Goal: Task Accomplishment & Management: Manage account settings

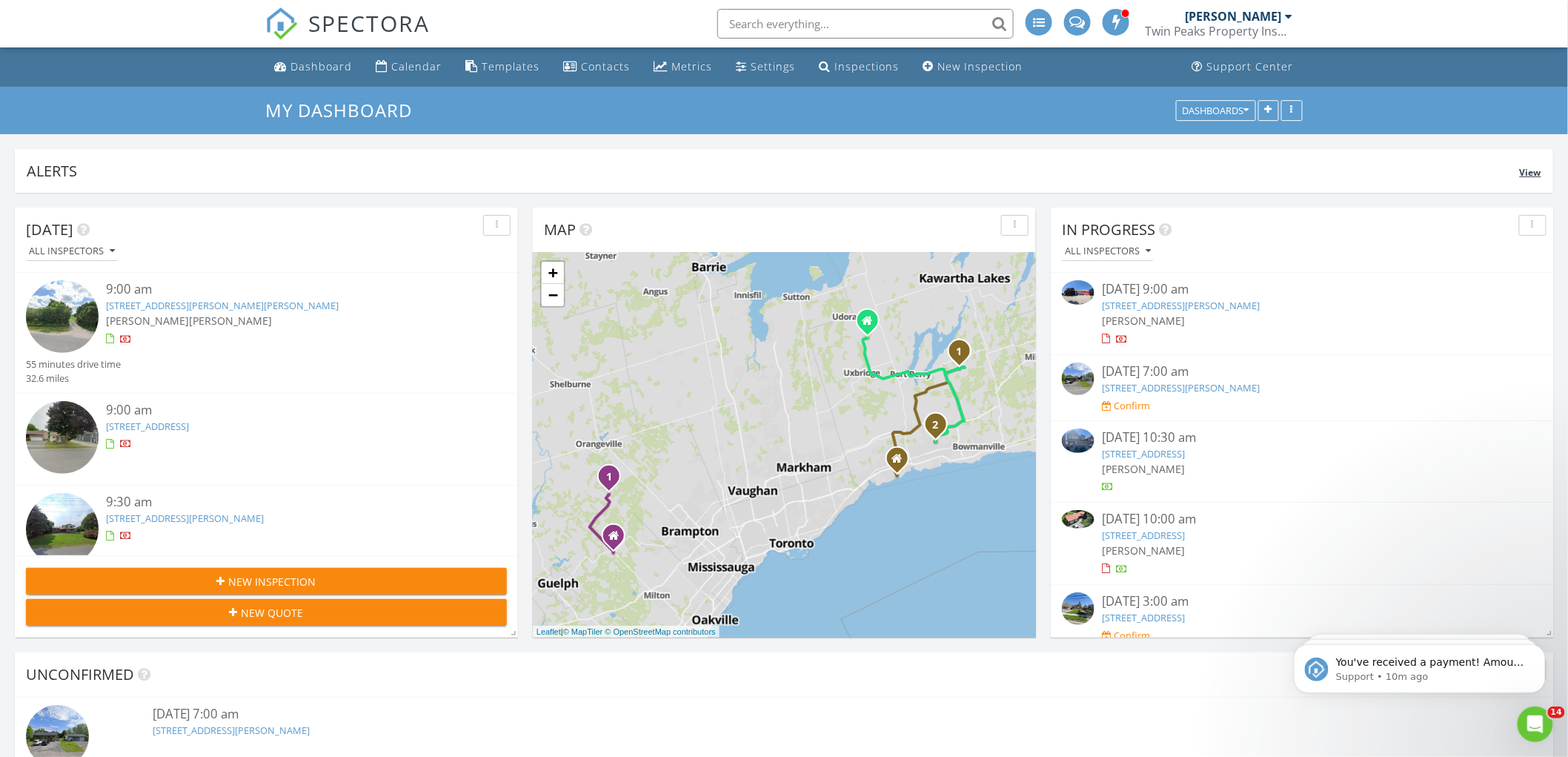
scroll to position [2450, 1594]
click at [836, 15] on input "text" at bounding box center [866, 24] width 297 height 30
paste input "[STREET_ADDRESS]"
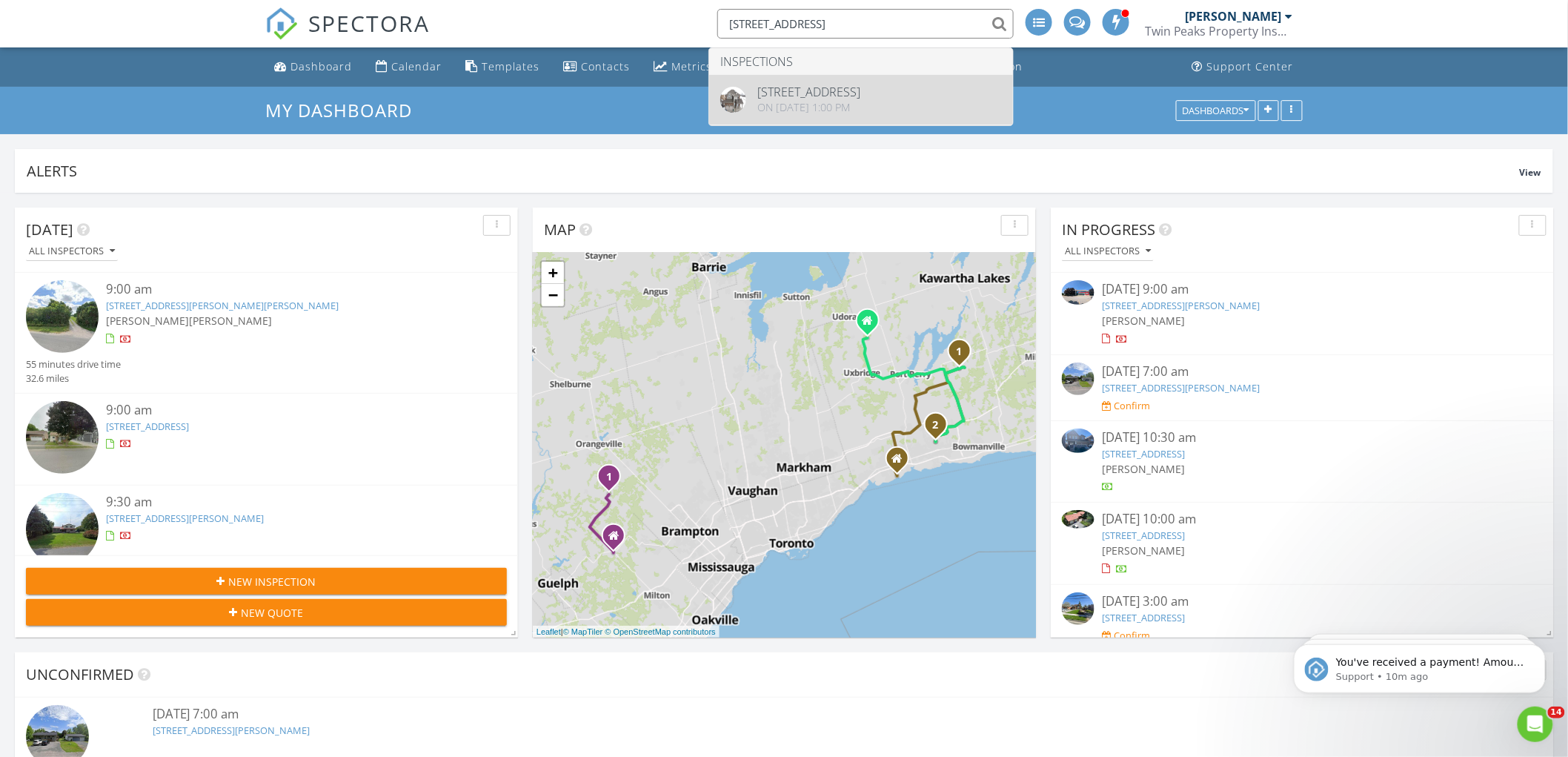
type input "[STREET_ADDRESS]"
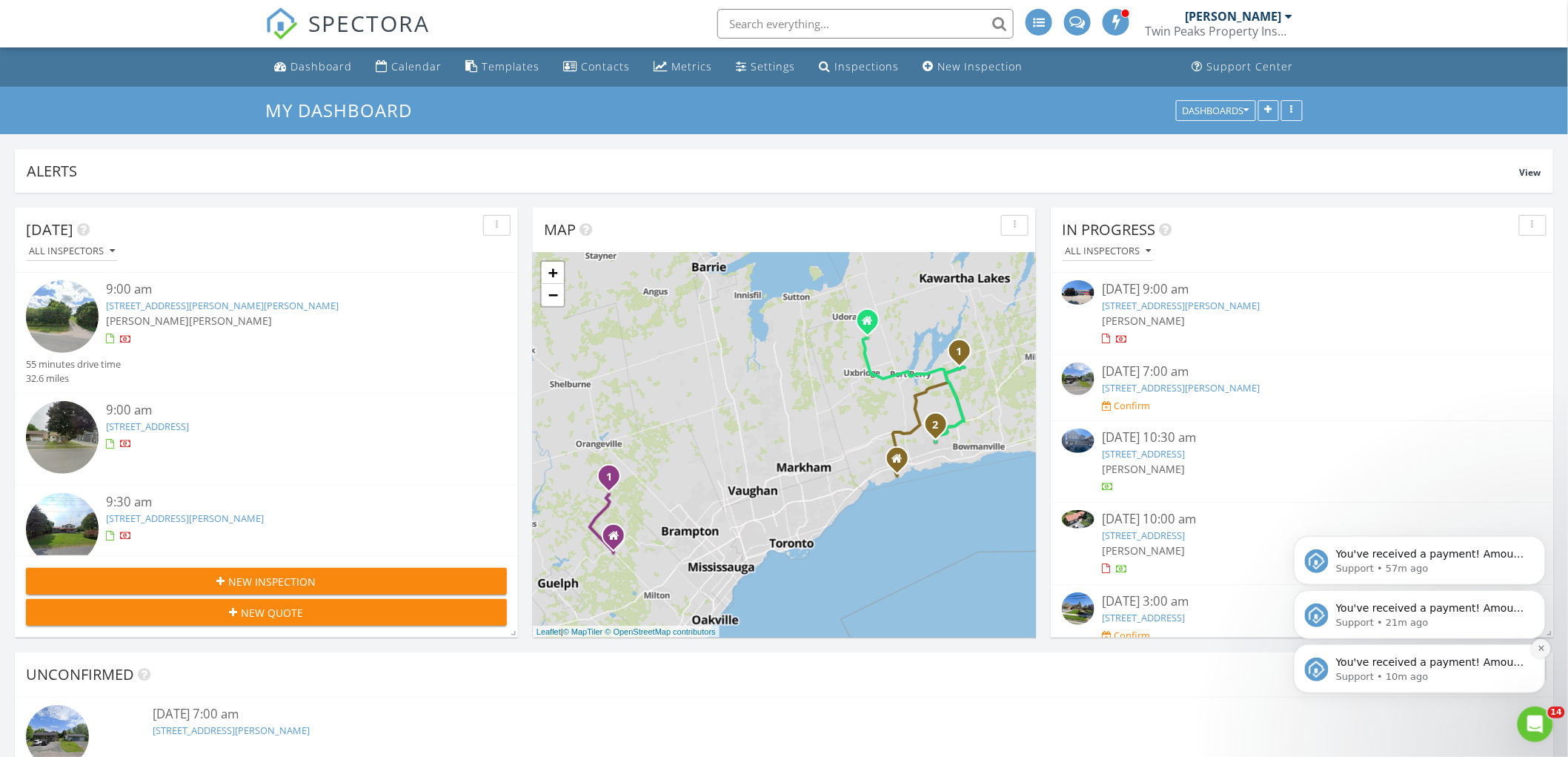
click at [1538, 648] on icon "Dismiss notification" at bounding box center [1541, 647] width 8 height 8
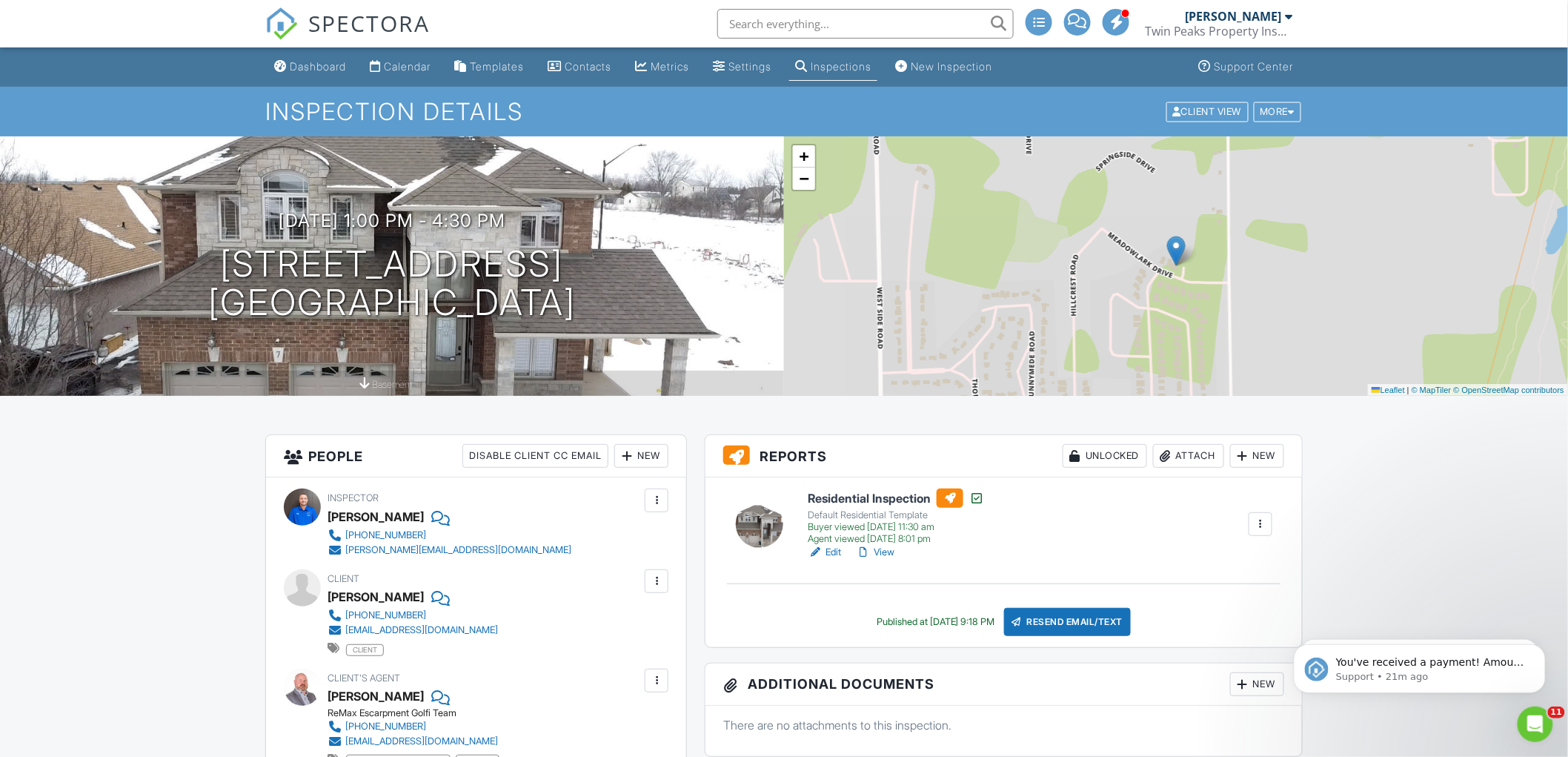
click at [890, 552] on link "View" at bounding box center [875, 552] width 38 height 15
click at [1542, 592] on icon "Dismiss notification" at bounding box center [1541, 594] width 5 height 5
click at [1539, 648] on icon "Dismiss notification" at bounding box center [1541, 647] width 8 height 8
click at [1535, 654] on button "Dismiss notification" at bounding box center [1540, 647] width 19 height 19
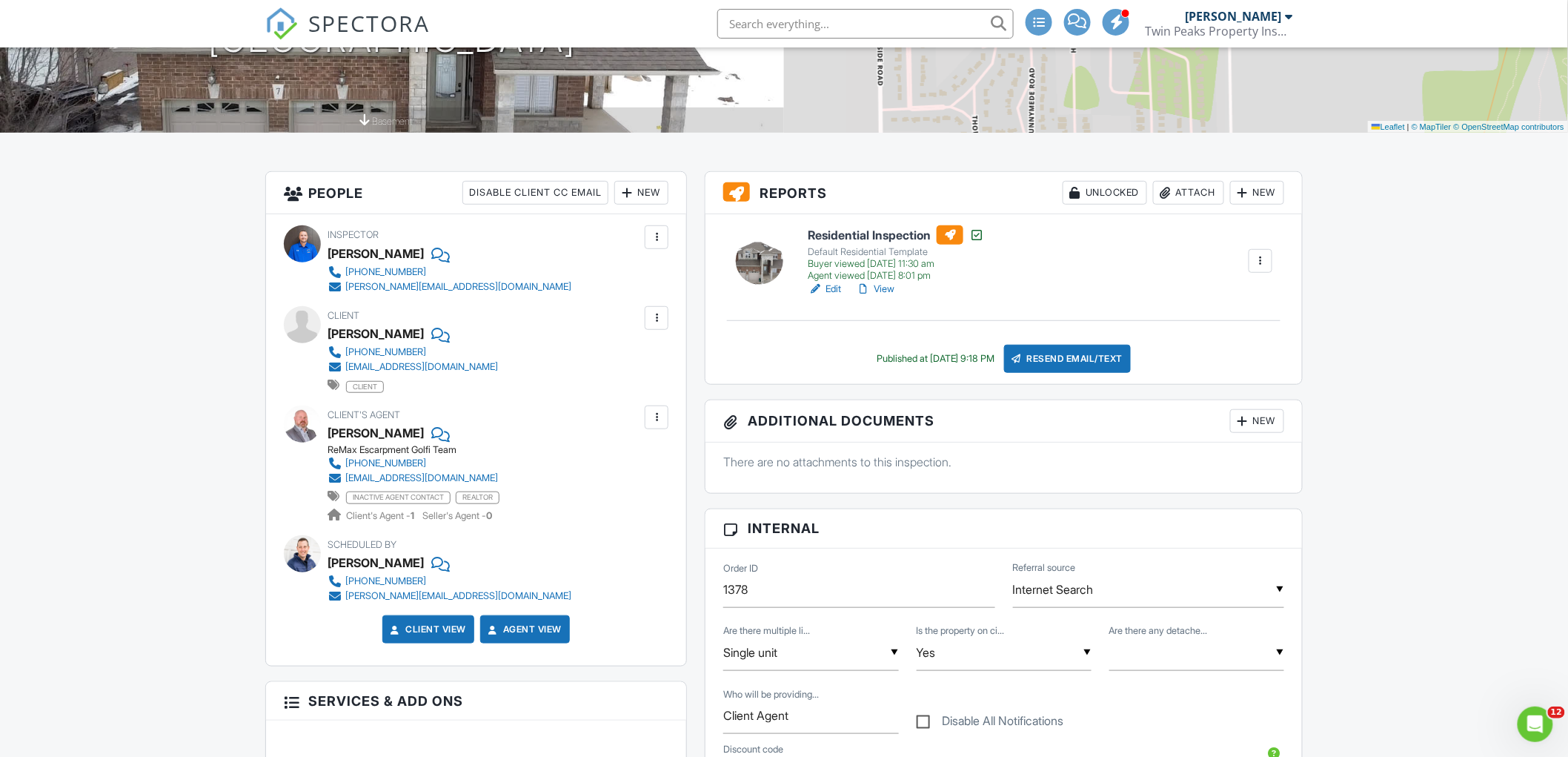
scroll to position [164, 0]
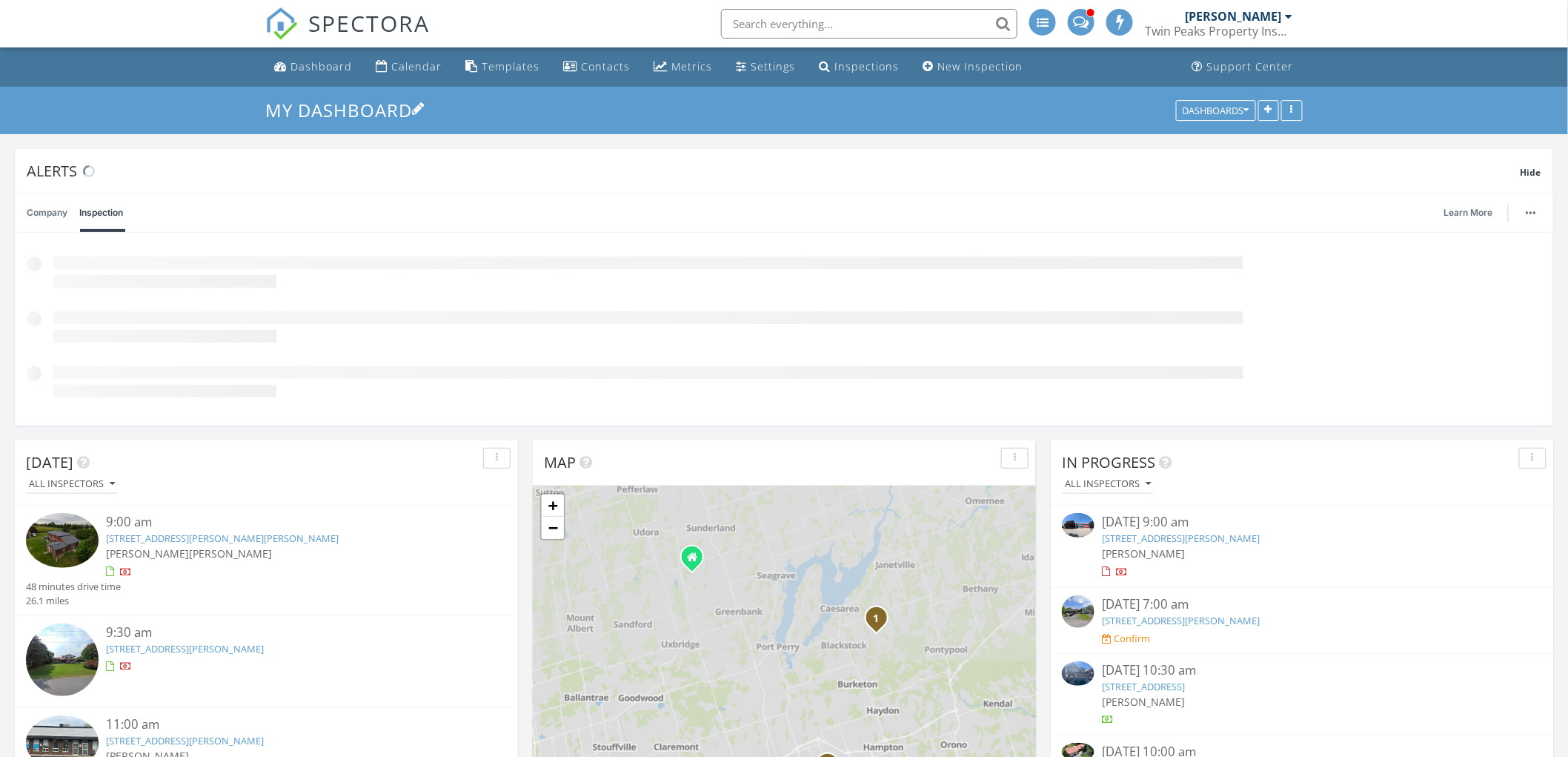
scroll to position [8, 8]
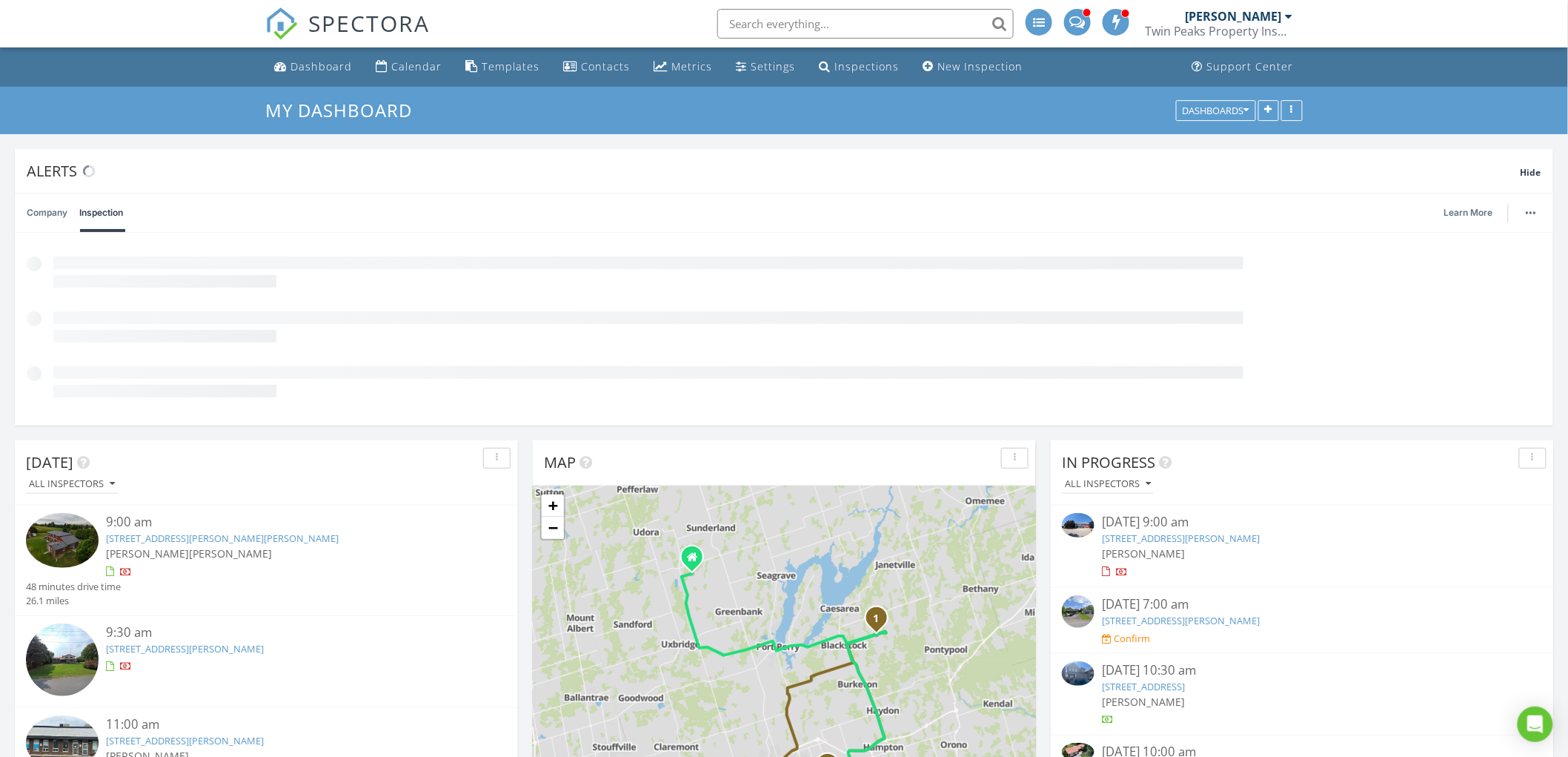
click at [1242, 10] on div "[PERSON_NAME]" at bounding box center [1234, 16] width 96 height 15
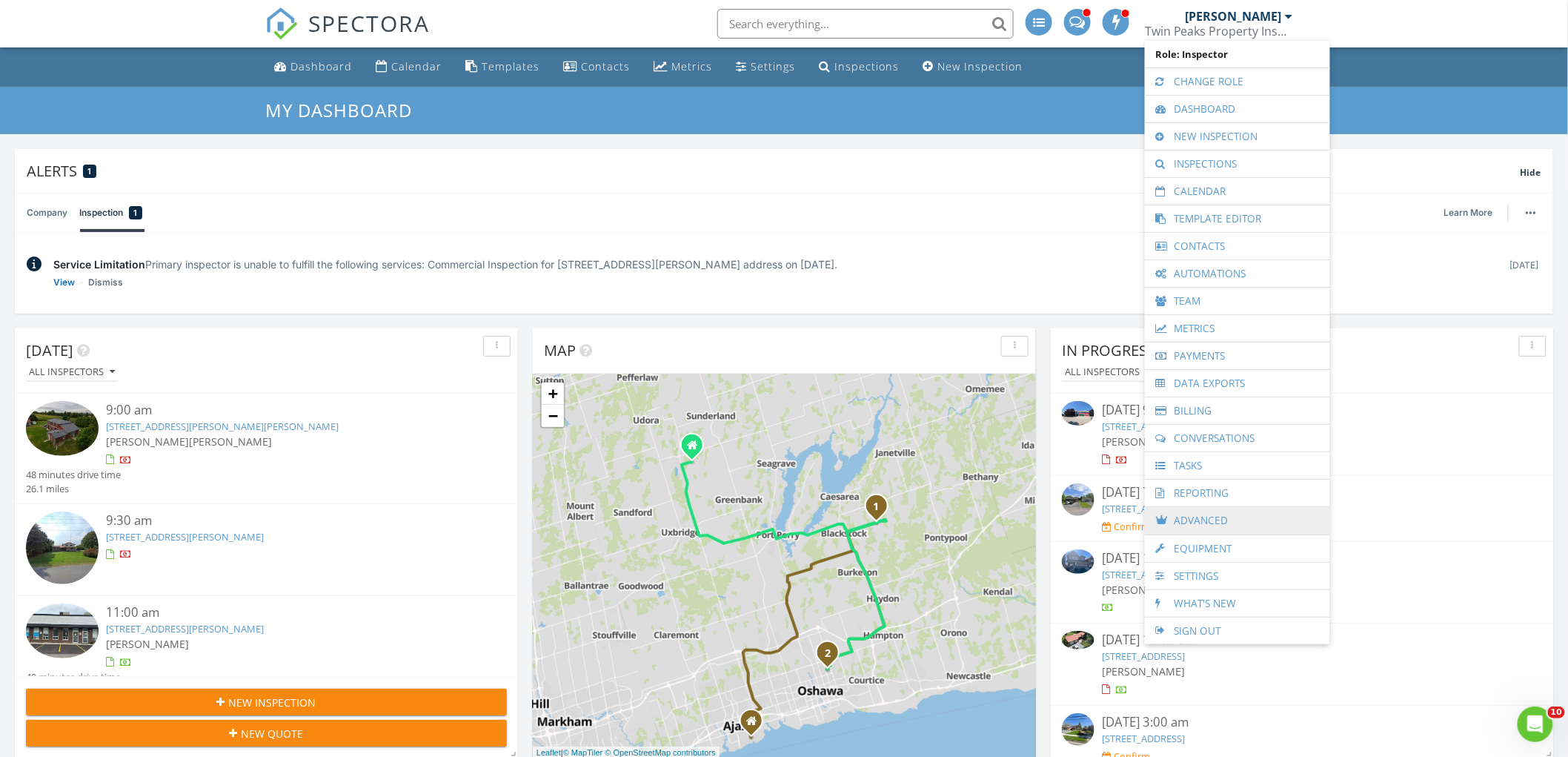
scroll to position [0, 0]
click at [1231, 273] on link "Automations" at bounding box center [1238, 273] width 171 height 26
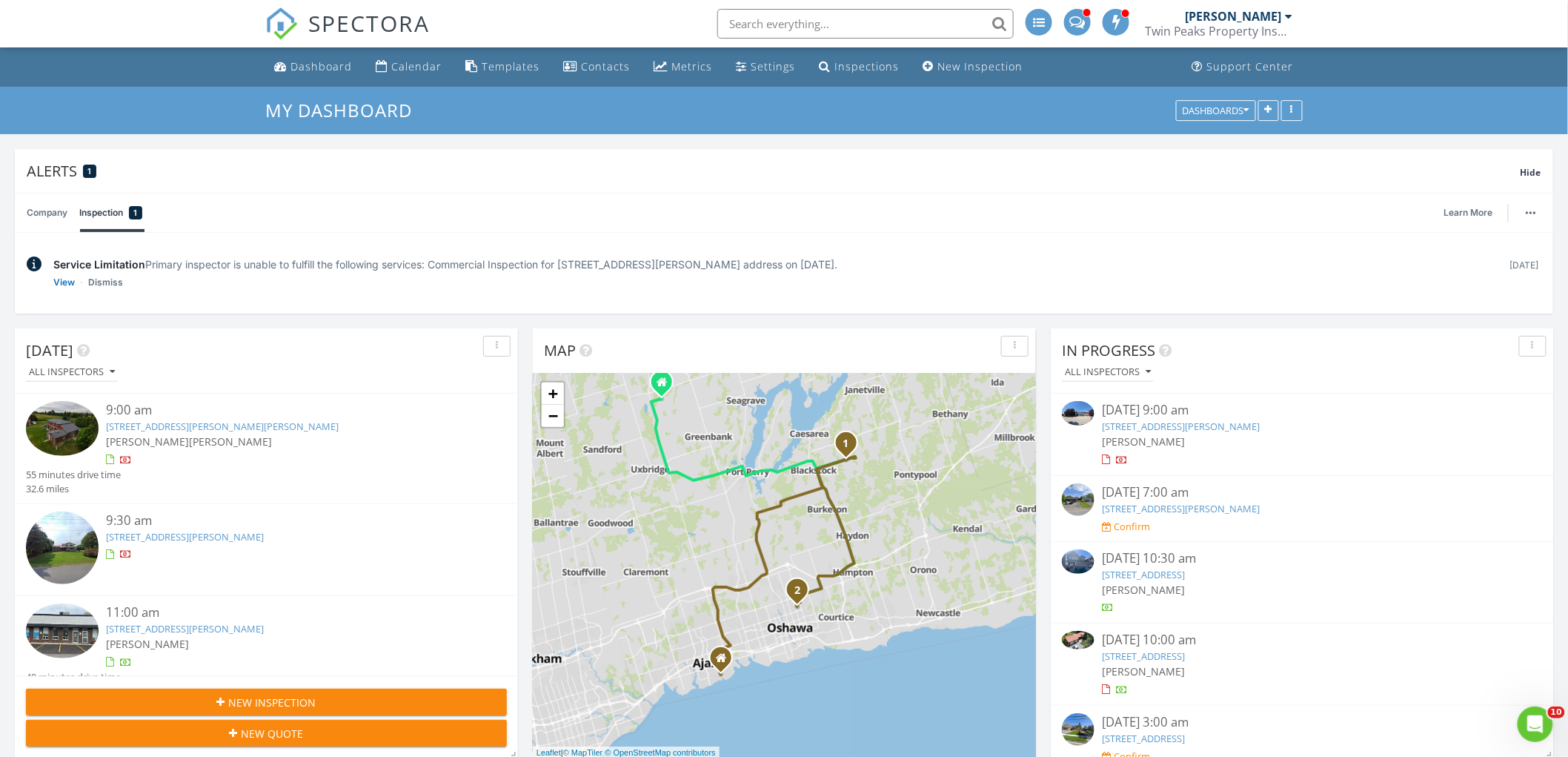
click at [264, 623] on link "3171 Lenworth Dr UNIT 2, Mississauga, ON L4X 2G6" at bounding box center [185, 628] width 158 height 14
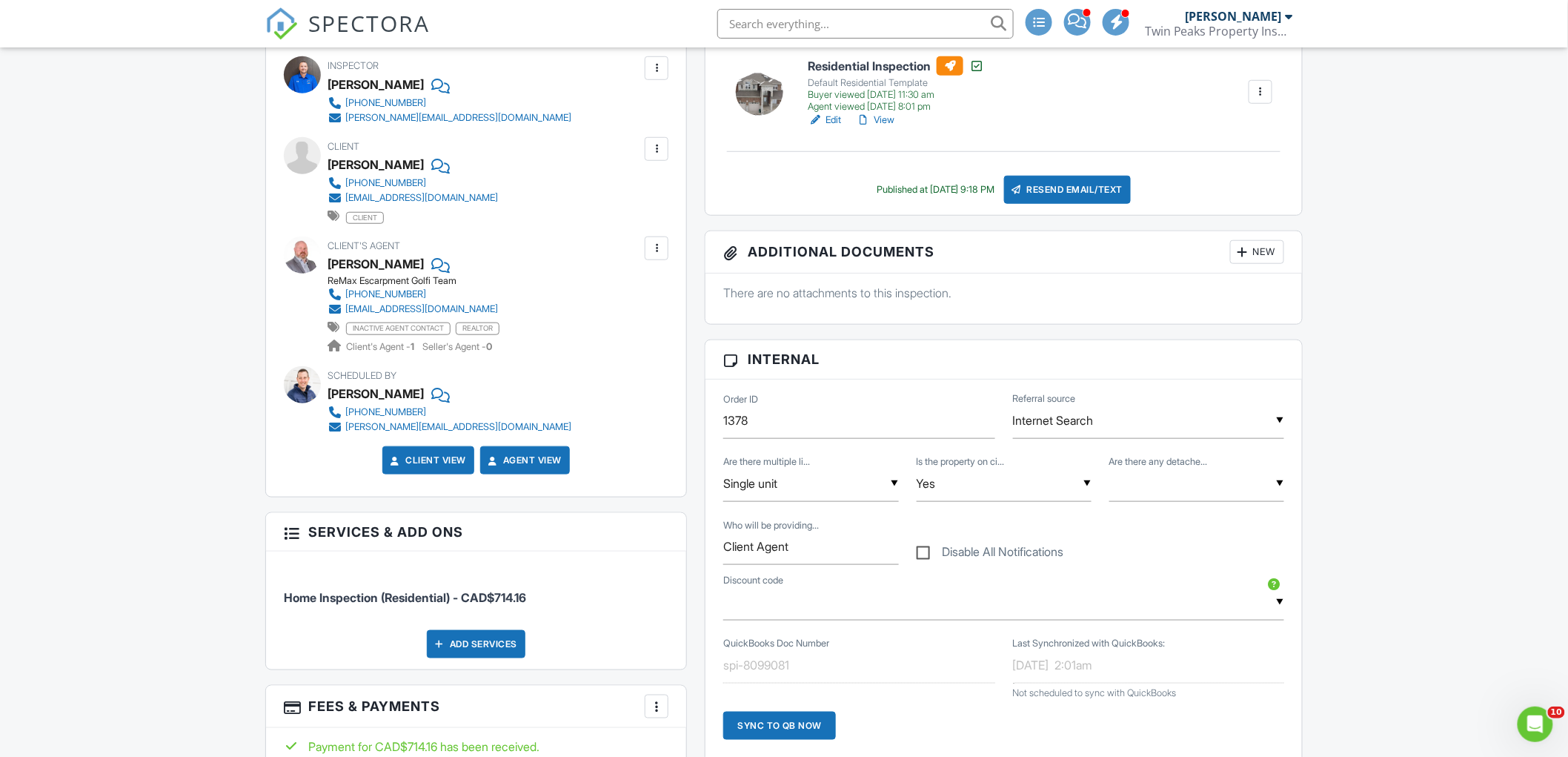
scroll to position [247, 0]
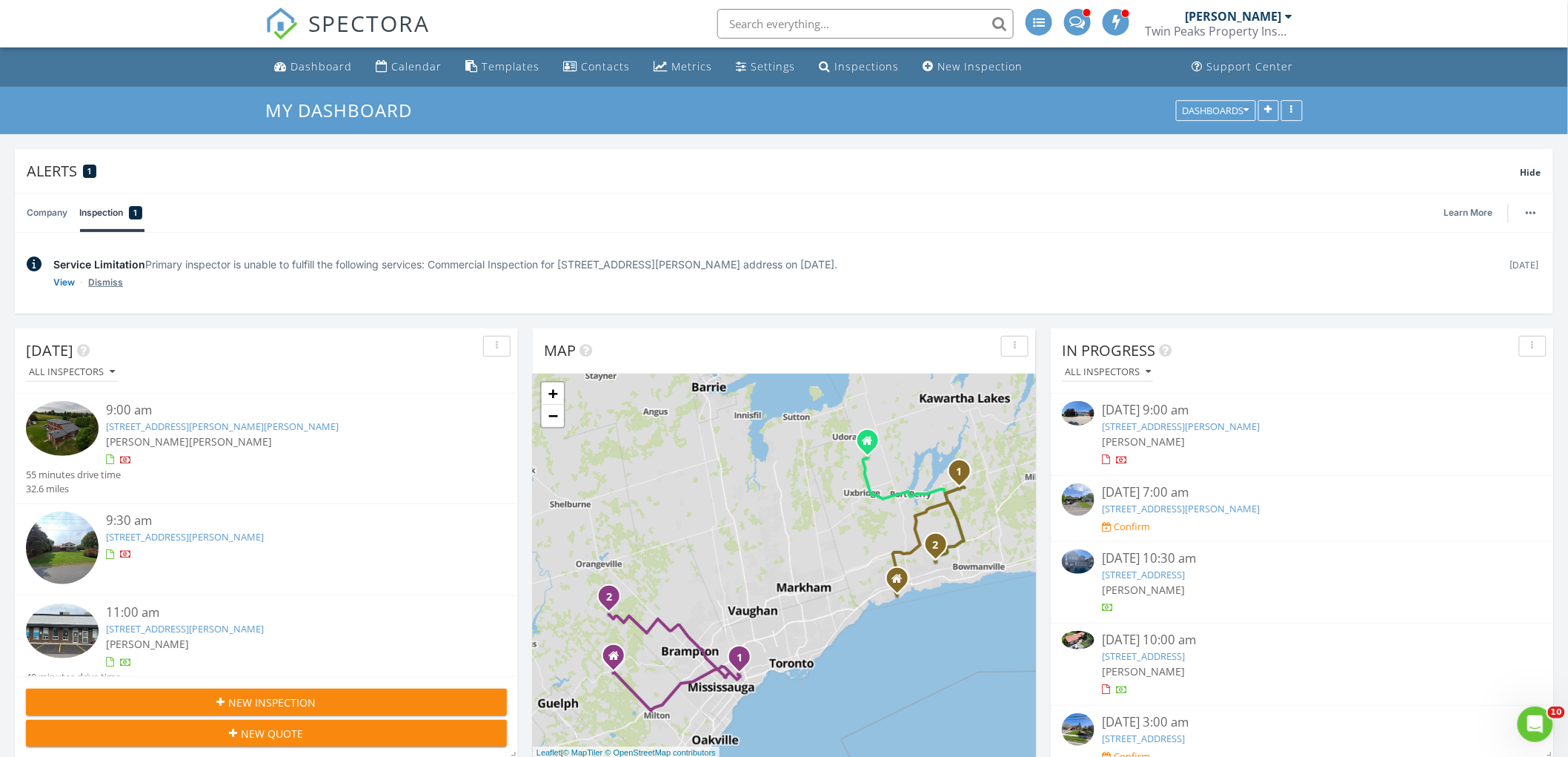
click at [103, 281] on link "Dismiss" at bounding box center [105, 282] width 34 height 15
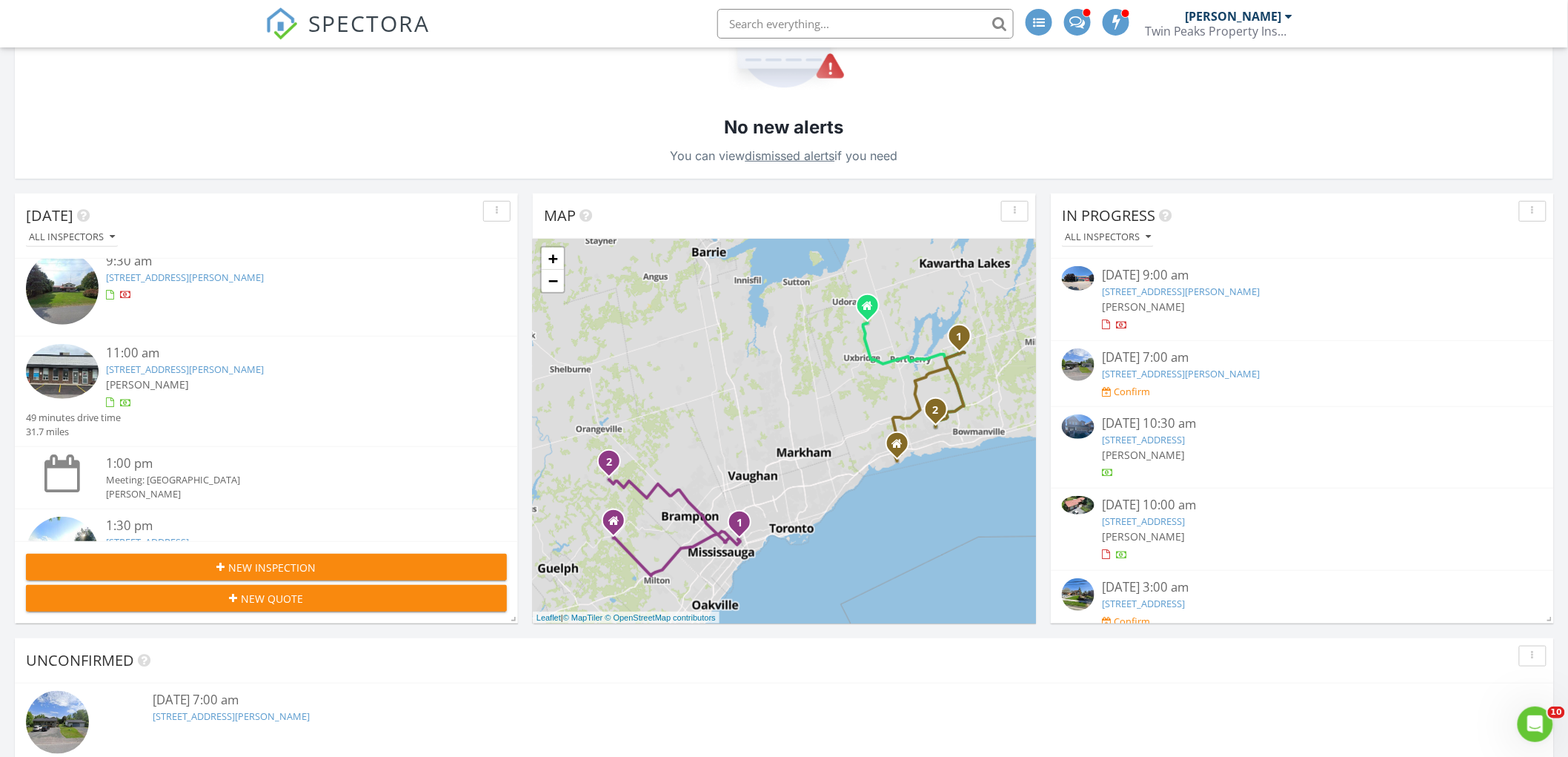
scroll to position [164, 0]
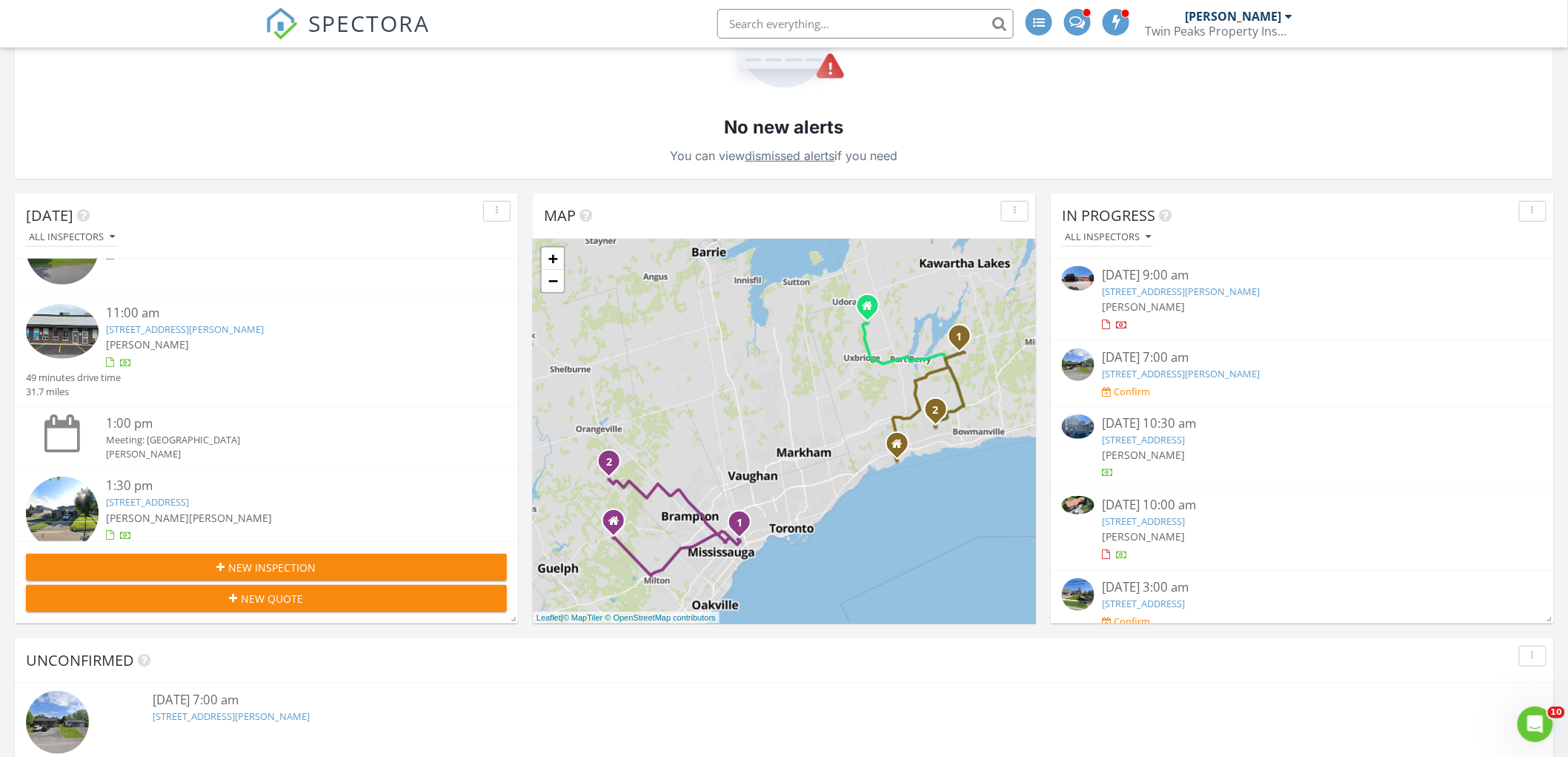
click at [264, 325] on link "3171 Lenworth Dr UNIT 2, Mississauga, ON L4X 2G6" at bounding box center [185, 329] width 158 height 14
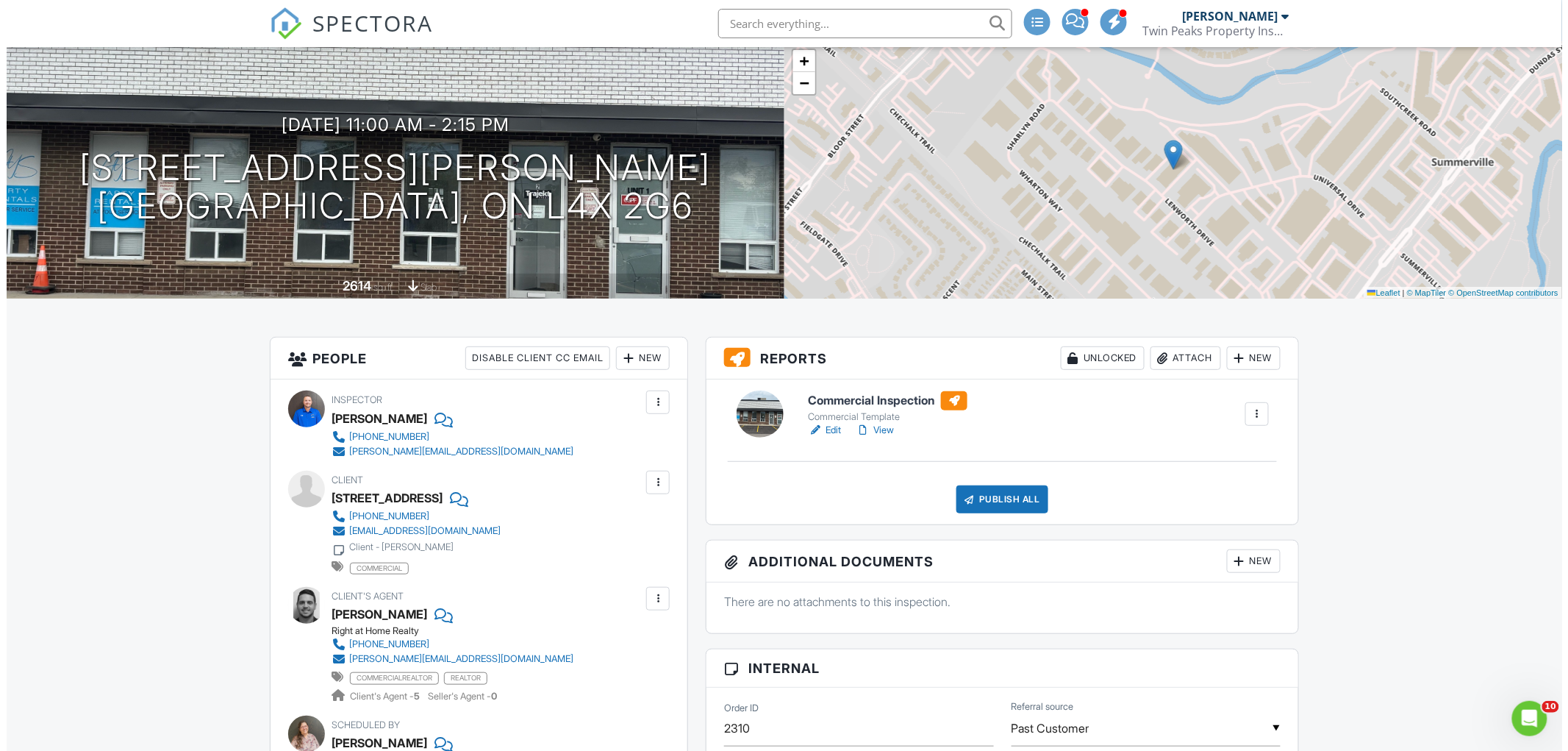
scroll to position [245, 0]
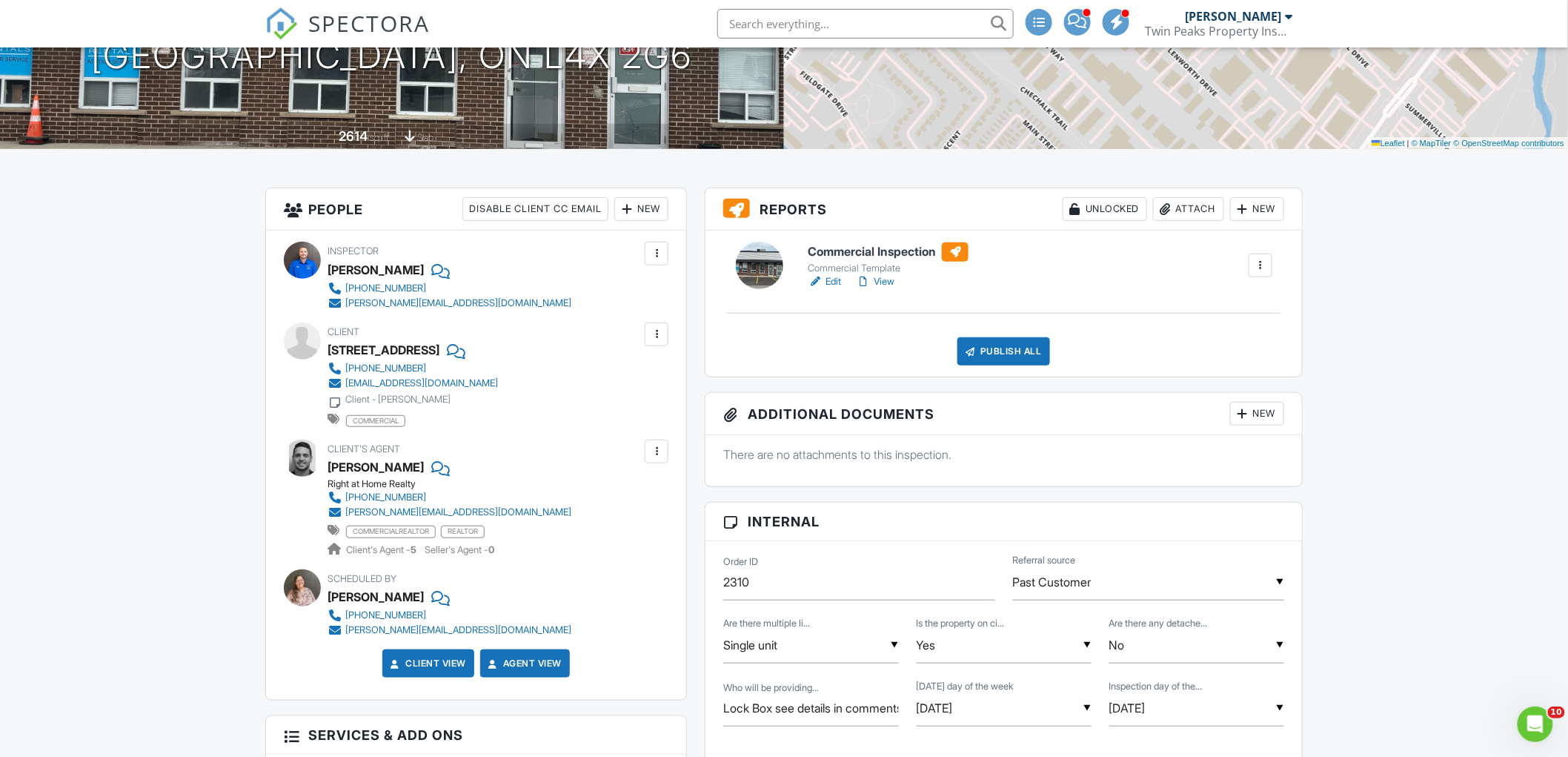
click at [1029, 349] on div "Publish All" at bounding box center [1004, 351] width 93 height 28
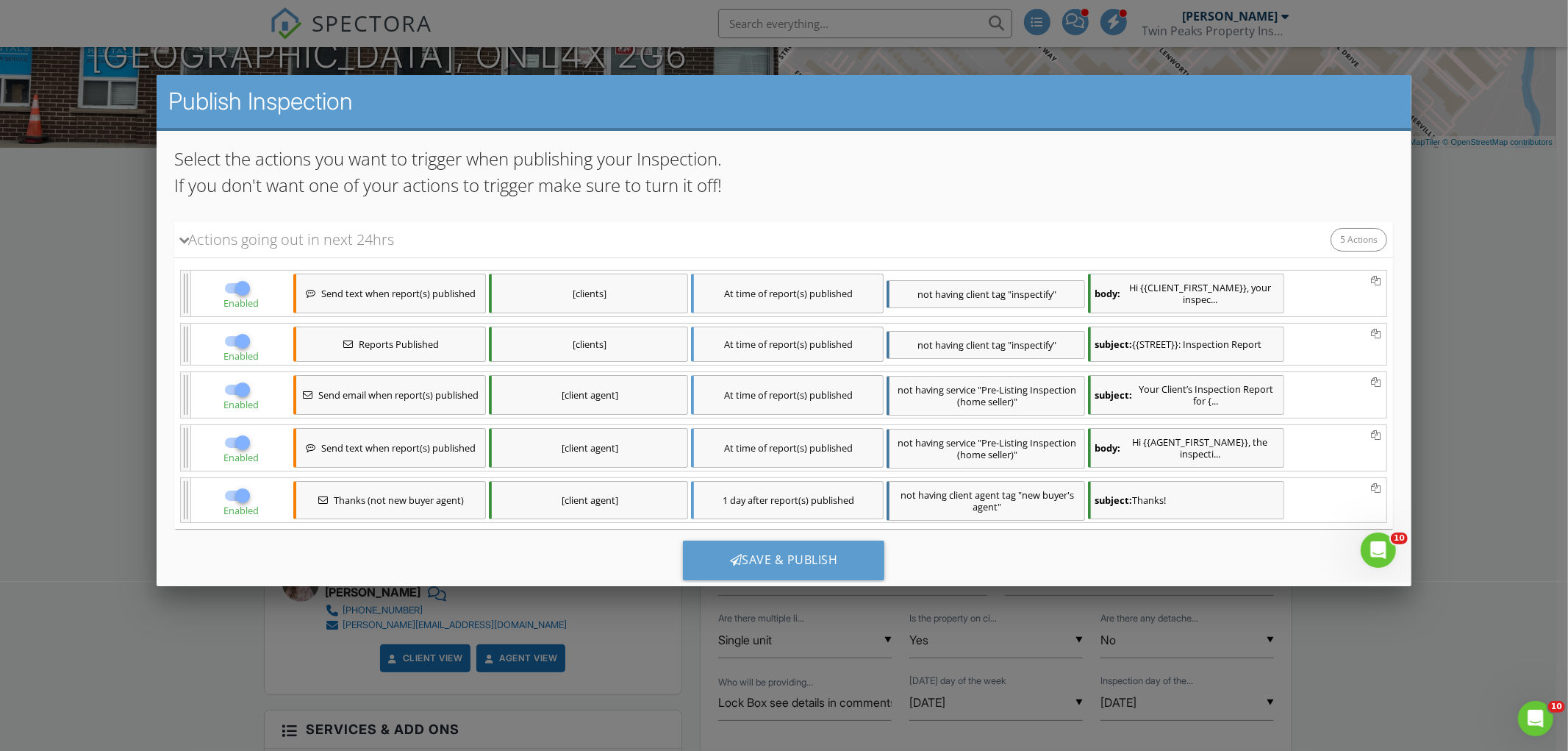
scroll to position [140, 0]
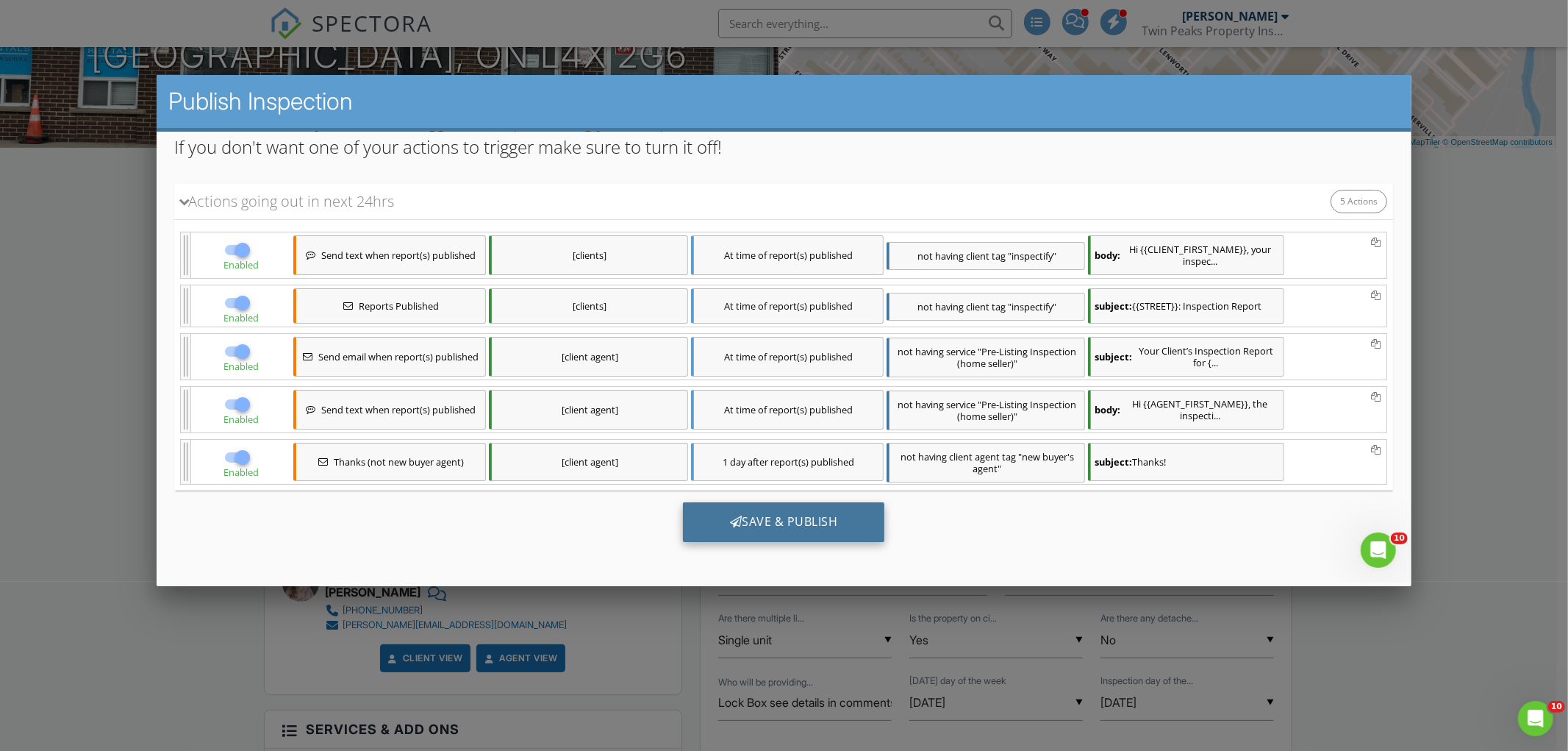
click at [848, 528] on div "Save & Publish" at bounding box center [784, 522] width 203 height 40
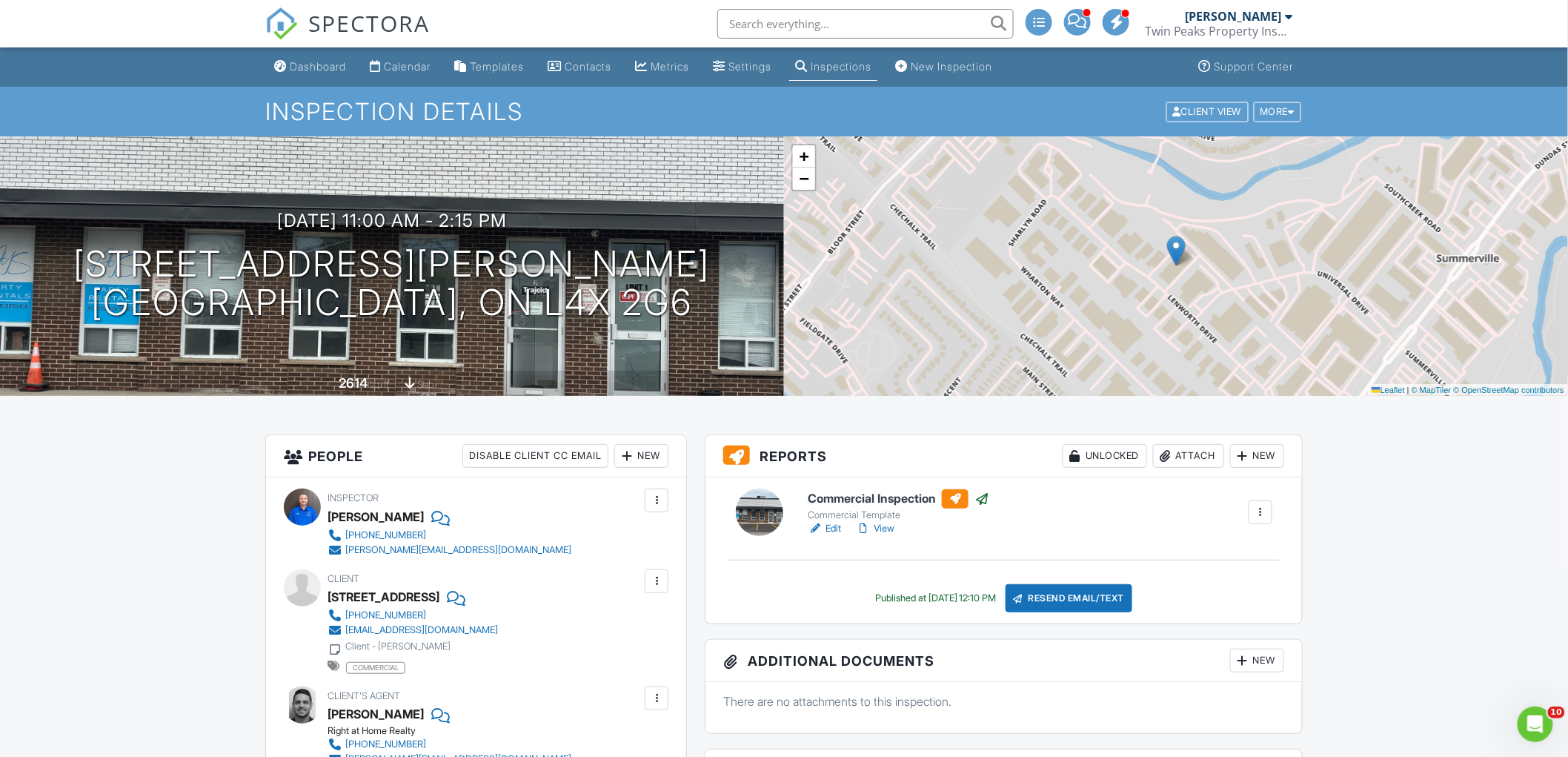
click at [835, 526] on link "Edit" at bounding box center [824, 528] width 34 height 15
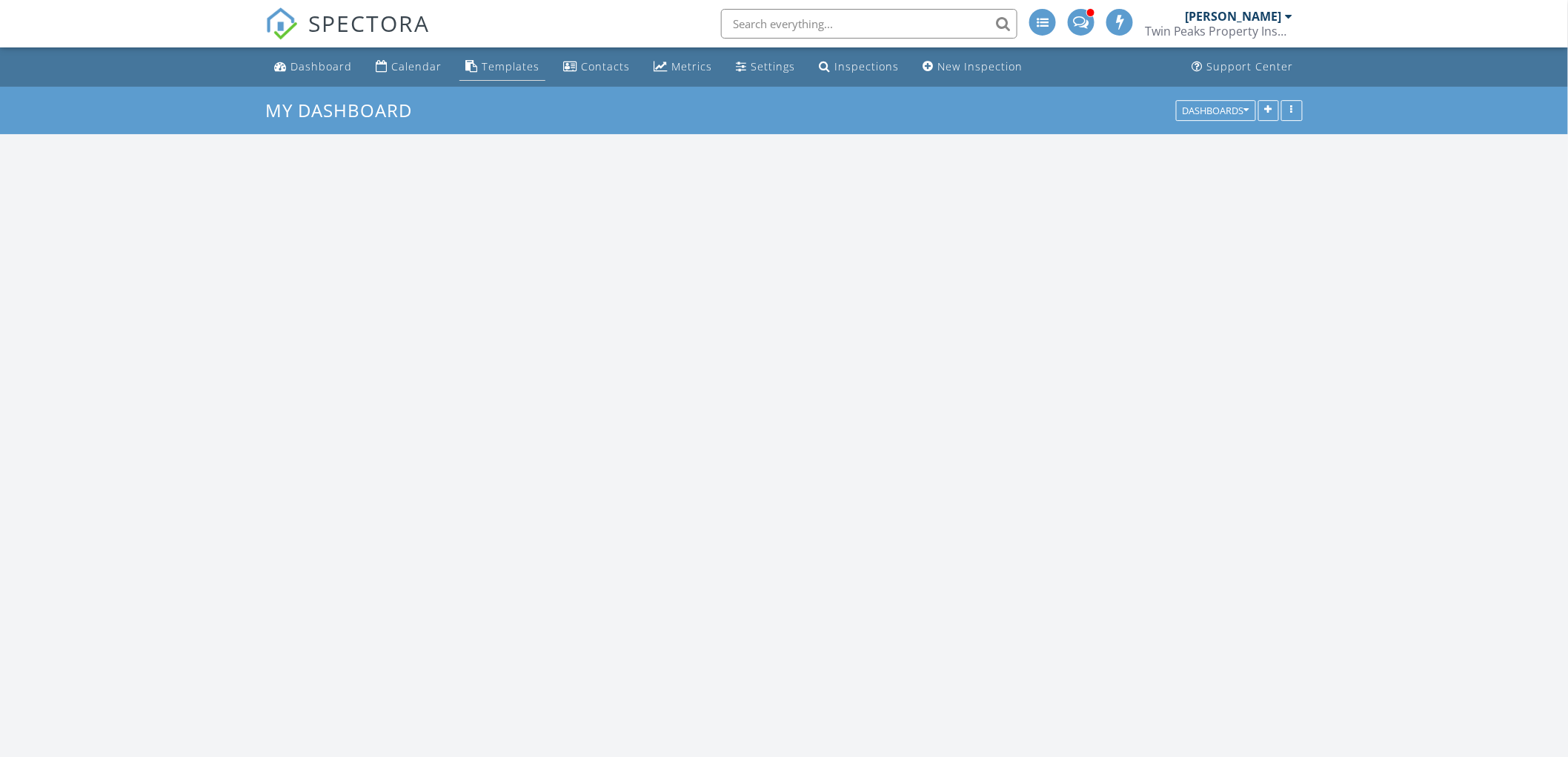
click at [472, 66] on div "Templates" at bounding box center [472, 65] width 13 height 12
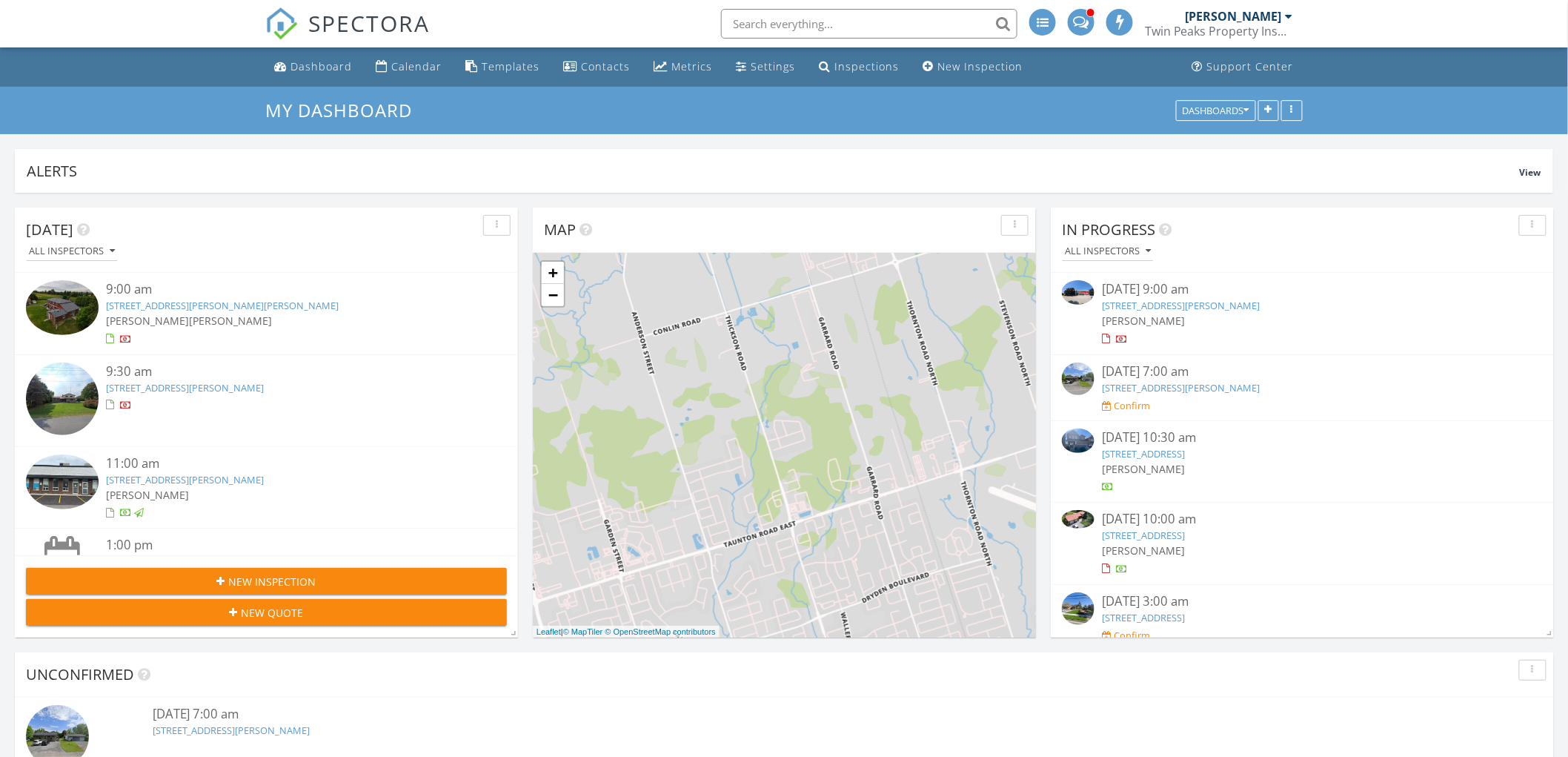
scroll to position [8, 8]
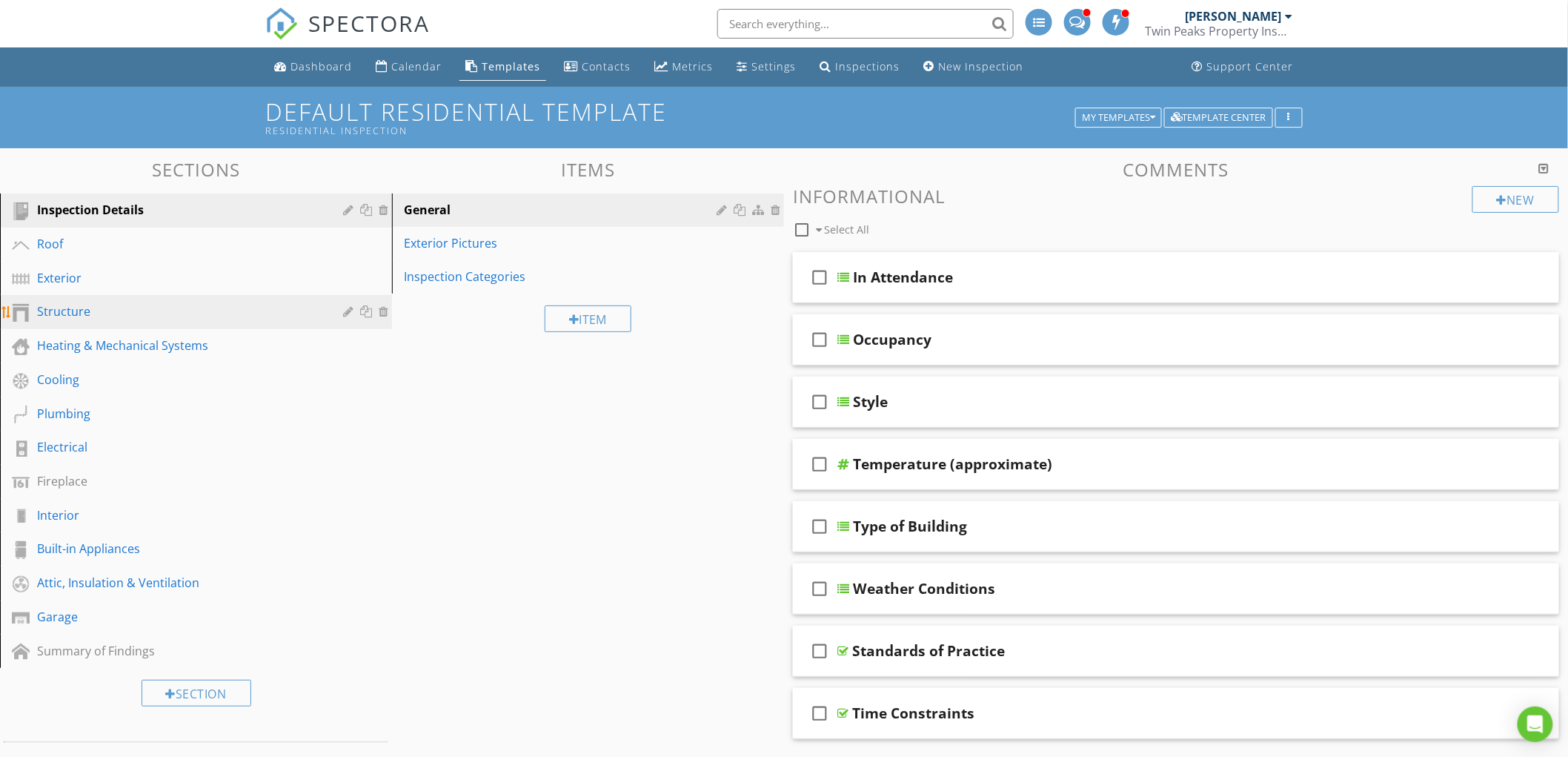
click at [212, 314] on div "Structure" at bounding box center [180, 311] width 285 height 18
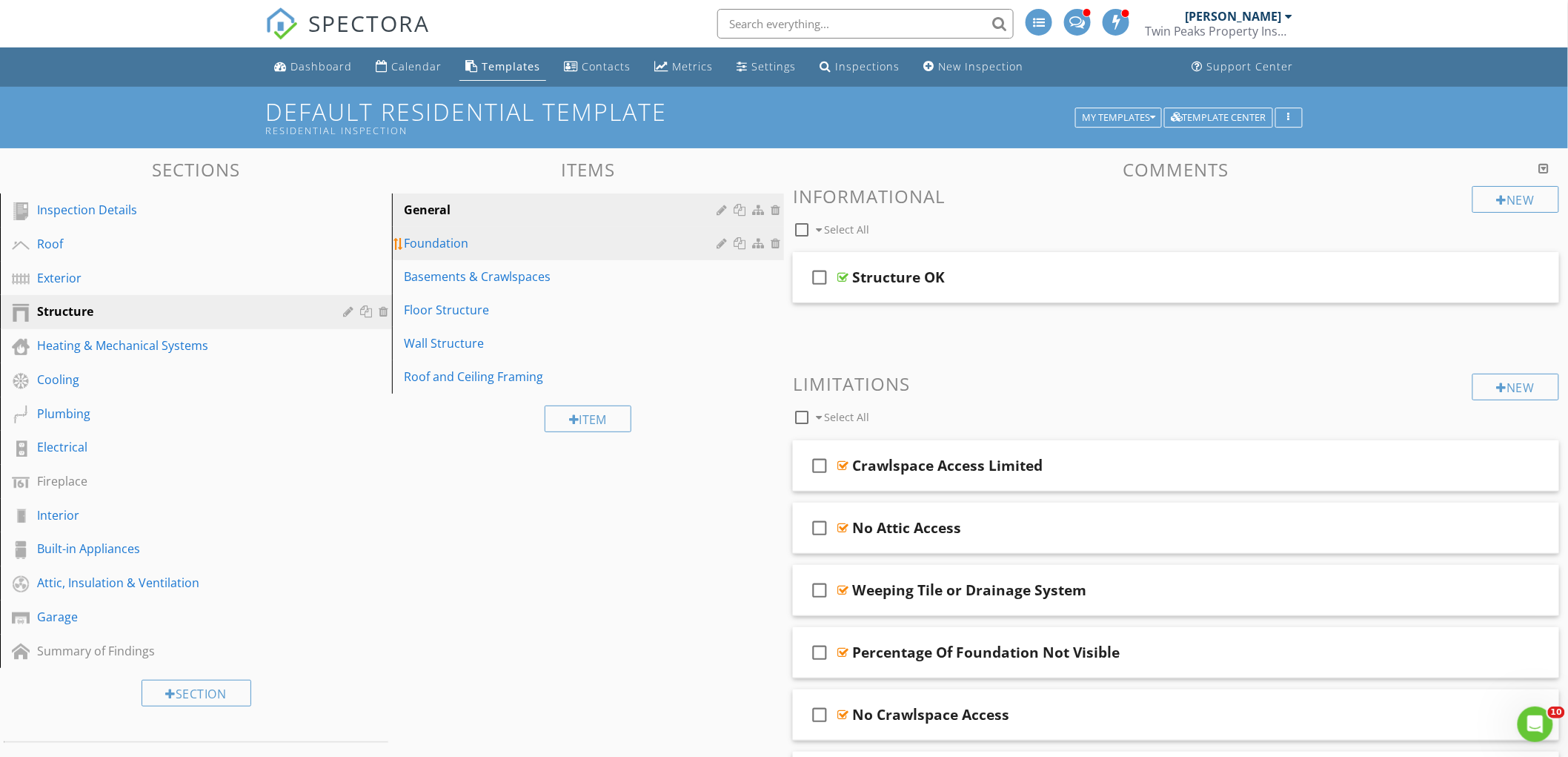
click at [544, 253] on link "Foundation" at bounding box center [590, 243] width 387 height 33
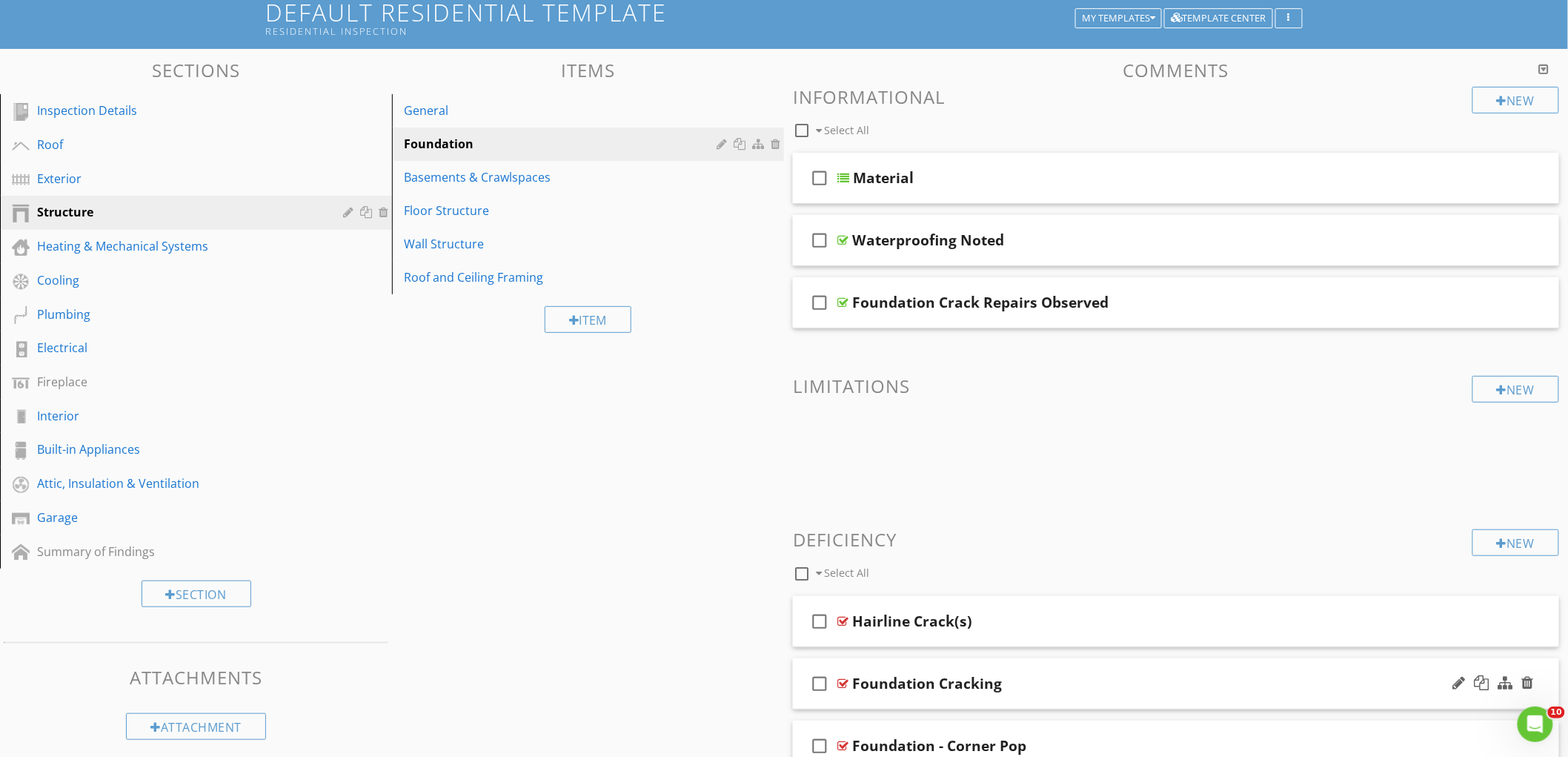
scroll to position [247, 0]
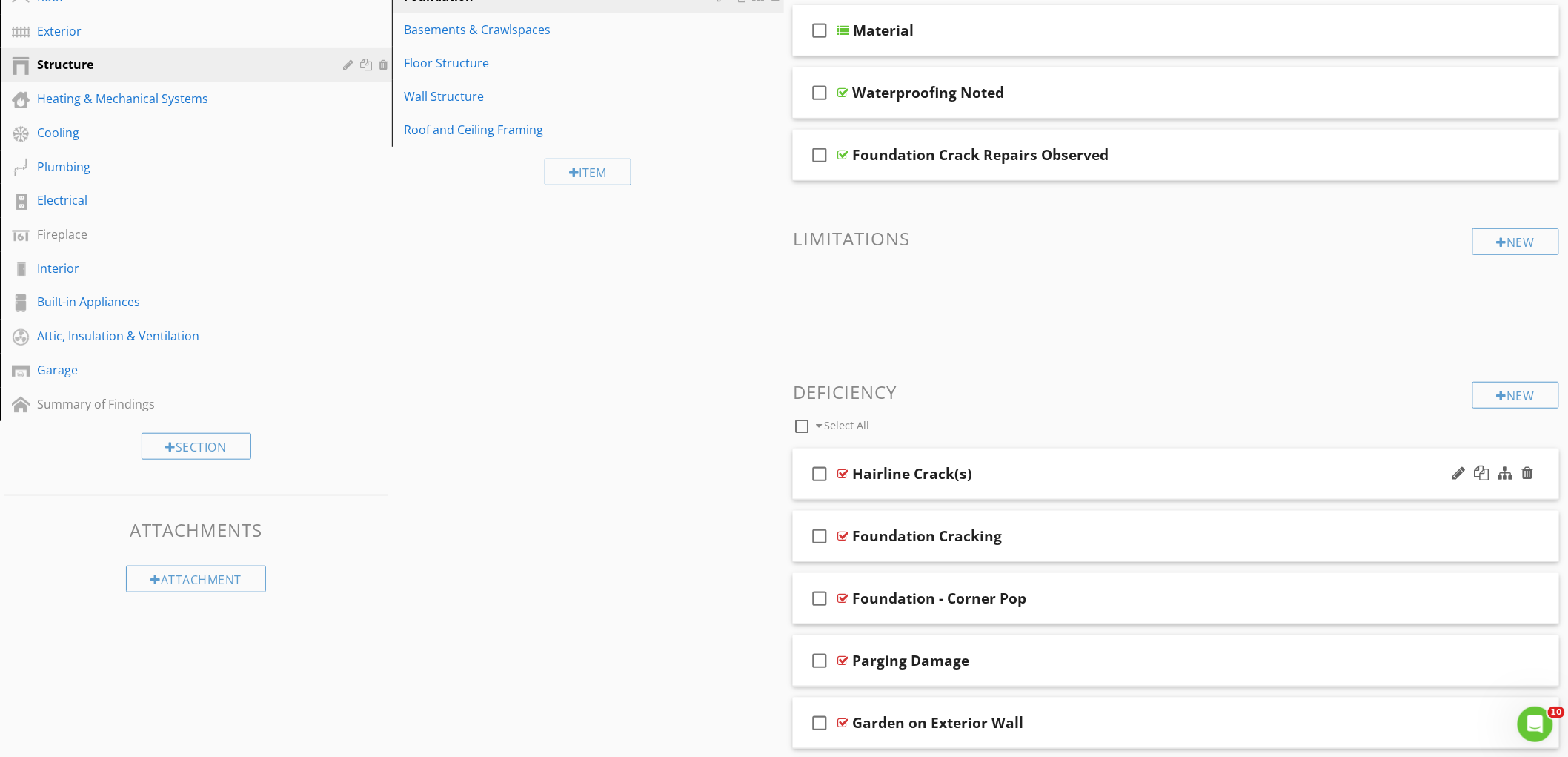
click at [1360, 465] on div "Hairline Crack(s)" at bounding box center [1128, 474] width 553 height 18
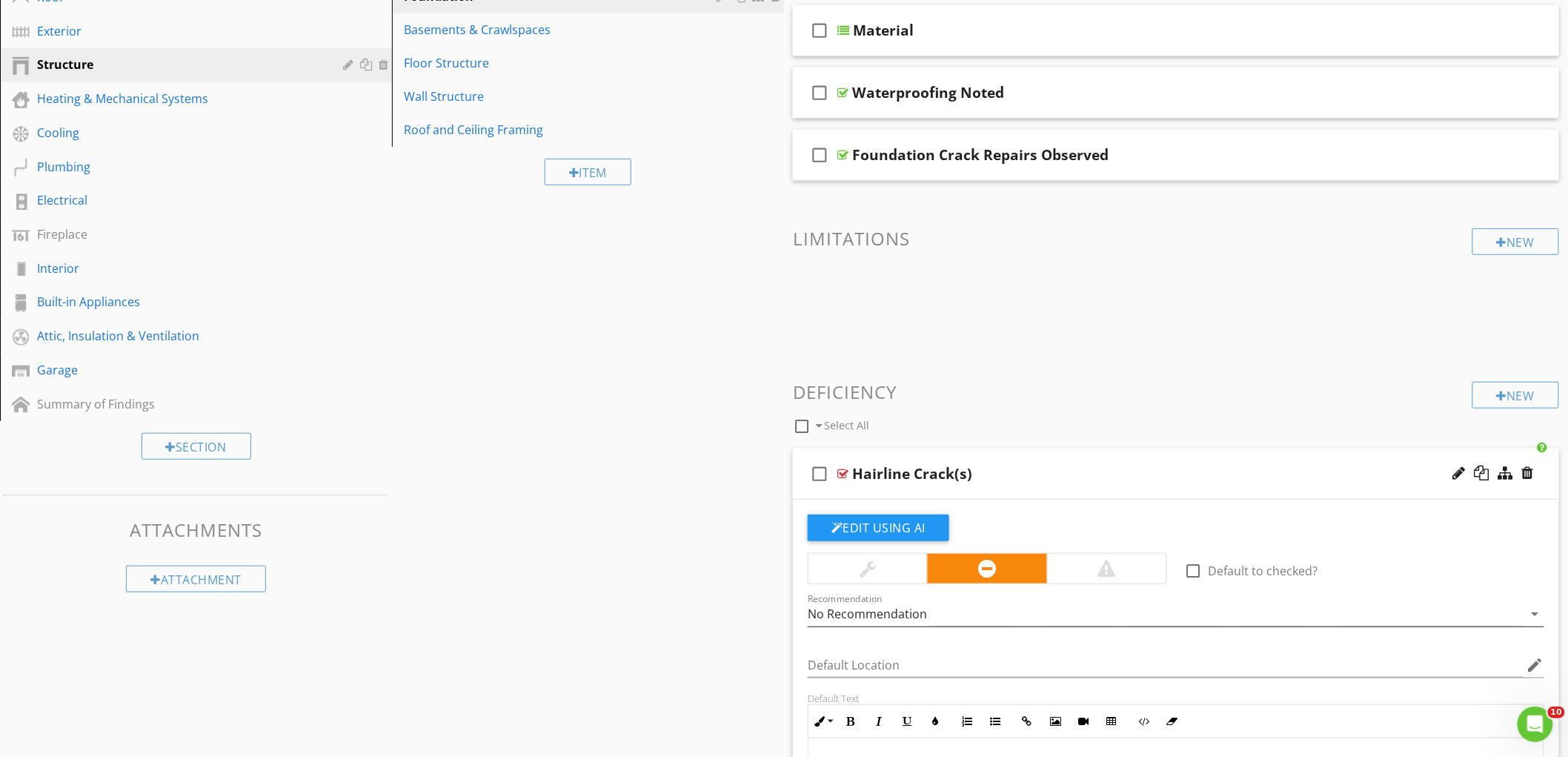
click at [1308, 612] on div "No Recommendation" at bounding box center [1165, 614] width 716 height 25
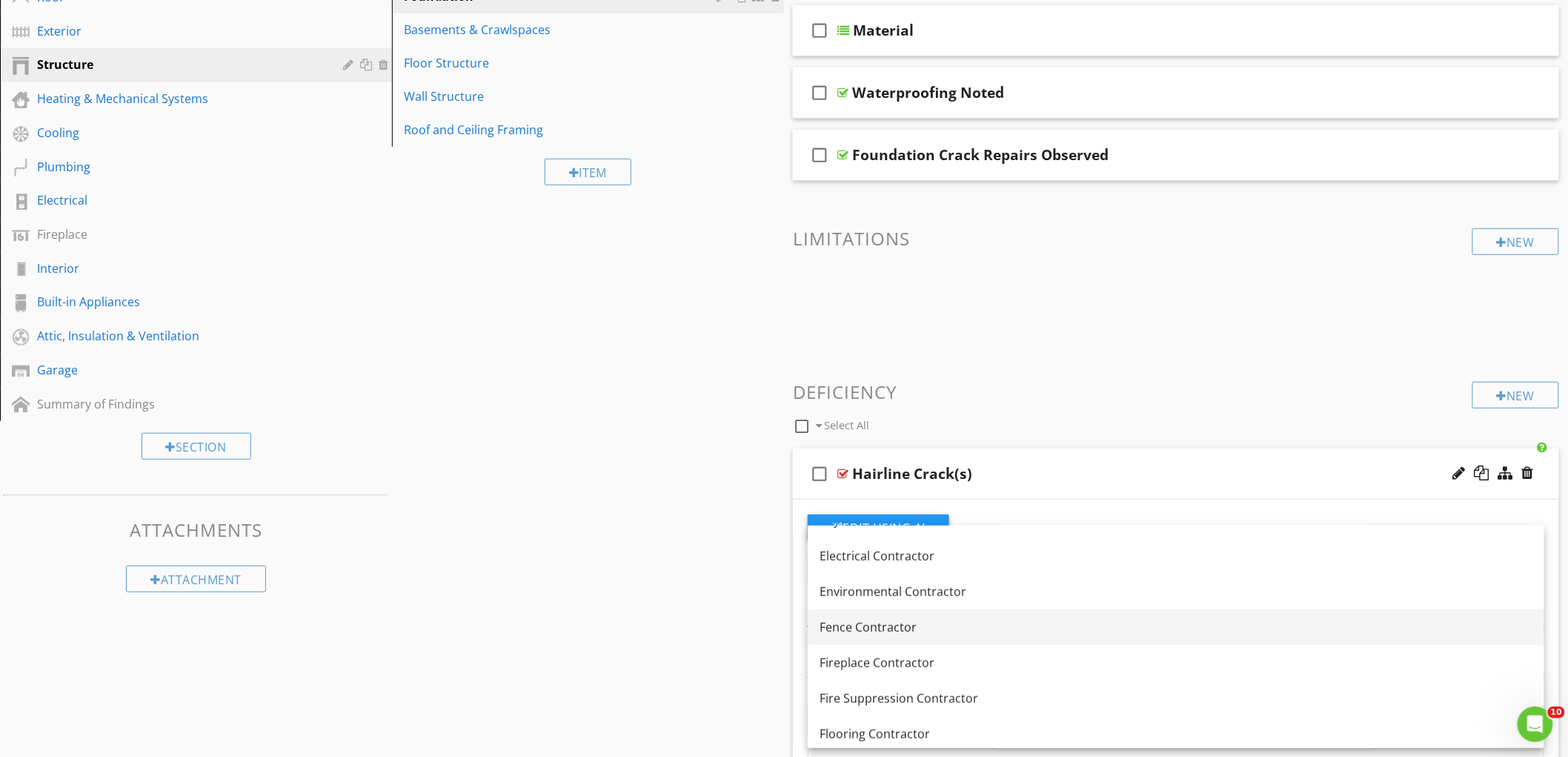
scroll to position [742, 0]
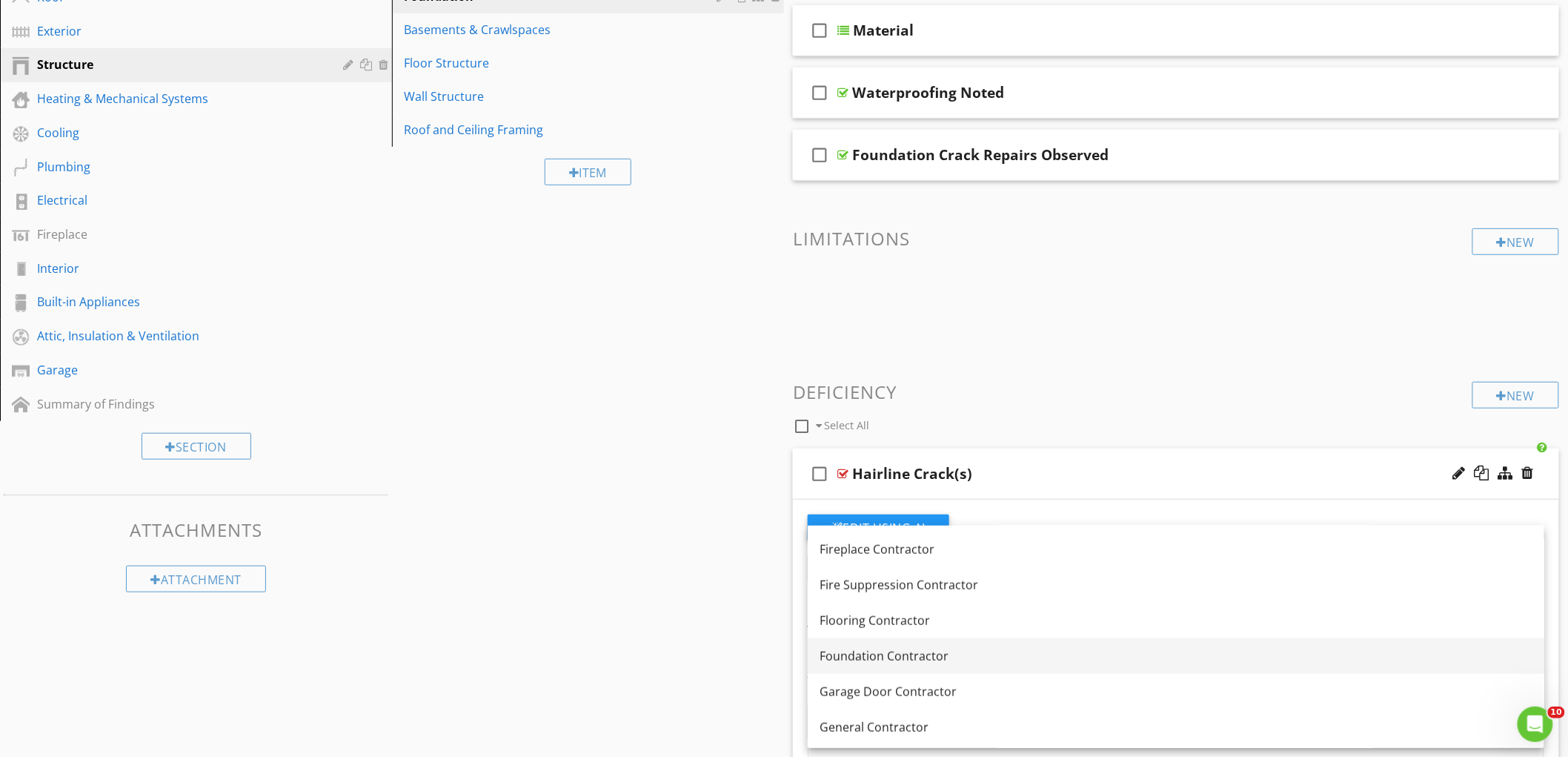
click at [1006, 661] on div "Foundation Contractor" at bounding box center [1176, 656] width 713 height 18
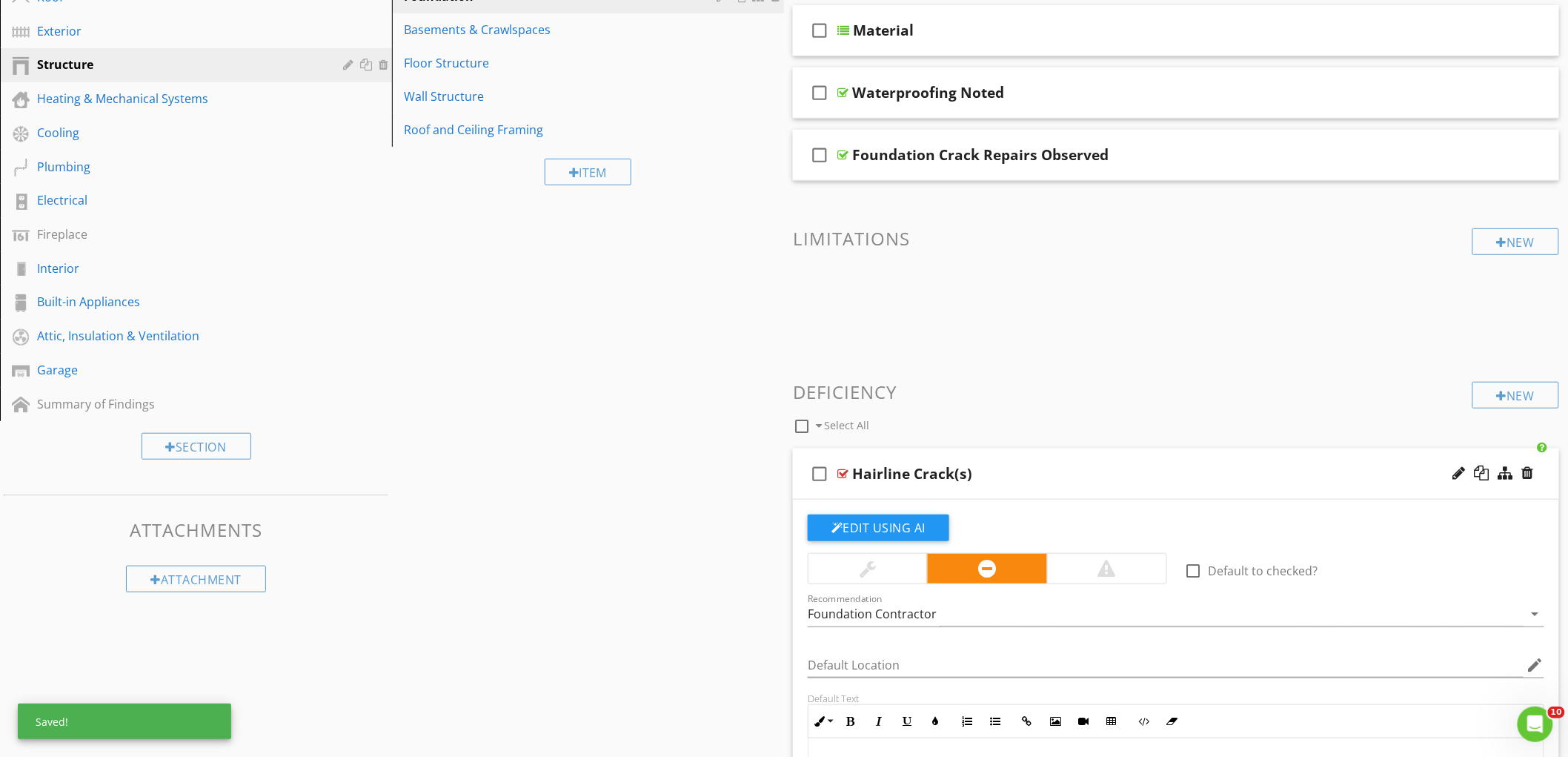
click at [1228, 470] on div "Hairline Crack(s)" at bounding box center [1128, 474] width 553 height 18
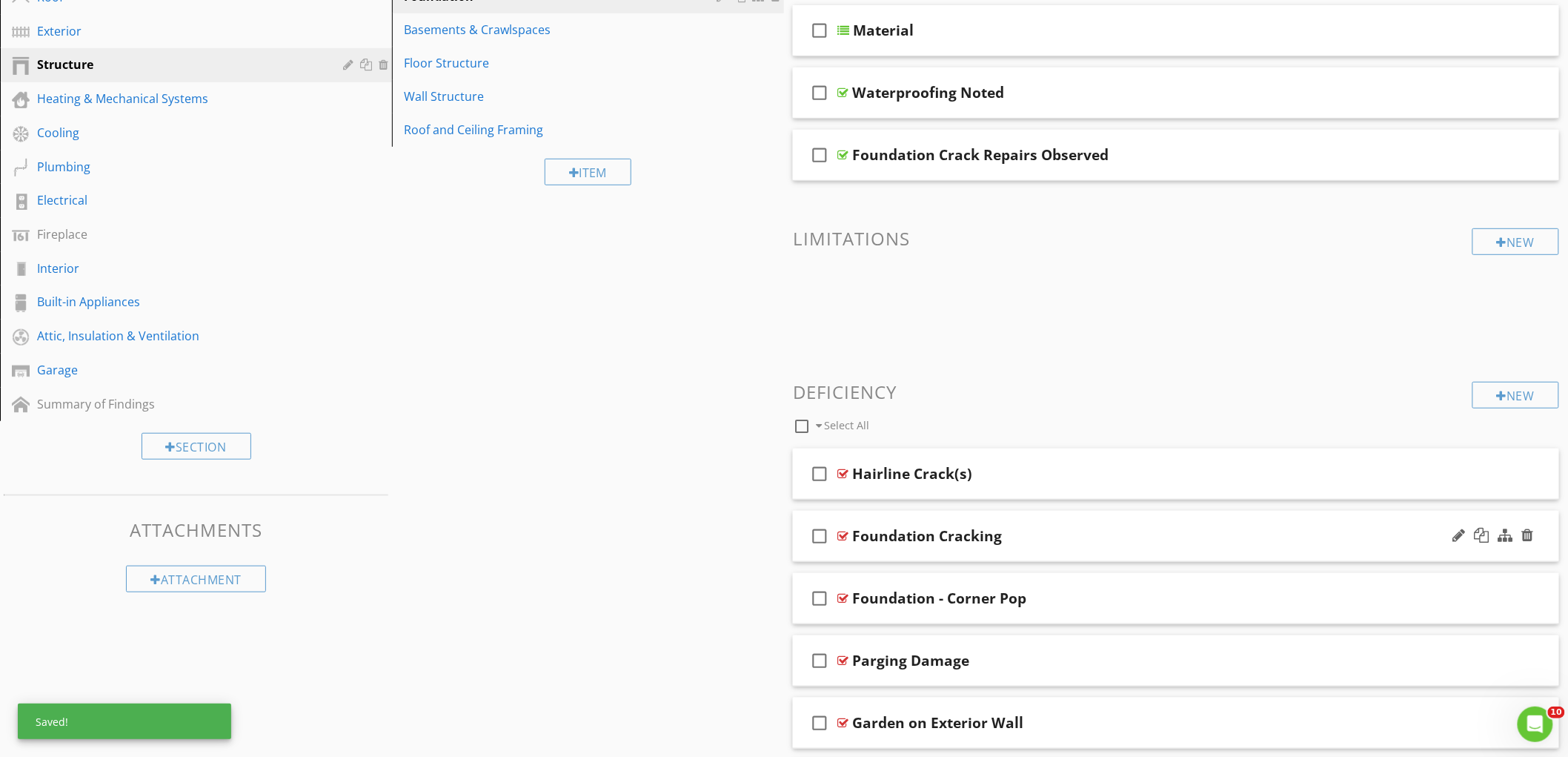
click at [1186, 522] on div "check_box_outline_blank Foundation Cracking" at bounding box center [1176, 536] width 766 height 51
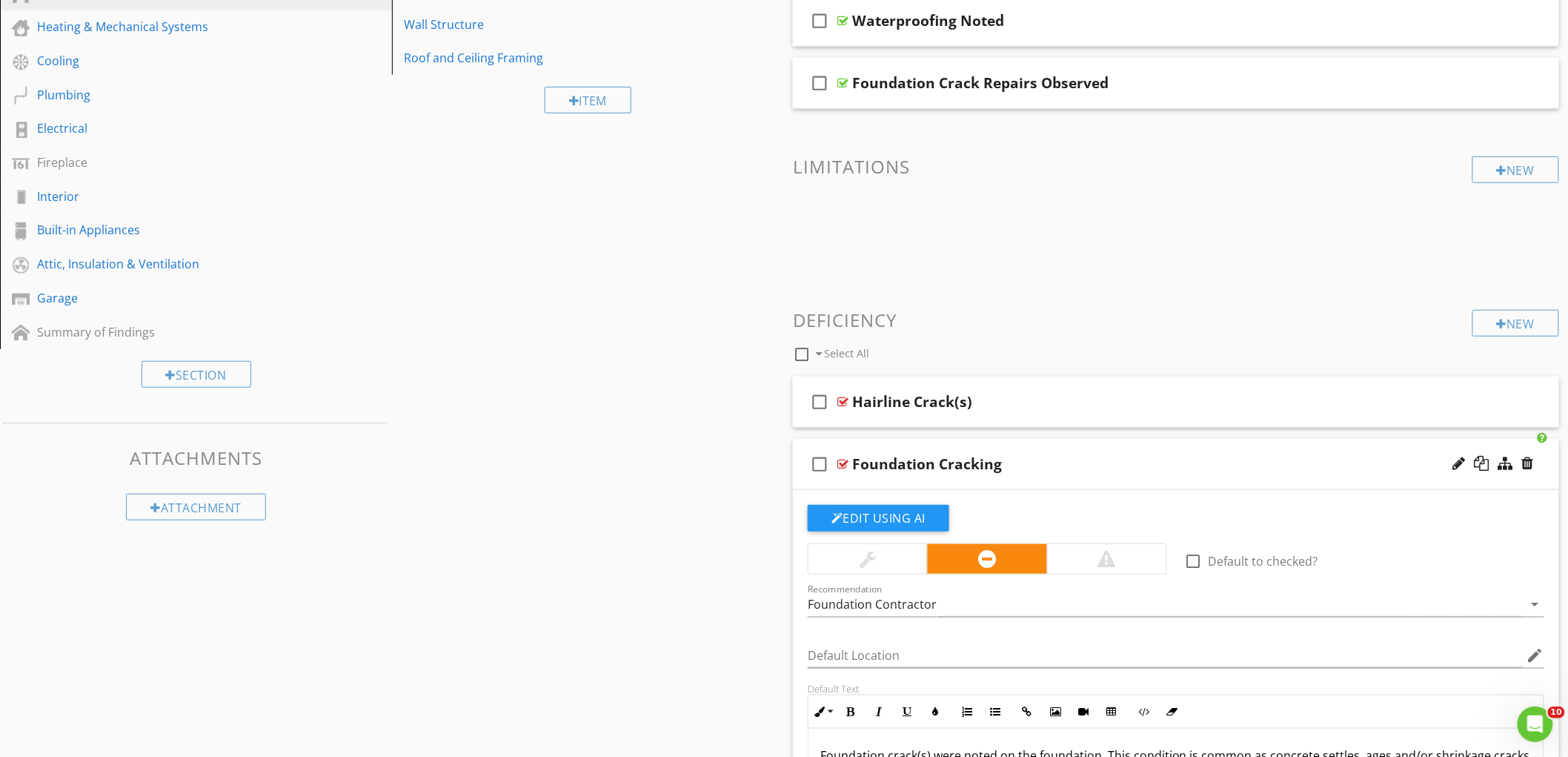
scroll to position [411, 0]
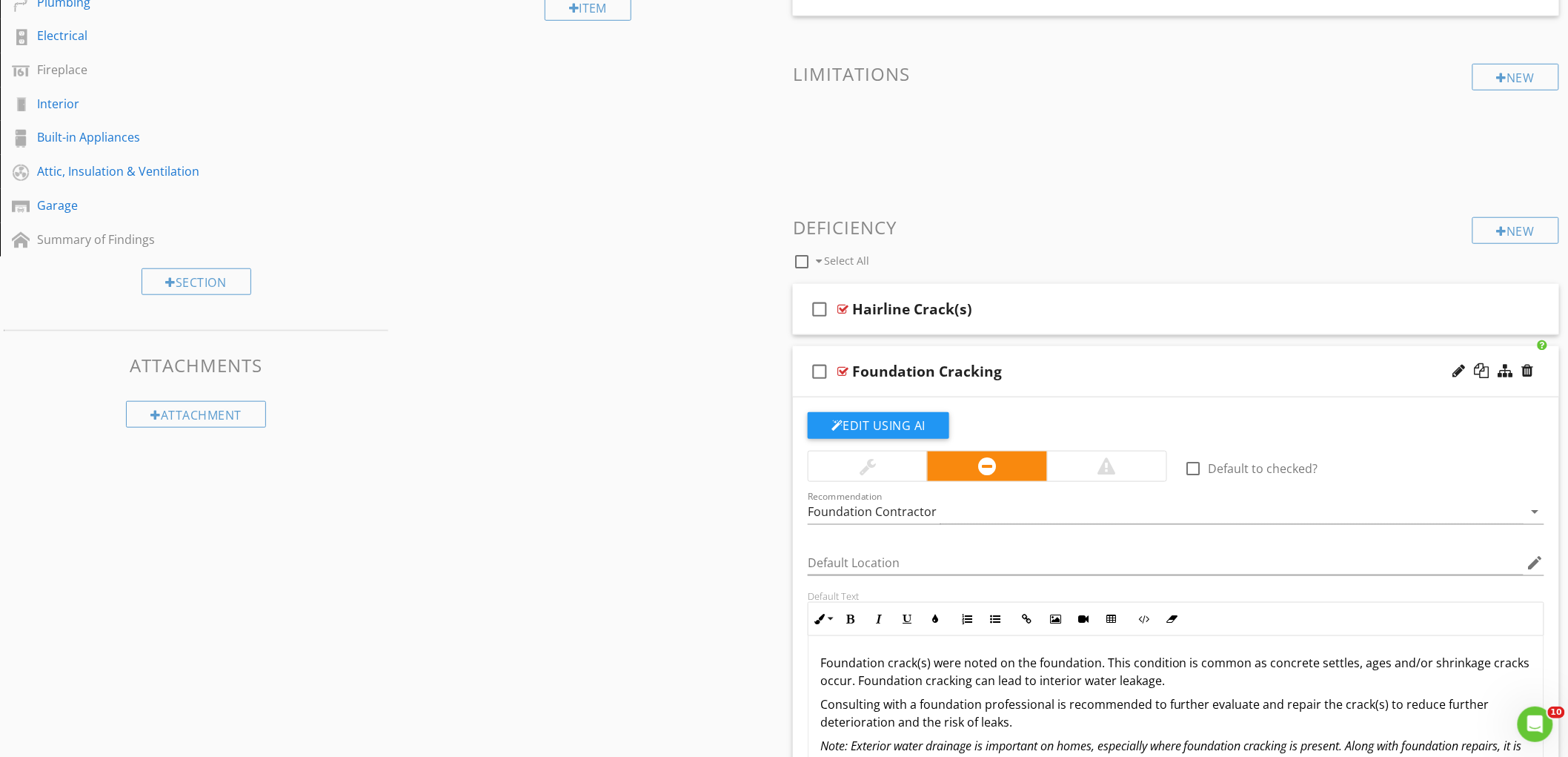
click at [1233, 378] on div "Foundation Cracking" at bounding box center [1128, 371] width 553 height 18
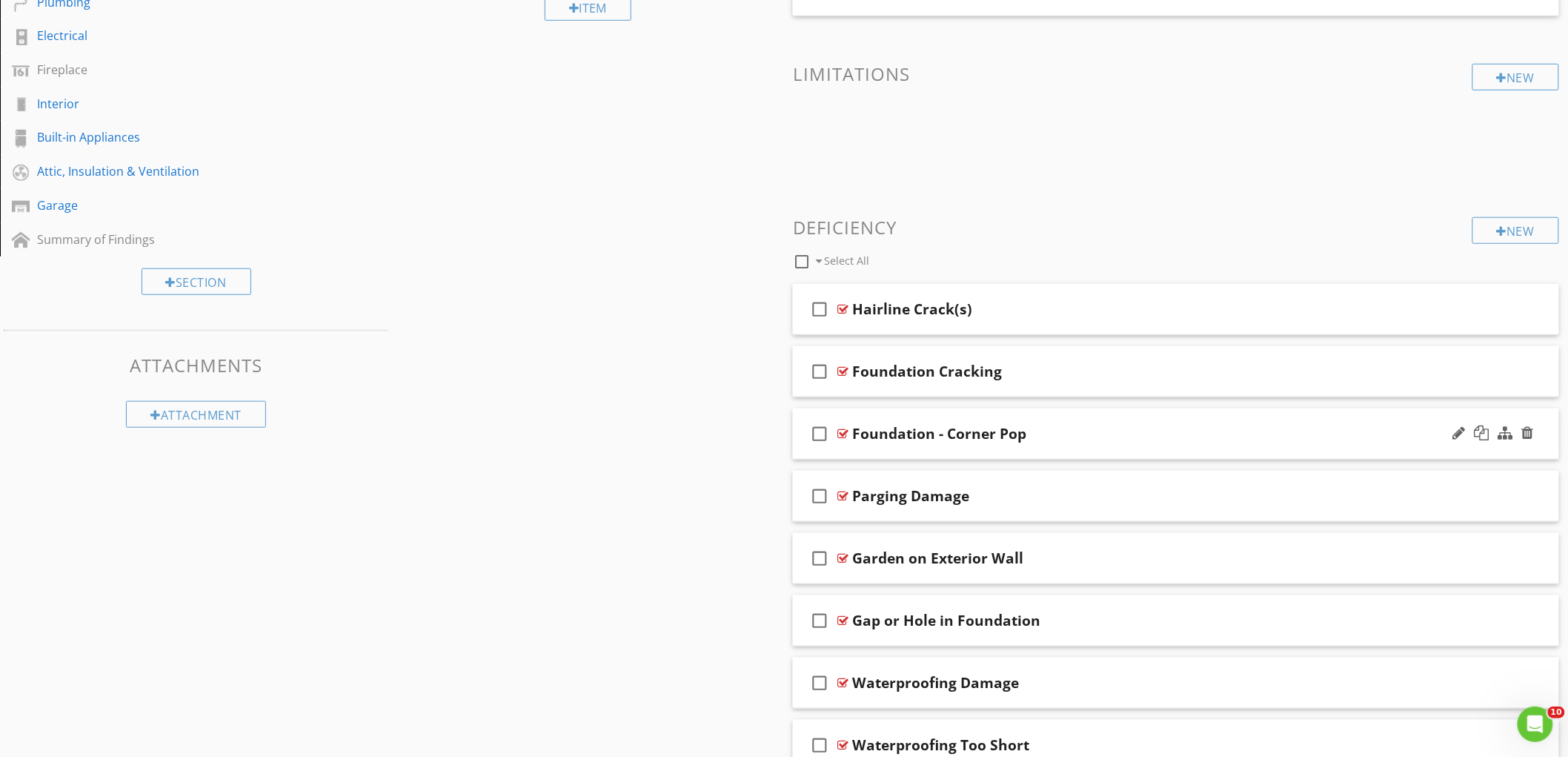
click at [1233, 413] on div "check_box_outline_blank Foundation - Corner Pop" at bounding box center [1176, 434] width 766 height 51
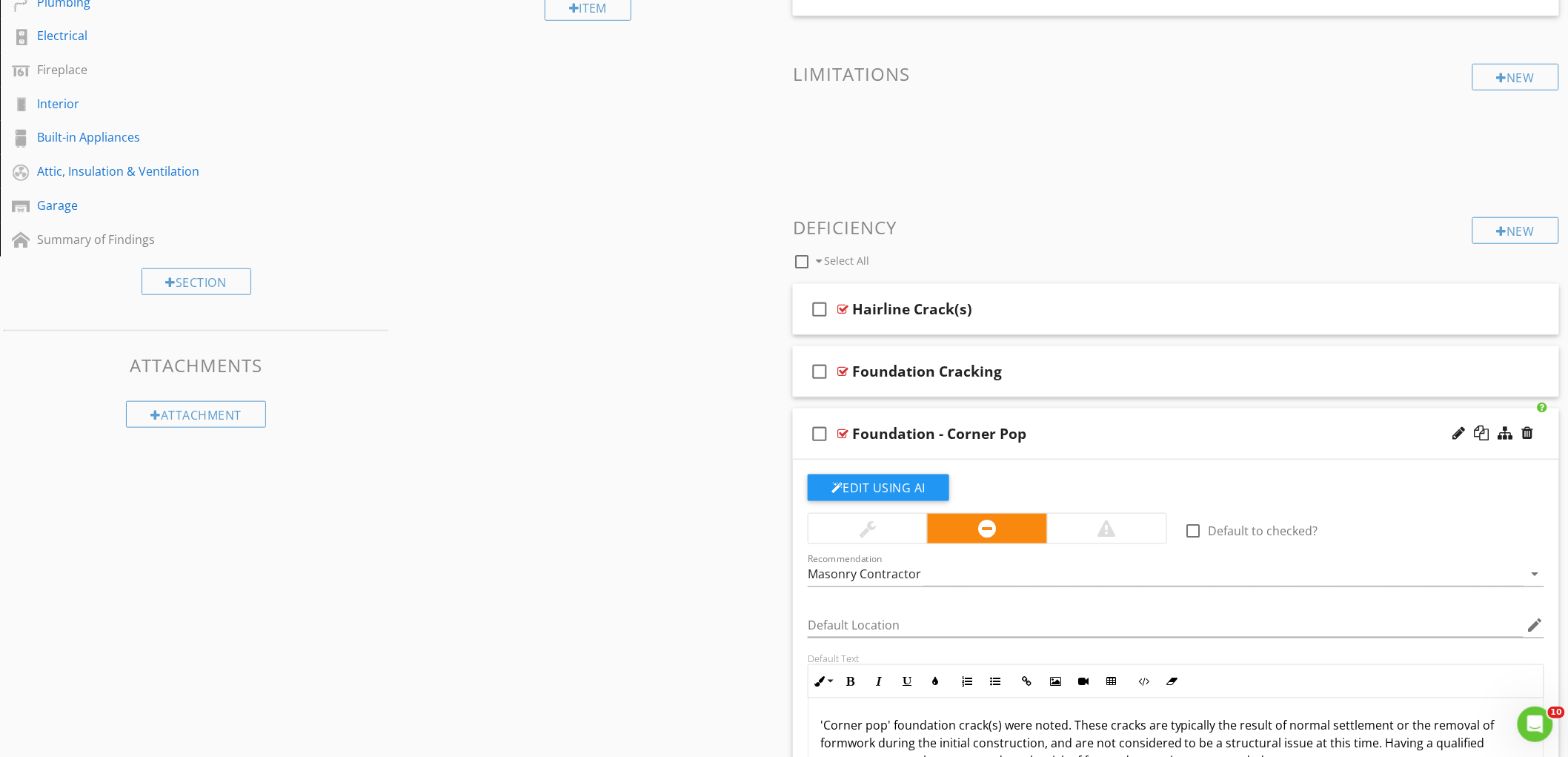
click at [1249, 447] on div "check_box_outline_blank Foundation - Corner Pop" at bounding box center [1176, 434] width 766 height 51
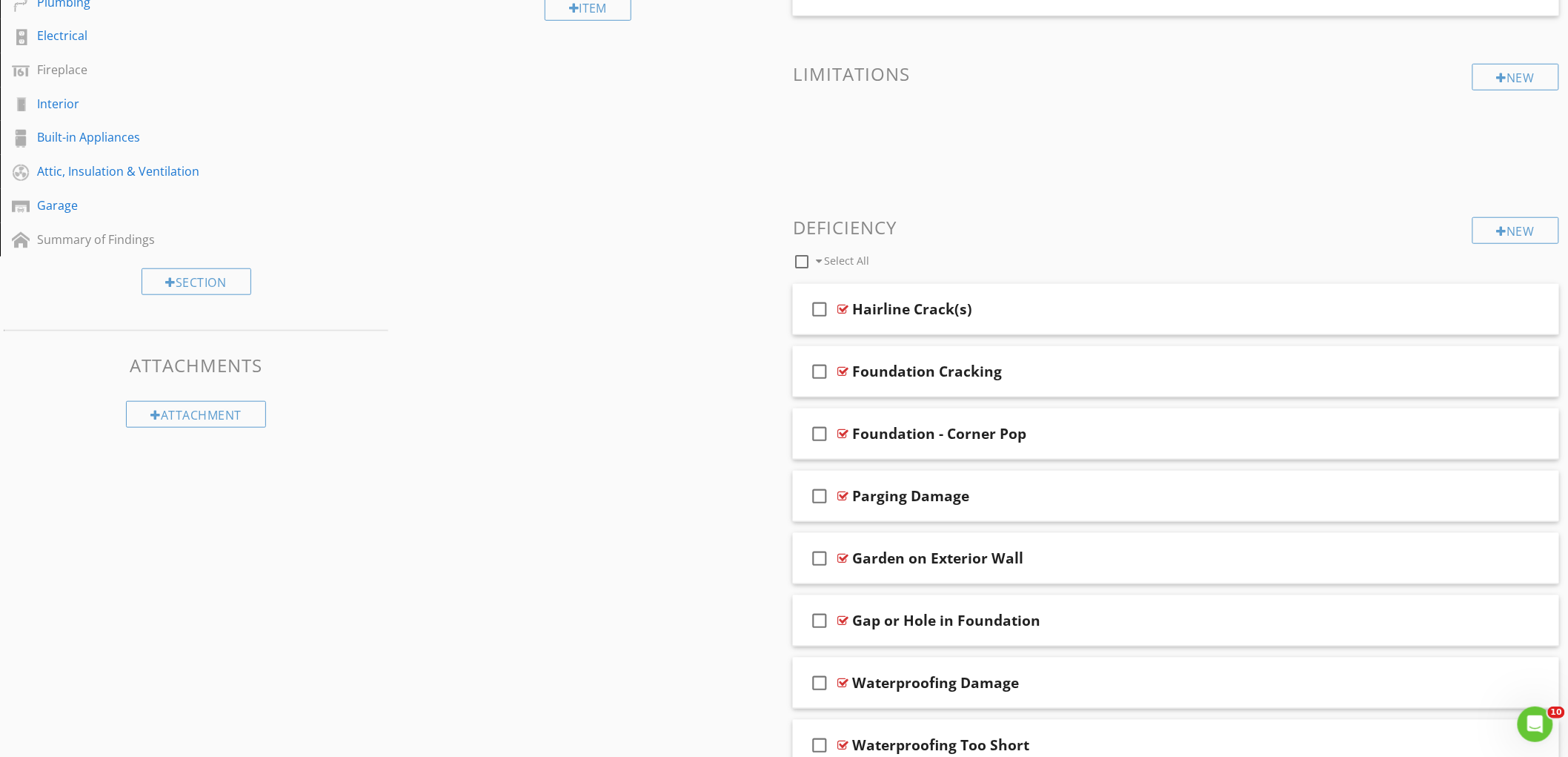
scroll to position [0, 0]
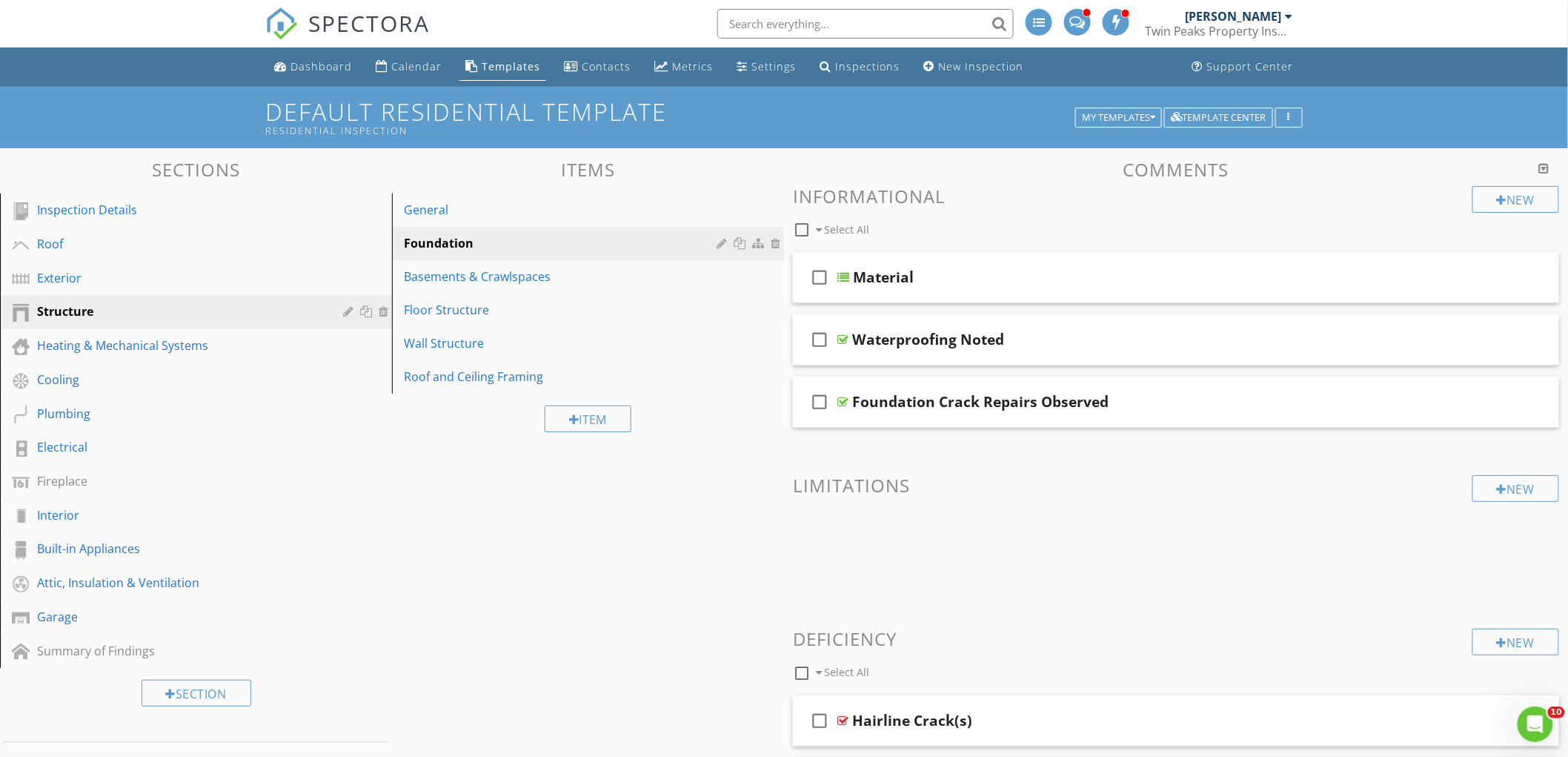
click at [1261, 26] on div "Twin Peaks Property Inspections" at bounding box center [1219, 31] width 148 height 15
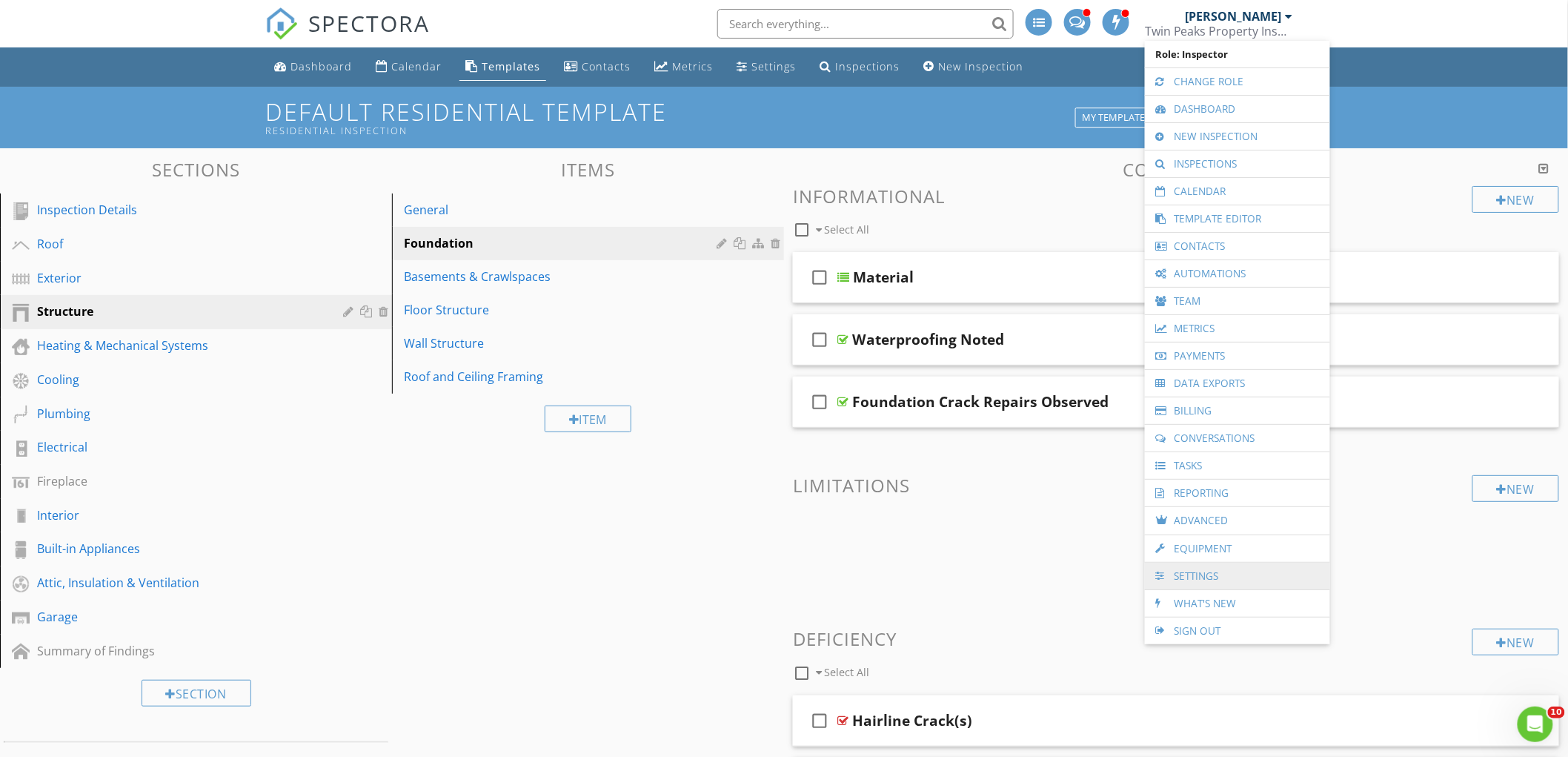
click at [1256, 585] on link "Settings" at bounding box center [1238, 575] width 171 height 26
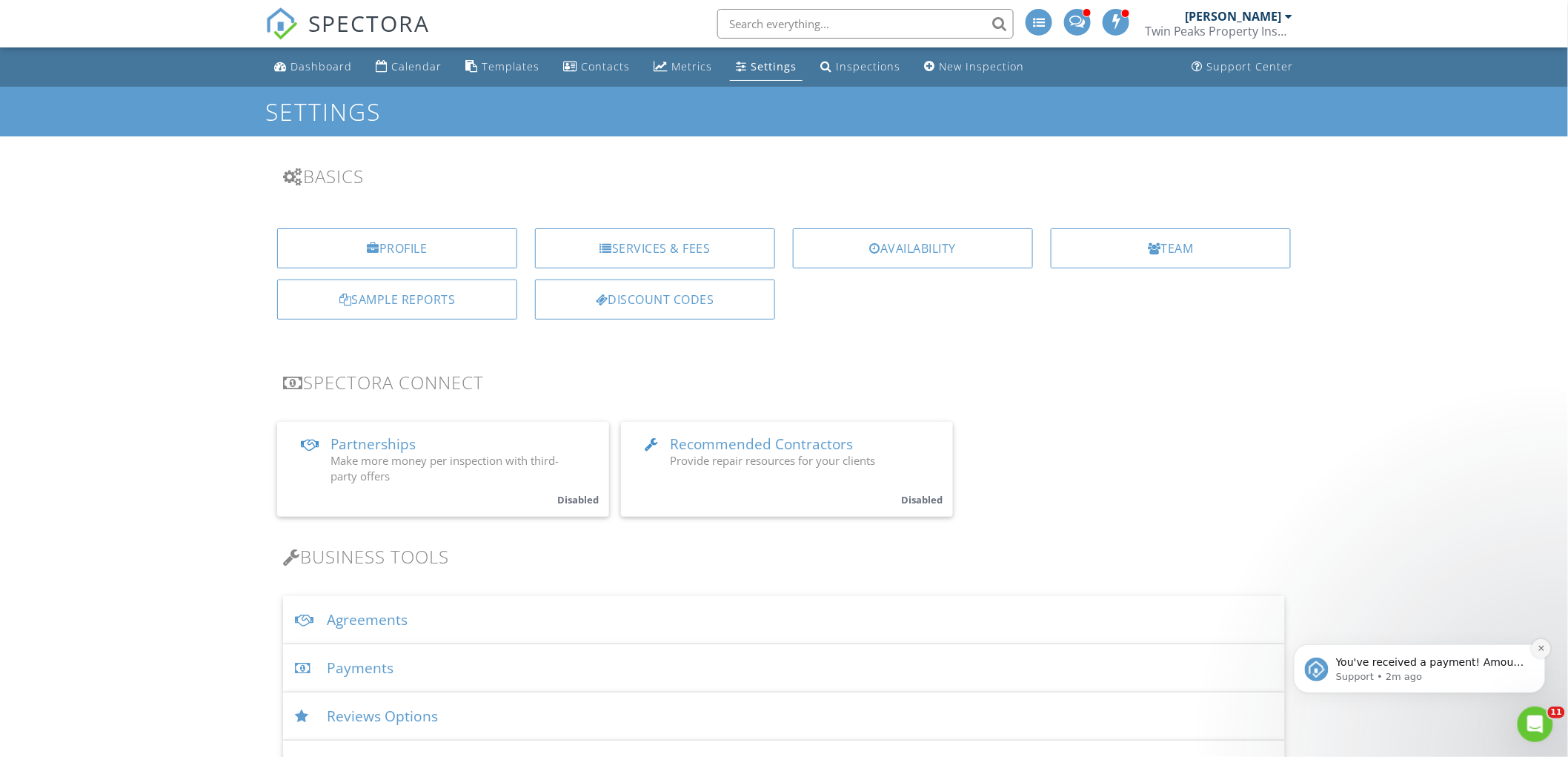
click at [1538, 648] on icon "Dismiss notification" at bounding box center [1541, 647] width 8 height 8
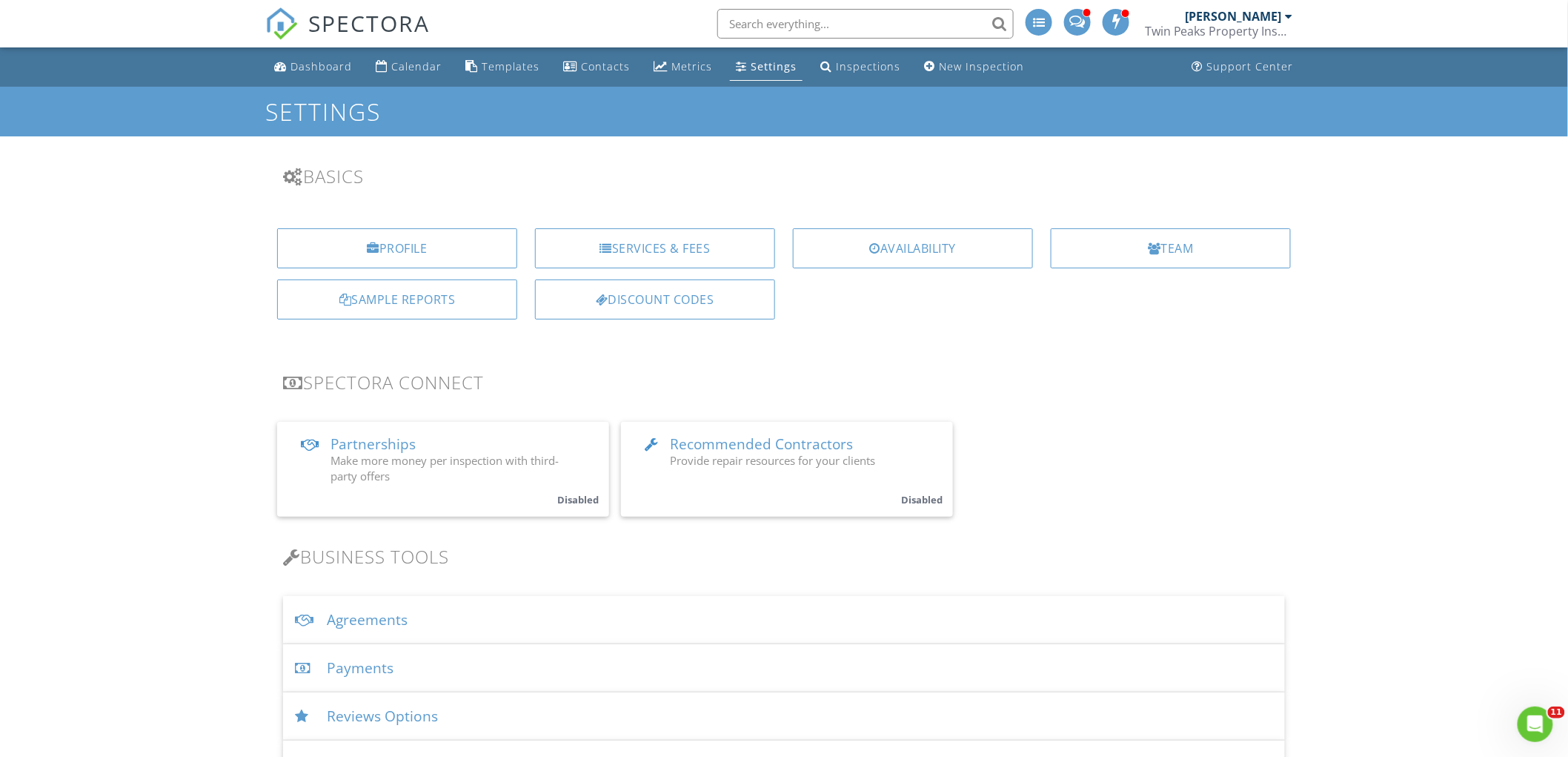
click at [443, 608] on div "Agreements" at bounding box center [784, 620] width 1002 height 48
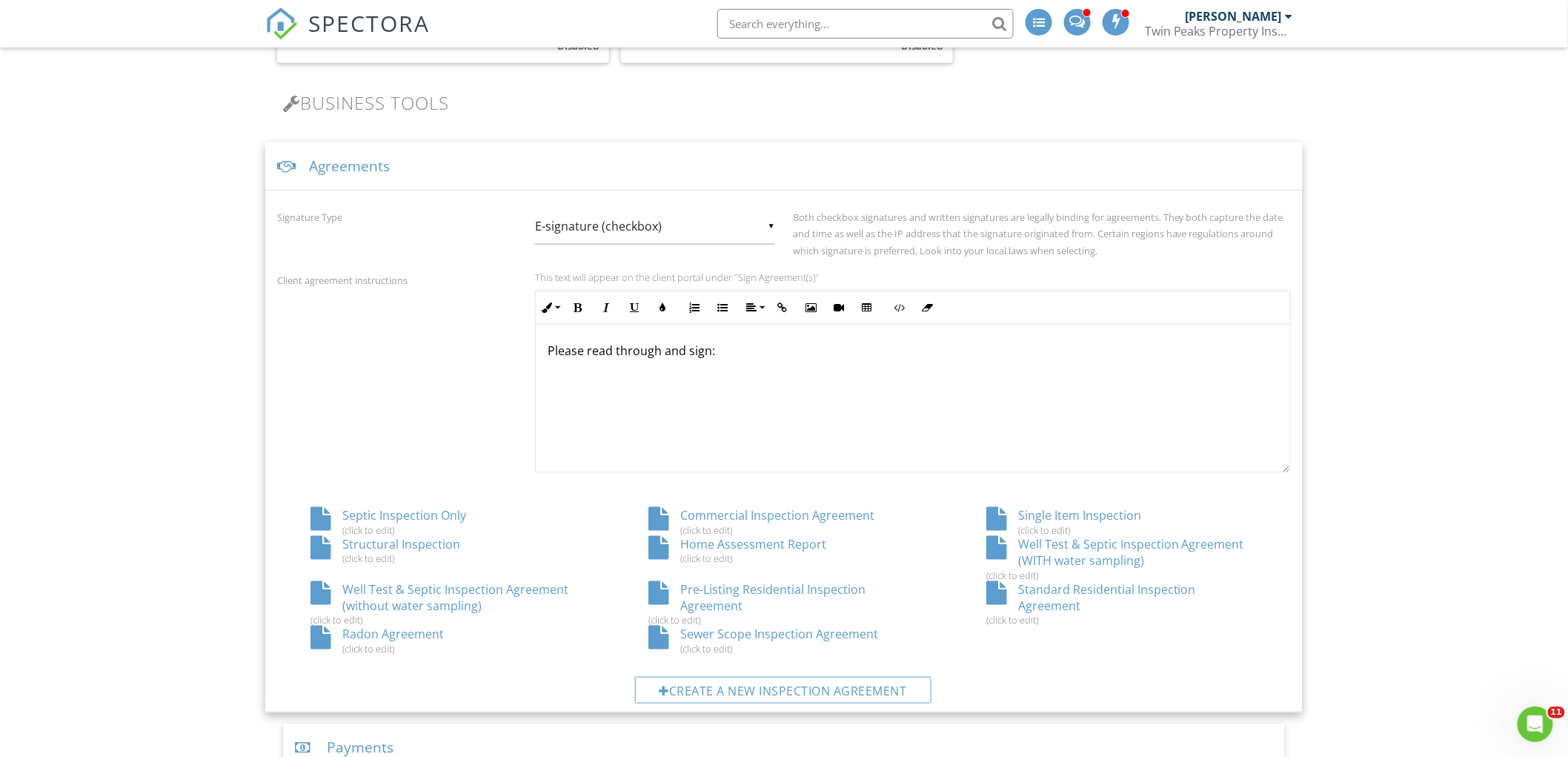
scroll to position [494, 0]
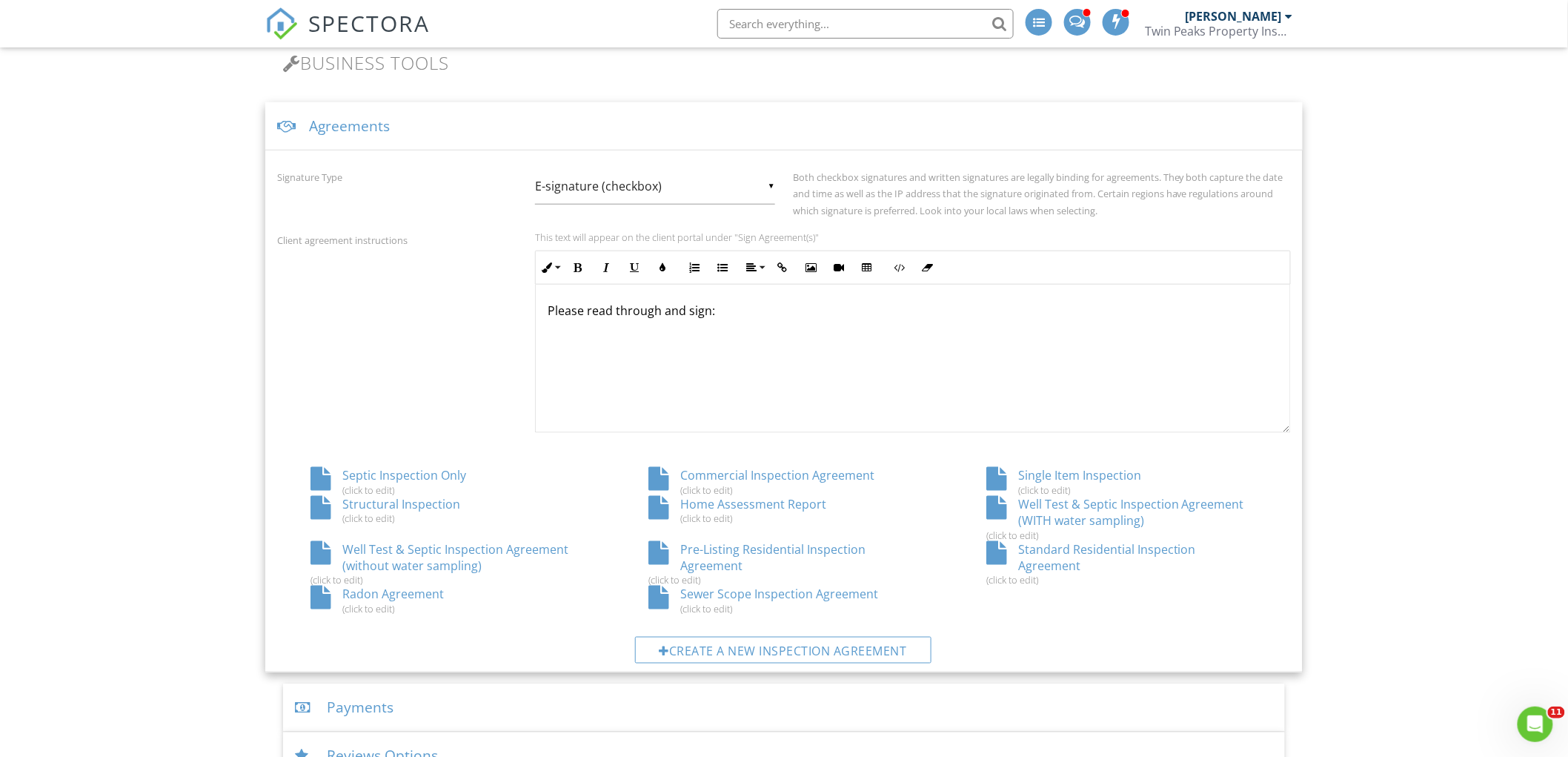
click at [1147, 546] on div "Standard Residential Inspection Agreement (click to edit)" at bounding box center [1122, 564] width 338 height 45
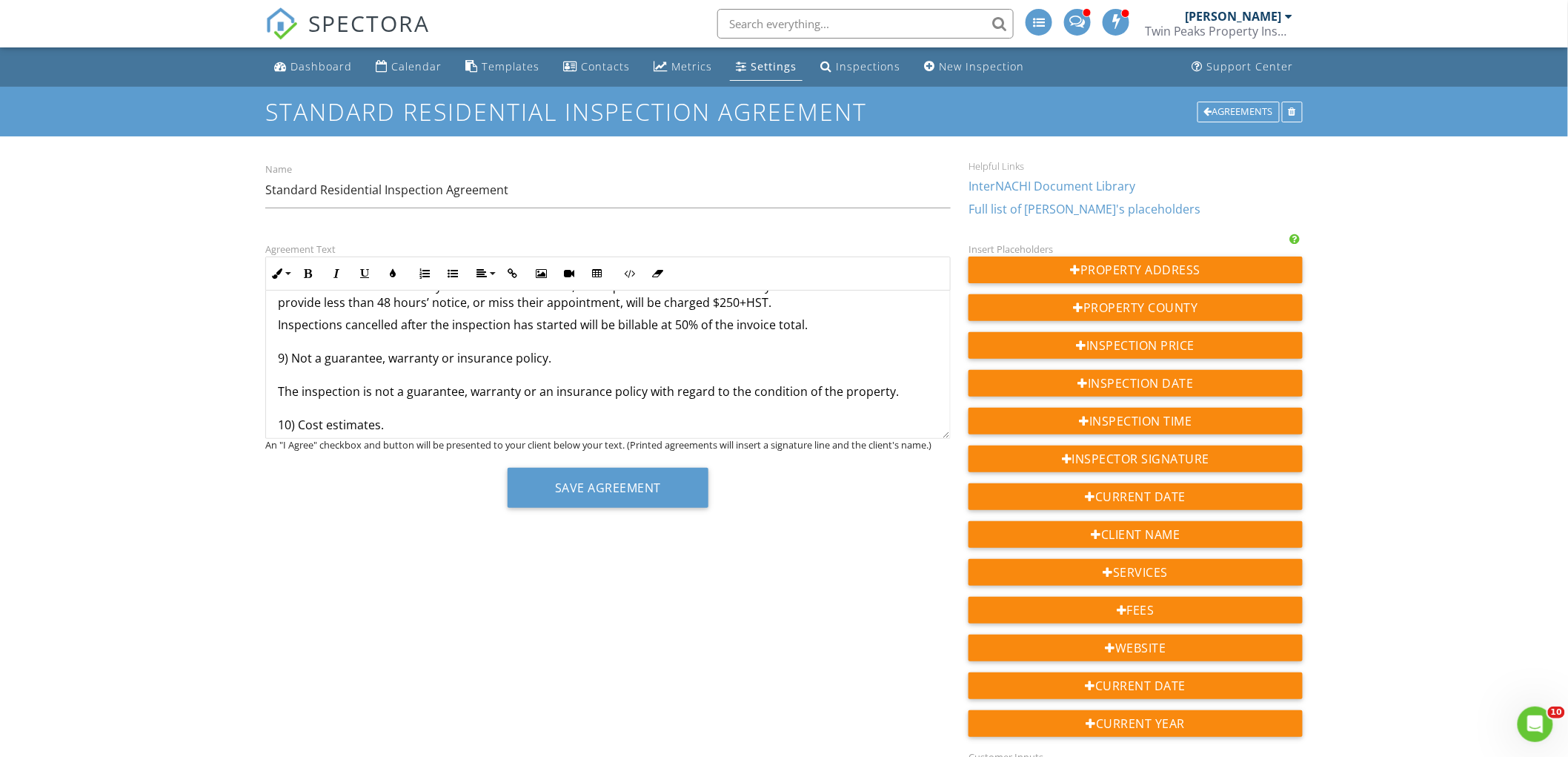
scroll to position [1482, 0]
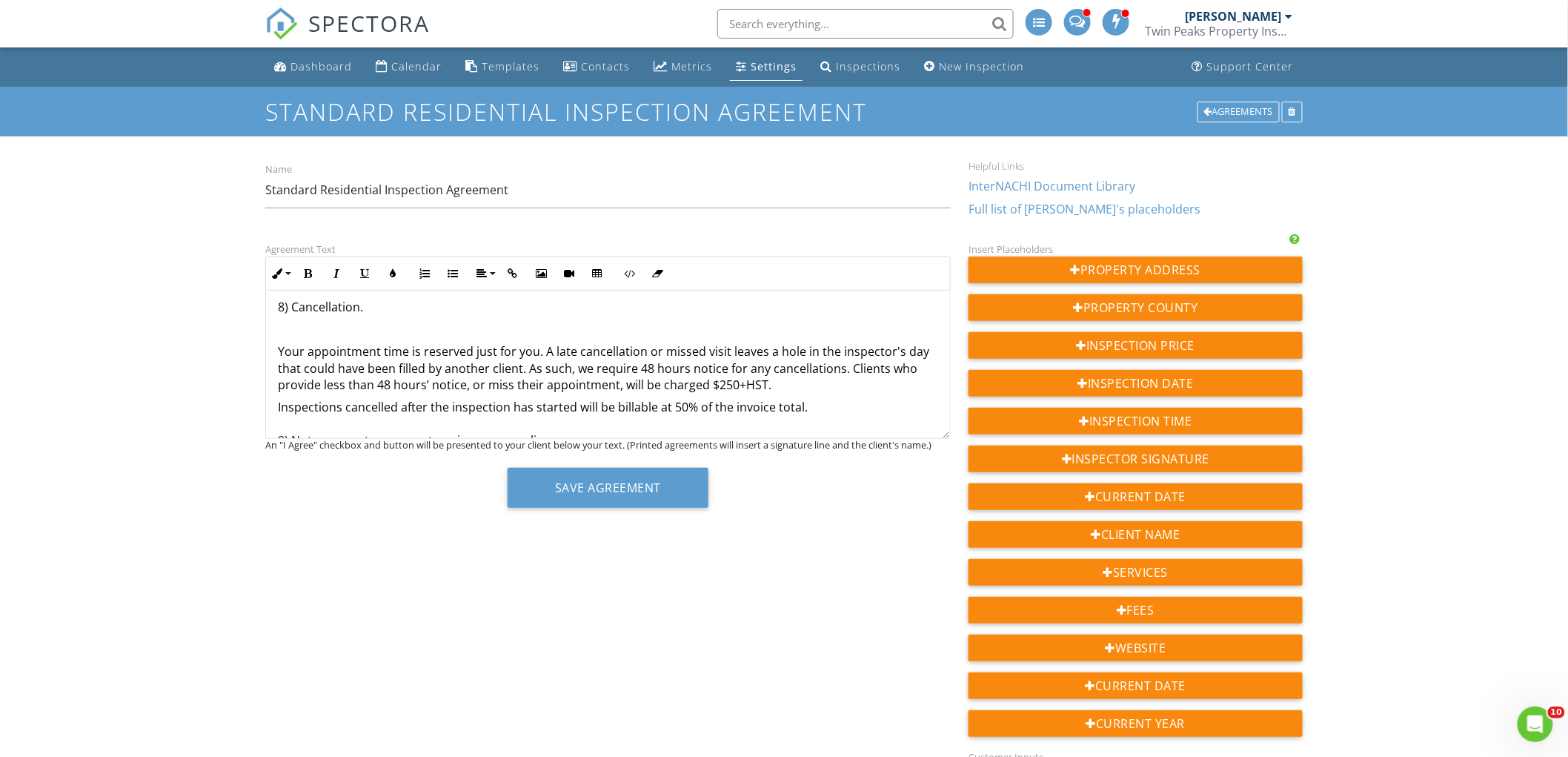
click at [316, 329] on p at bounding box center [608, 329] width 661 height 16
drag, startPoint x: 353, startPoint y: 329, endPoint x: 280, endPoint y: 332, distance: 73.1
click at [280, 332] on p "Cancellation:" at bounding box center [608, 329] width 661 height 16
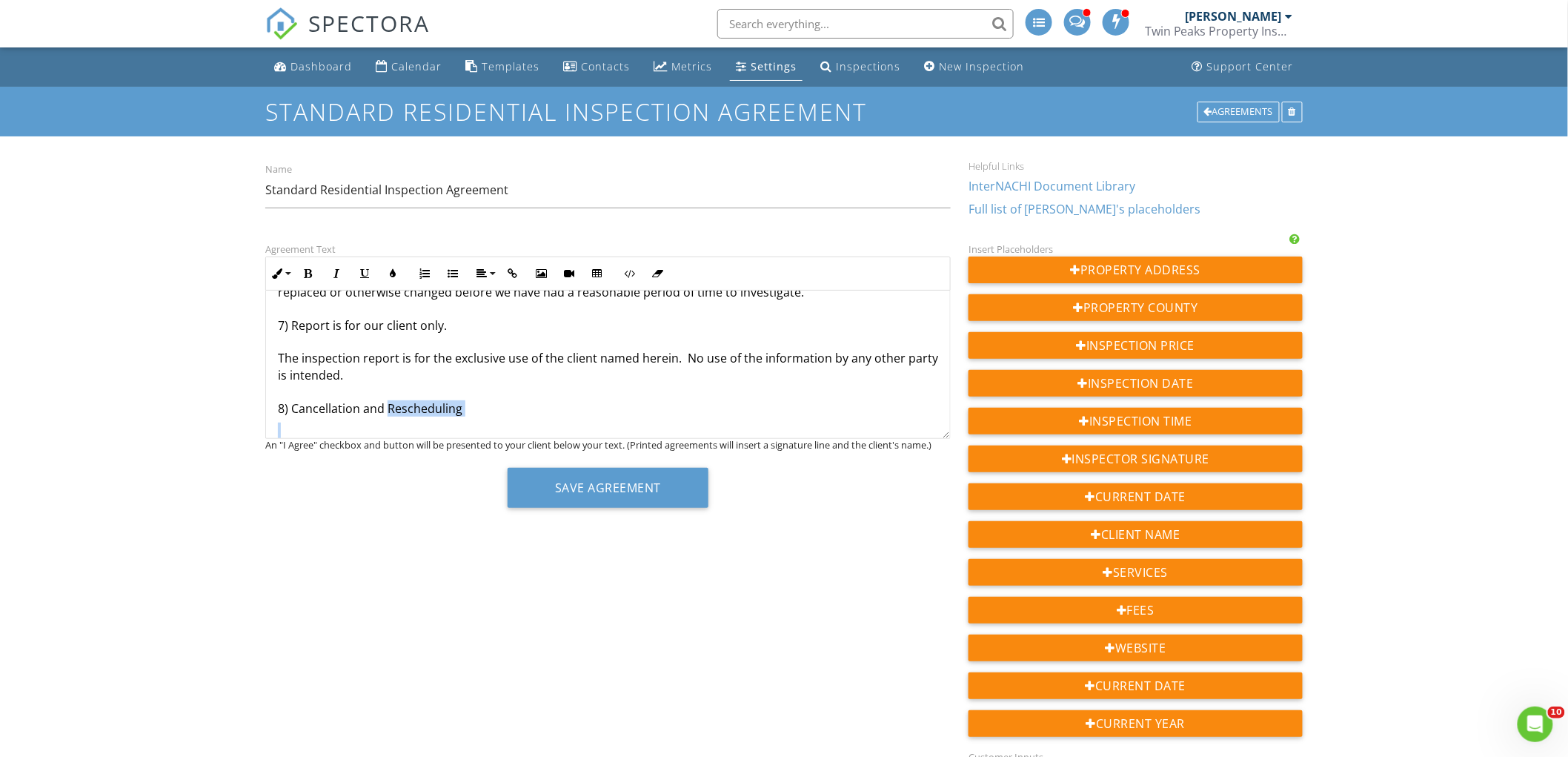
scroll to position [1417, 0]
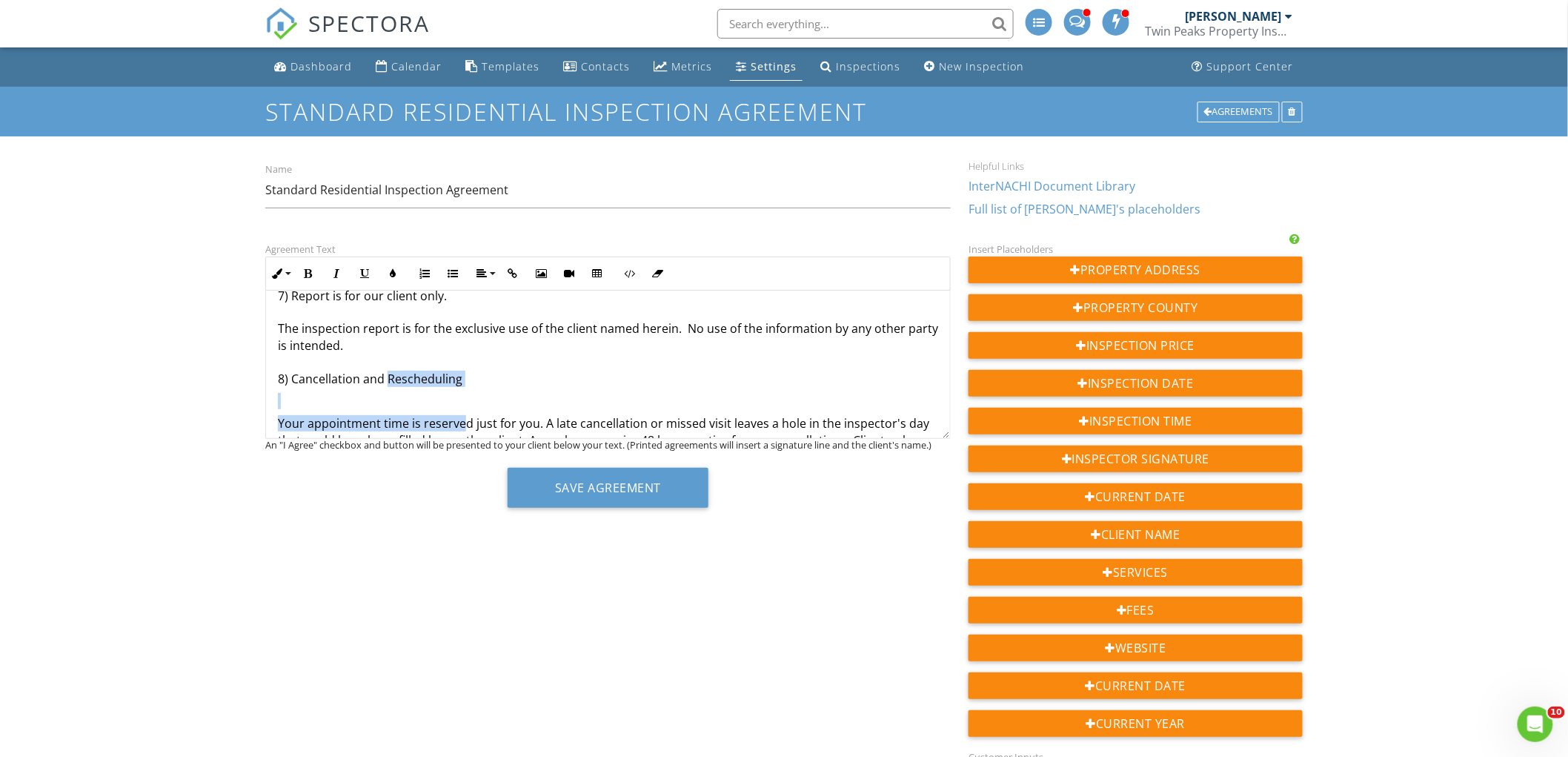
drag, startPoint x: 386, startPoint y: 307, endPoint x: 462, endPoint y: 424, distance: 139.5
click at [462, 424] on div "This is an Agreement between you, the undersigned Client, {{CLIENT_NAME}} and u…" at bounding box center [608, 166] width 684 height 2575
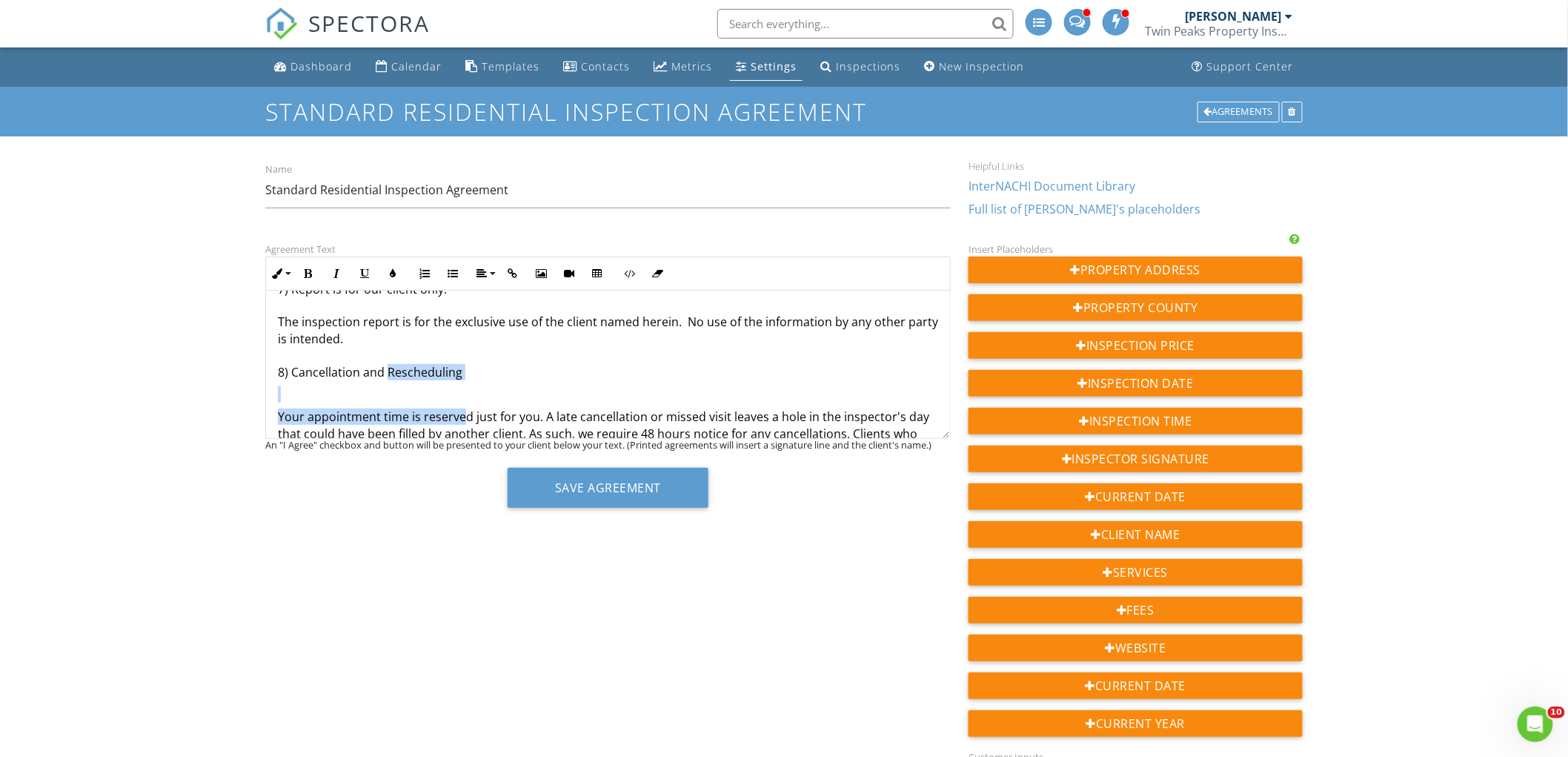
drag, startPoint x: 386, startPoint y: 371, endPoint x: 458, endPoint y: 372, distance: 72.0
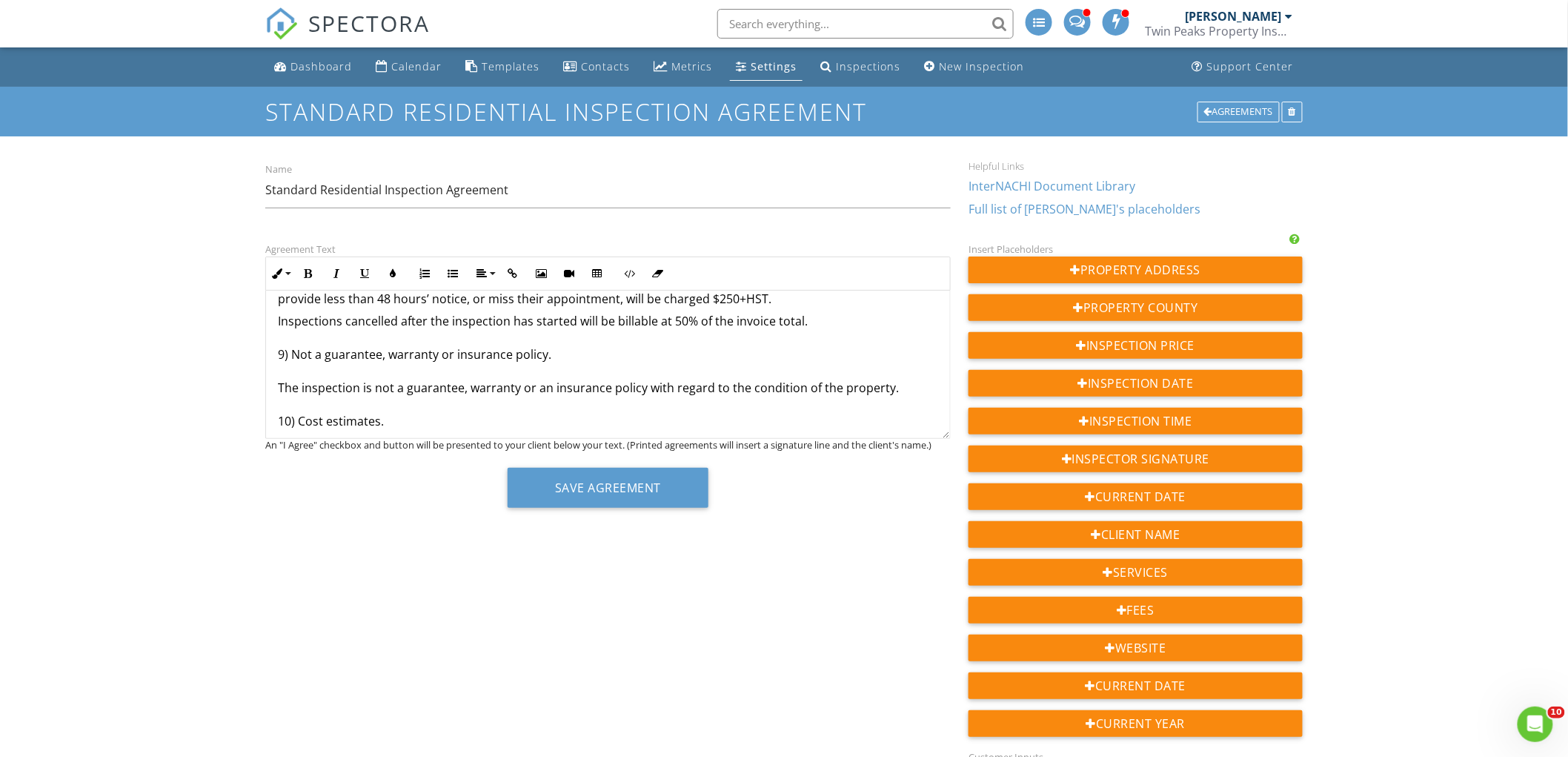
scroll to position [1582, 0]
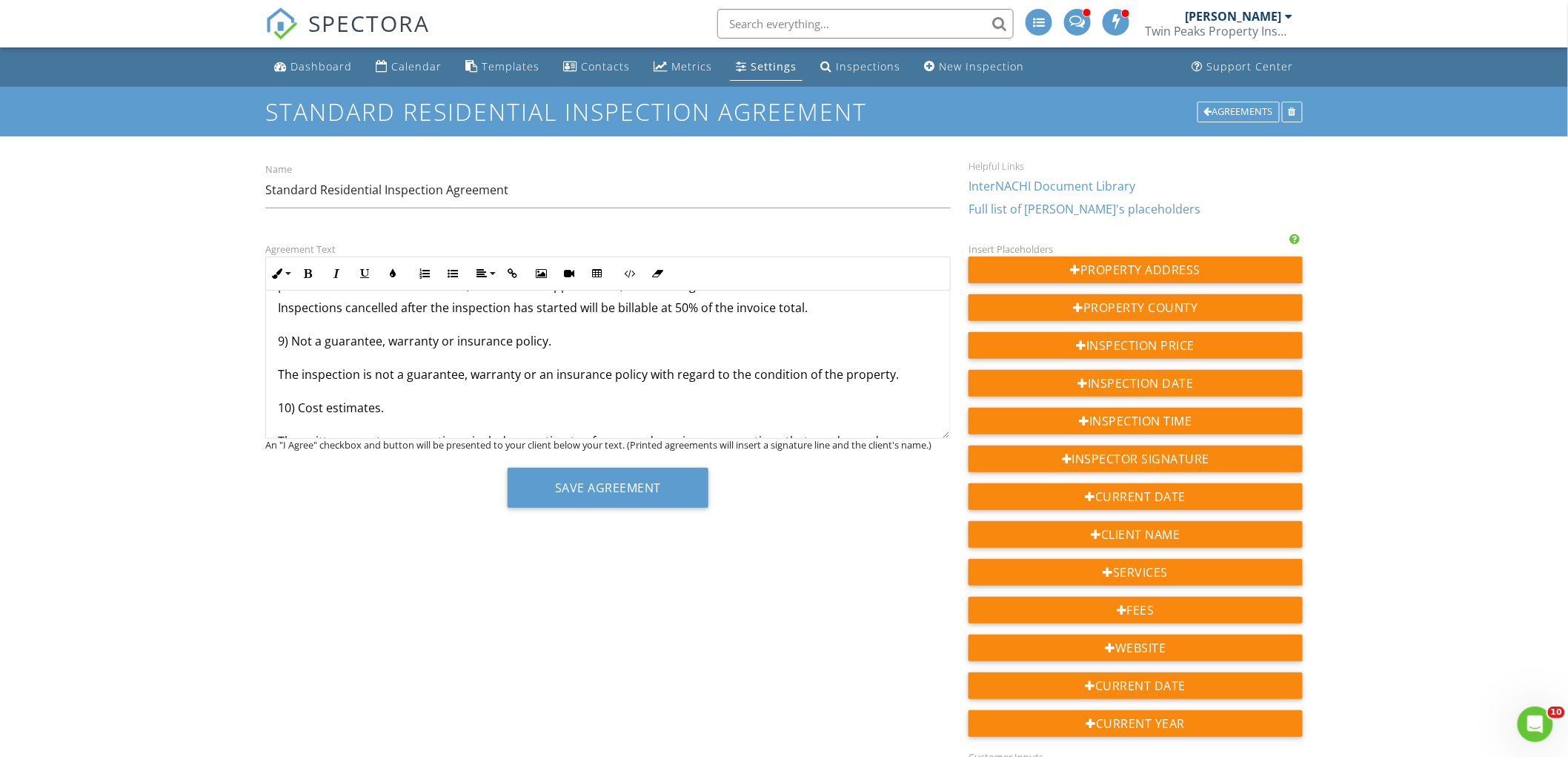
click at [290, 341] on p "Inspections cancelled after the inspection has started will be billable at 50% …" at bounding box center [608, 556] width 661 height 515
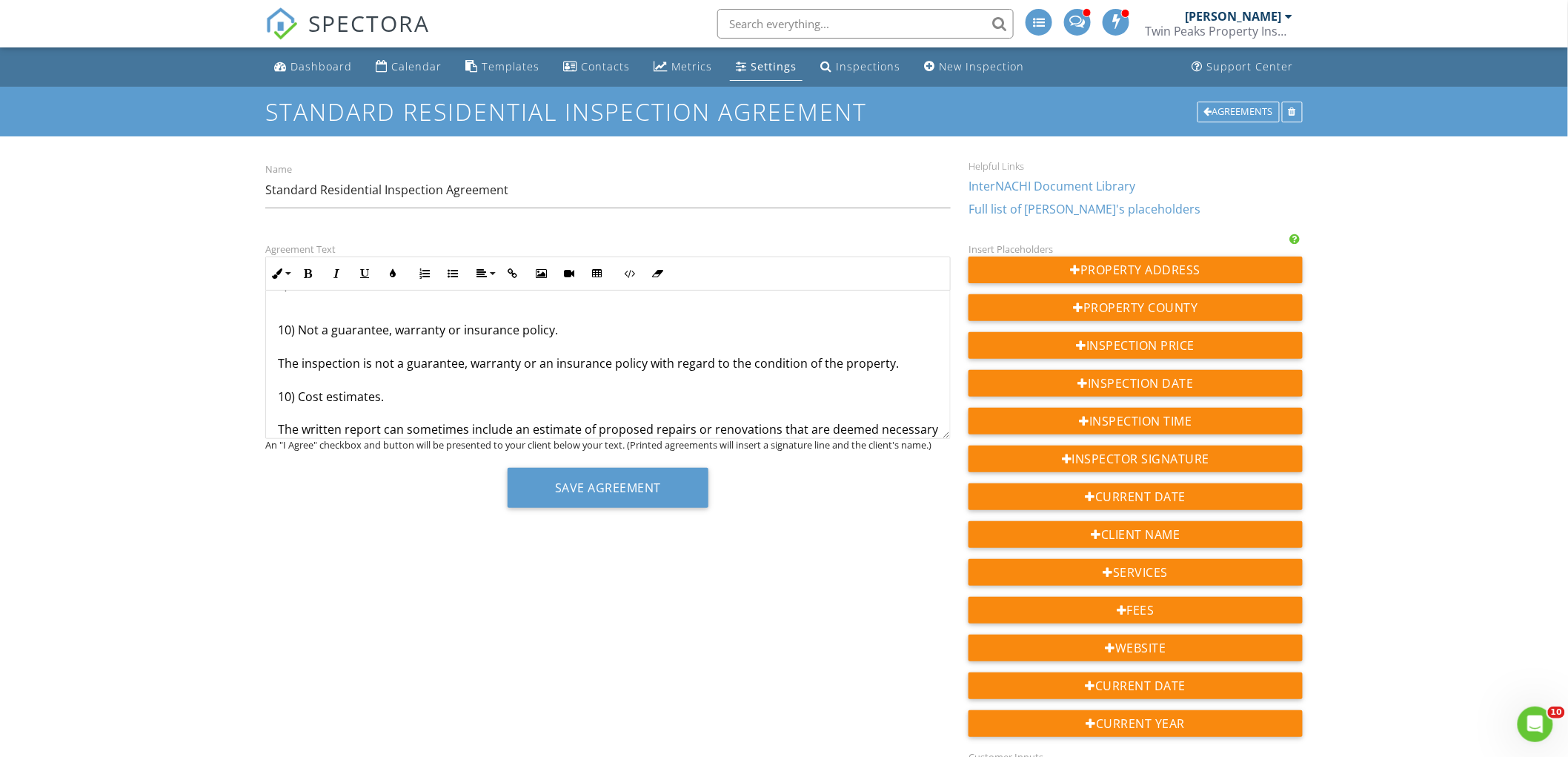
scroll to position [1664, 0]
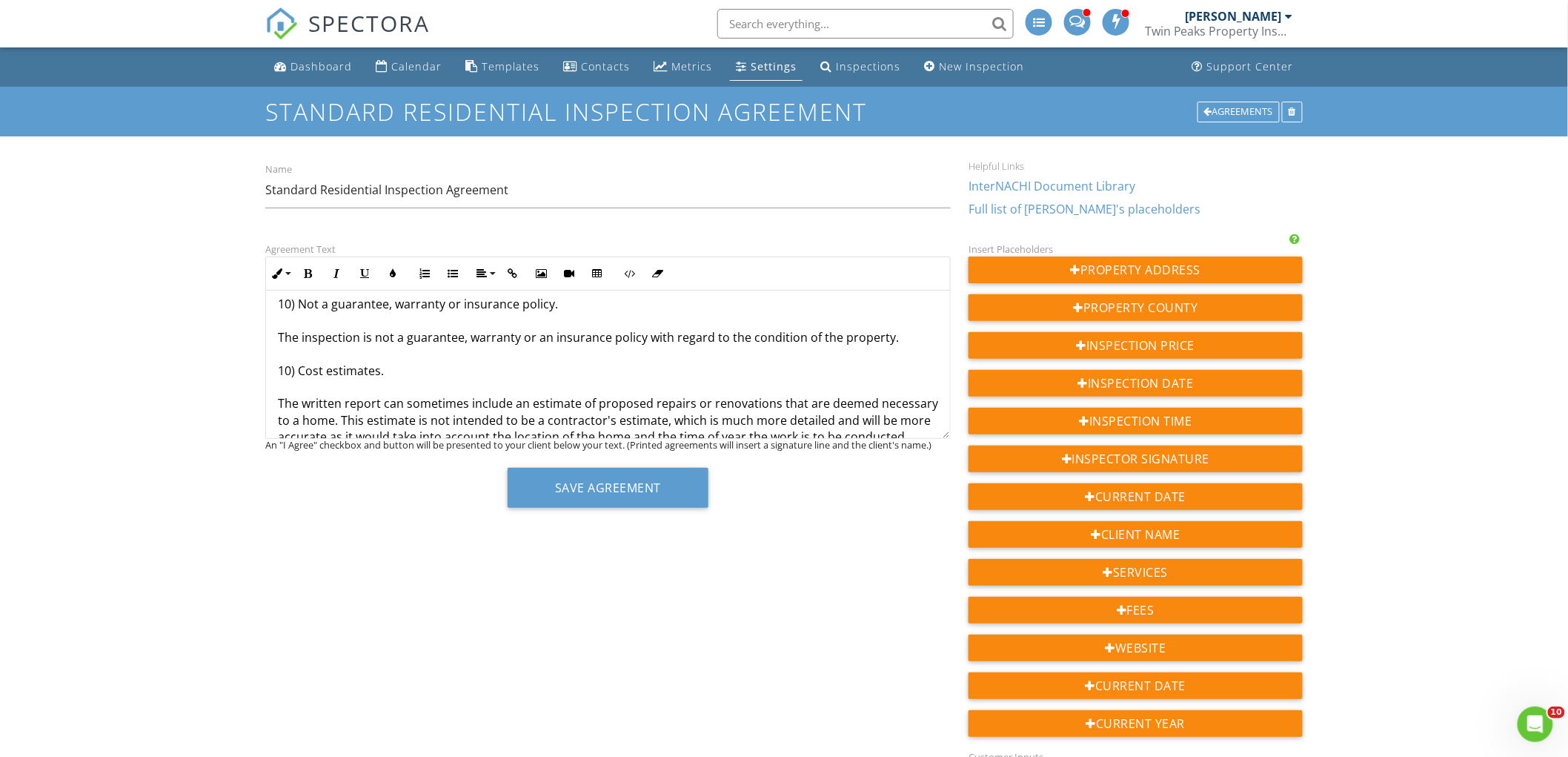
click at [285, 375] on p "10) Not a guarantee, warranty or insurance policy. The inspection is not a guar…" at bounding box center [608, 536] width 661 height 481
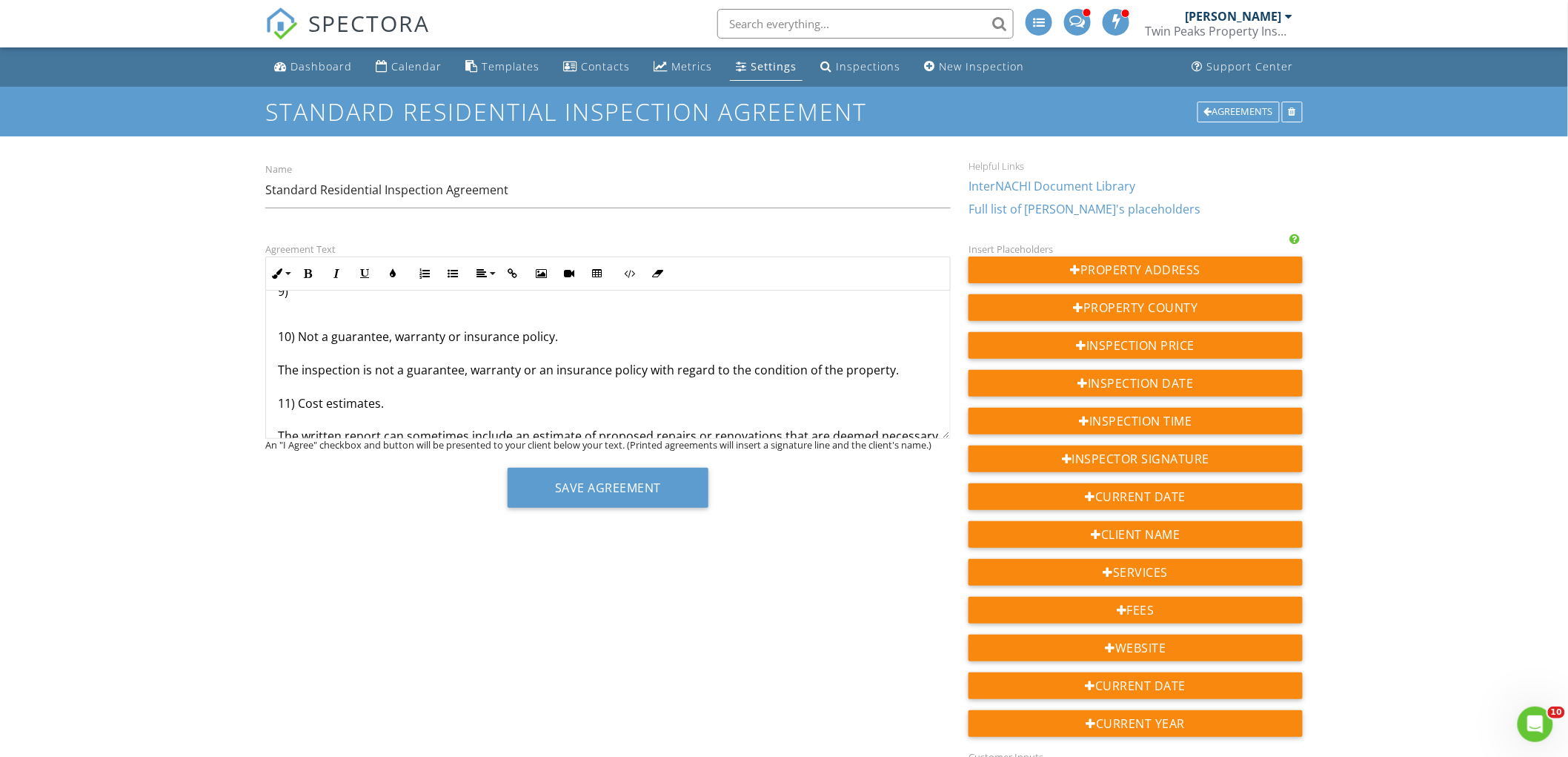
scroll to position [1549, 0]
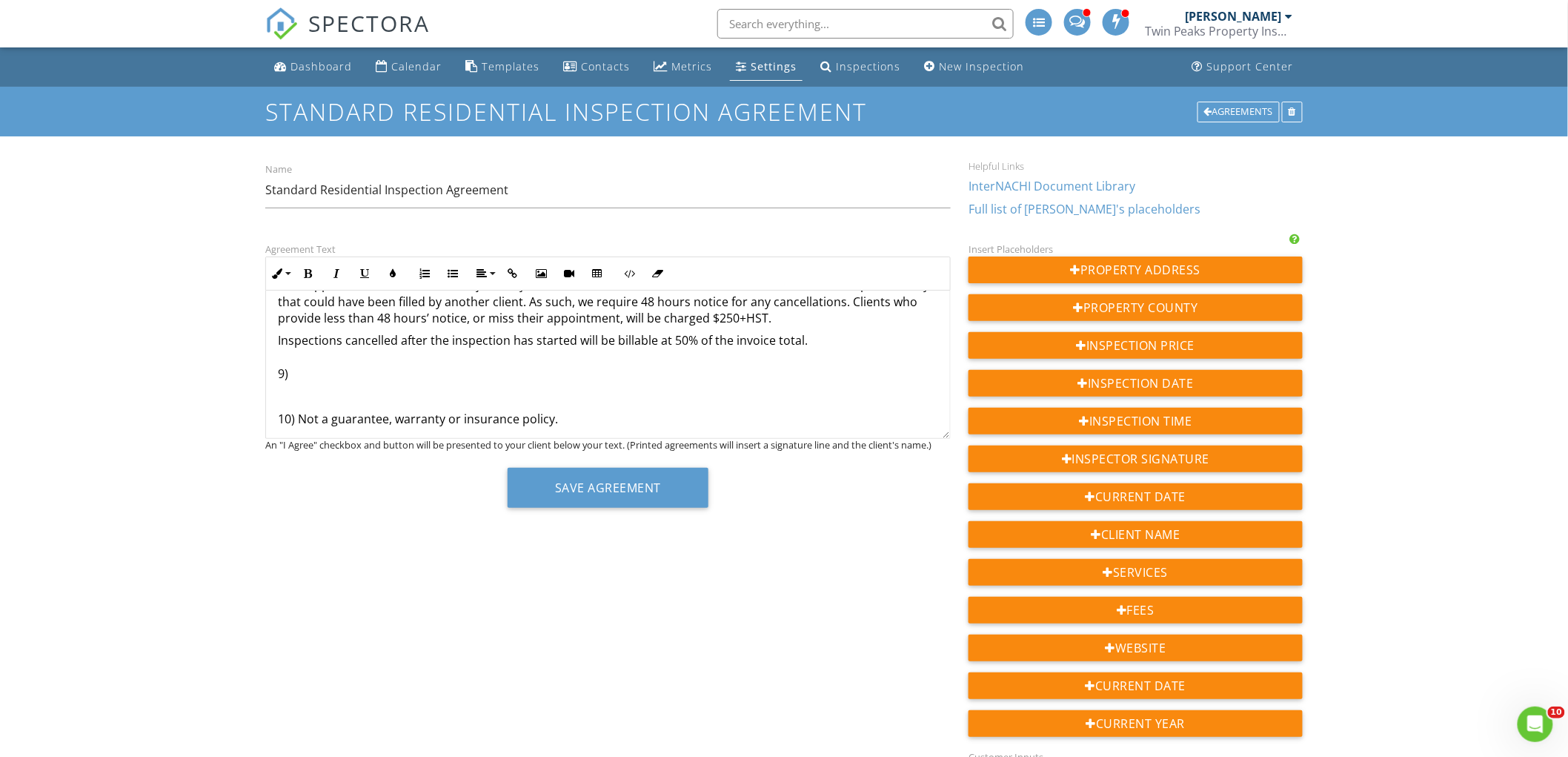
click at [382, 374] on p "Inspections cancelled after the inspection has started will be billable at 50% …" at bounding box center [608, 357] width 661 height 50
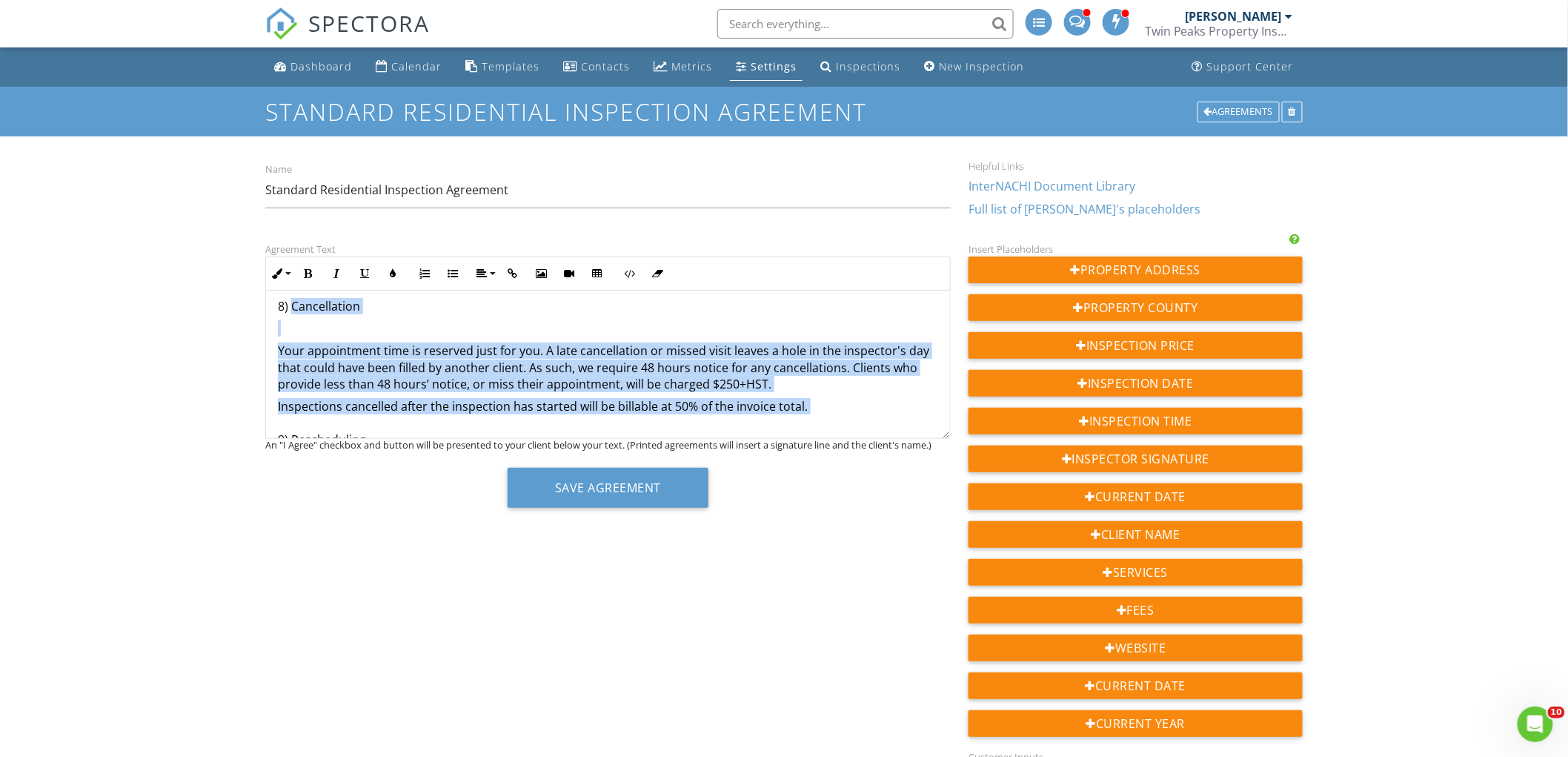
scroll to position [1499, 0]
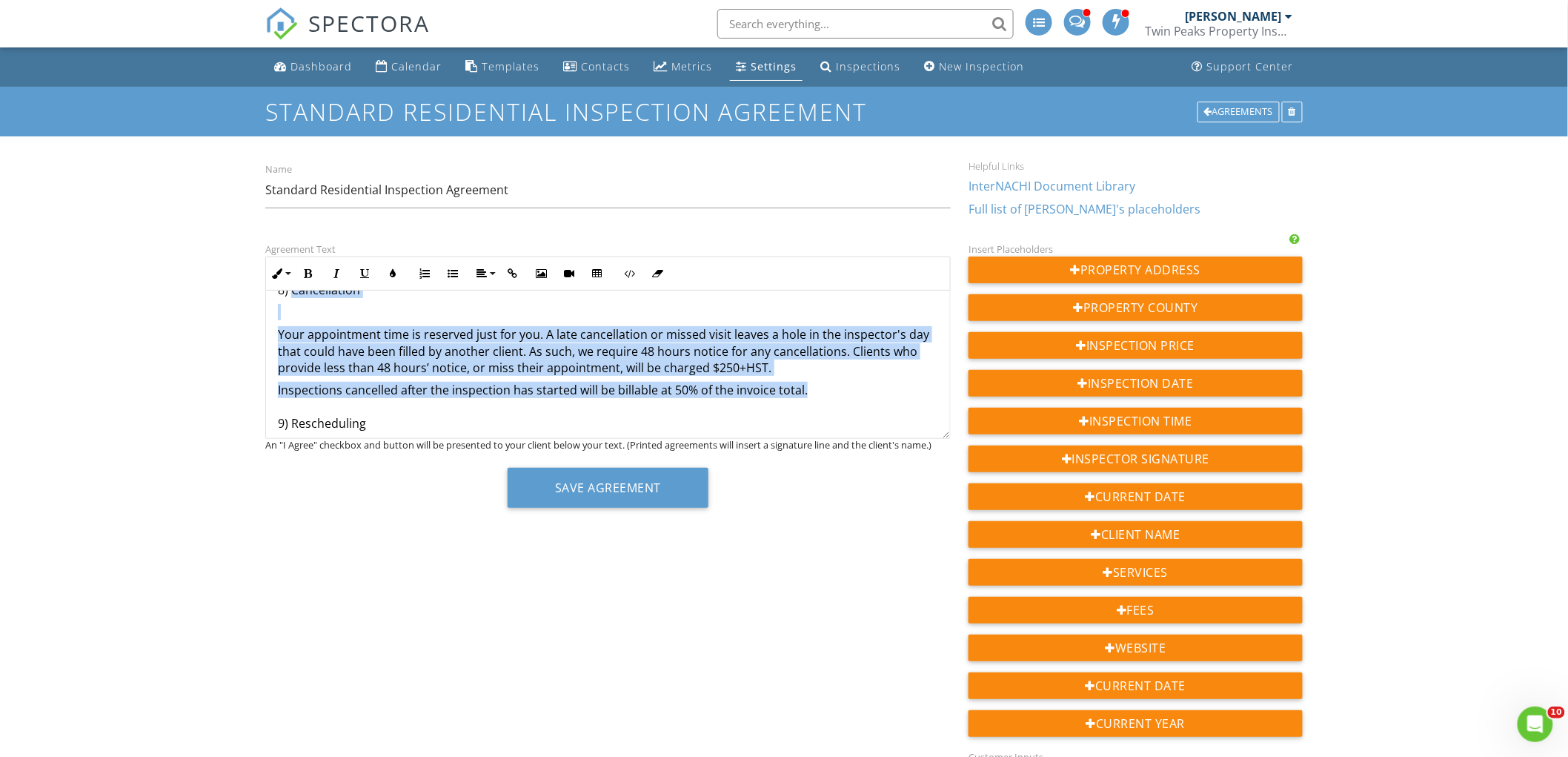
drag, startPoint x: 292, startPoint y: 299, endPoint x: 805, endPoint y: 396, distance: 522.1
click at [805, 396] on div "This is an Agreement between you, the undersigned Client, {{CLIENT_NAME}} and u…" at bounding box center [608, 101] width 684 height 2620
copy div "Cancellation Your appointment time is reserved just for you. A late cancellatio…"
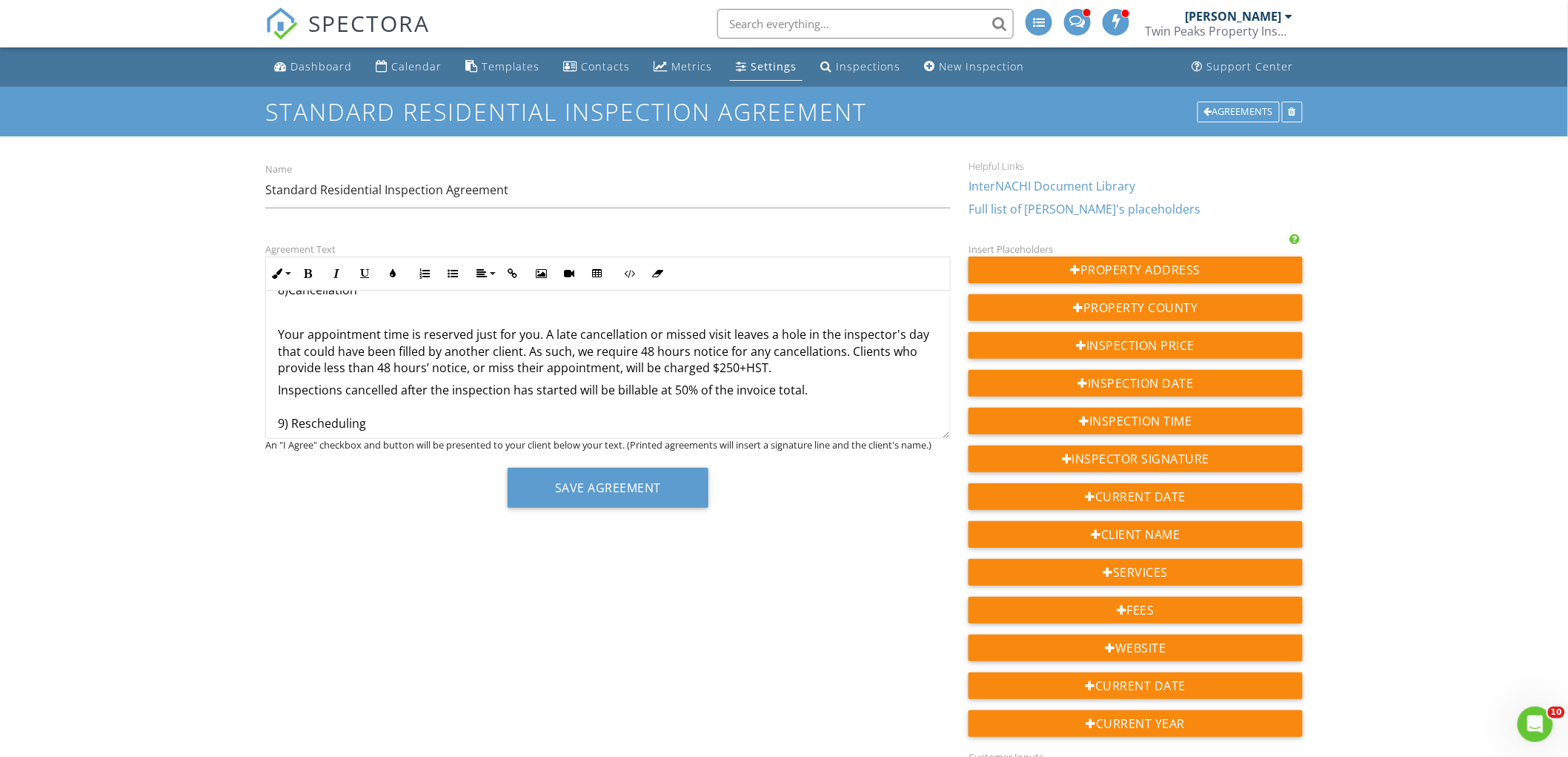
click at [387, 424] on p "Inspections cancelled after the inspection has started will be billable at 50% …" at bounding box center [608, 407] width 661 height 50
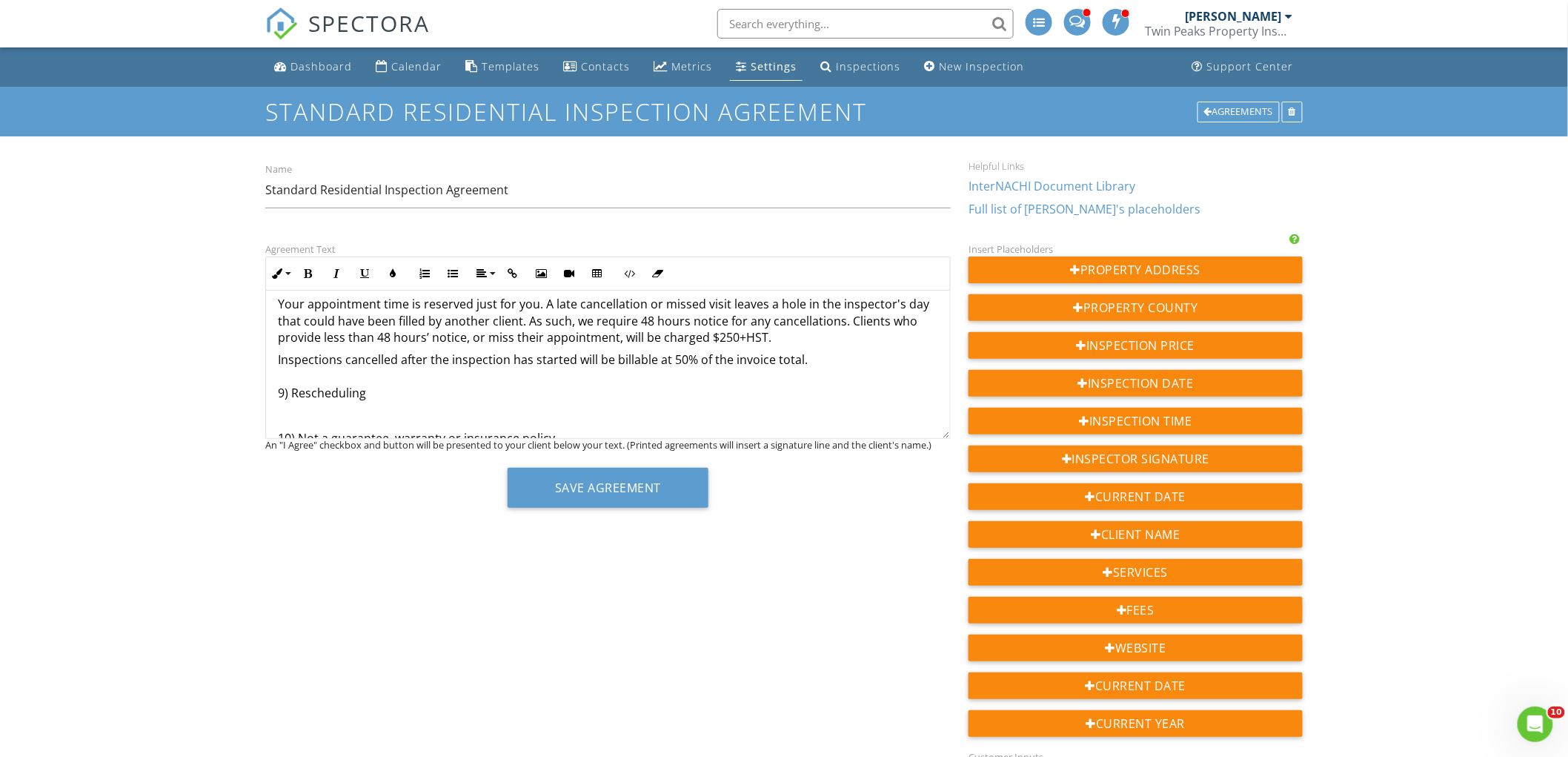
scroll to position [1582, 0]
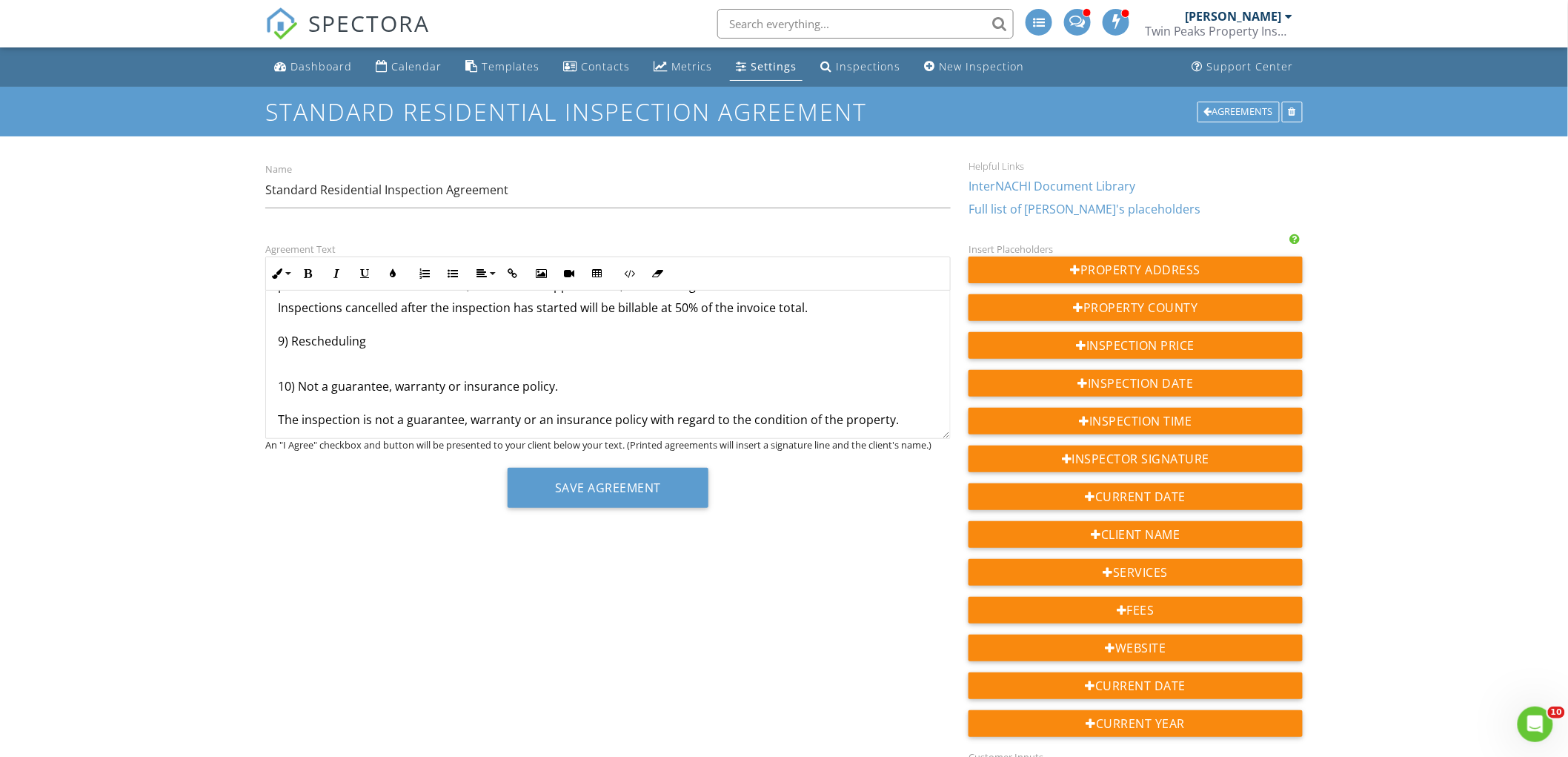
click at [358, 364] on p at bounding box center [608, 364] width 661 height 16
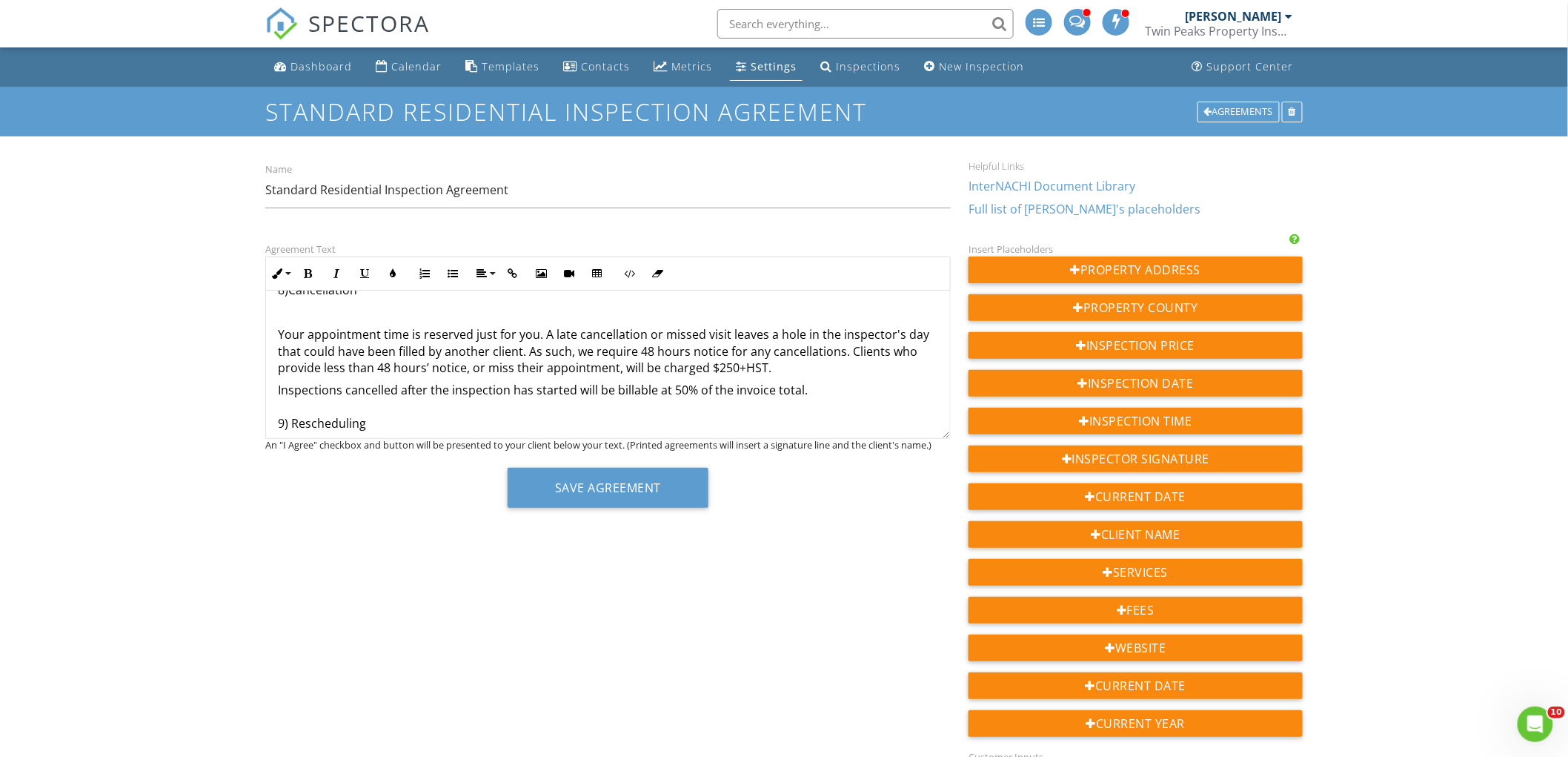
scroll to position [1417, 0]
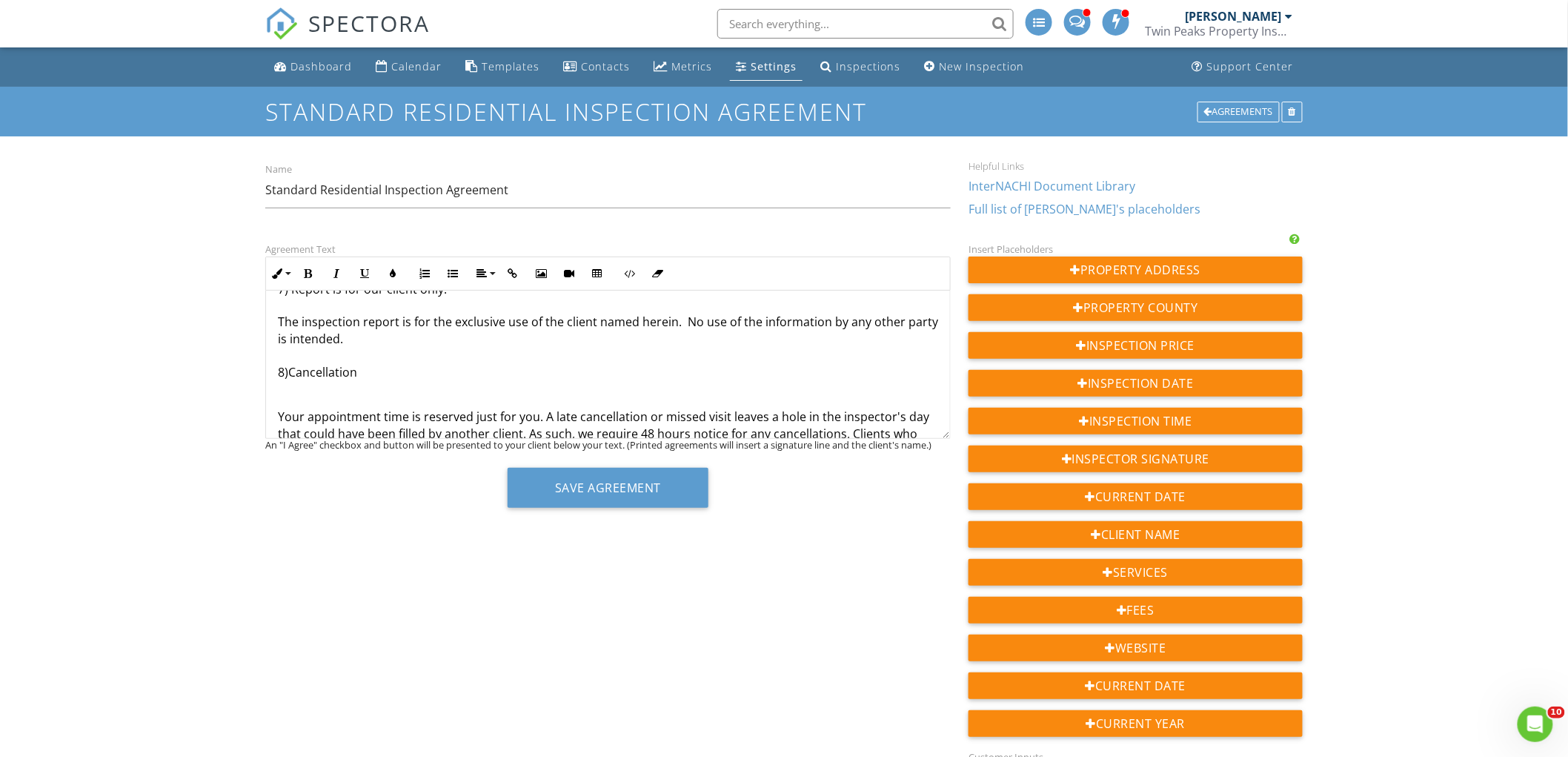
click at [402, 388] on p at bounding box center [608, 394] width 661 height 16
click at [402, 405] on div "This is an Agreement between you, the undersigned Client, {{CLIENT_NAME}} and u…" at bounding box center [608, 183] width 684 height 2620
click at [413, 390] on p at bounding box center [608, 394] width 661 height 16
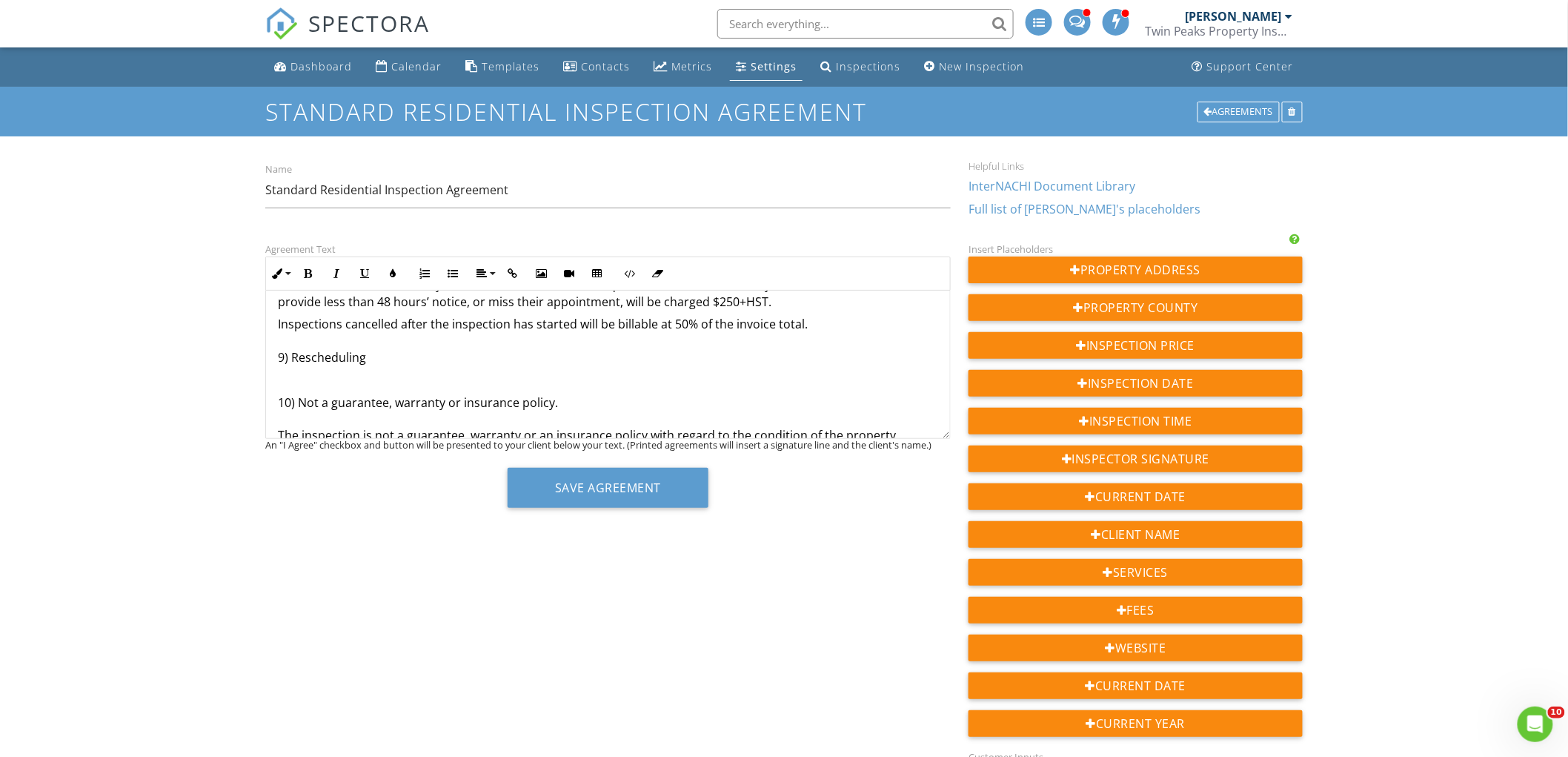
scroll to position [1582, 0]
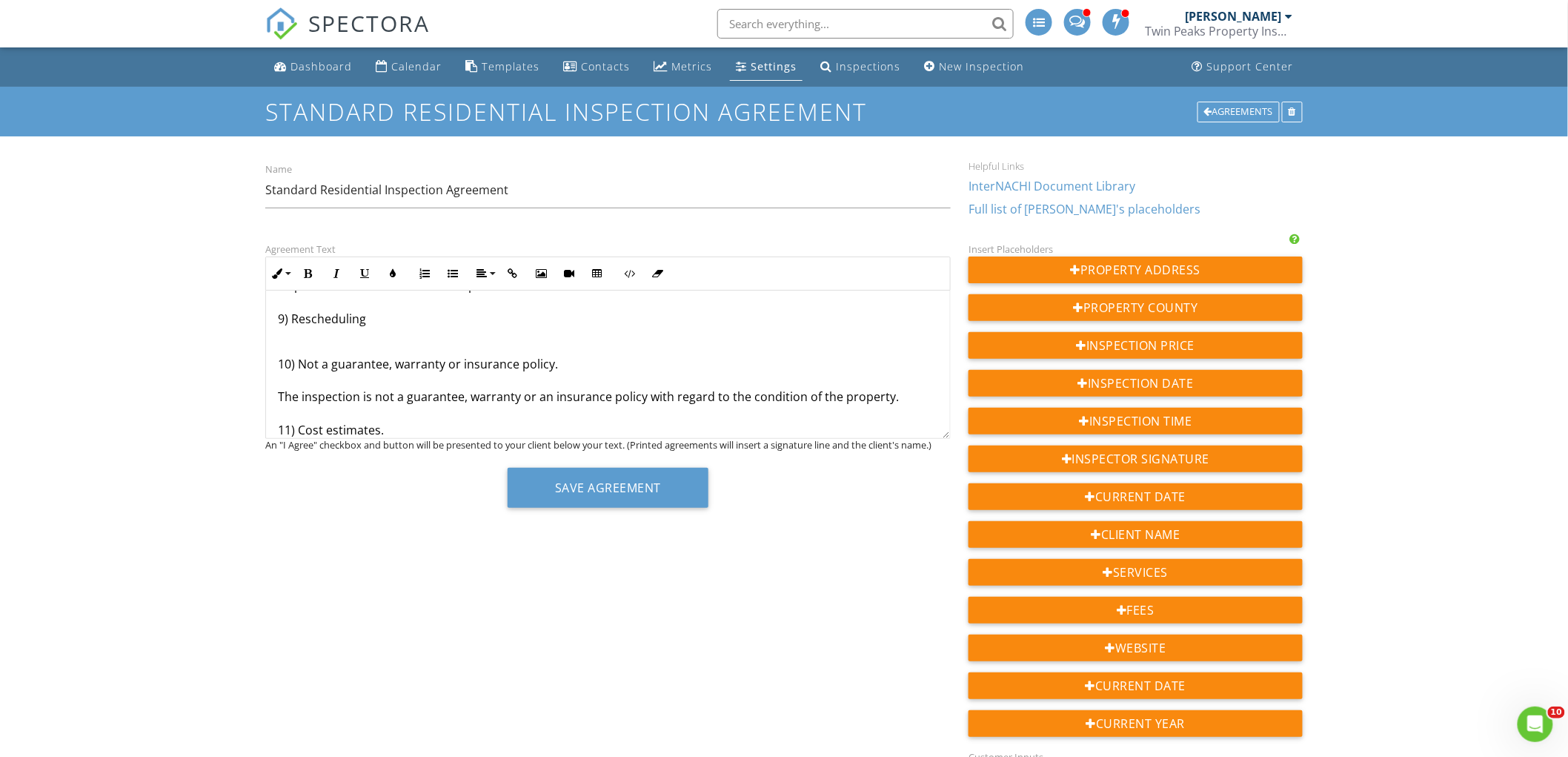
click at [382, 344] on p at bounding box center [608, 341] width 661 height 16
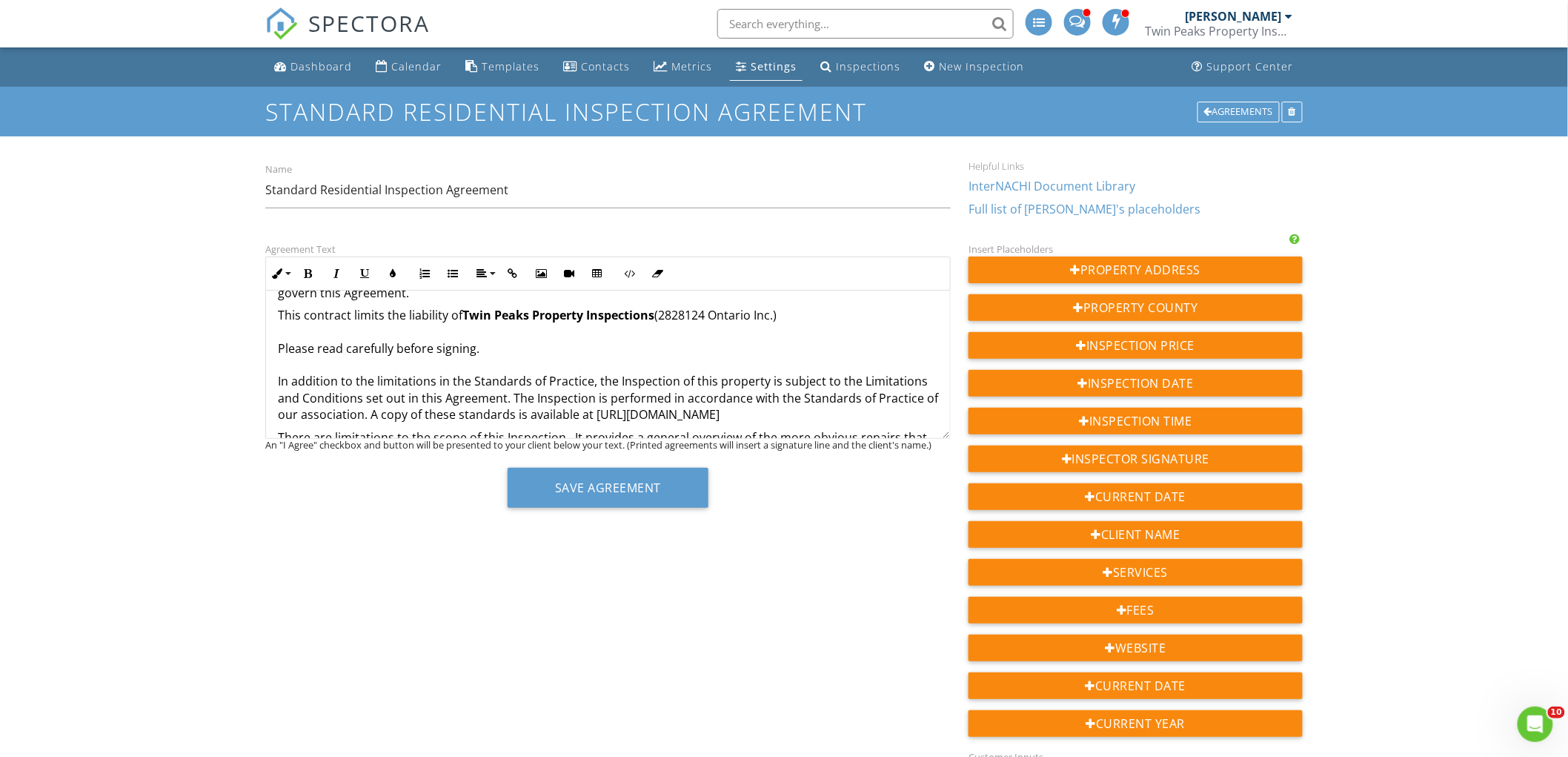
scroll to position [161, 0]
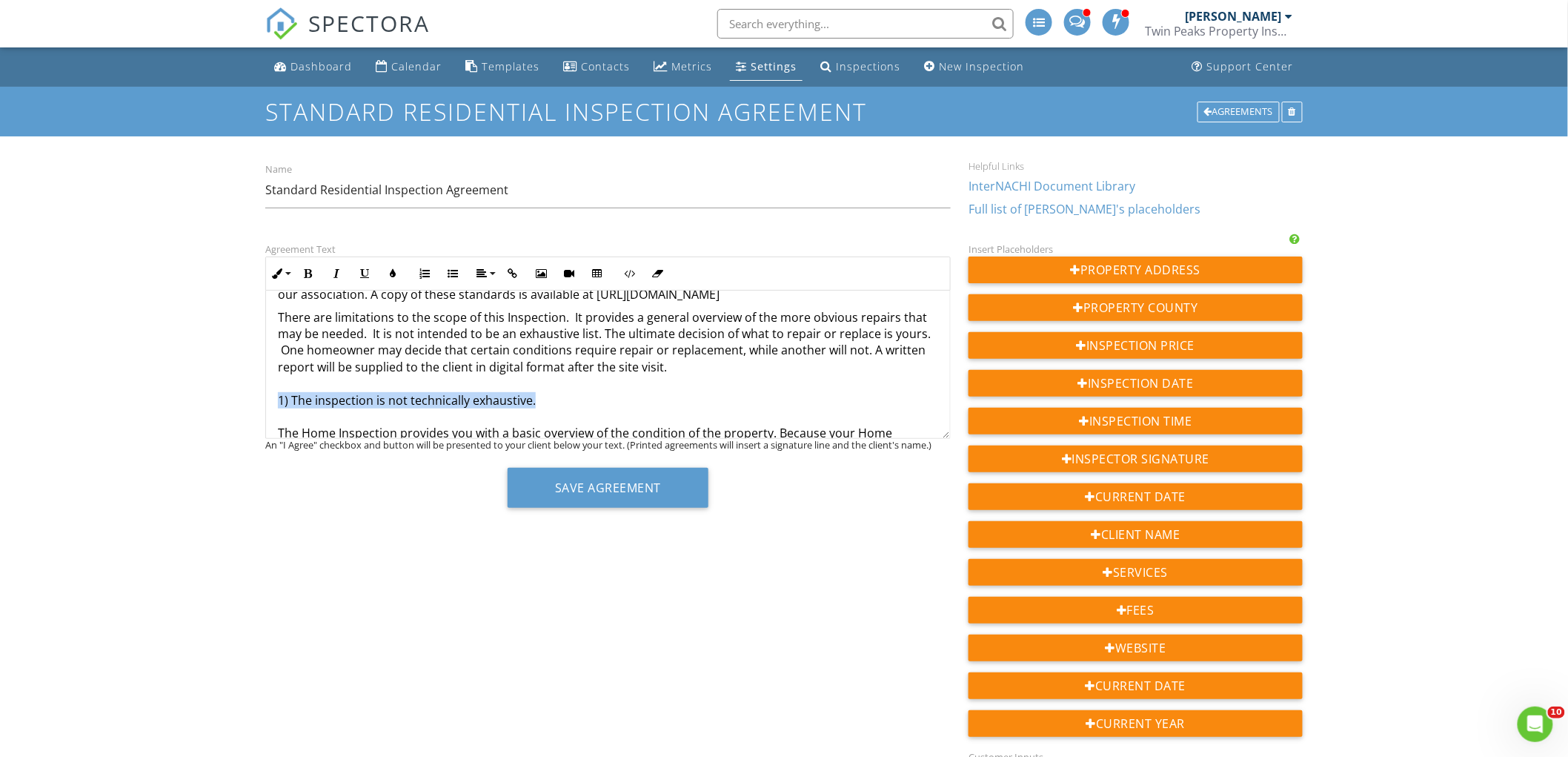
drag, startPoint x: 539, startPoint y: 315, endPoint x: 275, endPoint y: 398, distance: 276.7
click at [315, 271] on button "Bold" at bounding box center [308, 273] width 28 height 28
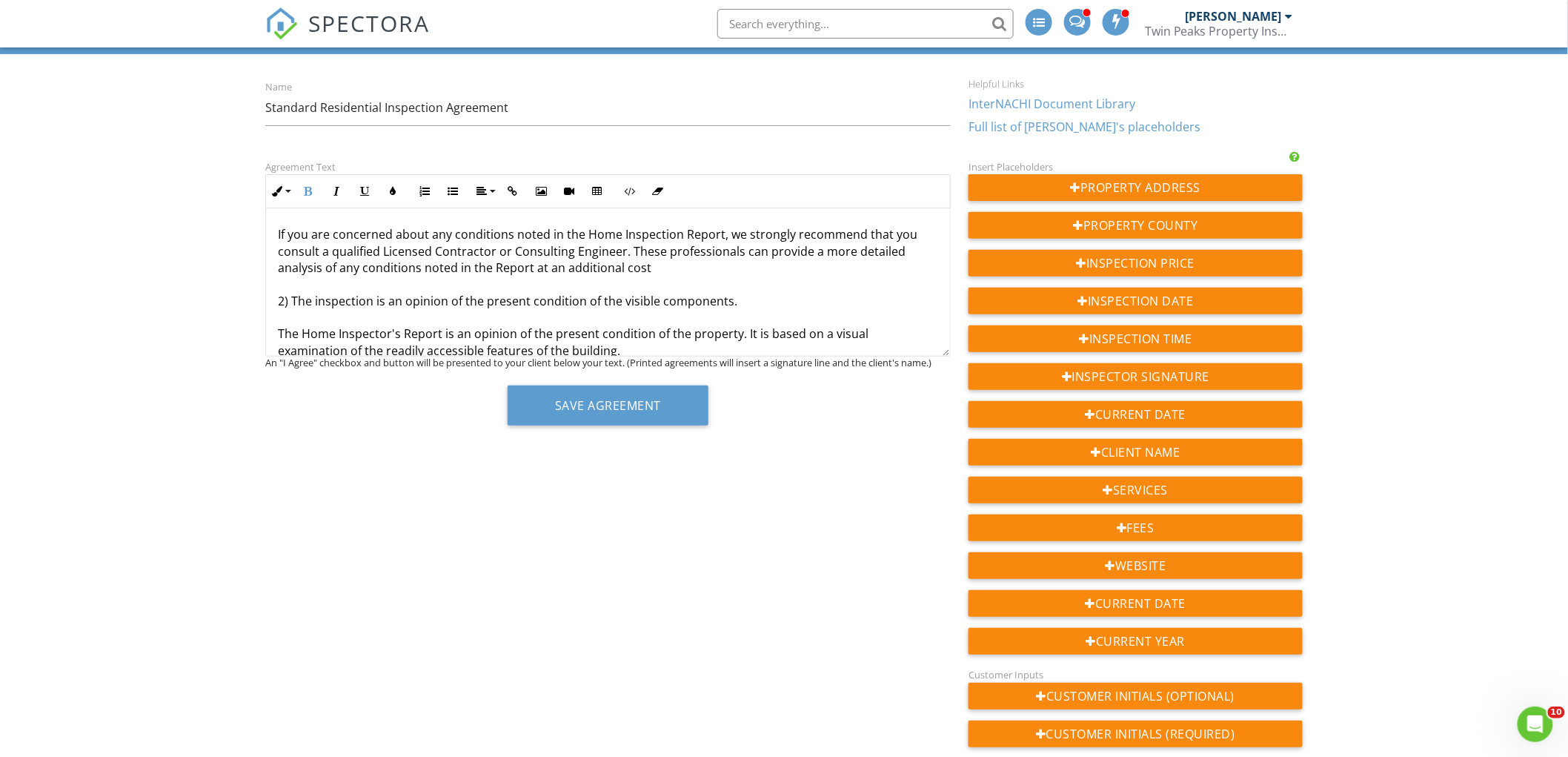
scroll to position [408, 0]
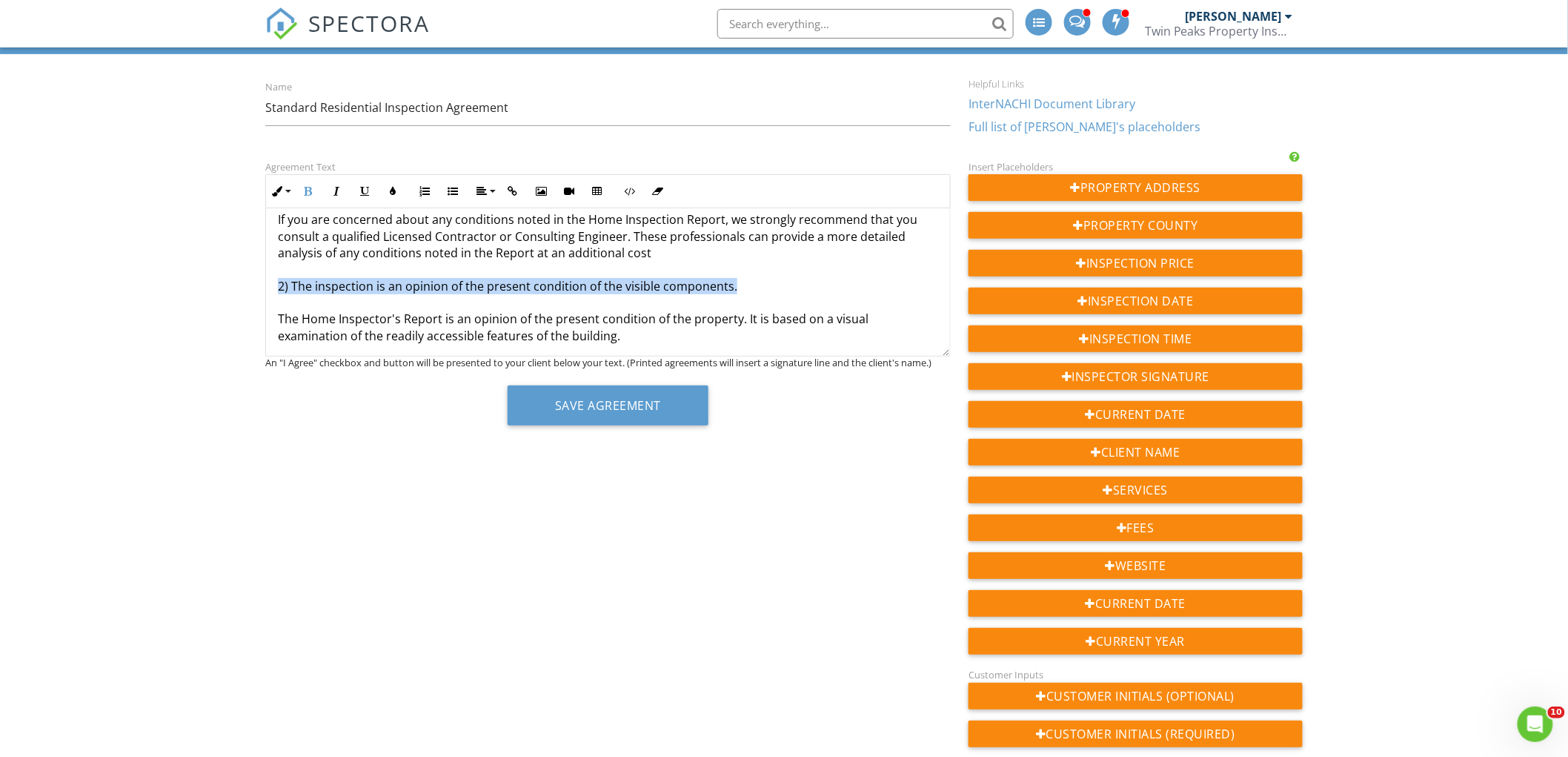
drag, startPoint x: 712, startPoint y: 289, endPoint x: 277, endPoint y: 286, distance: 435.0
click at [305, 185] on button "Bold" at bounding box center [308, 191] width 28 height 28
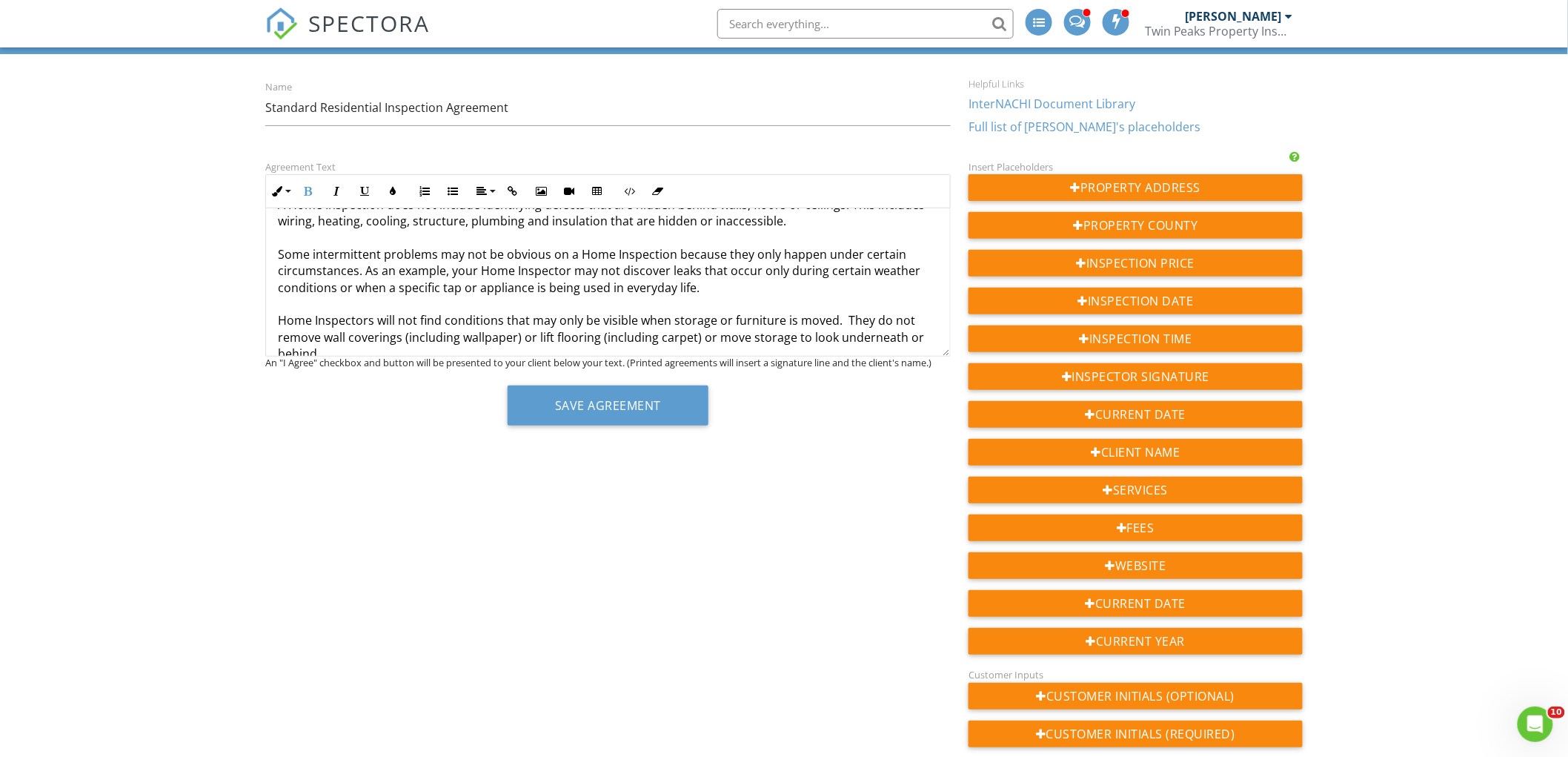
scroll to position [655, 0]
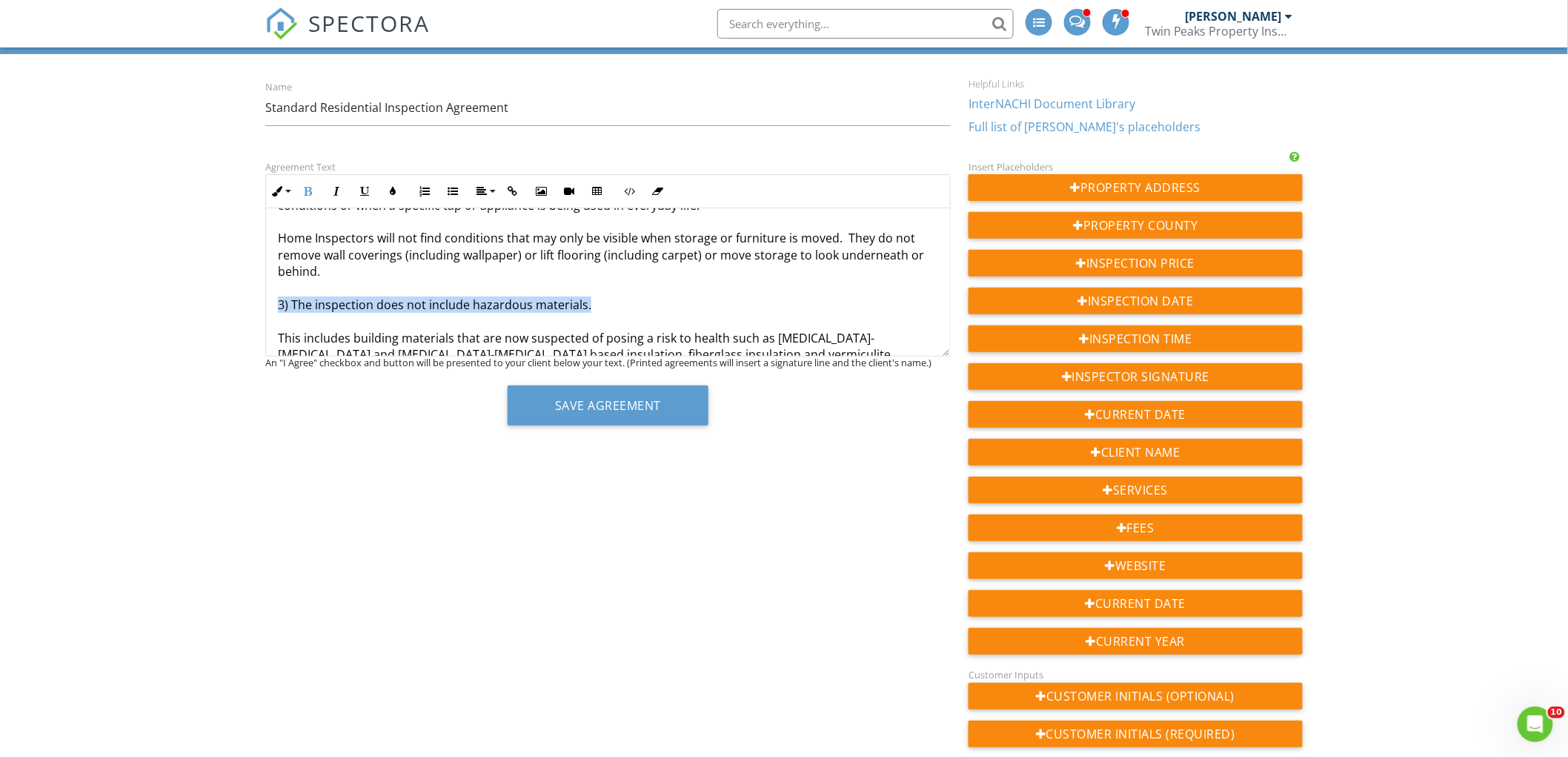
drag, startPoint x: 604, startPoint y: 304, endPoint x: 279, endPoint y: 310, distance: 325.1
click at [279, 310] on p "There are limitations to the scope of this Inspection. It provides a general ov…" at bounding box center [608, 396] width 661 height 1328
click at [313, 188] on icon "button" at bounding box center [308, 191] width 10 height 10
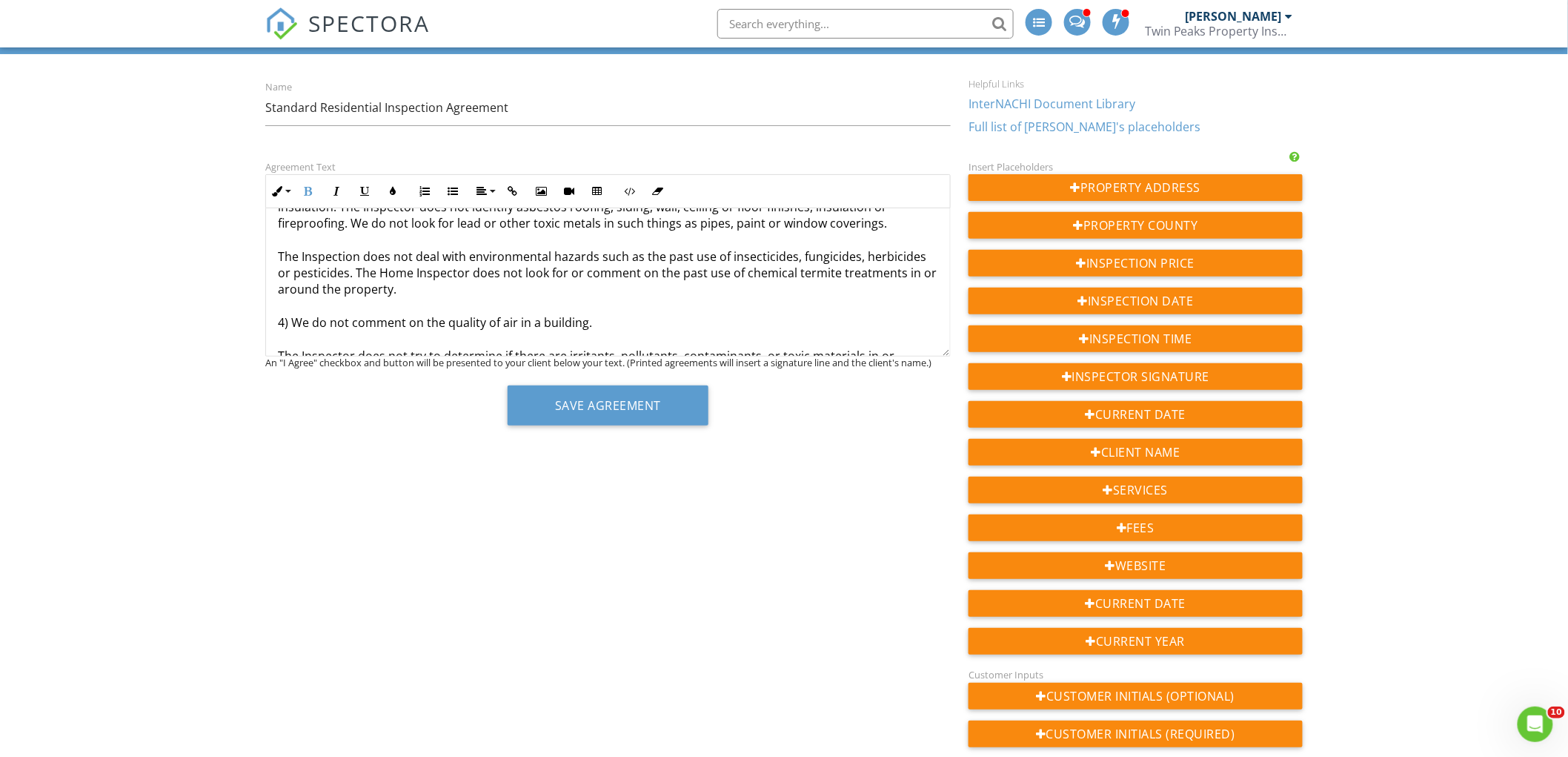
scroll to position [902, 0]
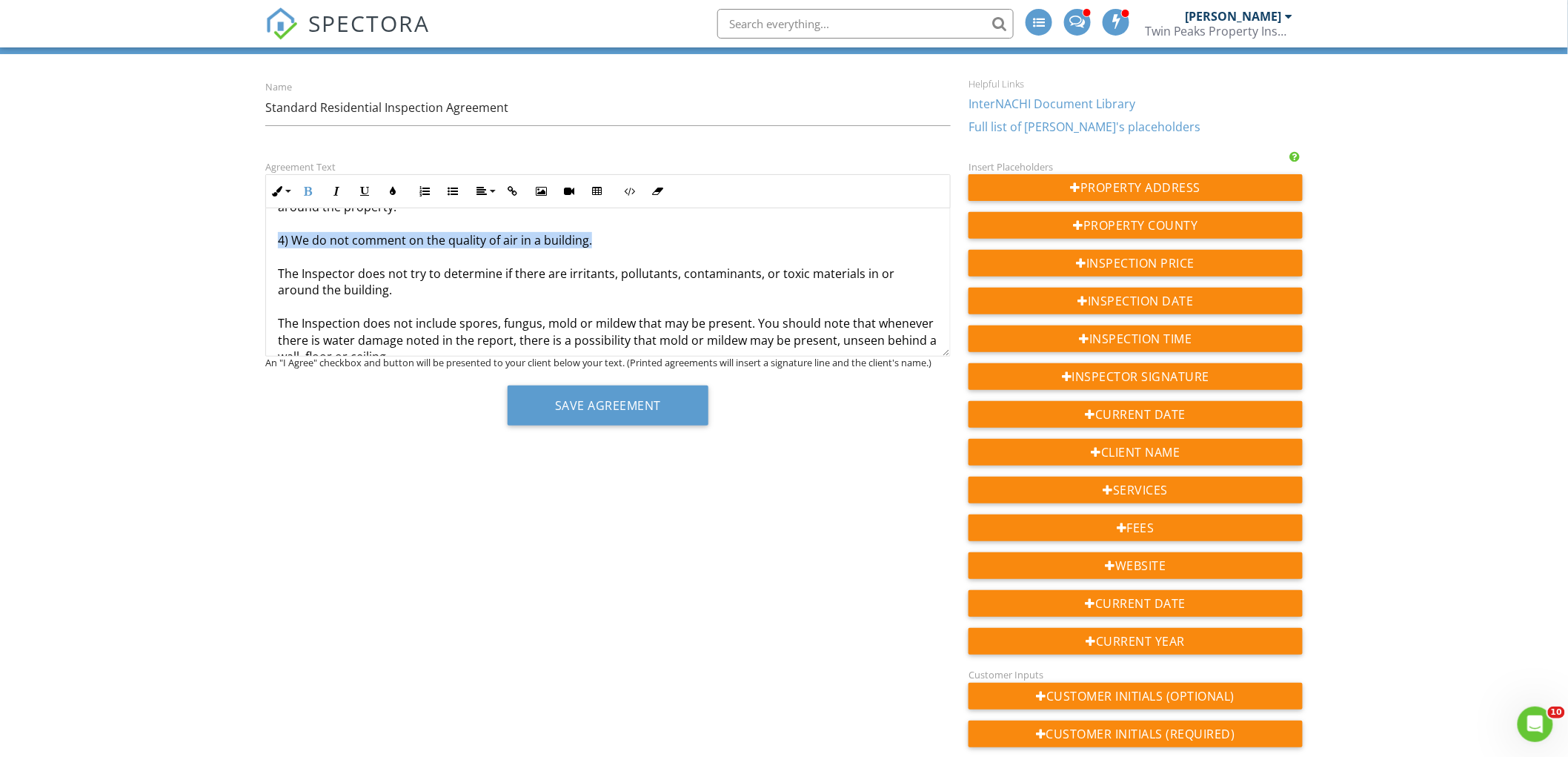
drag, startPoint x: 592, startPoint y: 237, endPoint x: 278, endPoint y: 244, distance: 314.1
click at [278, 244] on p "There are limitations to the scope of this Inspection. It provides a general ov…" at bounding box center [608, 149] width 661 height 1328
drag, startPoint x: 313, startPoint y: 192, endPoint x: 579, endPoint y: 270, distance: 277.2
click at [314, 192] on button "Bold" at bounding box center [308, 191] width 28 height 28
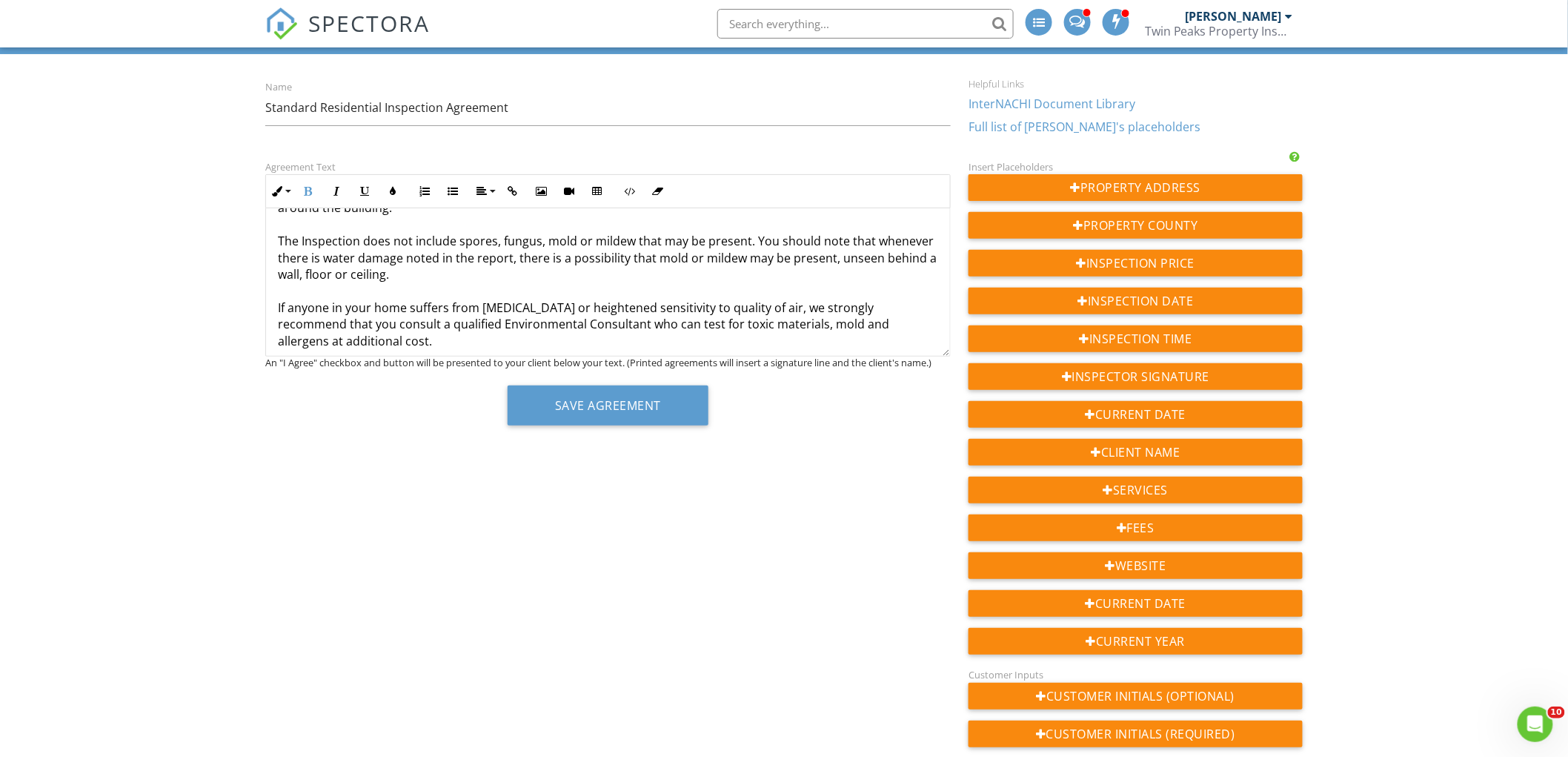
scroll to position [1067, 0]
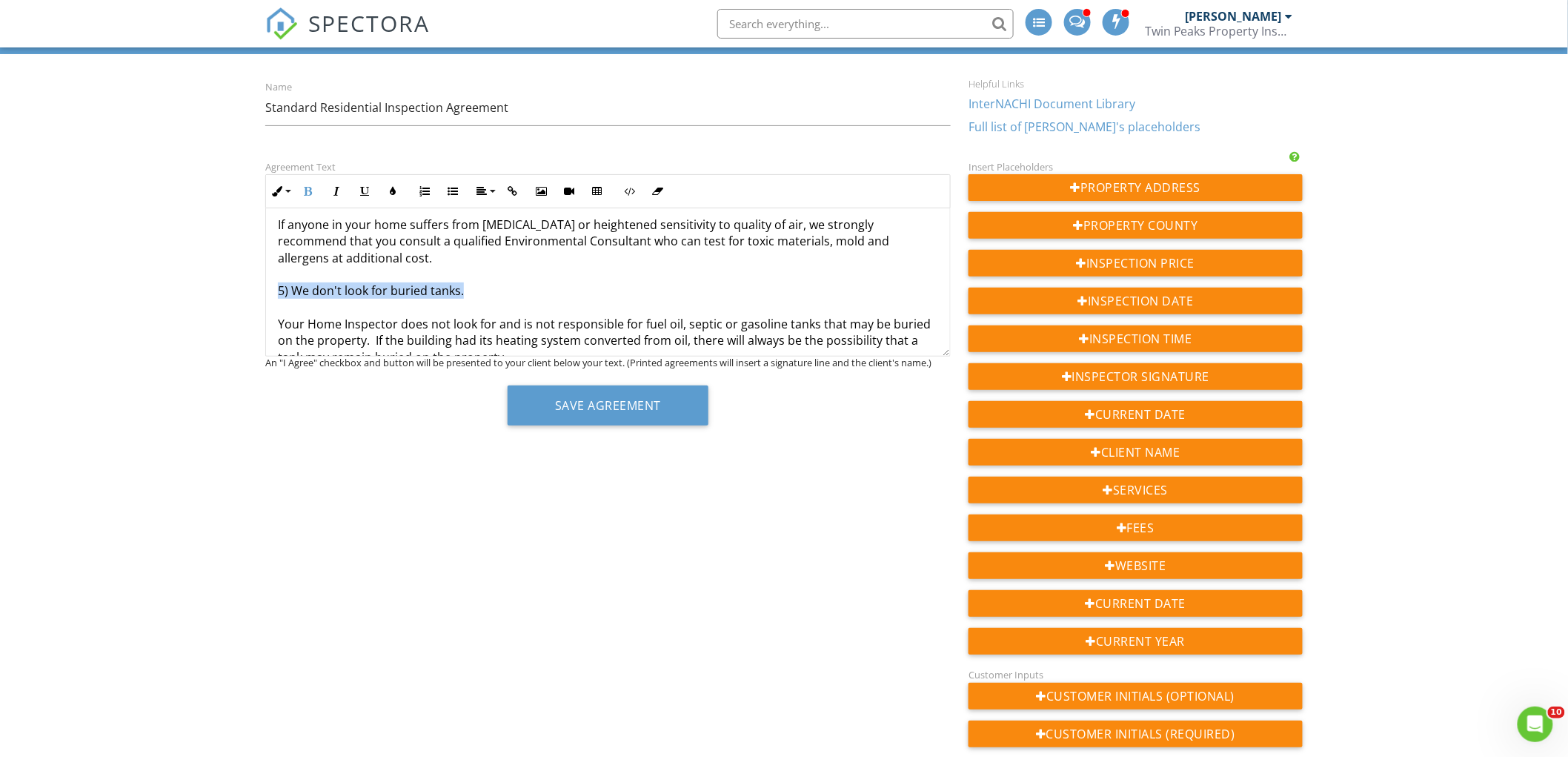
drag, startPoint x: 478, startPoint y: 297, endPoint x: 273, endPoint y: 290, distance: 205.1
click at [273, 290] on div "This is an Agreement between you, the undersigned Client, {{CLIENT_NAME}} and u…" at bounding box center [608, 465] width 684 height 2647
click at [309, 183] on button "Bold" at bounding box center [308, 191] width 28 height 28
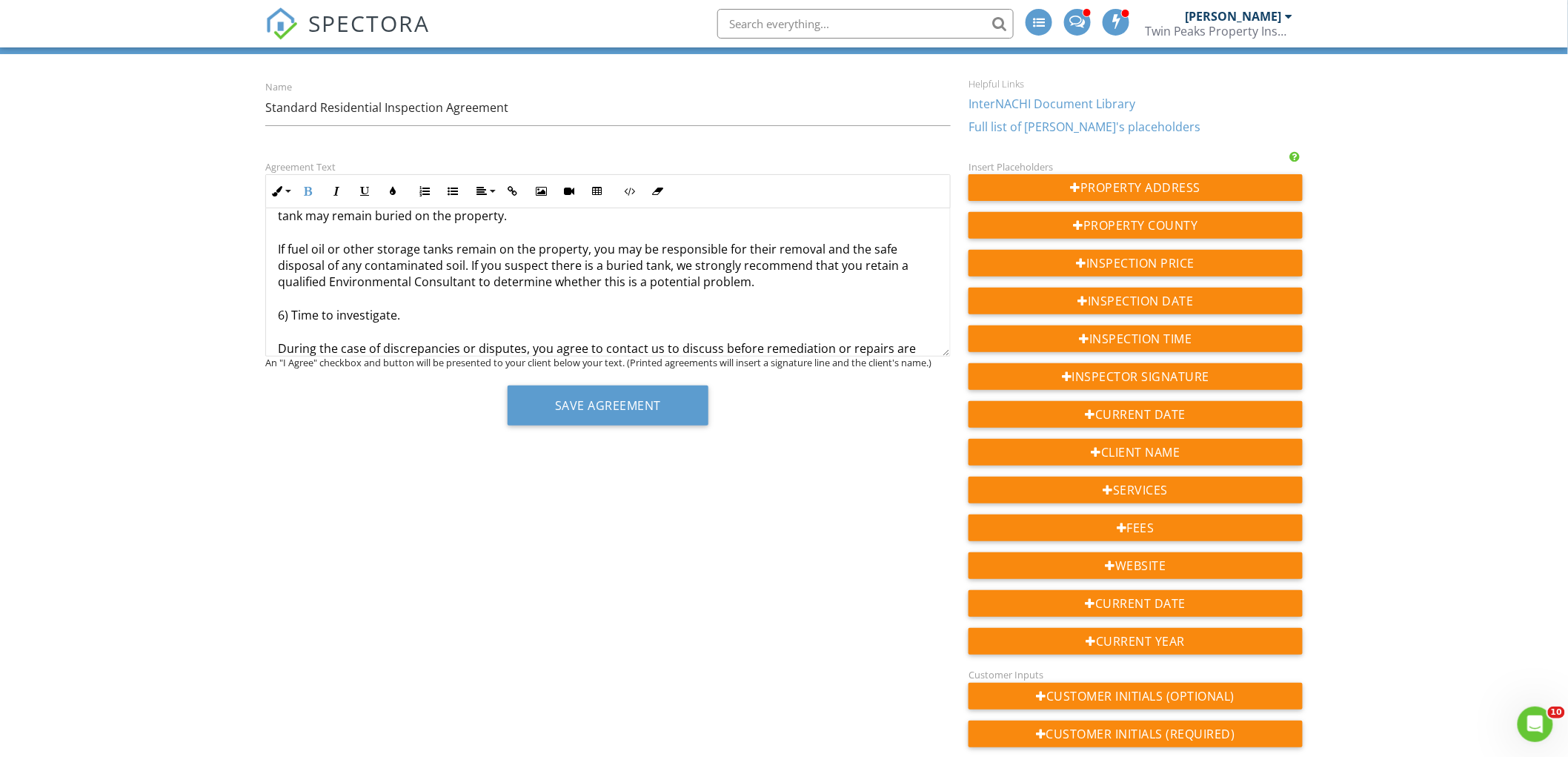
scroll to position [1314, 0]
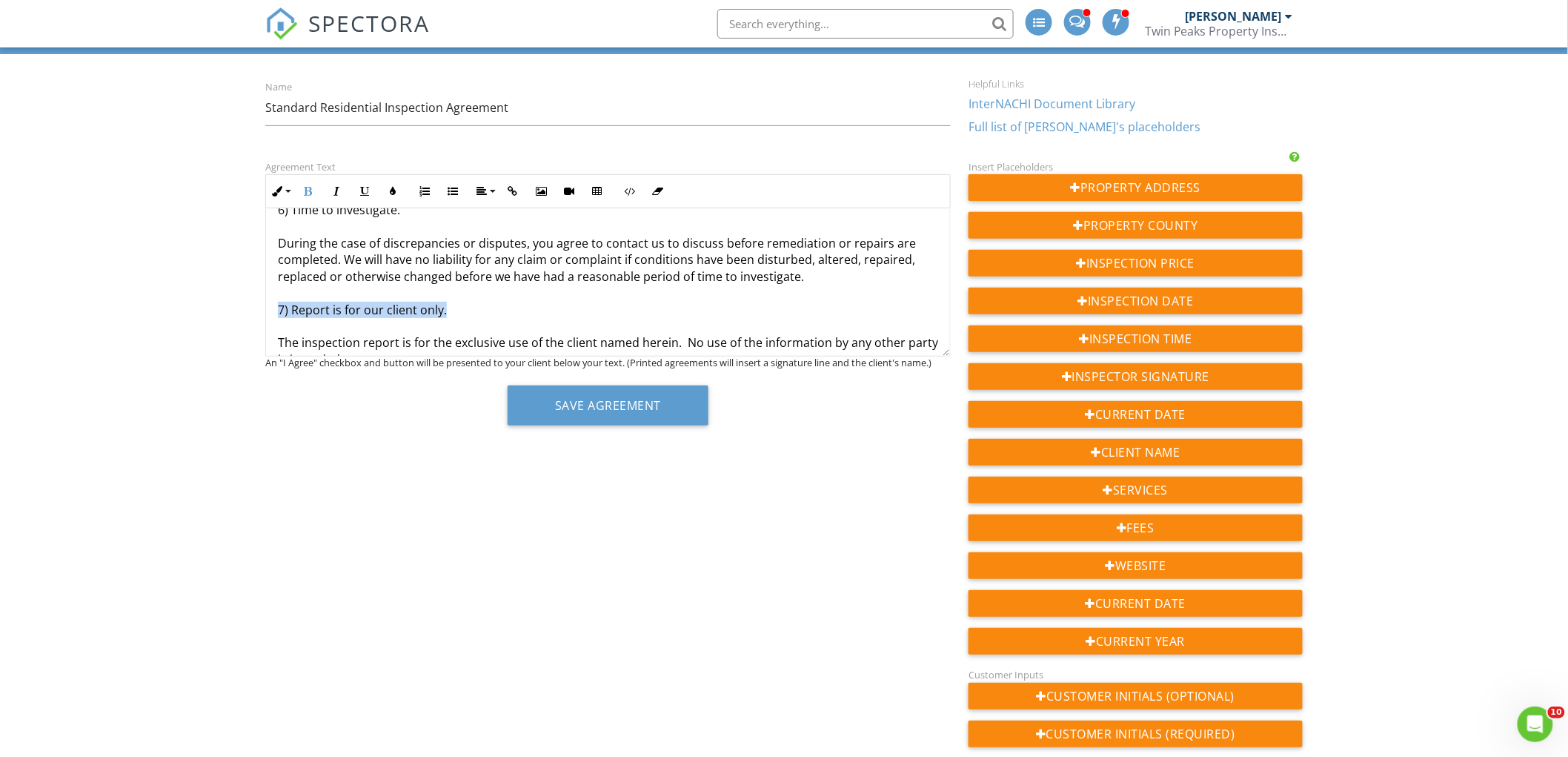
drag, startPoint x: 482, startPoint y: 309, endPoint x: 277, endPoint y: 313, distance: 205.0
click at [313, 189] on icon "button" at bounding box center [308, 191] width 10 height 10
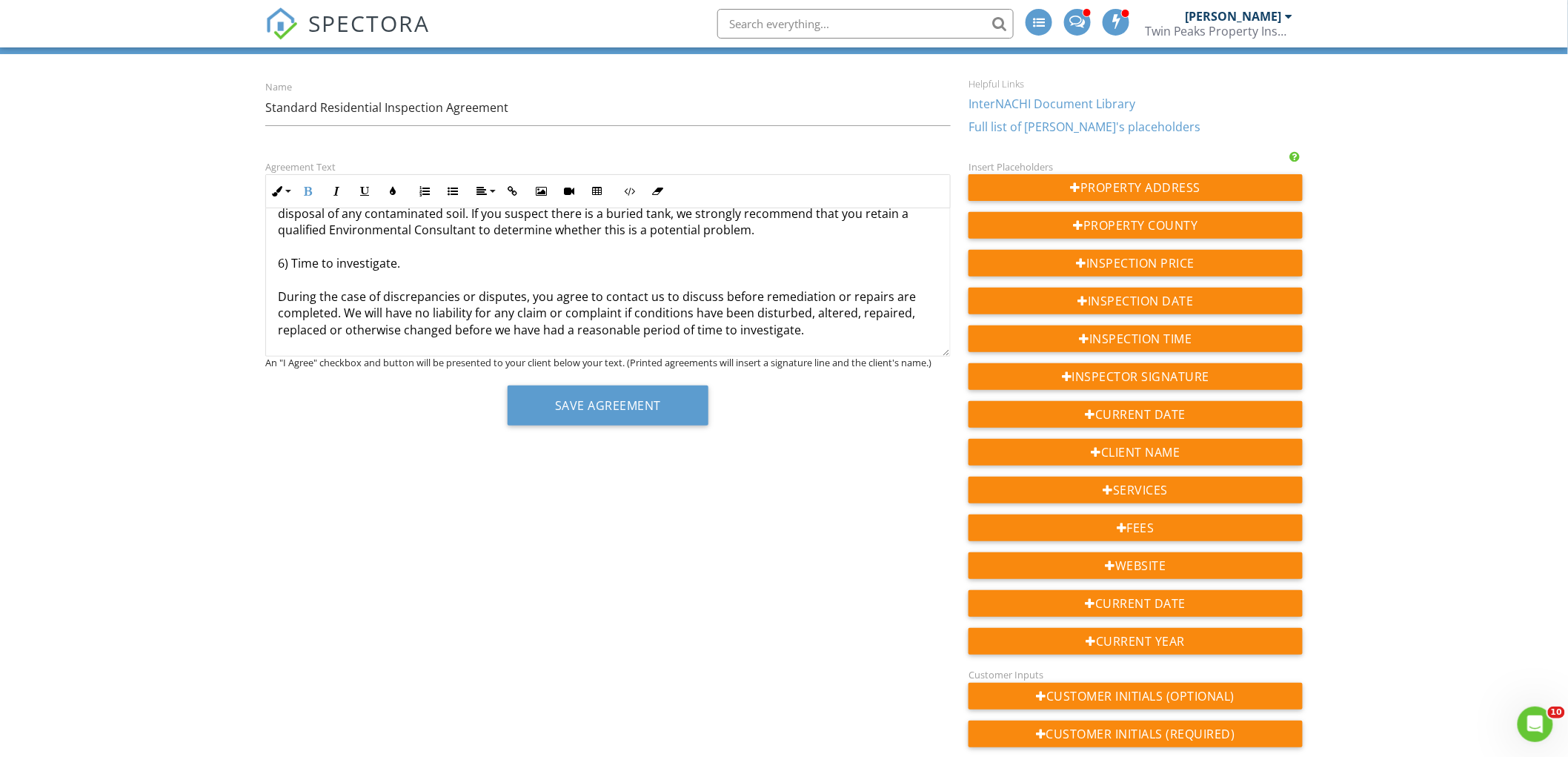
scroll to position [1232, 0]
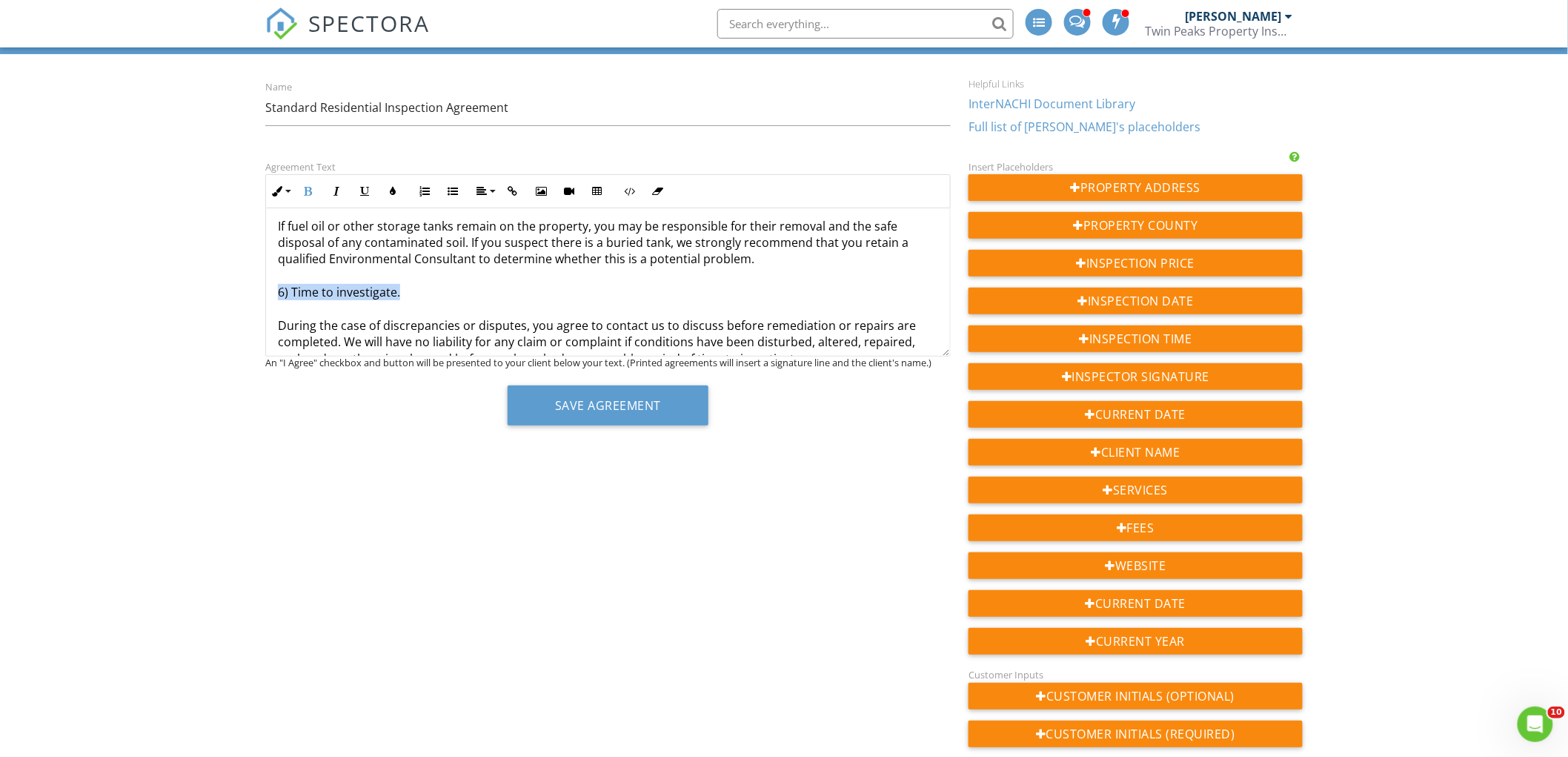
drag, startPoint x: 337, startPoint y: 293, endPoint x: 322, endPoint y: 223, distance: 71.6
click at [264, 291] on div "Agreement Text Inline Style XLarge Large Normal Small Light Small/Light Bold It…" at bounding box center [608, 297] width 703 height 279
click at [313, 188] on icon "button" at bounding box center [308, 191] width 10 height 10
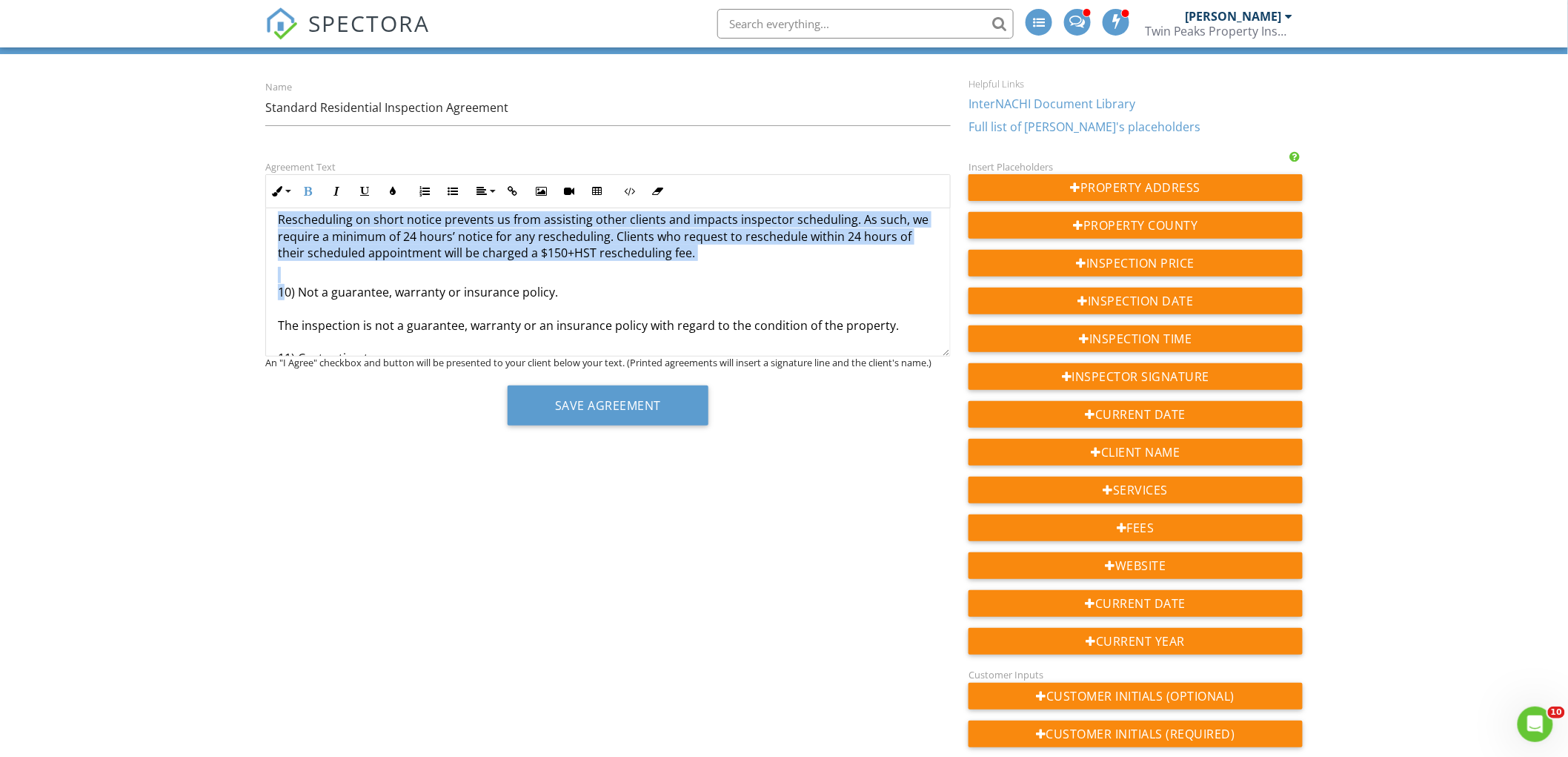
drag, startPoint x: 369, startPoint y: 221, endPoint x: 289, endPoint y: 285, distance: 102.4
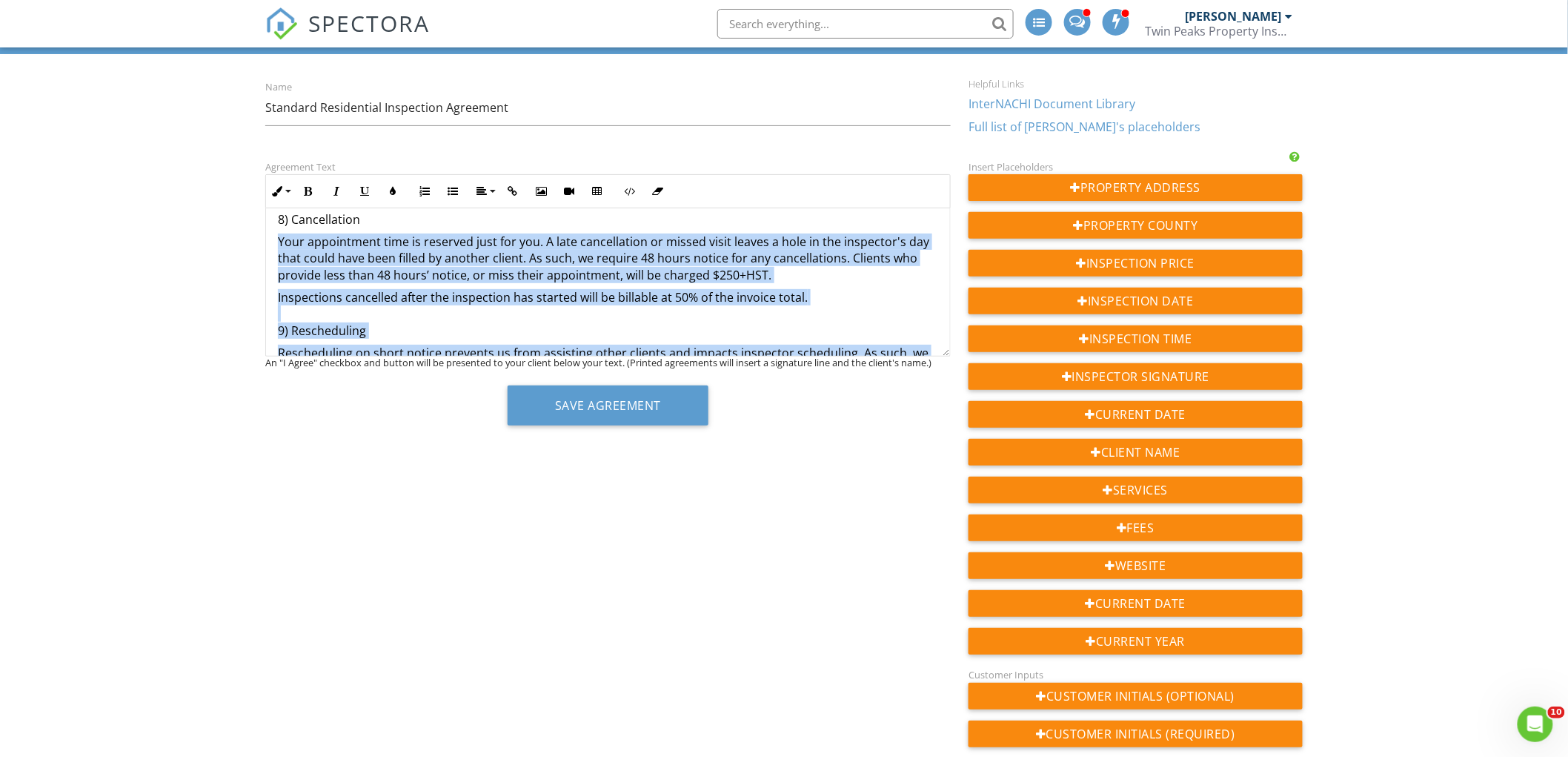
scroll to position [1374, 0]
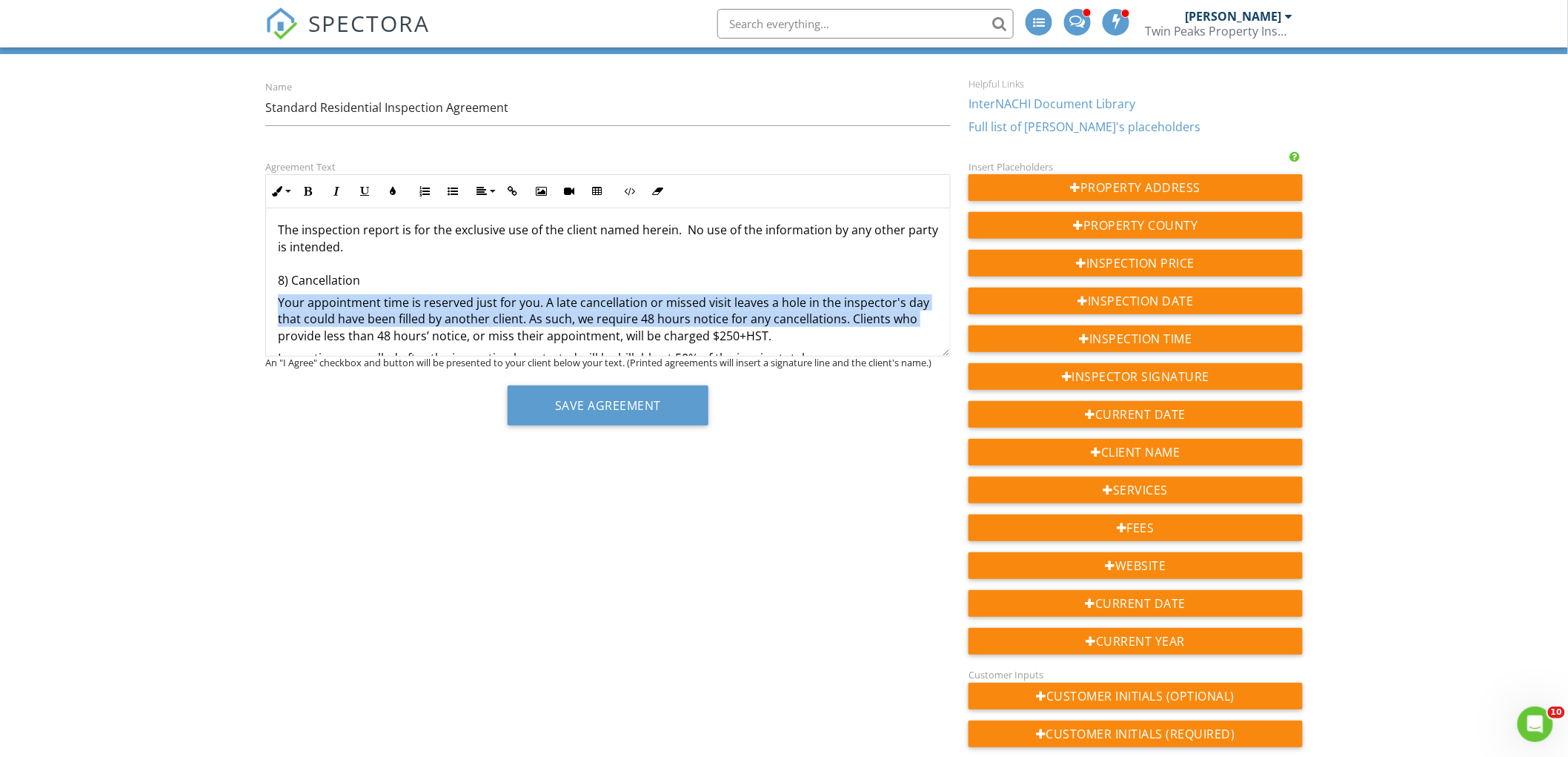
scroll to position [1434, 0]
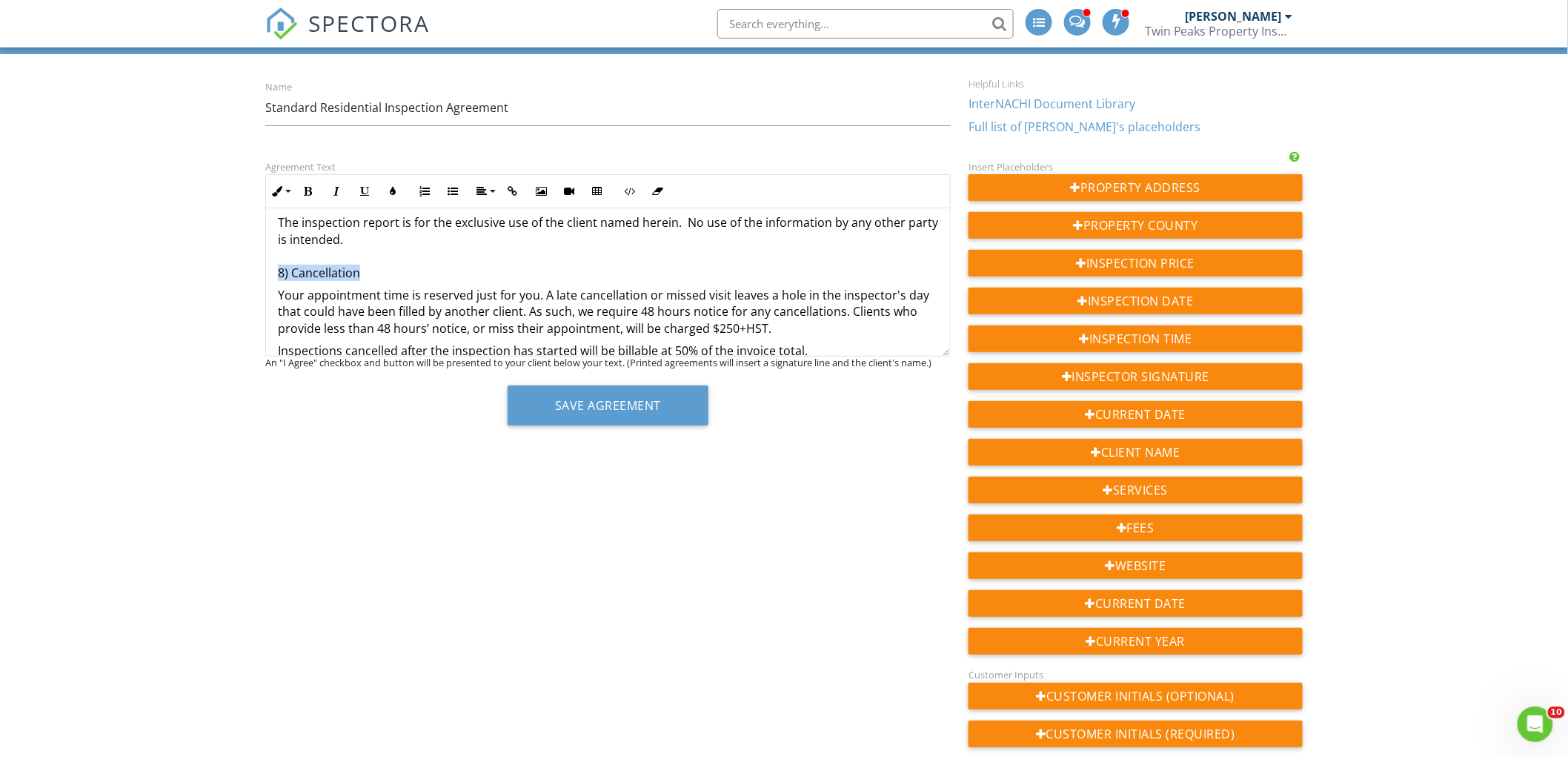
drag, startPoint x: 359, startPoint y: 332, endPoint x: 279, endPoint y: 270, distance: 101.2
click at [313, 180] on button "Bold" at bounding box center [308, 191] width 28 height 28
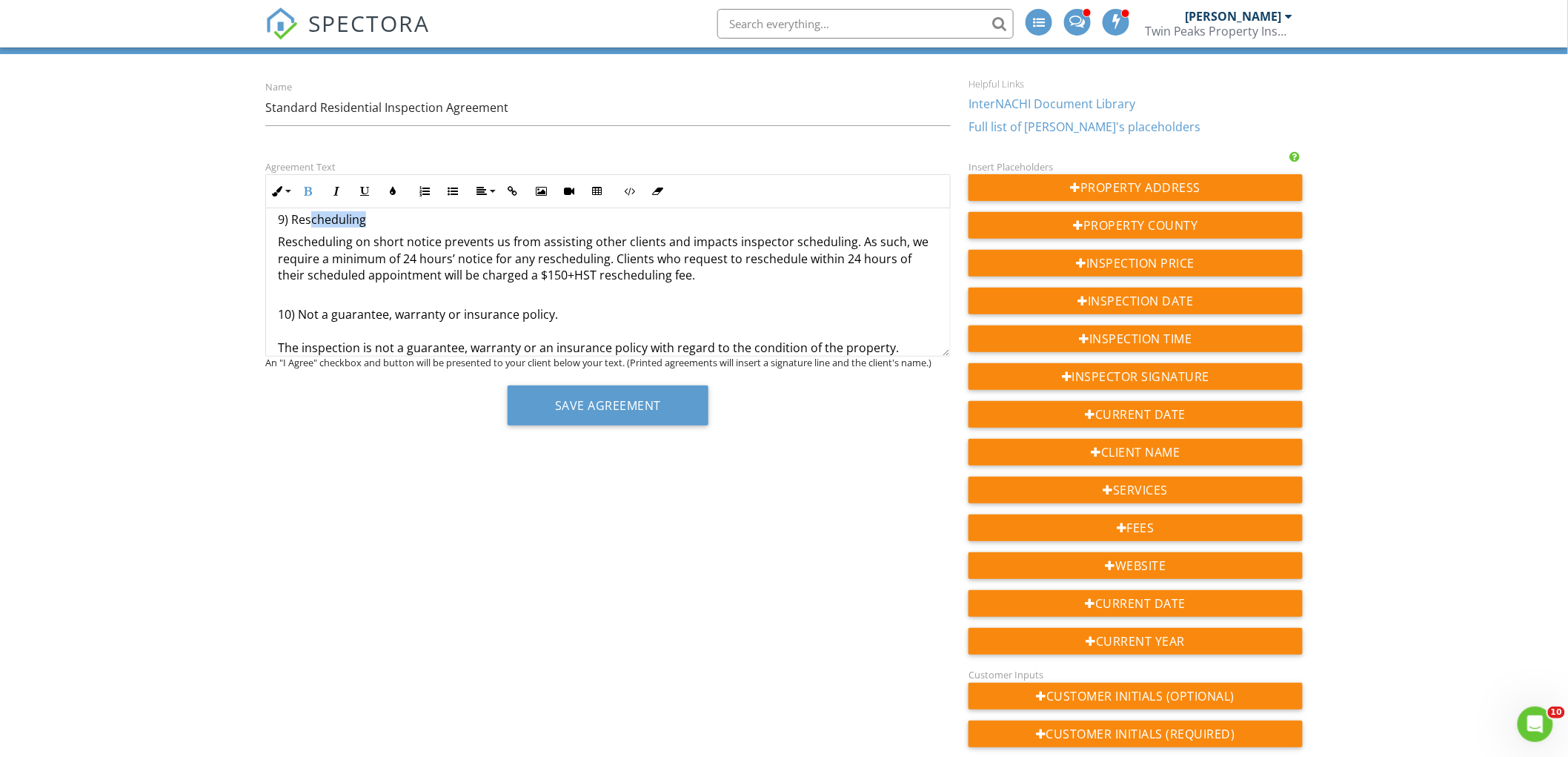
scroll to position [1595, 0]
drag, startPoint x: 377, startPoint y: 216, endPoint x: 260, endPoint y: 234, distance: 118.4
click at [260, 234] on div "Agreement Text Inline Style XLarge Large Normal Small Light Small/Light Bold It…" at bounding box center [608, 297] width 703 height 279
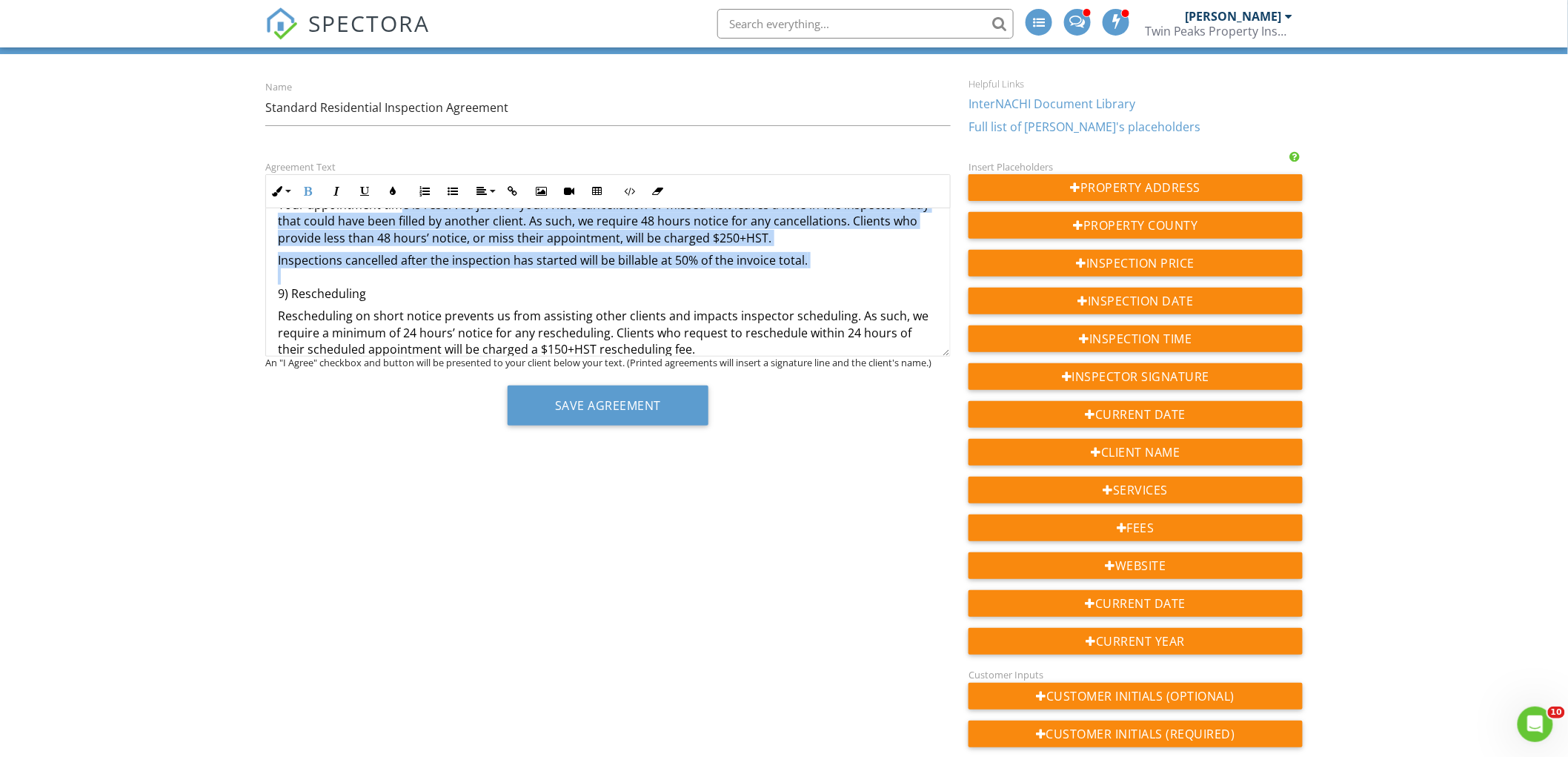
scroll to position [1498, 0]
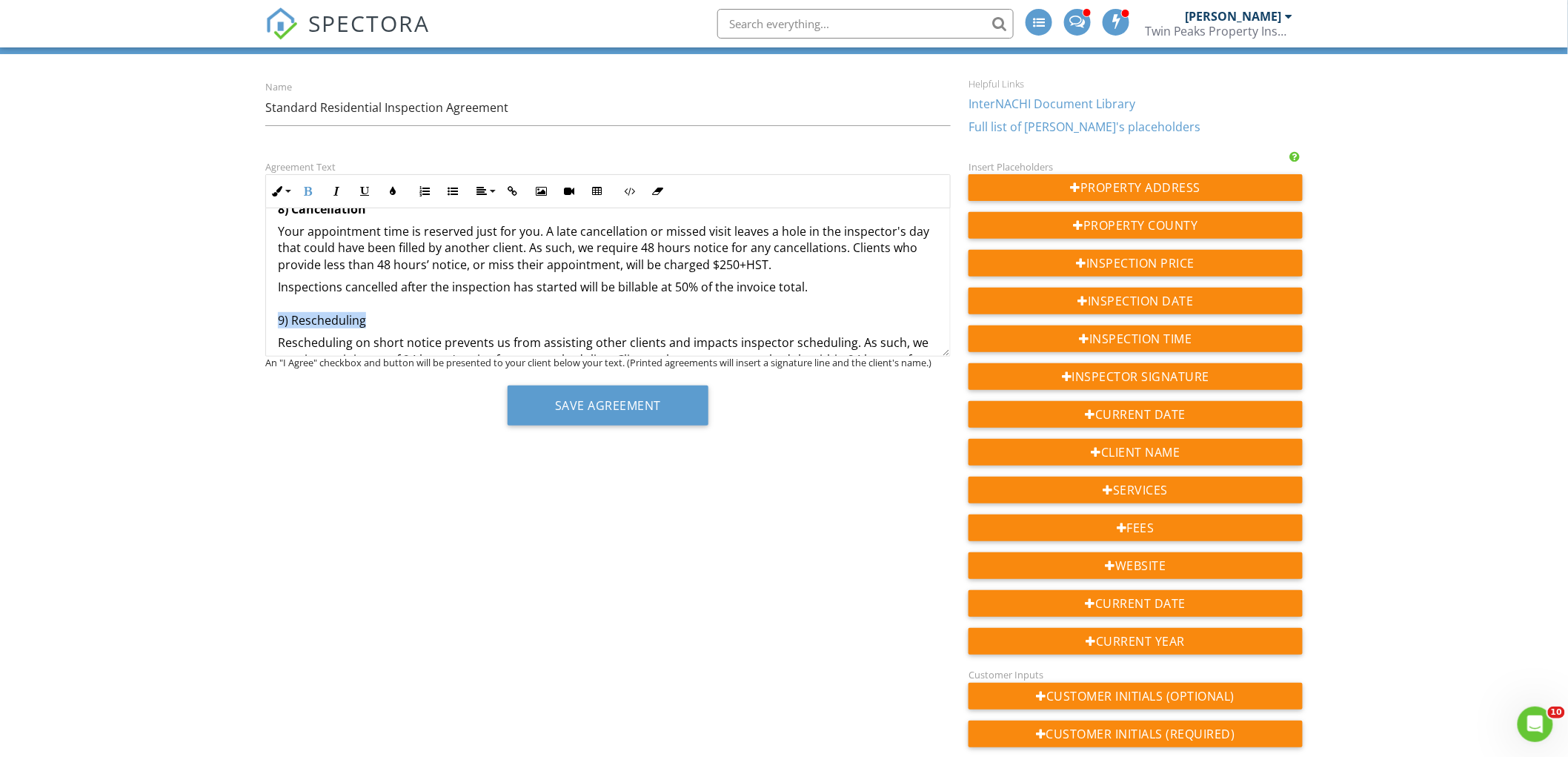
drag, startPoint x: 279, startPoint y: 227, endPoint x: 382, endPoint y: 320, distance: 138.8
click at [382, 320] on p "Inspections cancelled after the inspection has started will be billable at 50% …" at bounding box center [608, 303] width 661 height 50
click at [307, 194] on icon "button" at bounding box center [308, 191] width 10 height 10
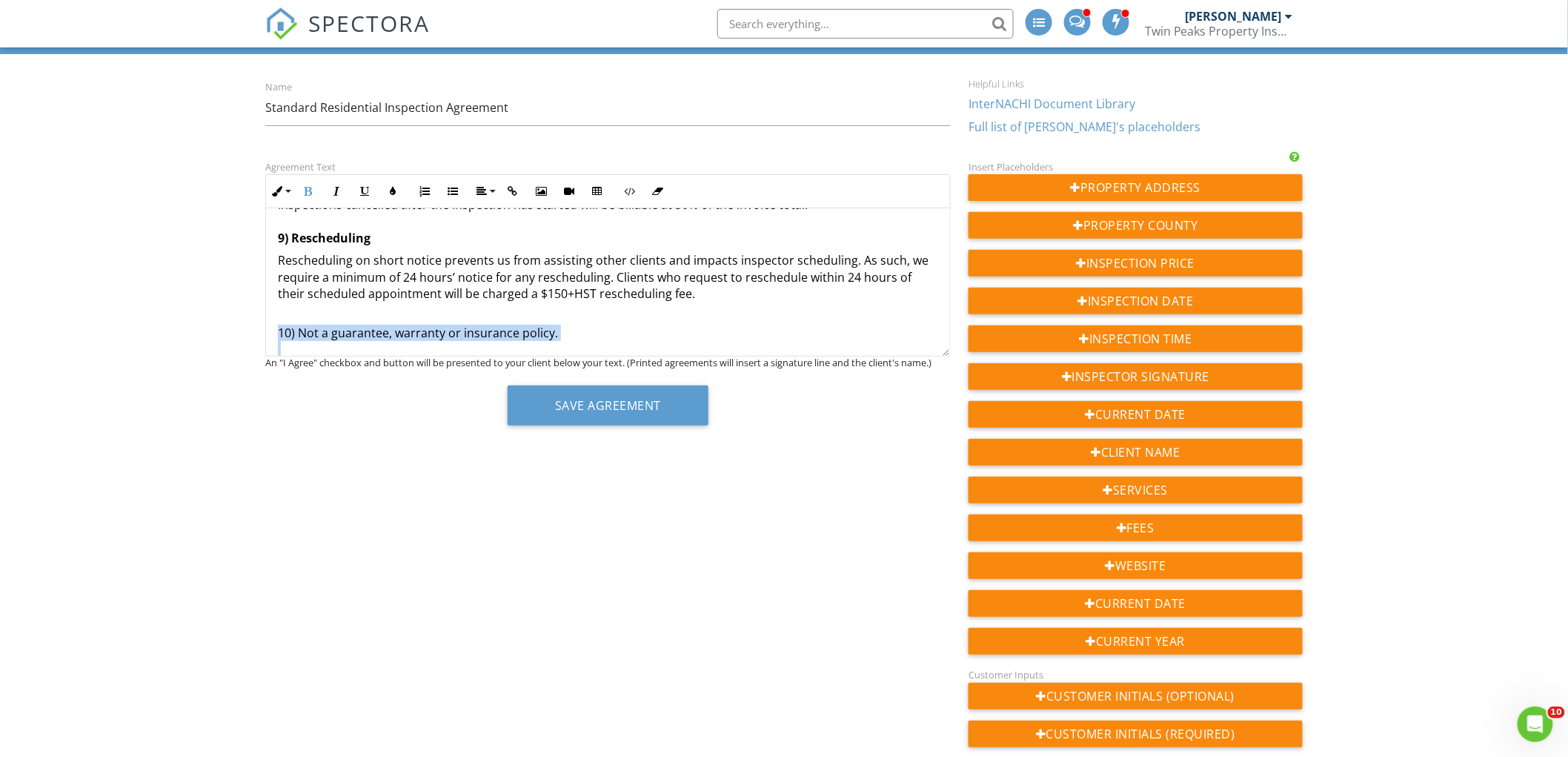
scroll to position [1663, 0]
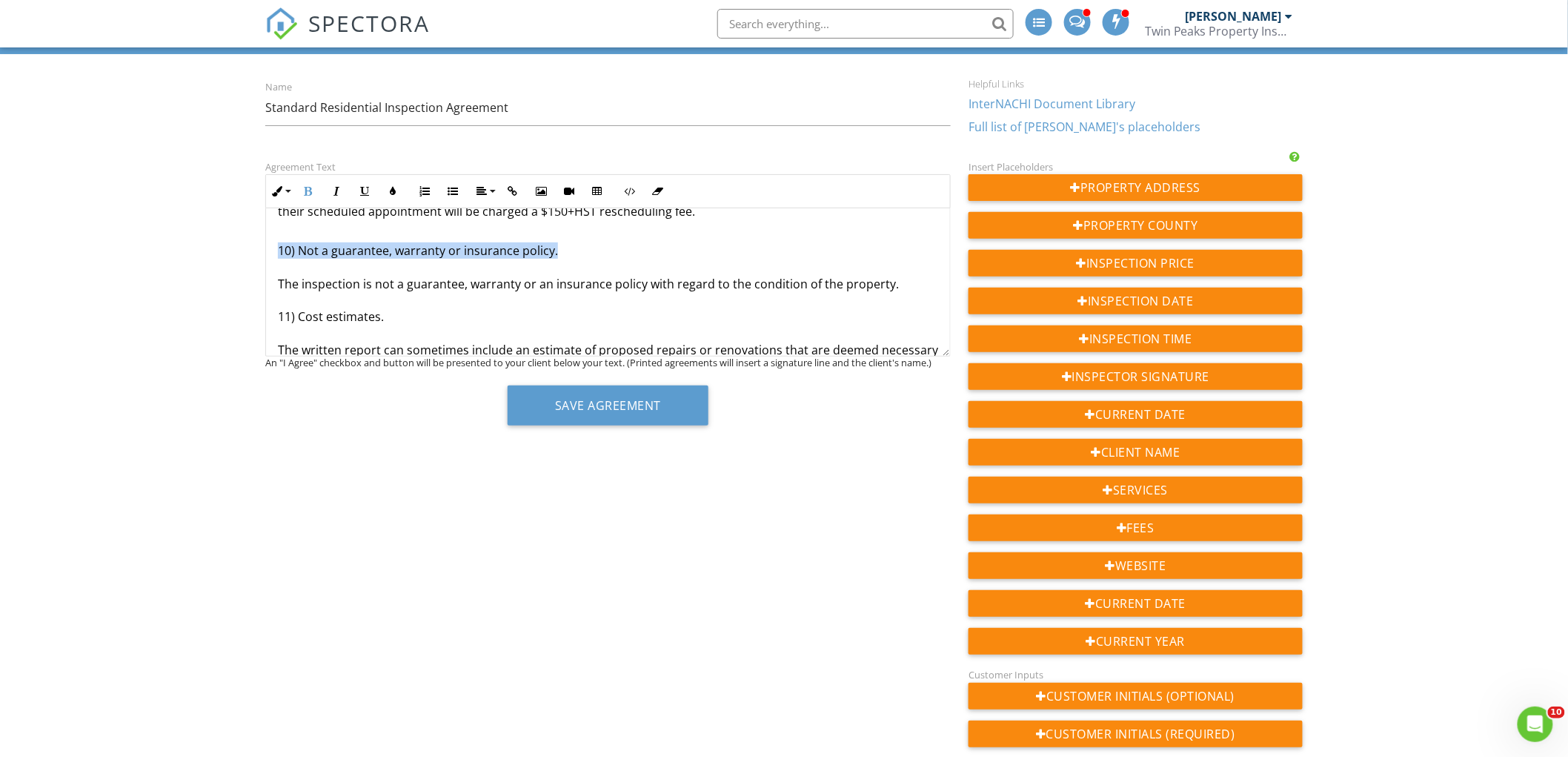
drag, startPoint x: 482, startPoint y: 349, endPoint x: 257, endPoint y: 253, distance: 244.6
click at [257, 253] on div "Agreement Text Inline Style XLarge Large Normal Small Light Small/Light Bold It…" at bounding box center [608, 297] width 703 height 279
click at [309, 190] on icon "button" at bounding box center [308, 191] width 10 height 10
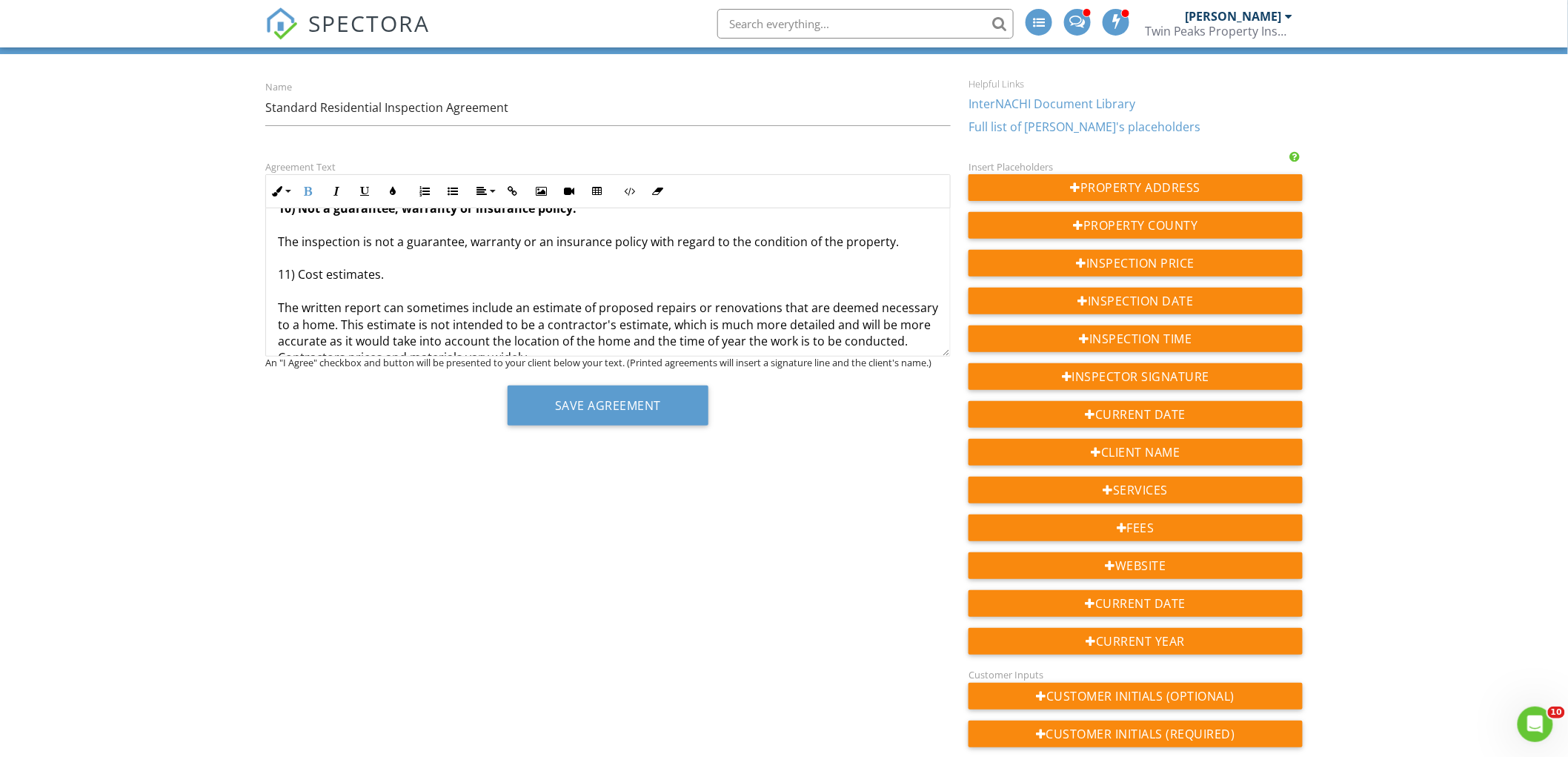
scroll to position [1745, 0]
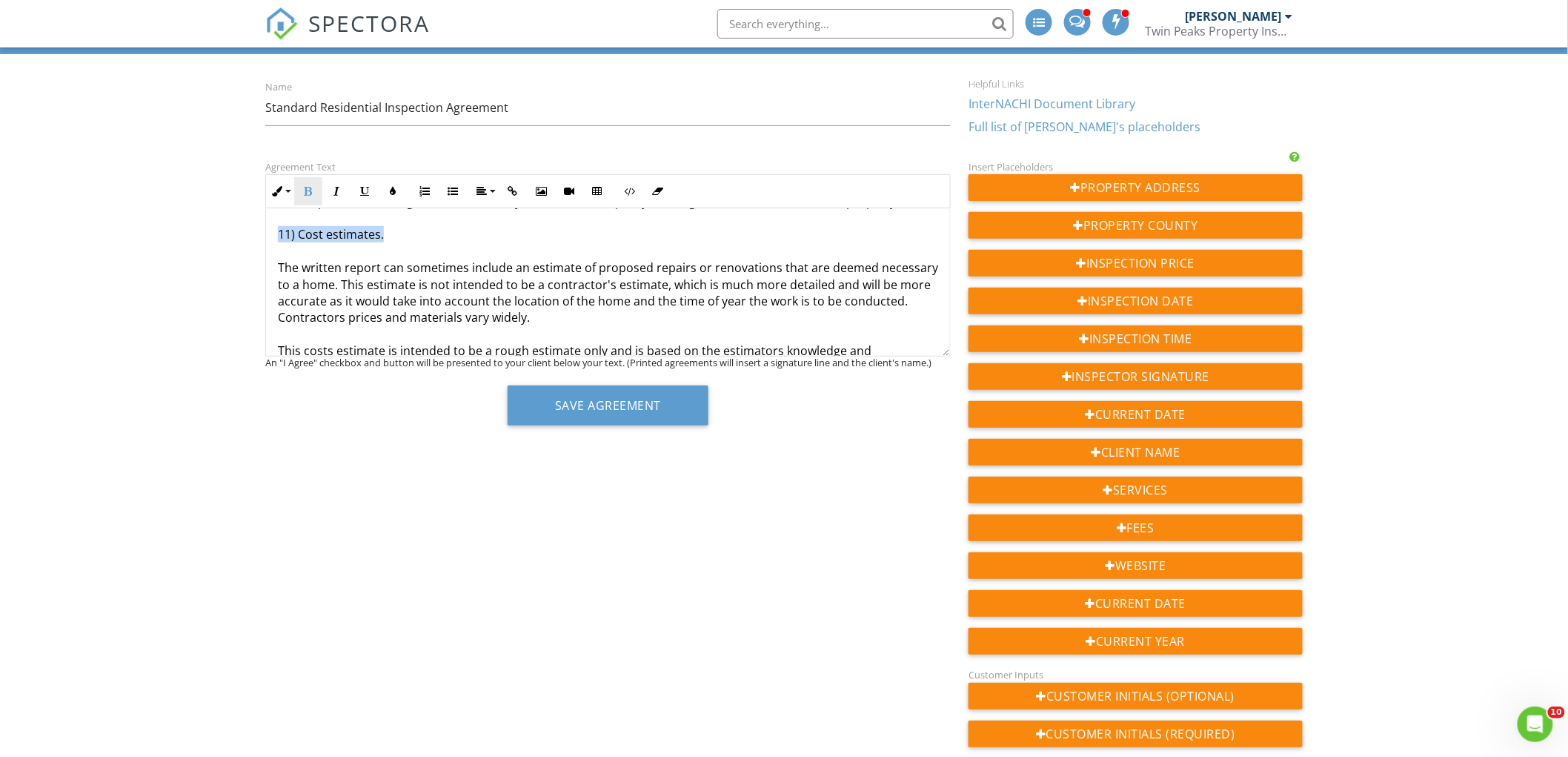
drag, startPoint x: 386, startPoint y: 239, endPoint x: 321, endPoint y: 204, distance: 73.8
drag, startPoint x: 315, startPoint y: 194, endPoint x: 339, endPoint y: 215, distance: 31.9
click at [315, 193] on button "Bold" at bounding box center [308, 191] width 28 height 28
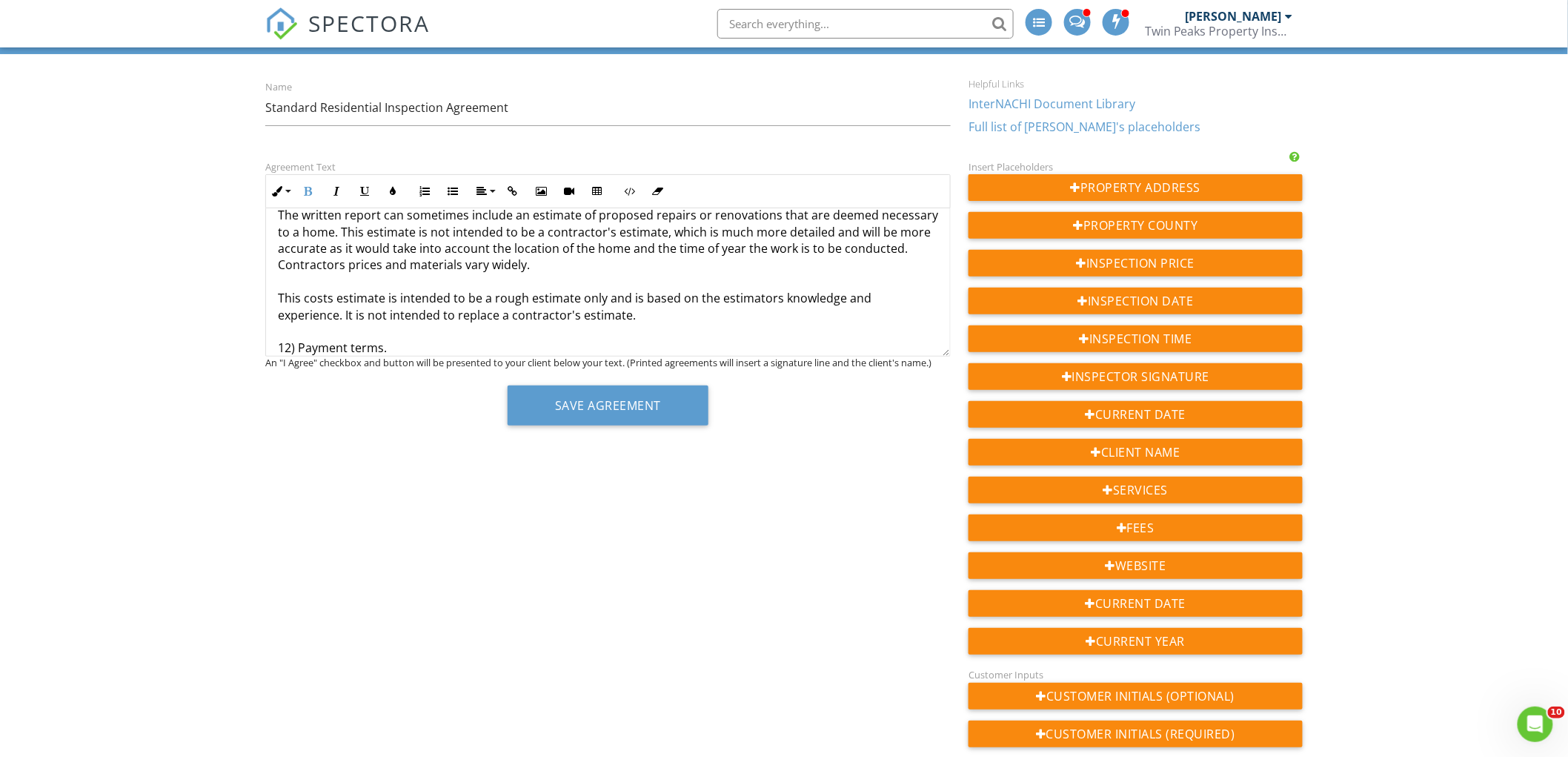
scroll to position [1827, 0]
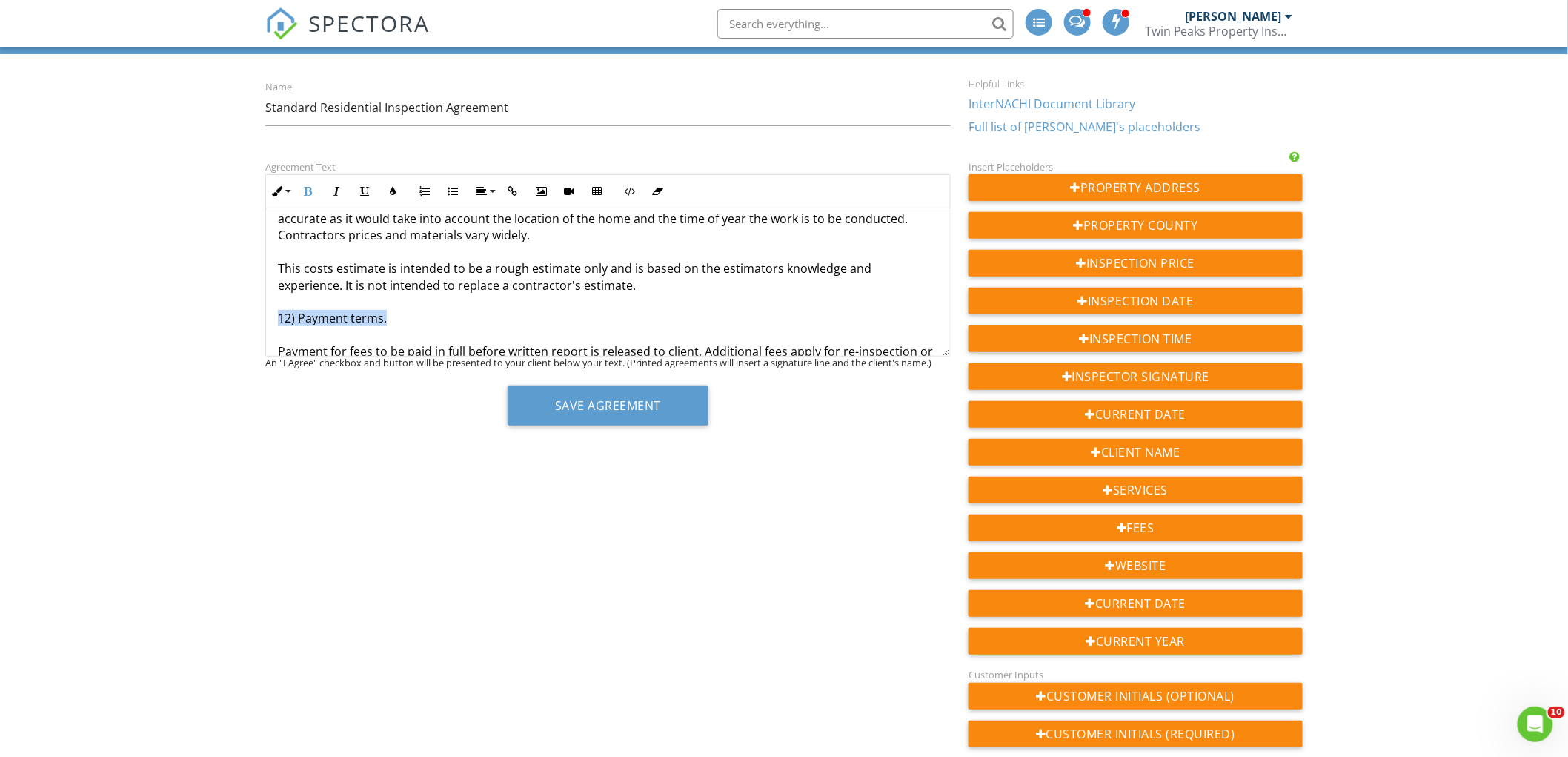
drag, startPoint x: 394, startPoint y: 322, endPoint x: 311, endPoint y: 205, distance: 143.5
click at [309, 194] on icon "button" at bounding box center [308, 191] width 10 height 10
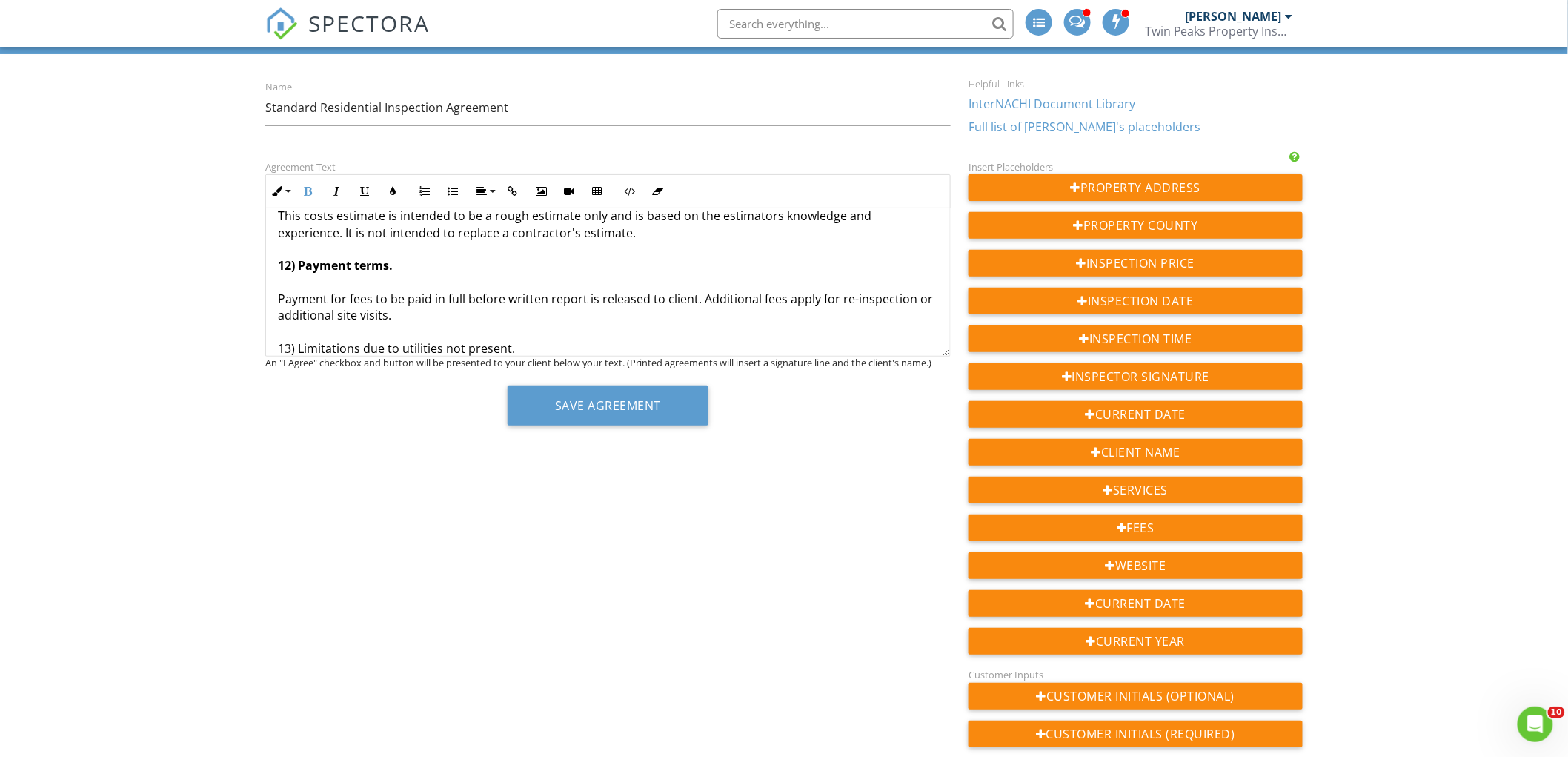
scroll to position [1910, 0]
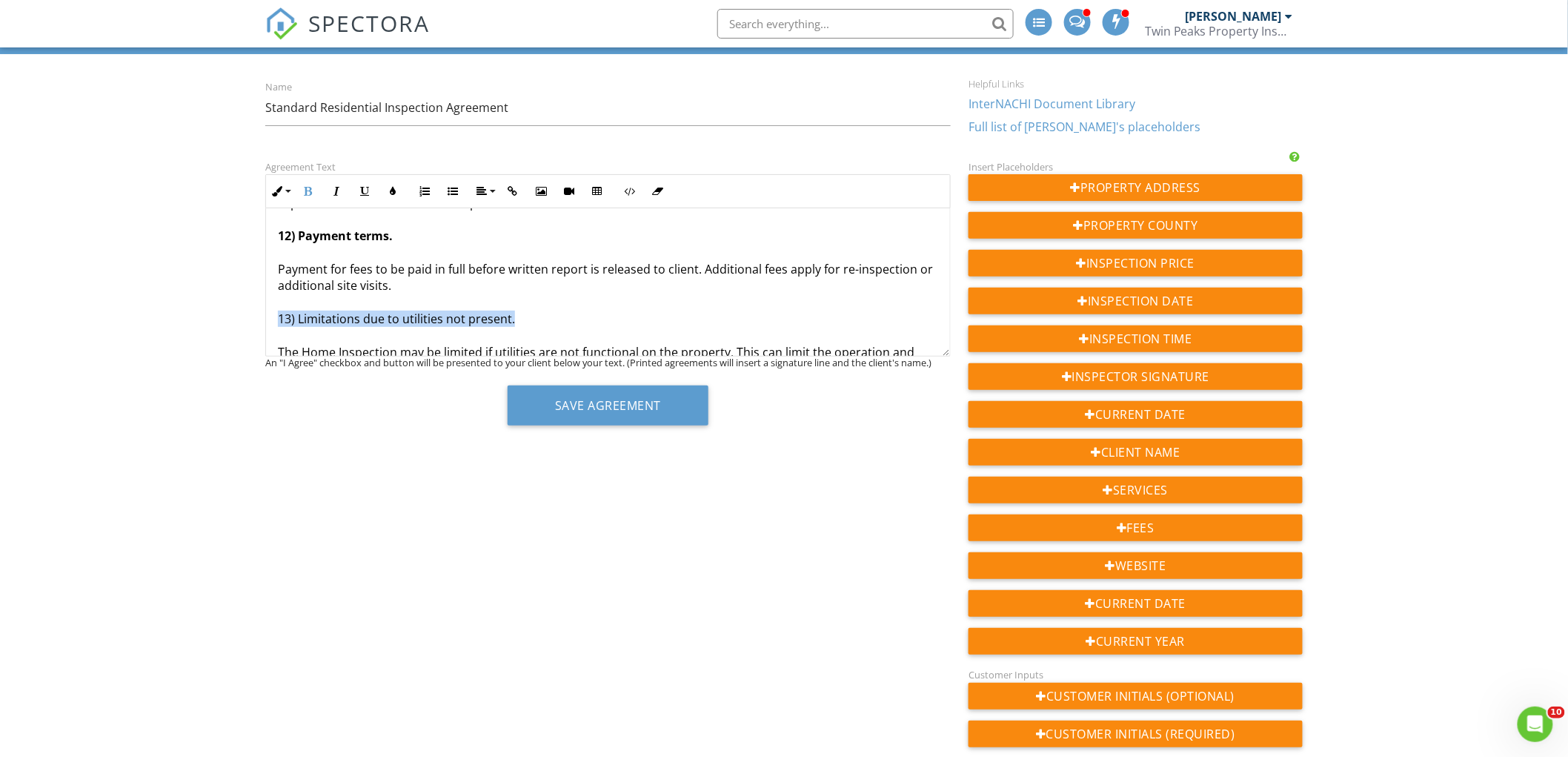
drag, startPoint x: 532, startPoint y: 318, endPoint x: 263, endPoint y: 316, distance: 269.0
click at [263, 316] on div "Agreement Text Inline Style XLarge Large Normal Small Light Small/Light Bold It…" at bounding box center [608, 297] width 703 height 279
click at [305, 194] on icon "button" at bounding box center [308, 191] width 10 height 10
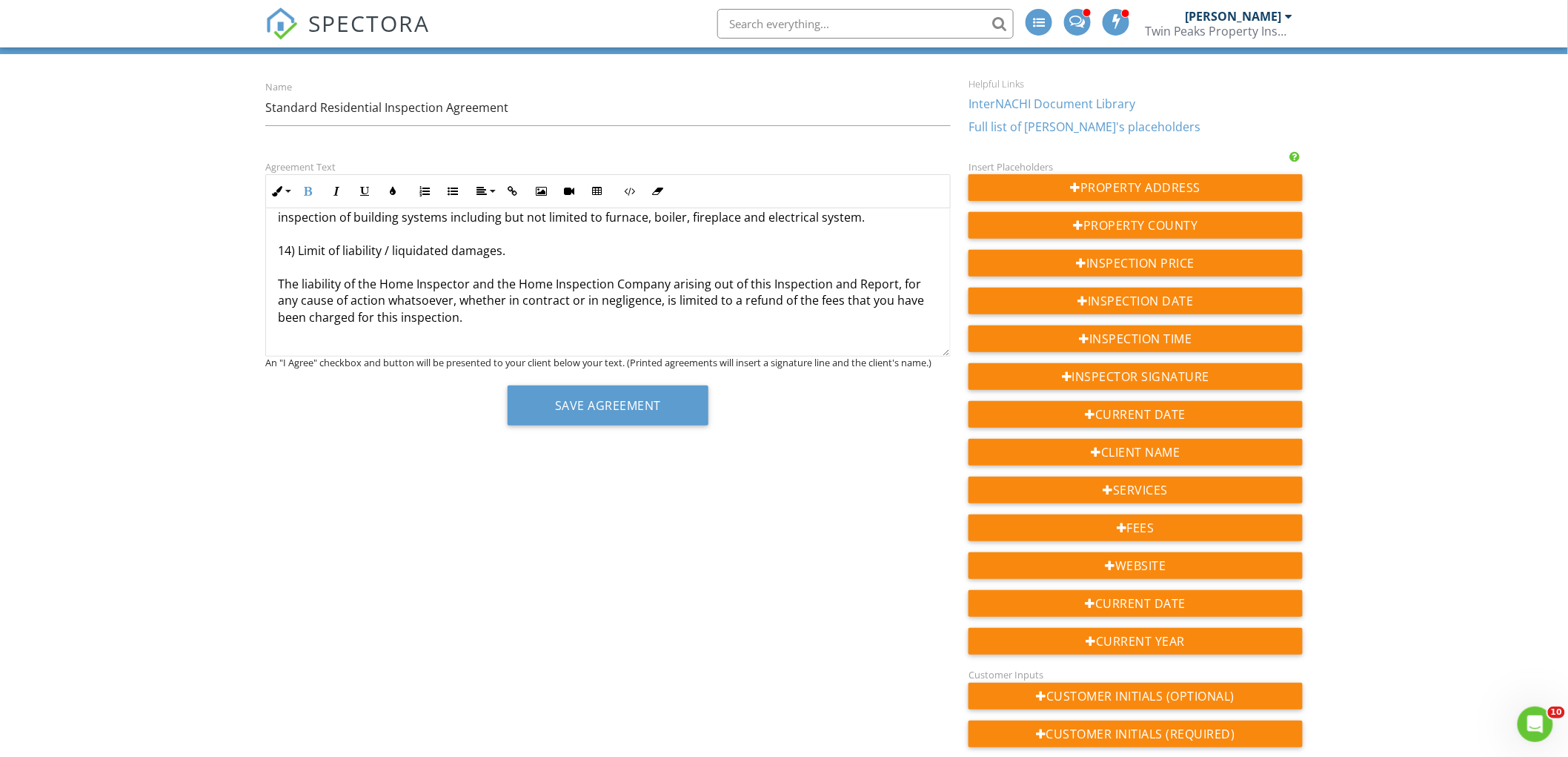
scroll to position [2074, 0]
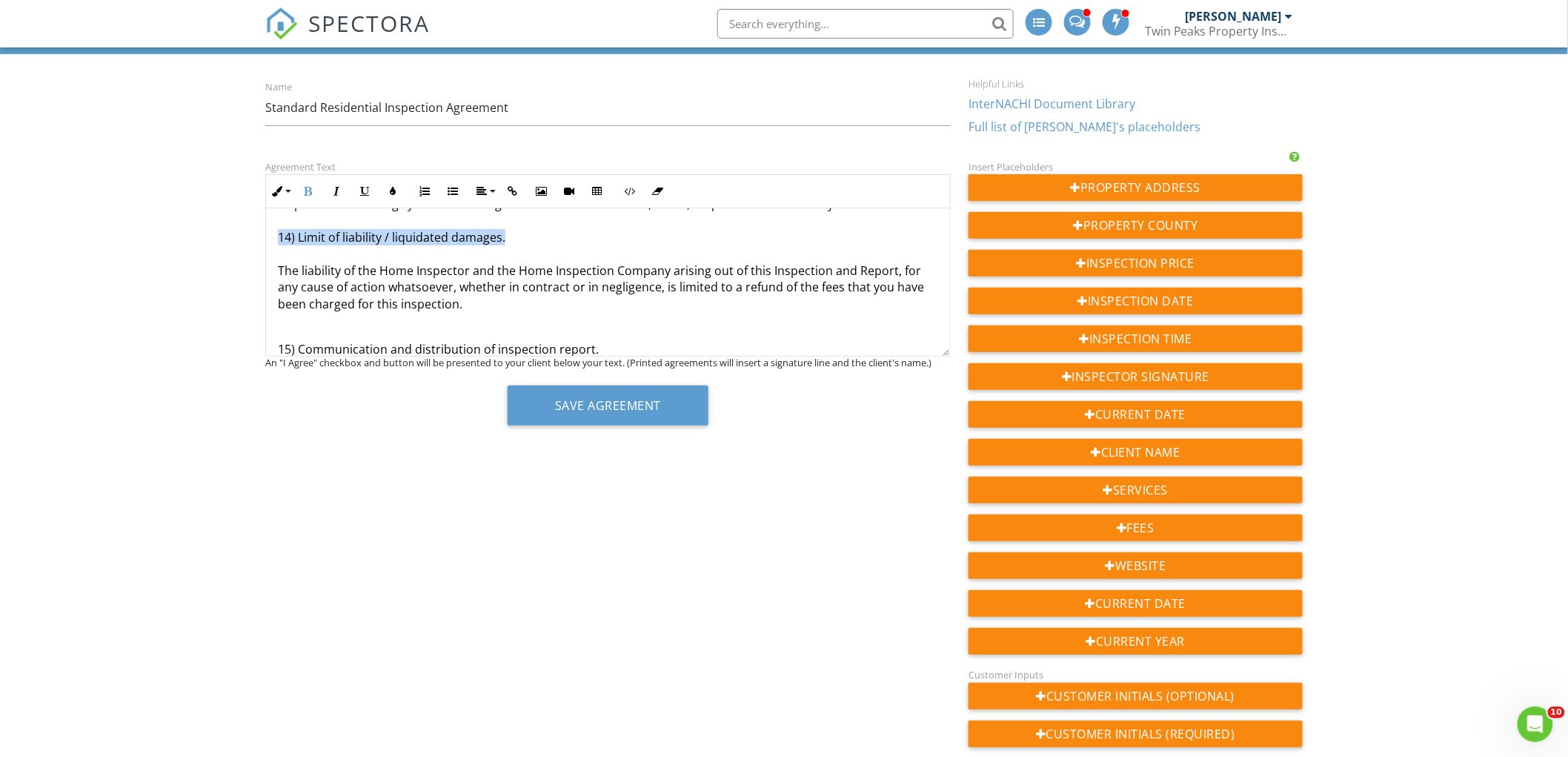
drag, startPoint x: 506, startPoint y: 237, endPoint x: 264, endPoint y: 236, distance: 242.0
click at [264, 236] on div "Agreement Text Inline Style XLarge Large Normal Small Light Small/Light Bold It…" at bounding box center [608, 297] width 703 height 279
click at [311, 197] on button "Bold" at bounding box center [308, 191] width 28 height 28
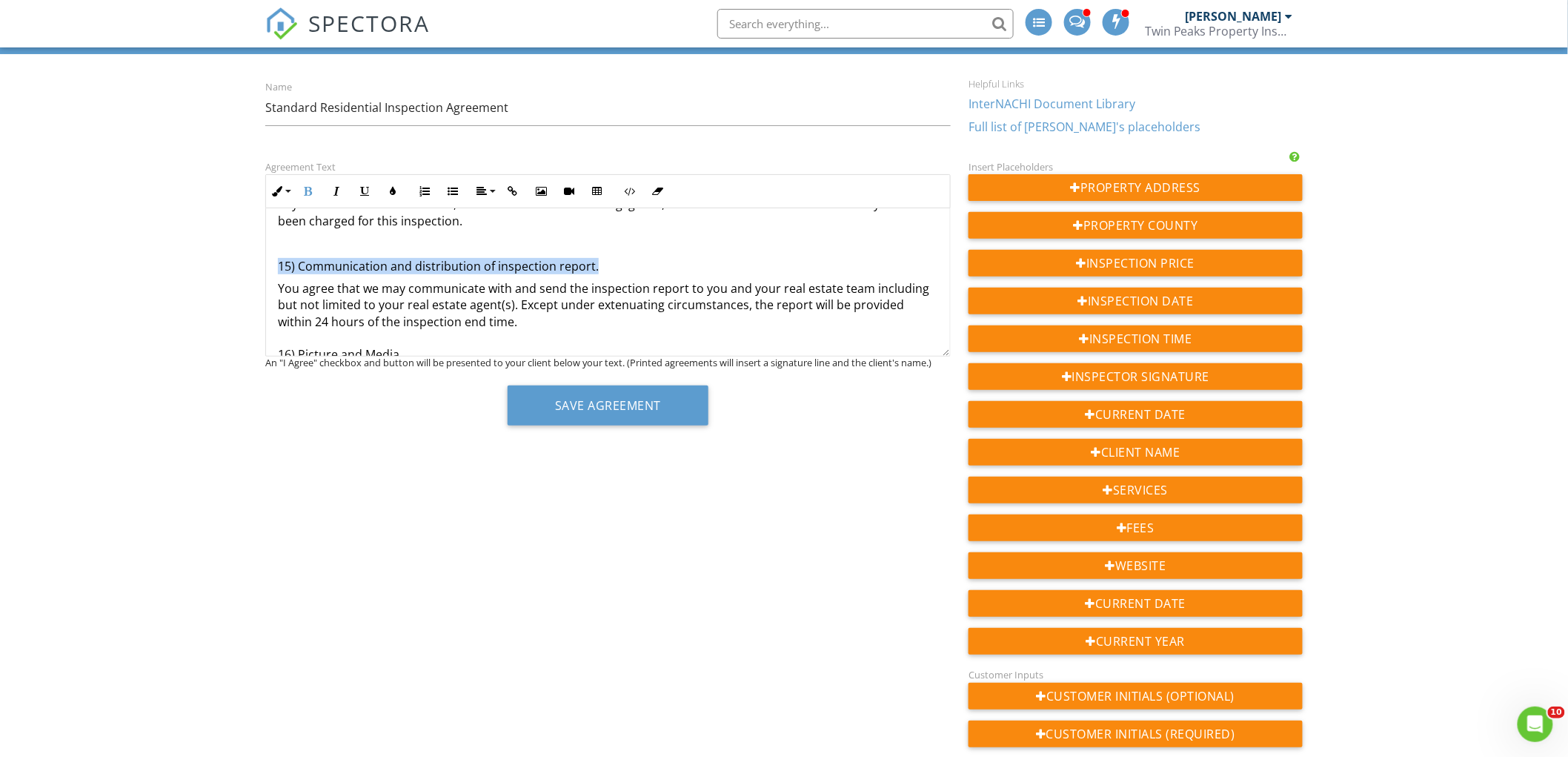
drag, startPoint x: 602, startPoint y: 270, endPoint x: 265, endPoint y: 260, distance: 337.1
click at [260, 261] on div "Agreement Text Inline Style XLarge Large Normal Small Light Small/Light Bold It…" at bounding box center [608, 297] width 703 height 279
drag, startPoint x: 309, startPoint y: 183, endPoint x: 395, endPoint y: 235, distance: 100.5
click at [311, 185] on button "Bold" at bounding box center [308, 191] width 28 height 28
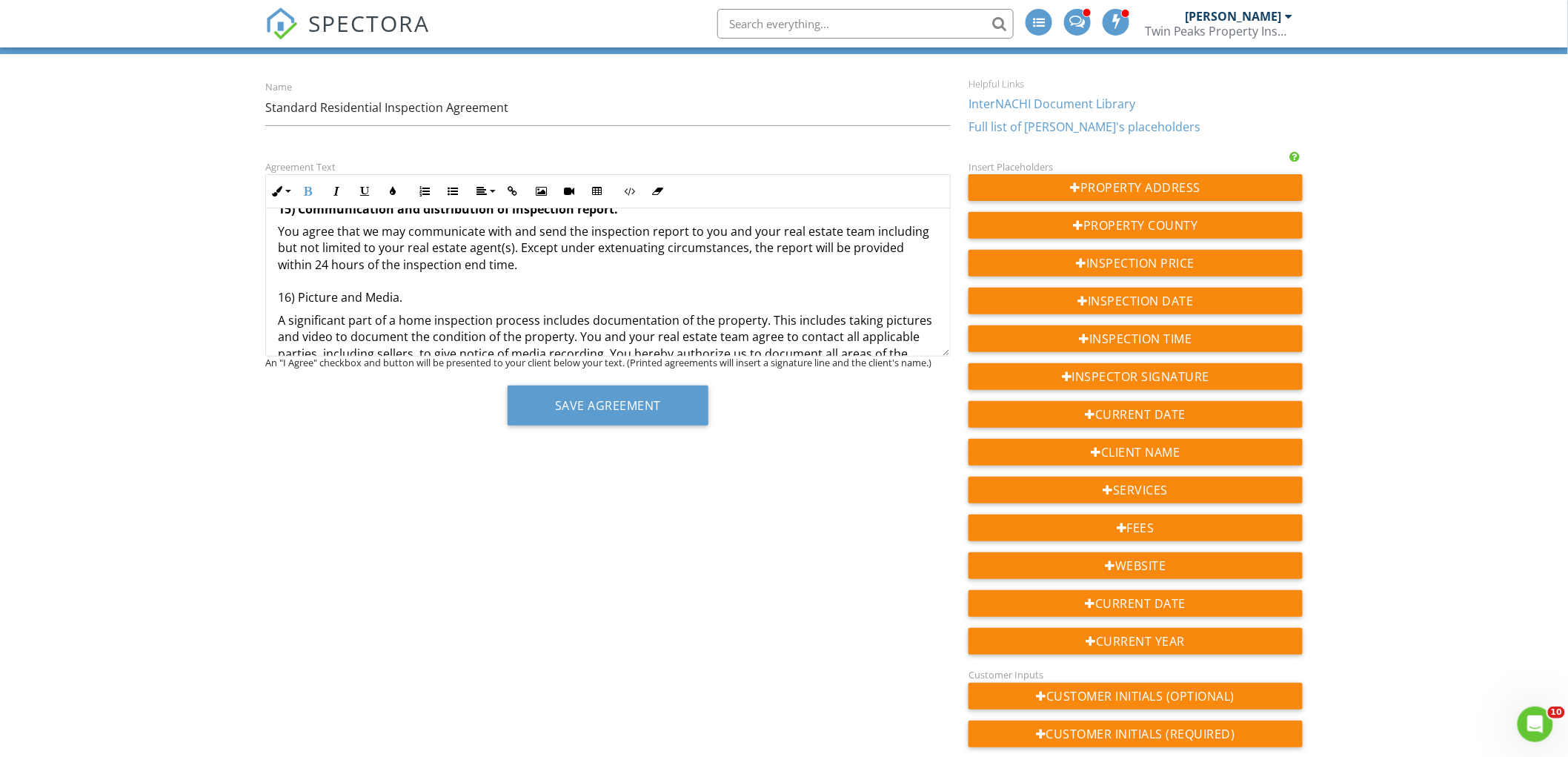
scroll to position [2239, 0]
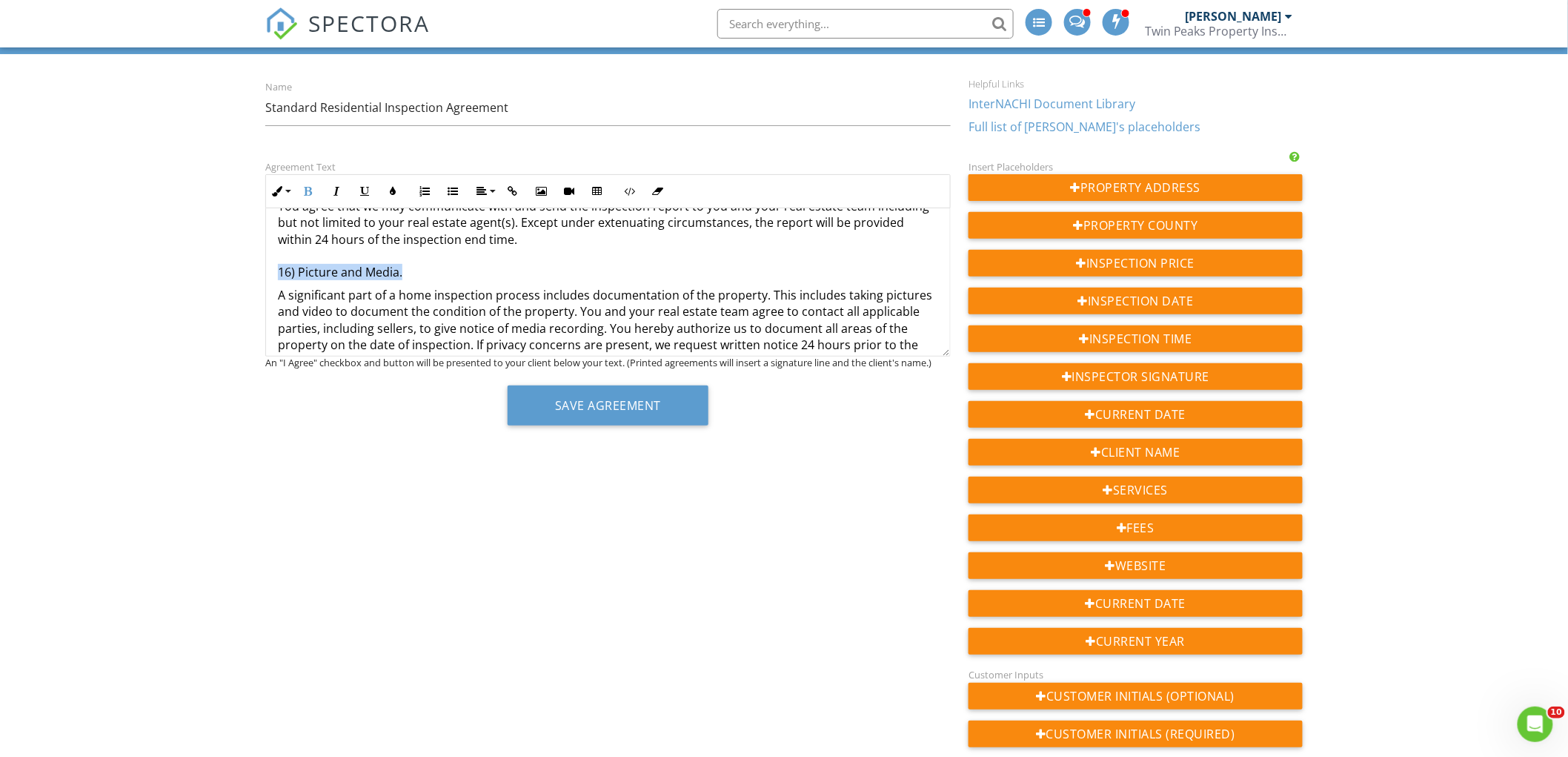
drag, startPoint x: 404, startPoint y: 276, endPoint x: 321, endPoint y: 202, distance: 111.2
click at [315, 192] on button "Bold" at bounding box center [308, 191] width 28 height 28
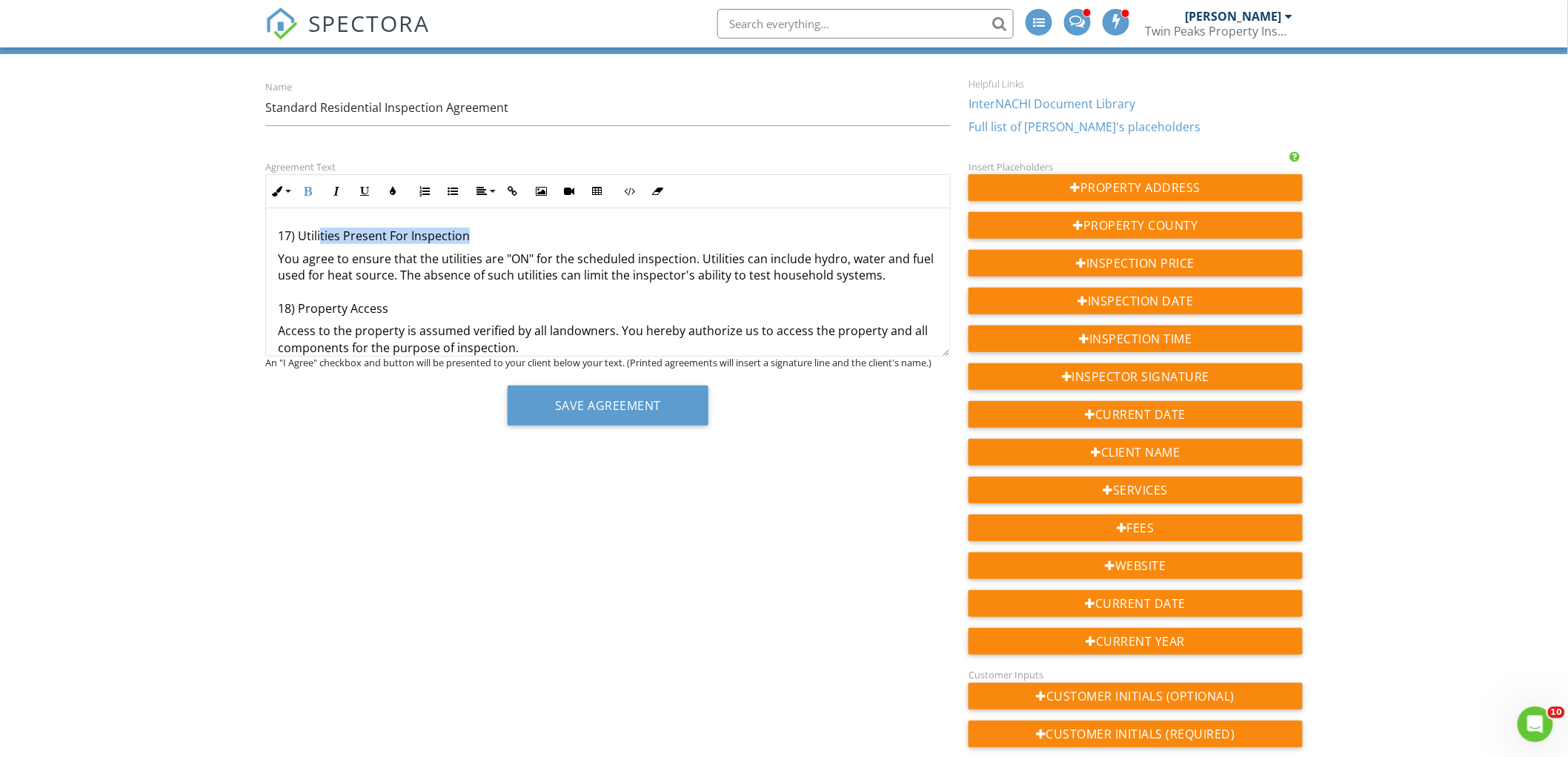
scroll to position [2398, 0]
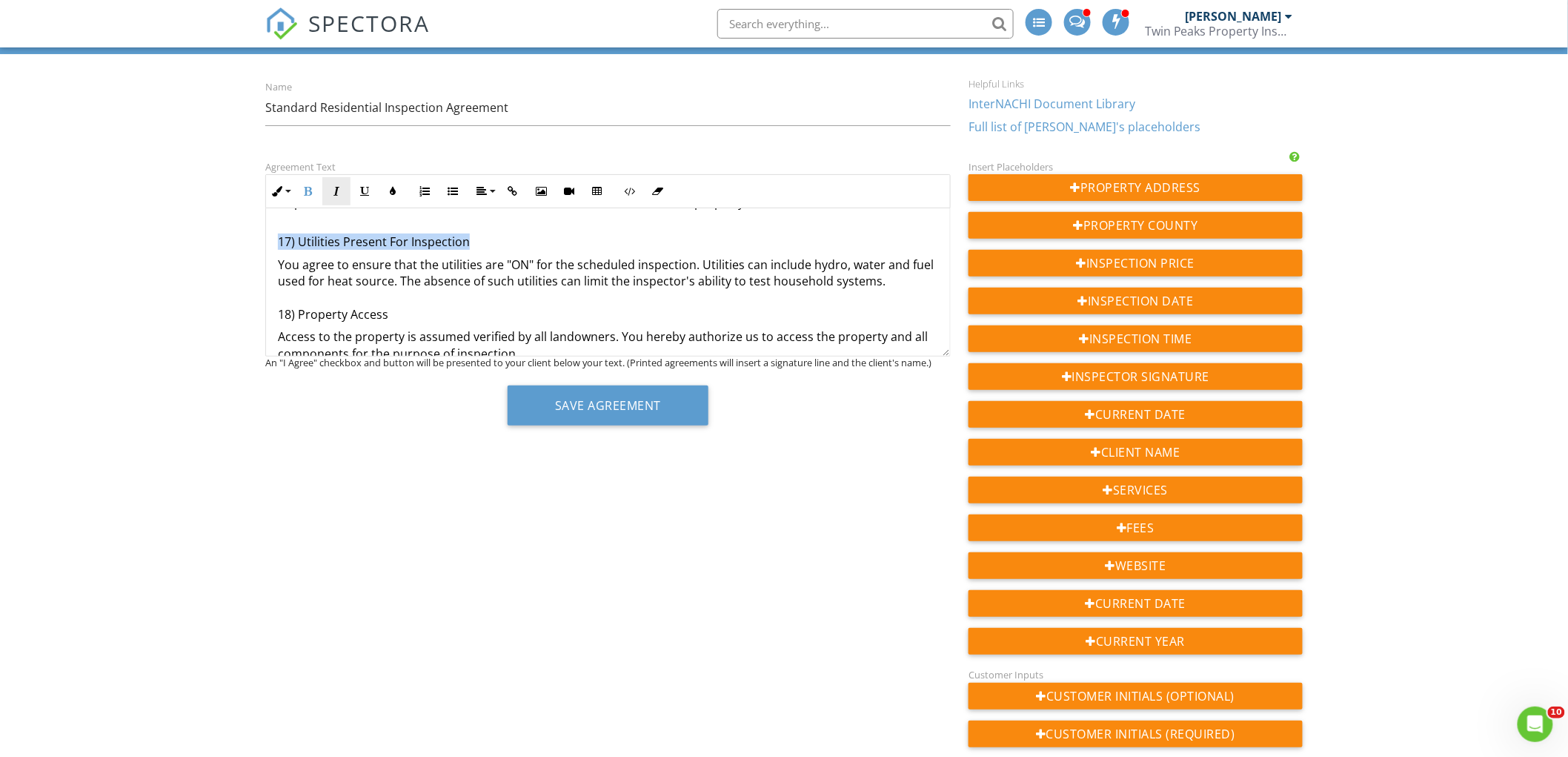
drag, startPoint x: 466, startPoint y: 239, endPoint x: 324, endPoint y: 195, distance: 148.7
click at [309, 189] on icon "button" at bounding box center [308, 191] width 10 height 10
drag, startPoint x: 393, startPoint y: 320, endPoint x: 265, endPoint y: 315, distance: 128.1
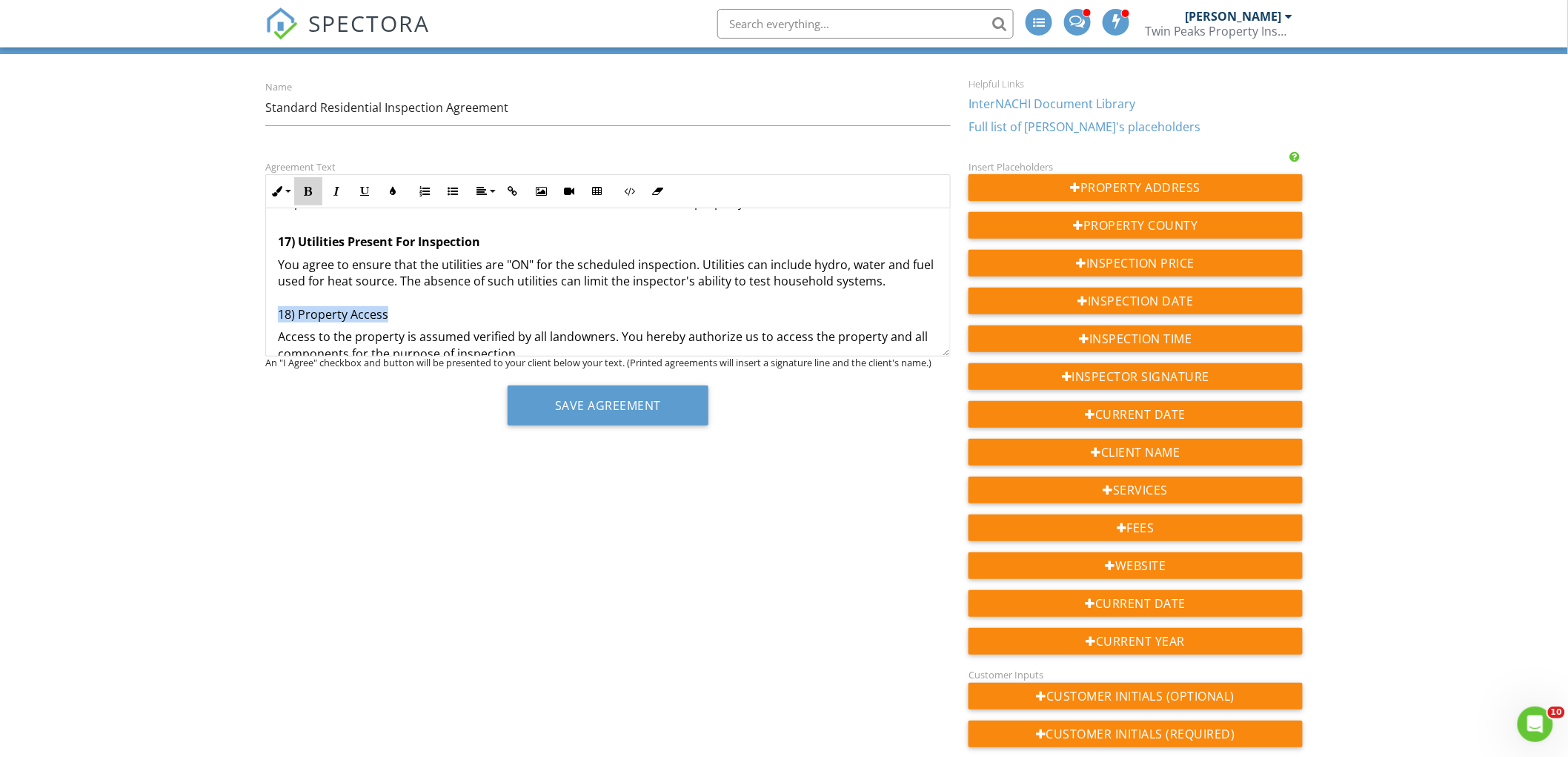
click at [308, 190] on icon "button" at bounding box center [308, 191] width 10 height 10
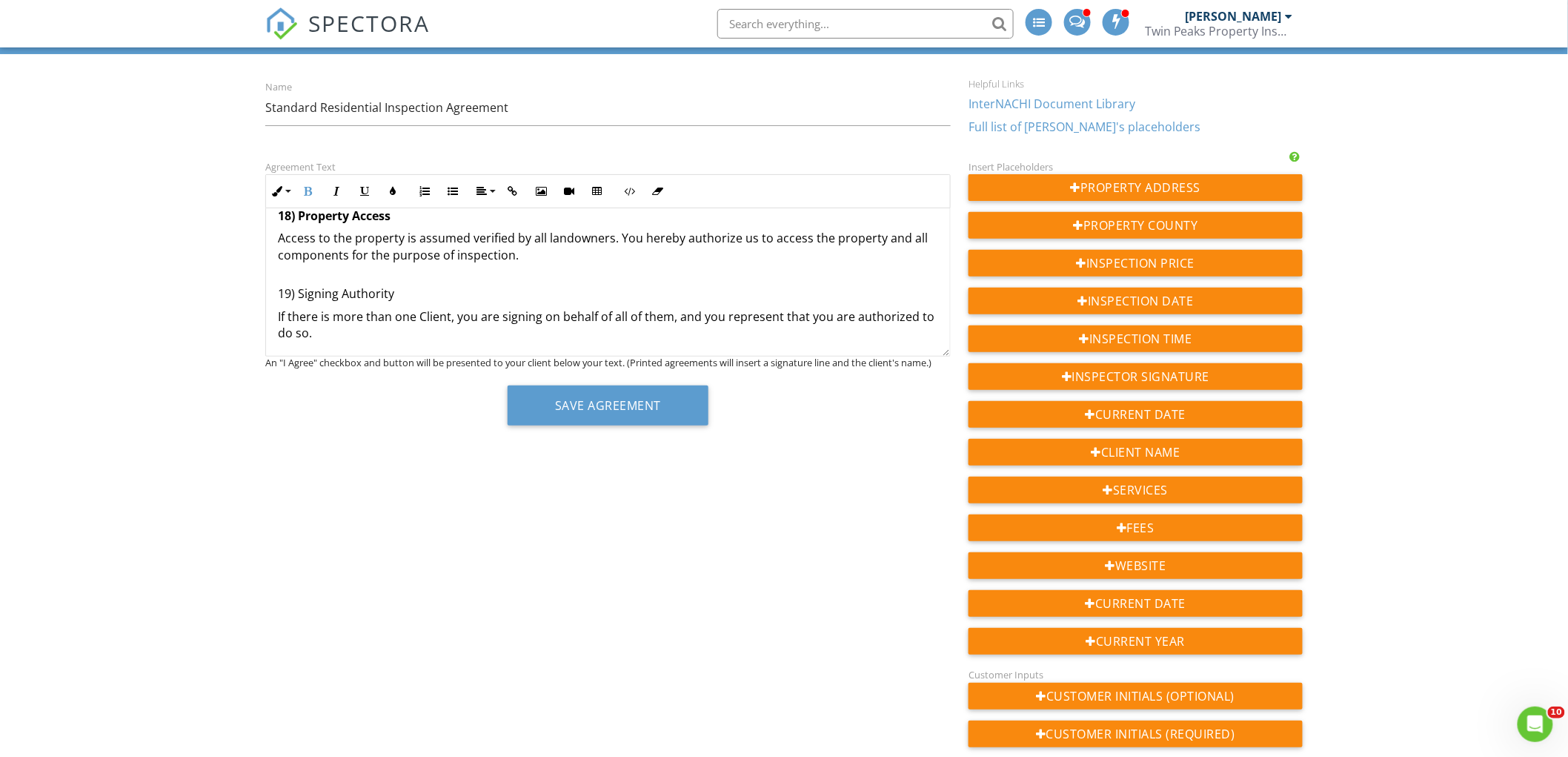
scroll to position [2501, 0]
drag, startPoint x: 374, startPoint y: 290, endPoint x: 270, endPoint y: 295, distance: 104.1
click at [311, 188] on icon "button" at bounding box center [308, 191] width 10 height 10
drag, startPoint x: 578, startPoint y: 395, endPoint x: 730, endPoint y: 468, distance: 168.6
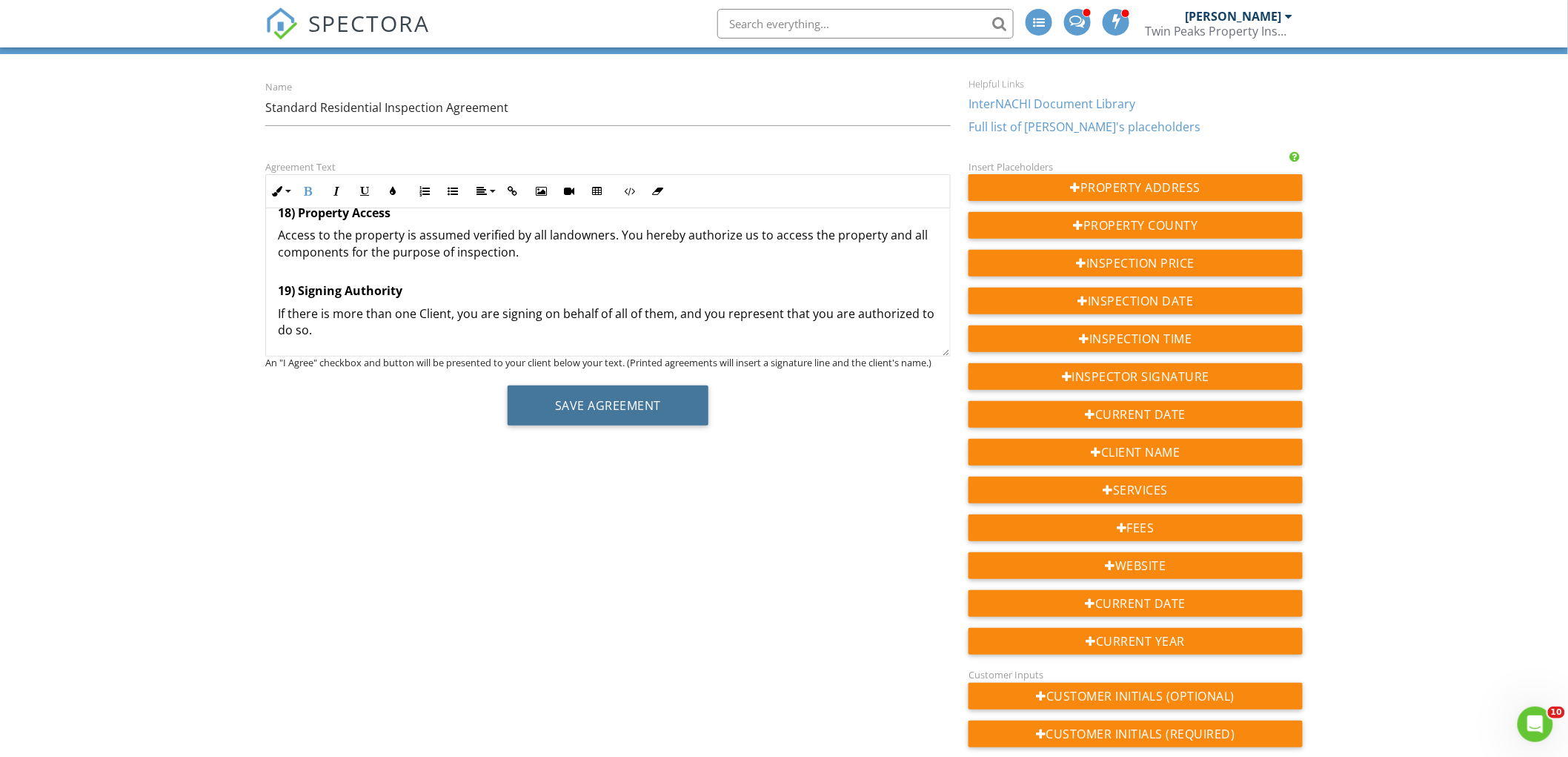
click at [580, 396] on button "Save Agreement" at bounding box center [607, 406] width 201 height 40
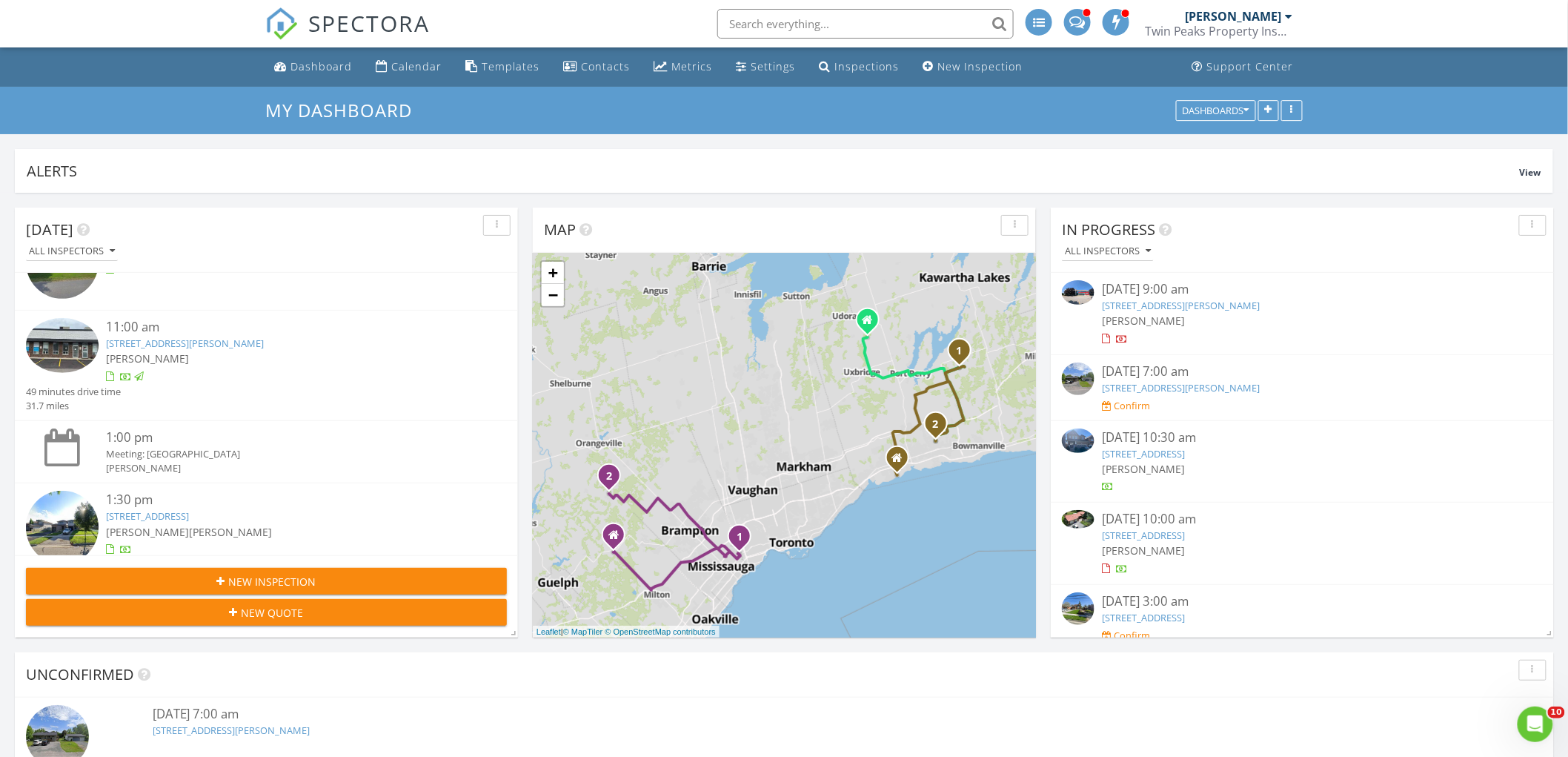
scroll to position [327, 0]
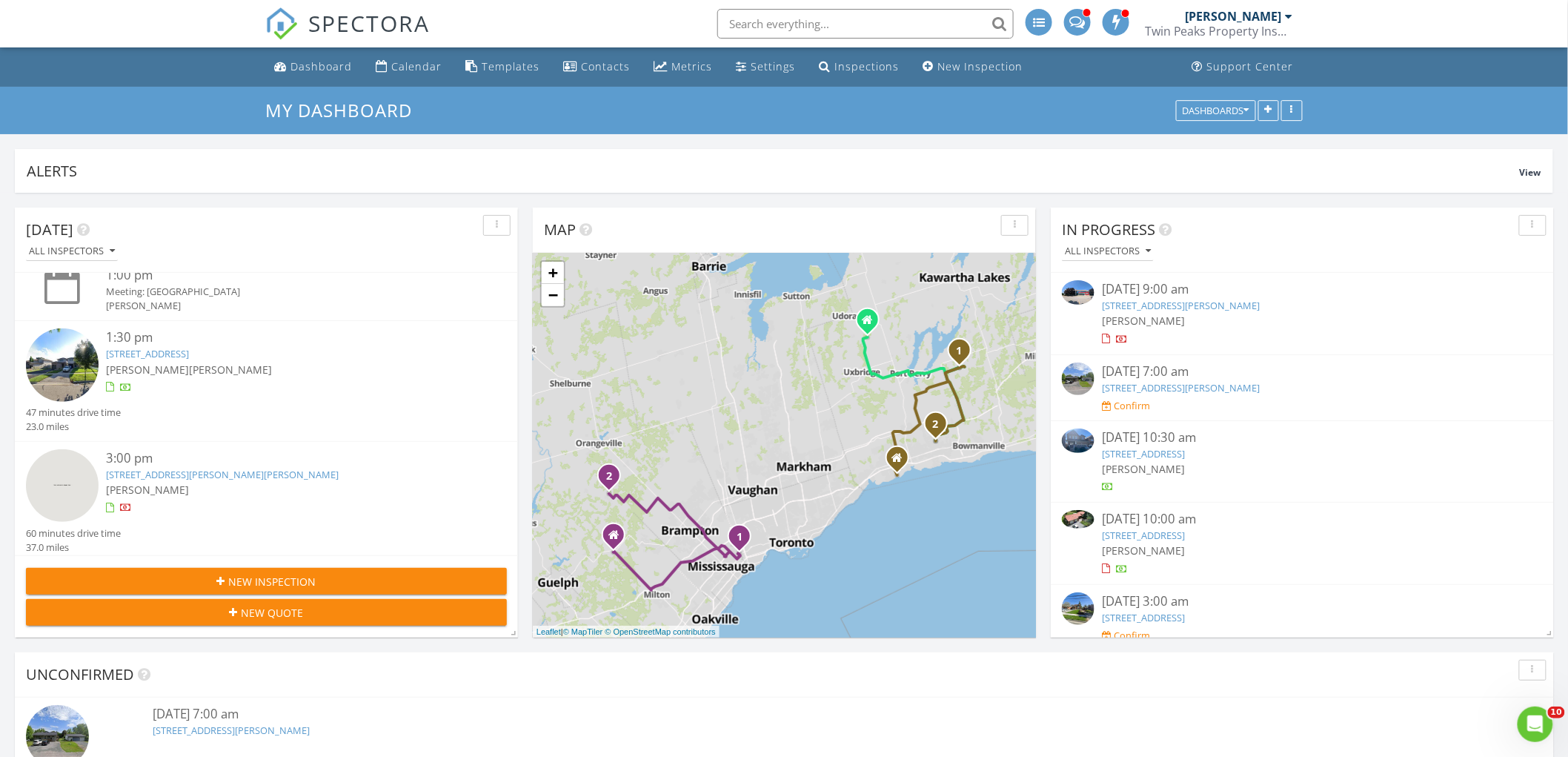
click at [189, 350] on link "808 Crowells St, Oshawa, ON L1K 1X4" at bounding box center [147, 353] width 83 height 14
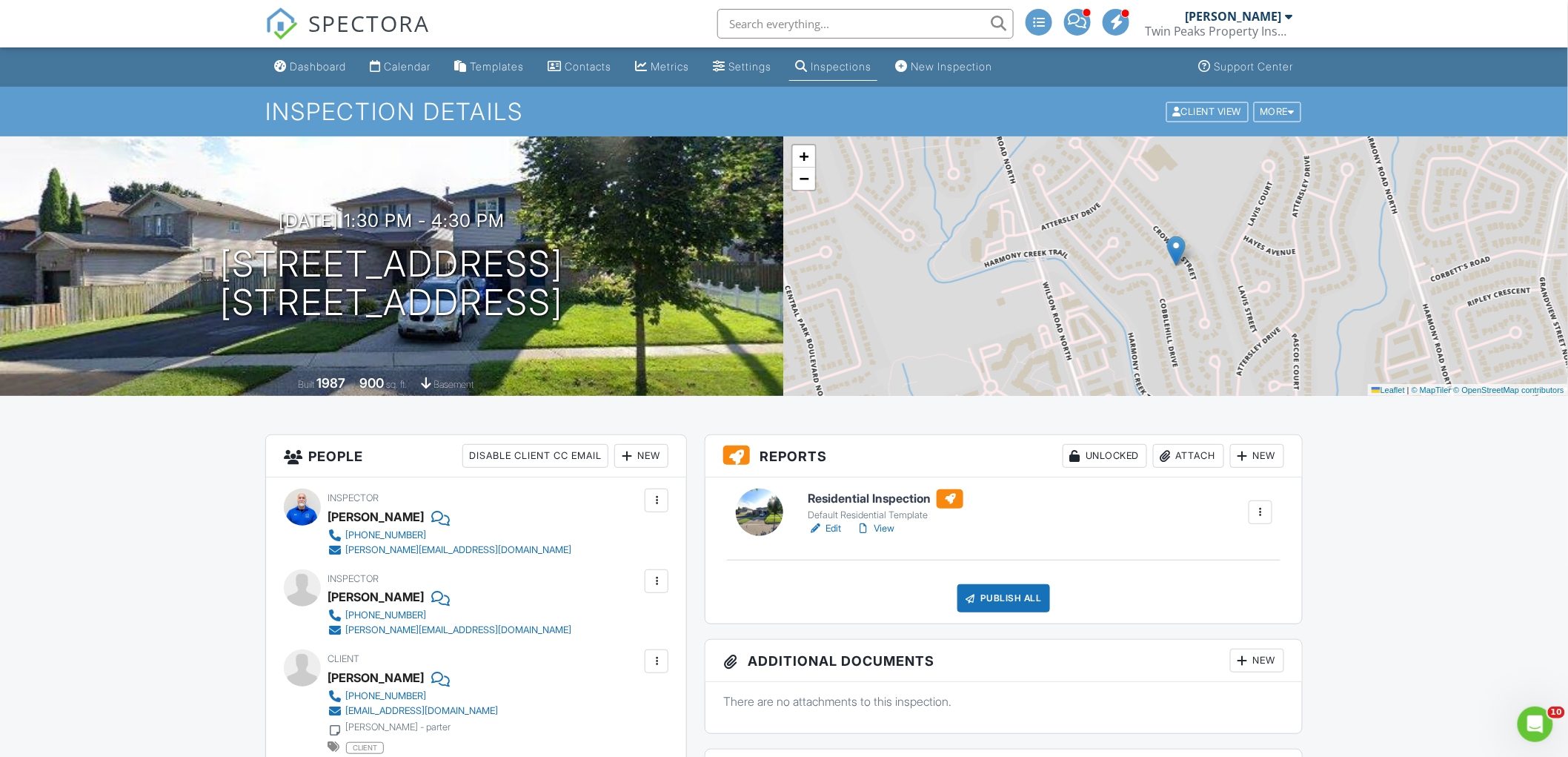
click at [364, 595] on div "[PERSON_NAME]" at bounding box center [376, 596] width 96 height 22
click at [400, 596] on div "[PERSON_NAME]" at bounding box center [376, 596] width 96 height 22
drag, startPoint x: 354, startPoint y: 598, endPoint x: 394, endPoint y: 595, distance: 40.1
click at [394, 595] on div "Carl DeBarros" at bounding box center [376, 596] width 96 height 22
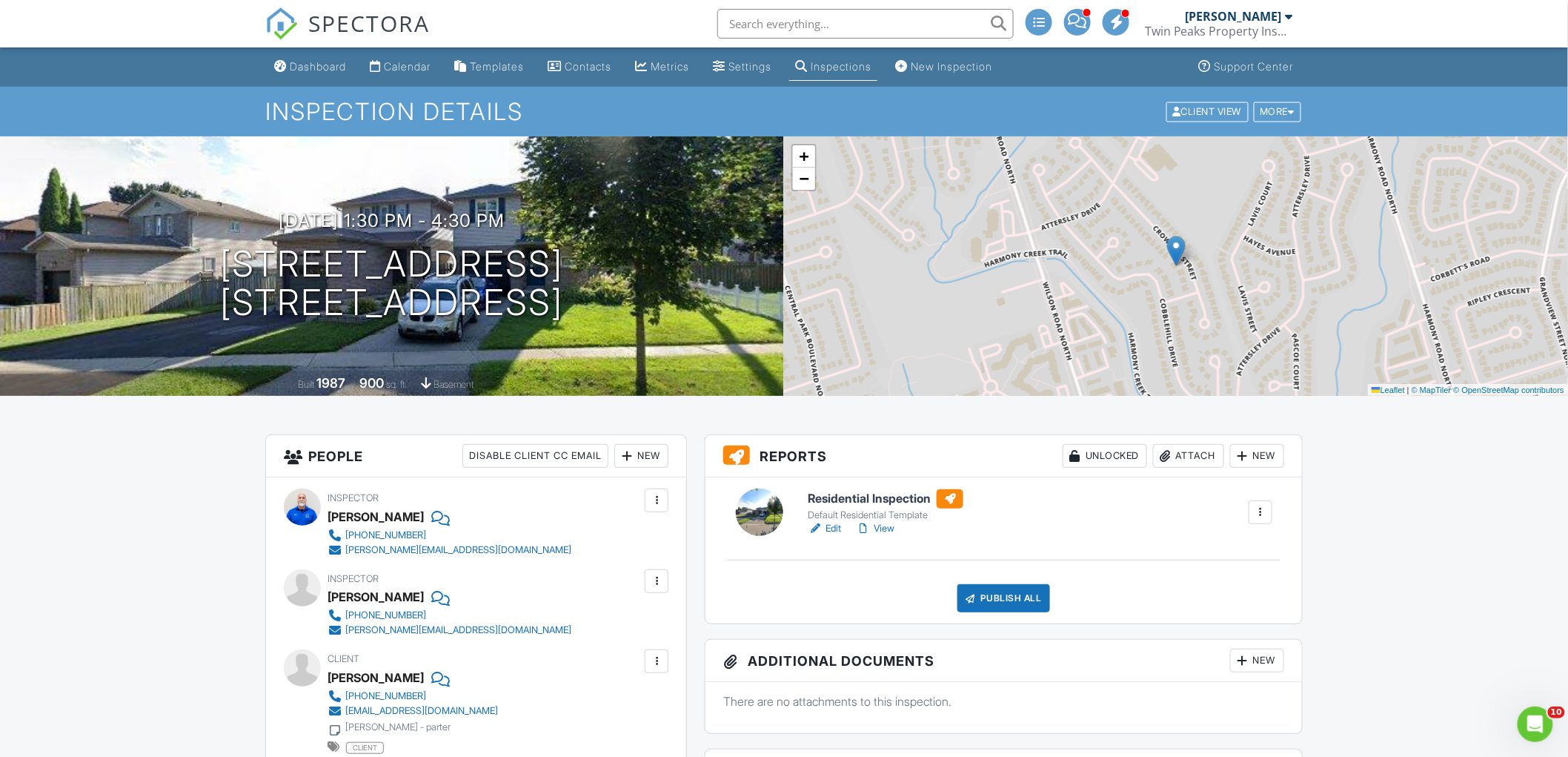
click at [398, 595] on div "Carl DeBarros" at bounding box center [376, 596] width 96 height 22
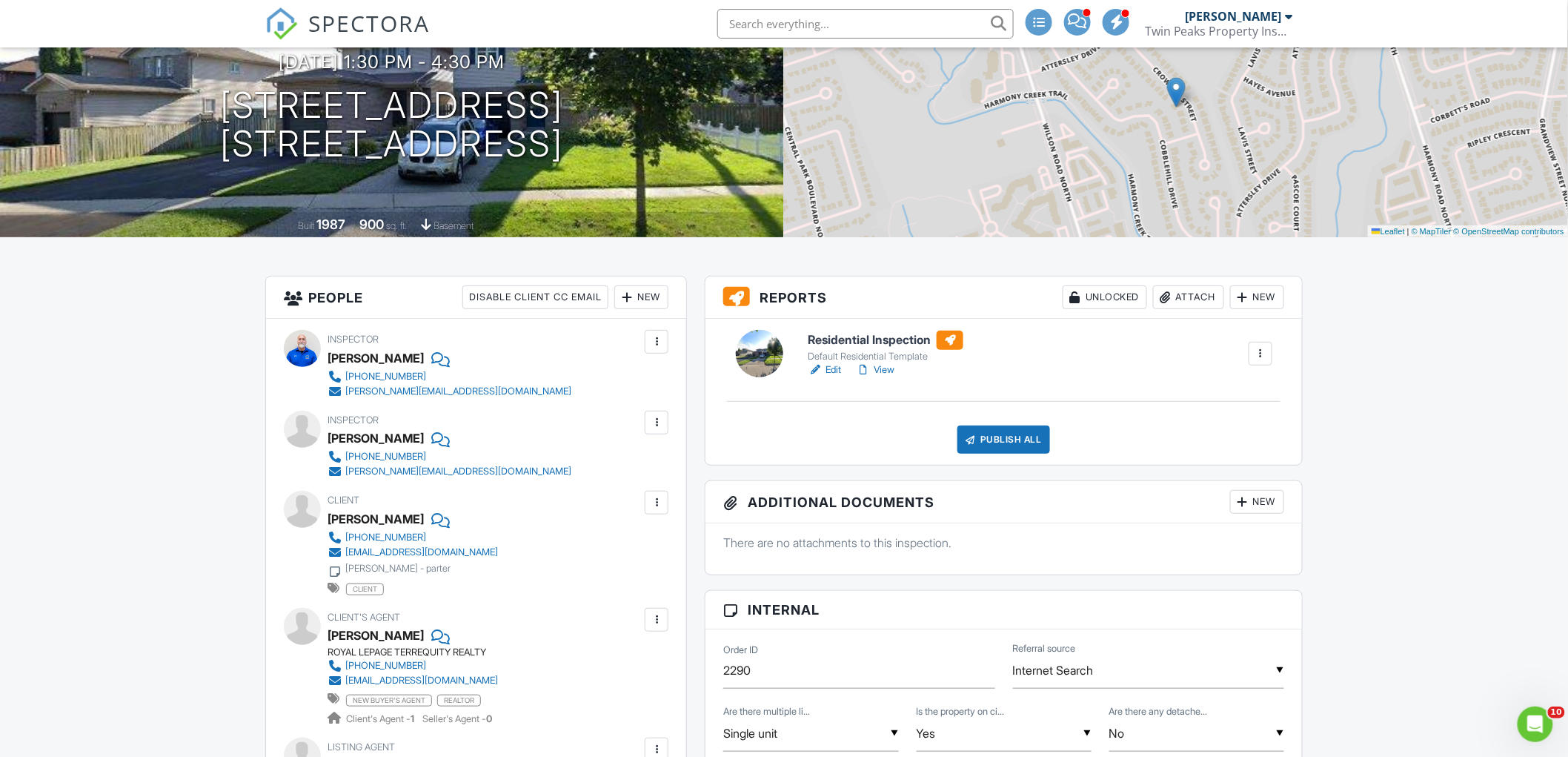
scroll to position [164, 0]
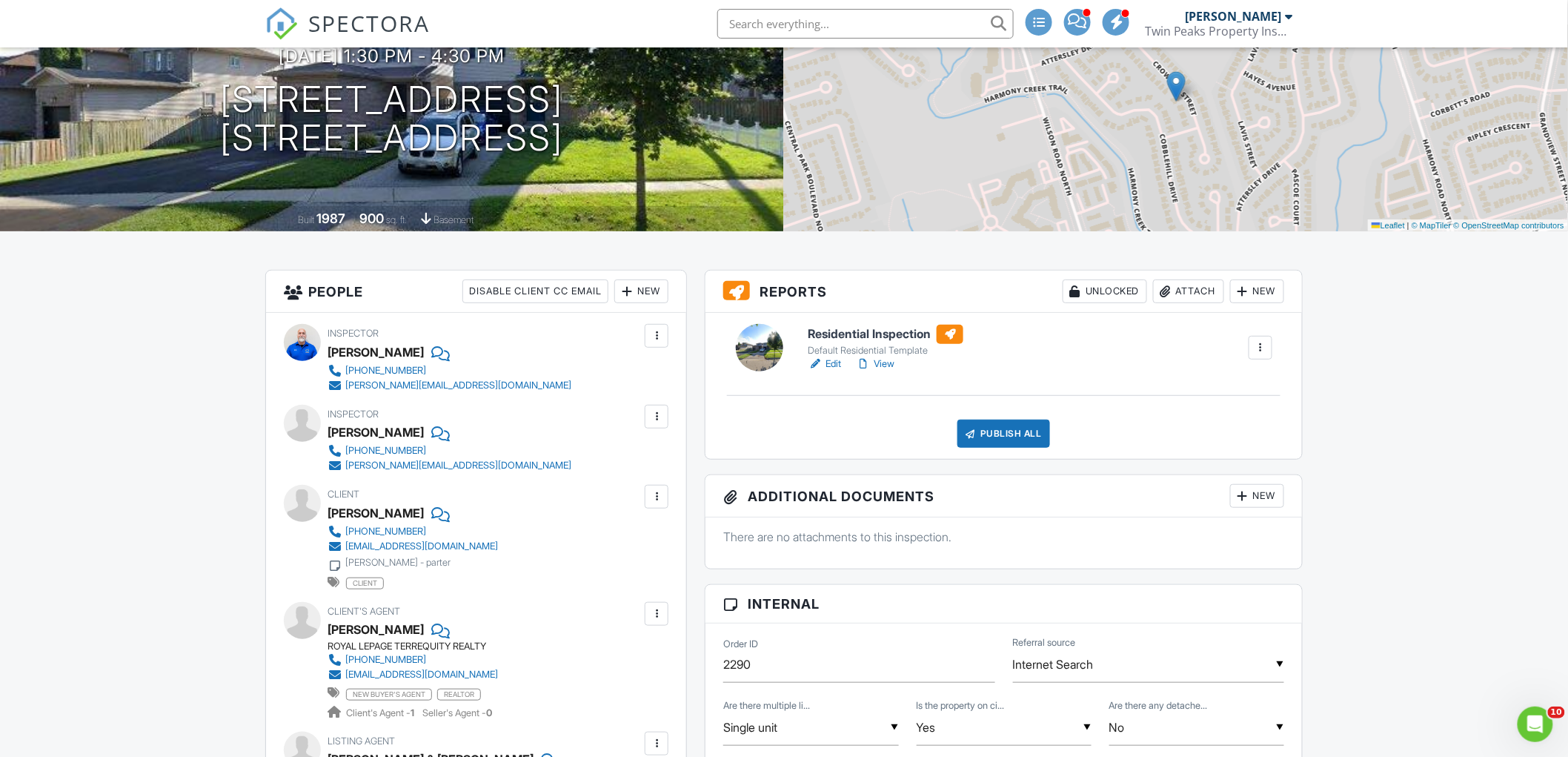
click at [452, 644] on div "ROYAL LEPAGE TERREQUITY REALTY" at bounding box center [418, 646] width 182 height 12
click at [519, 624] on div "Client's Agent Daniel Rigato ROYAL LEPAGE TERREQUITY REALTY 416-258-8248 daniel…" at bounding box center [448, 661] width 241 height 118
click at [456, 654] on link "416-258-8248" at bounding box center [413, 660] width 171 height 15
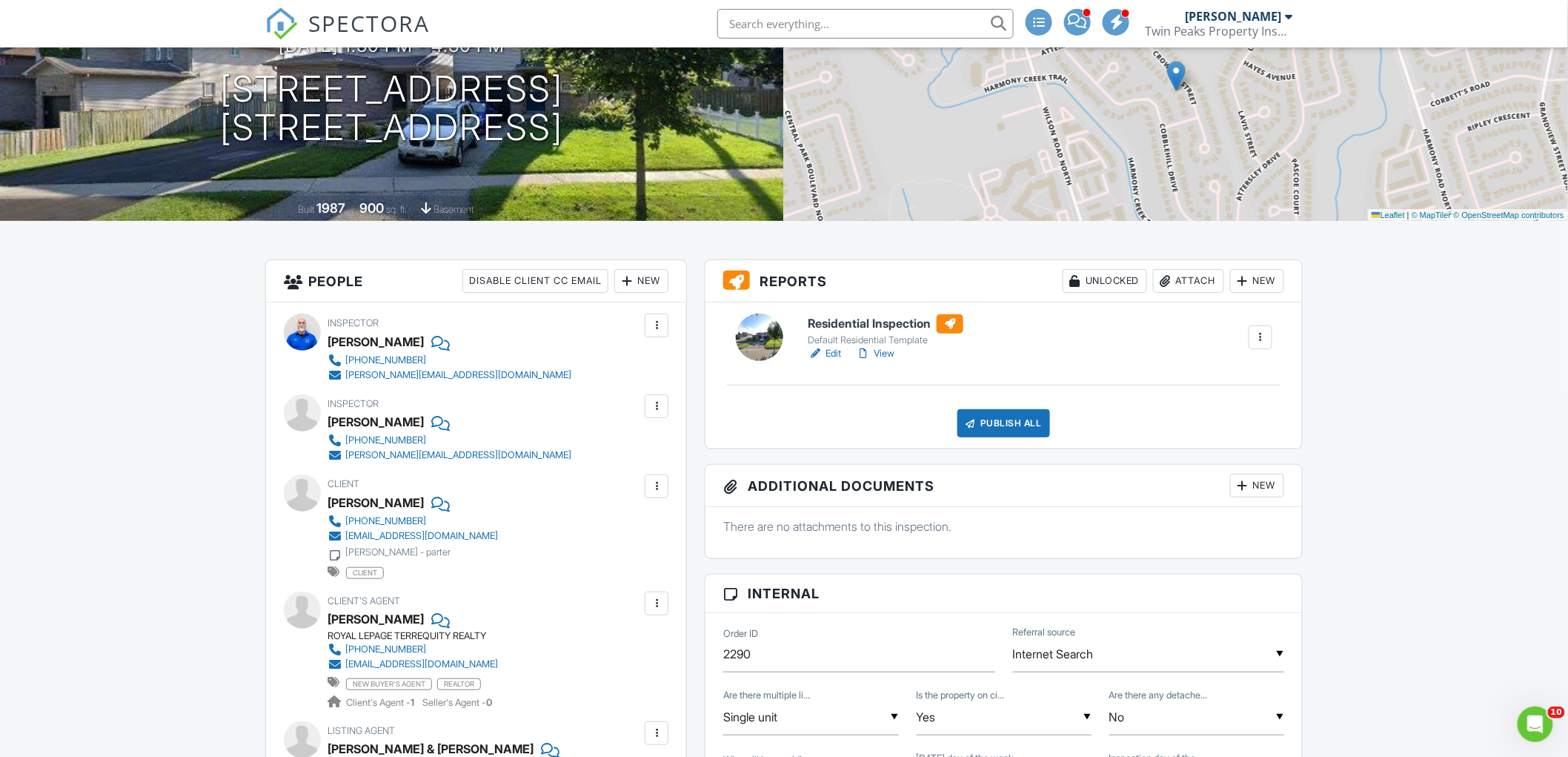
scroll to position [329, 0]
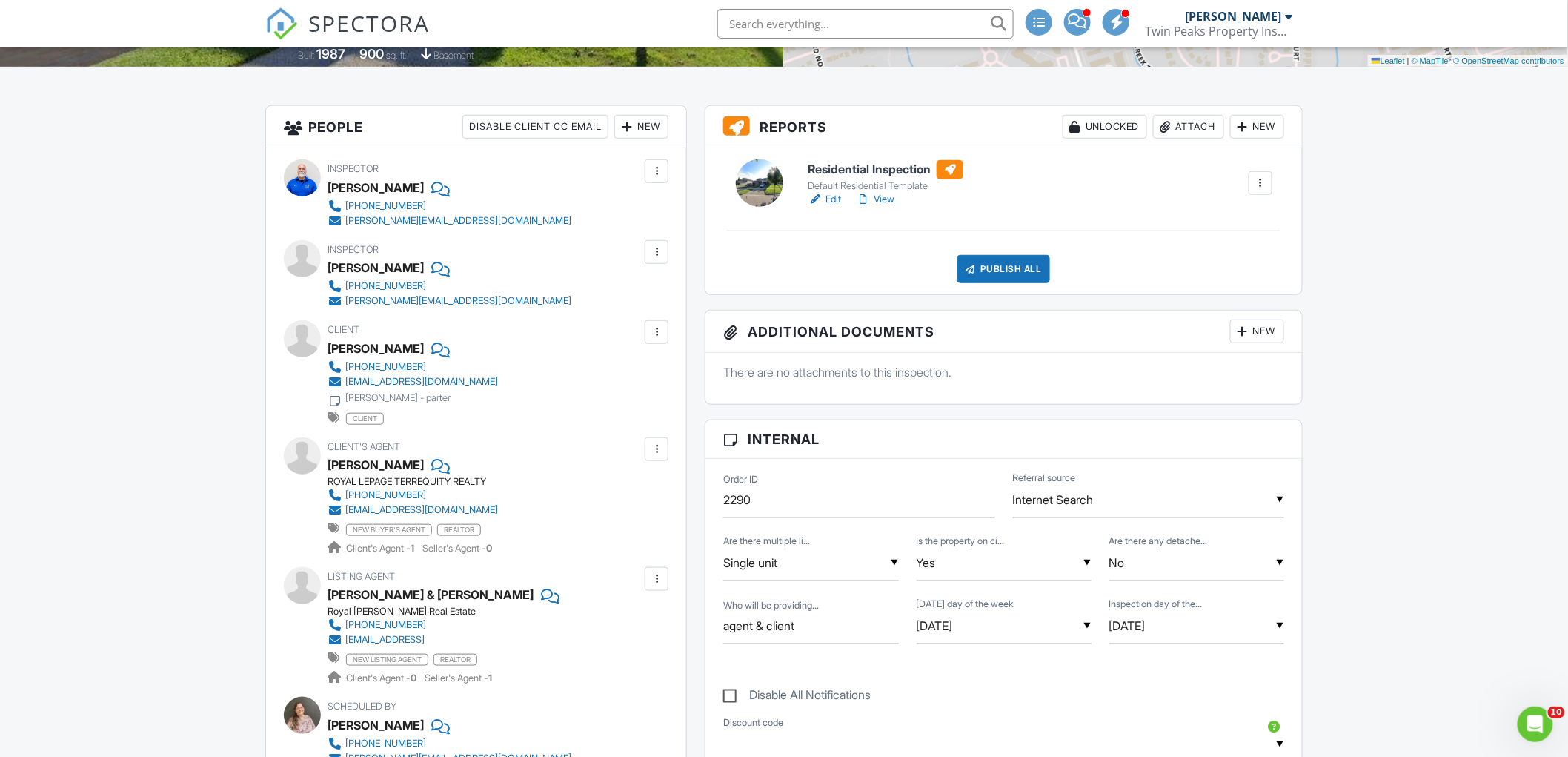
click at [472, 478] on div "ROYAL LEPAGE TERREQUITY REALTY" at bounding box center [418, 481] width 182 height 12
click at [347, 15] on span "SPECTORA" at bounding box center [369, 23] width 122 height 31
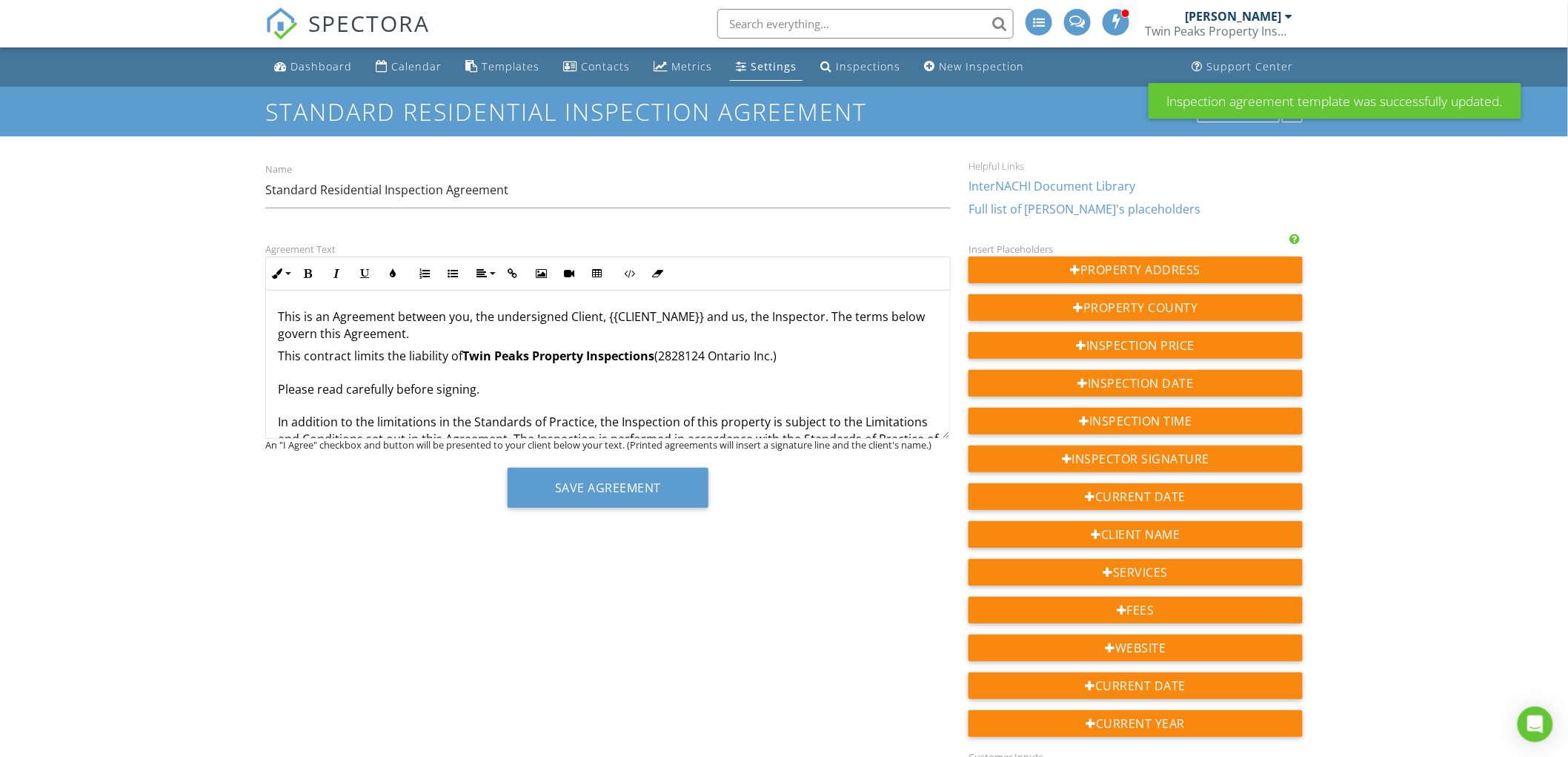
click at [1253, 119] on div "Inspection agreement template was successfully updated." at bounding box center [1335, 100] width 373 height 35
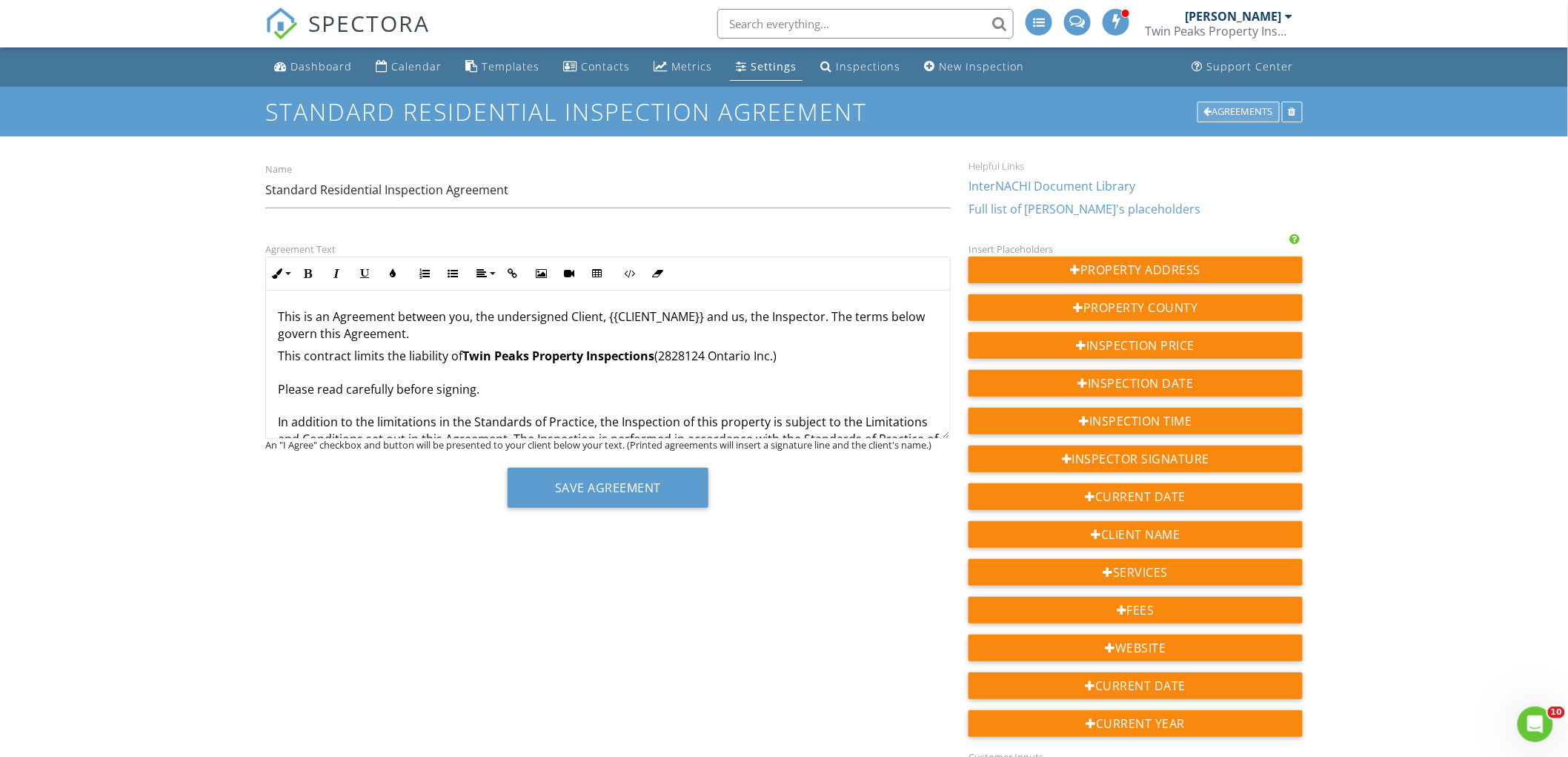
click at [1235, 113] on div "Agreements" at bounding box center [1239, 112] width 83 height 21
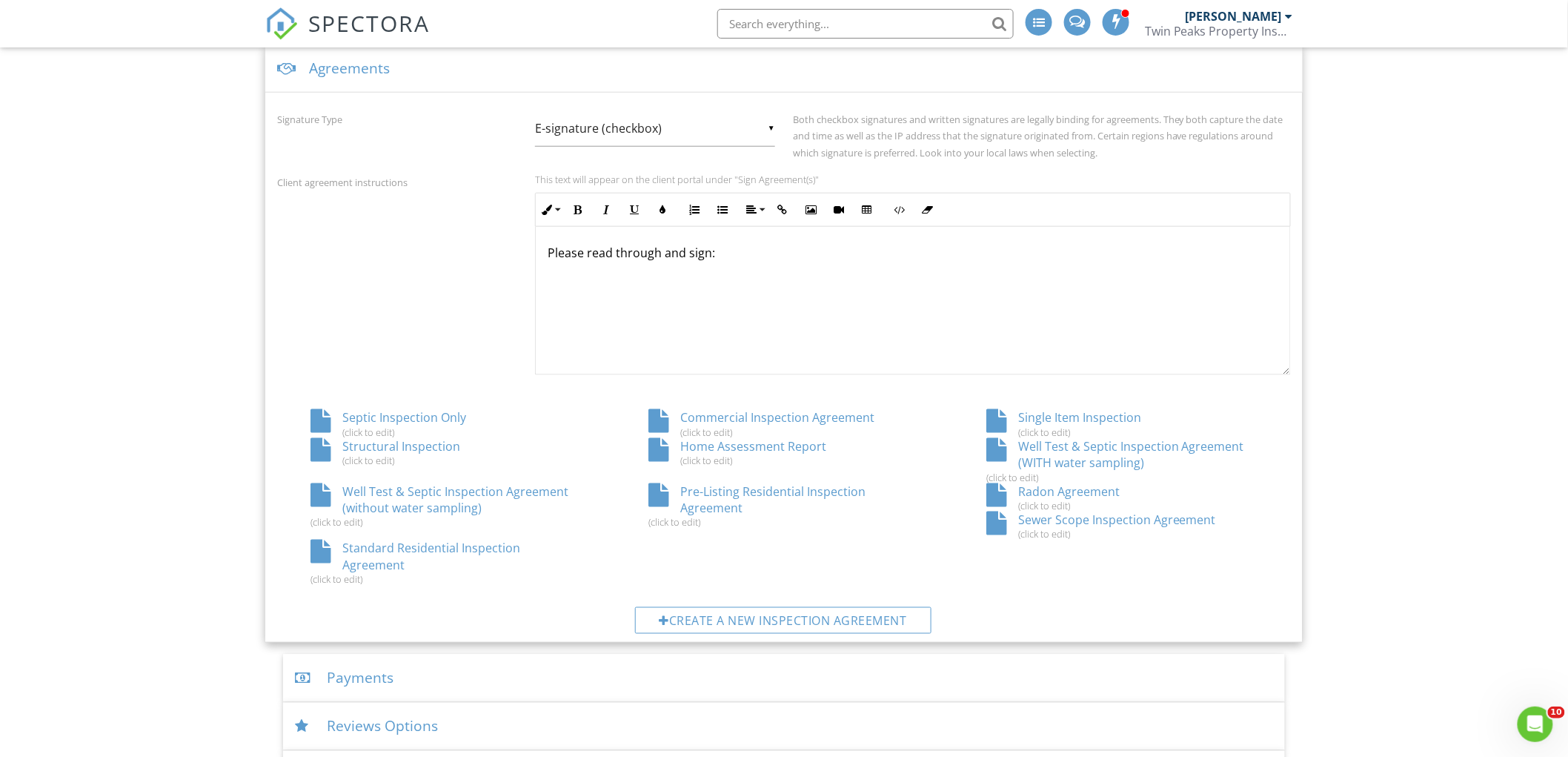
click at [515, 544] on div "Standard Residential Inspection Agreement (click to edit)" at bounding box center [446, 563] width 338 height 45
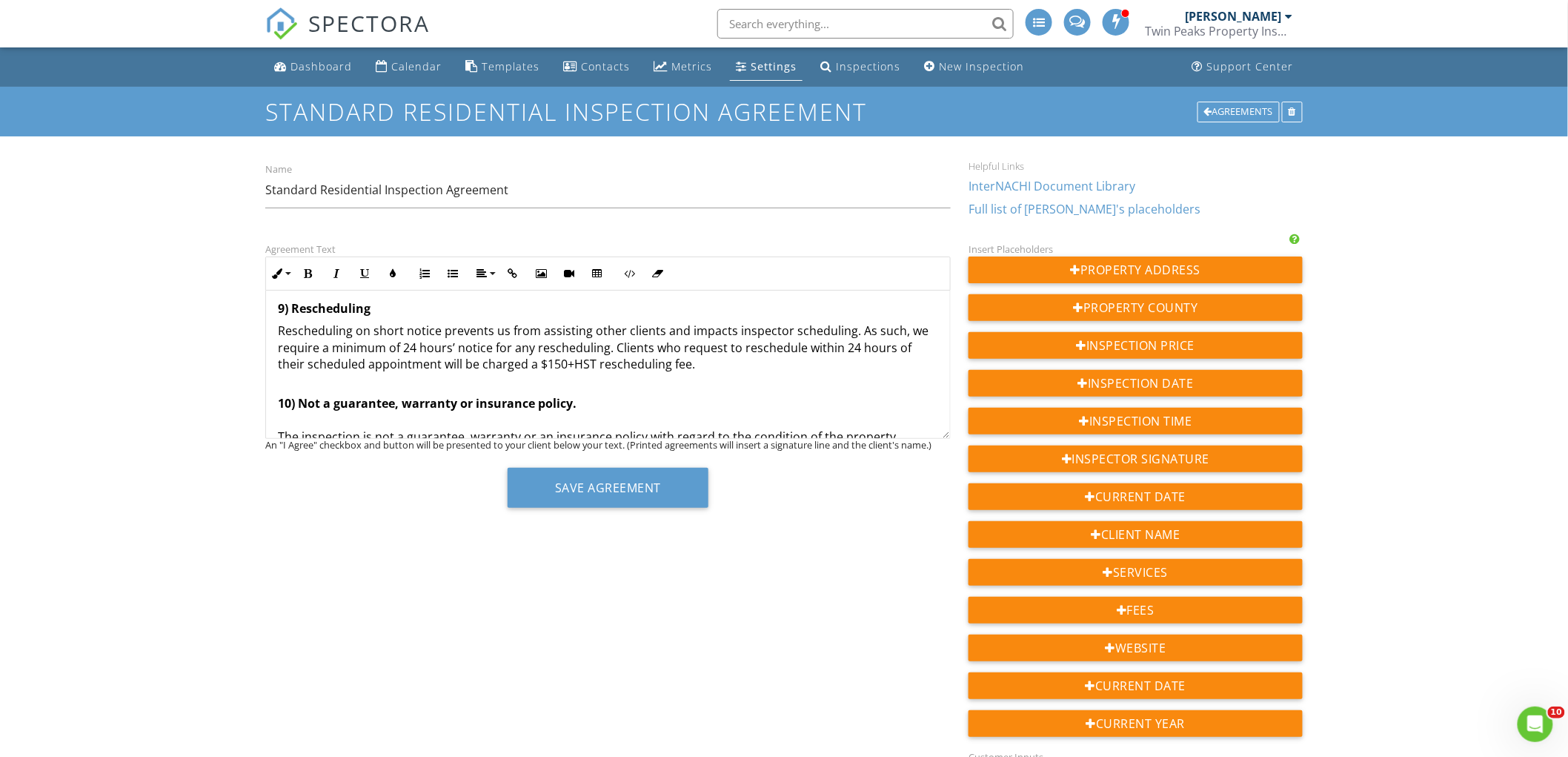
scroll to position [1565, 0]
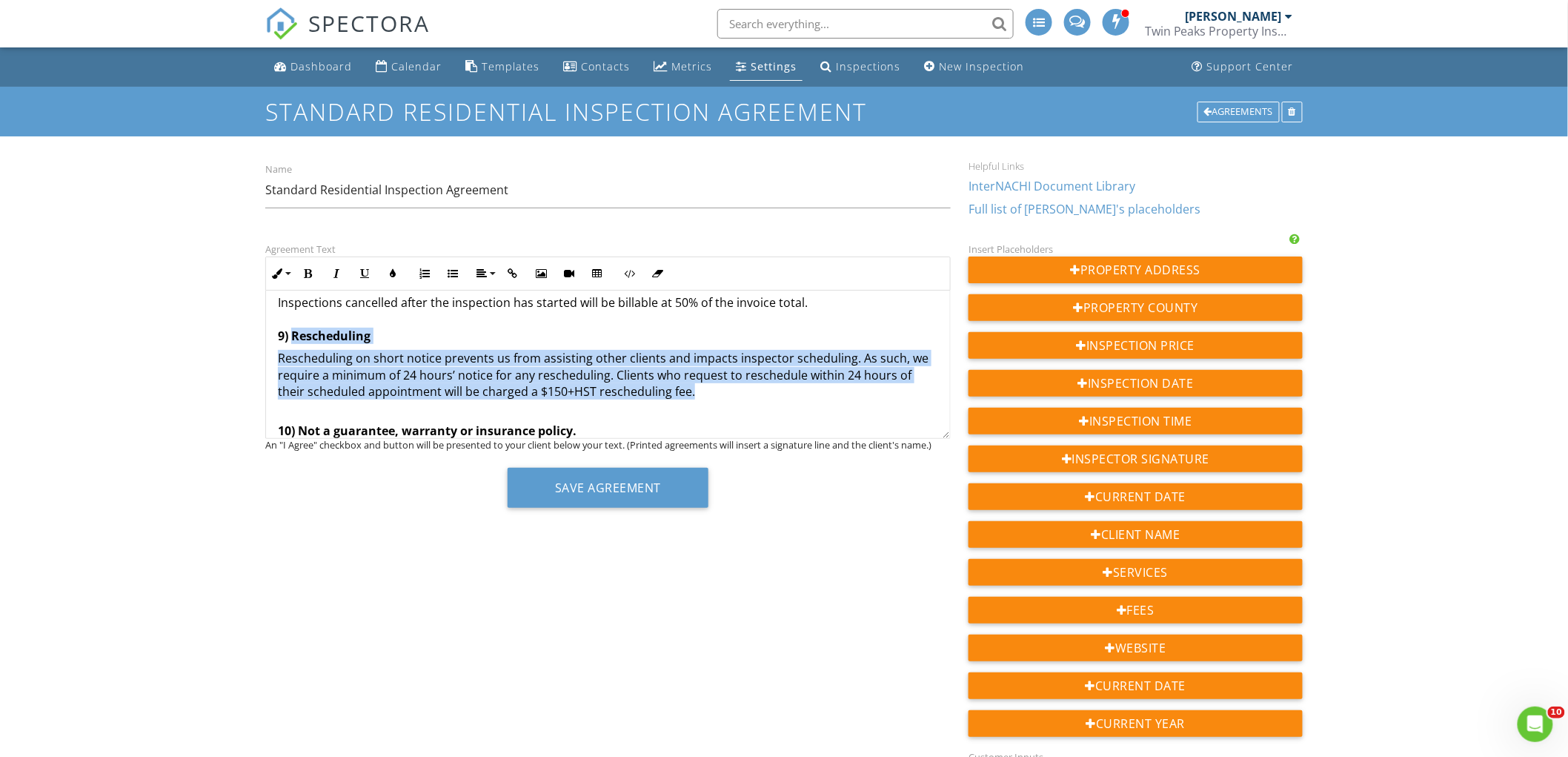
drag, startPoint x: 699, startPoint y: 391, endPoint x: 289, endPoint y: 333, distance: 414.1
click at [289, 332] on div "This is an Agreement between you, the undersigned Client, {{CLIENT_NAME}} and u…" at bounding box center [608, 49] width 684 height 2647
copy div "Rescheduling Rescheduling on short notice prevents us from assisting other clie…"
click at [1223, 115] on div "Agreements" at bounding box center [1239, 112] width 83 height 21
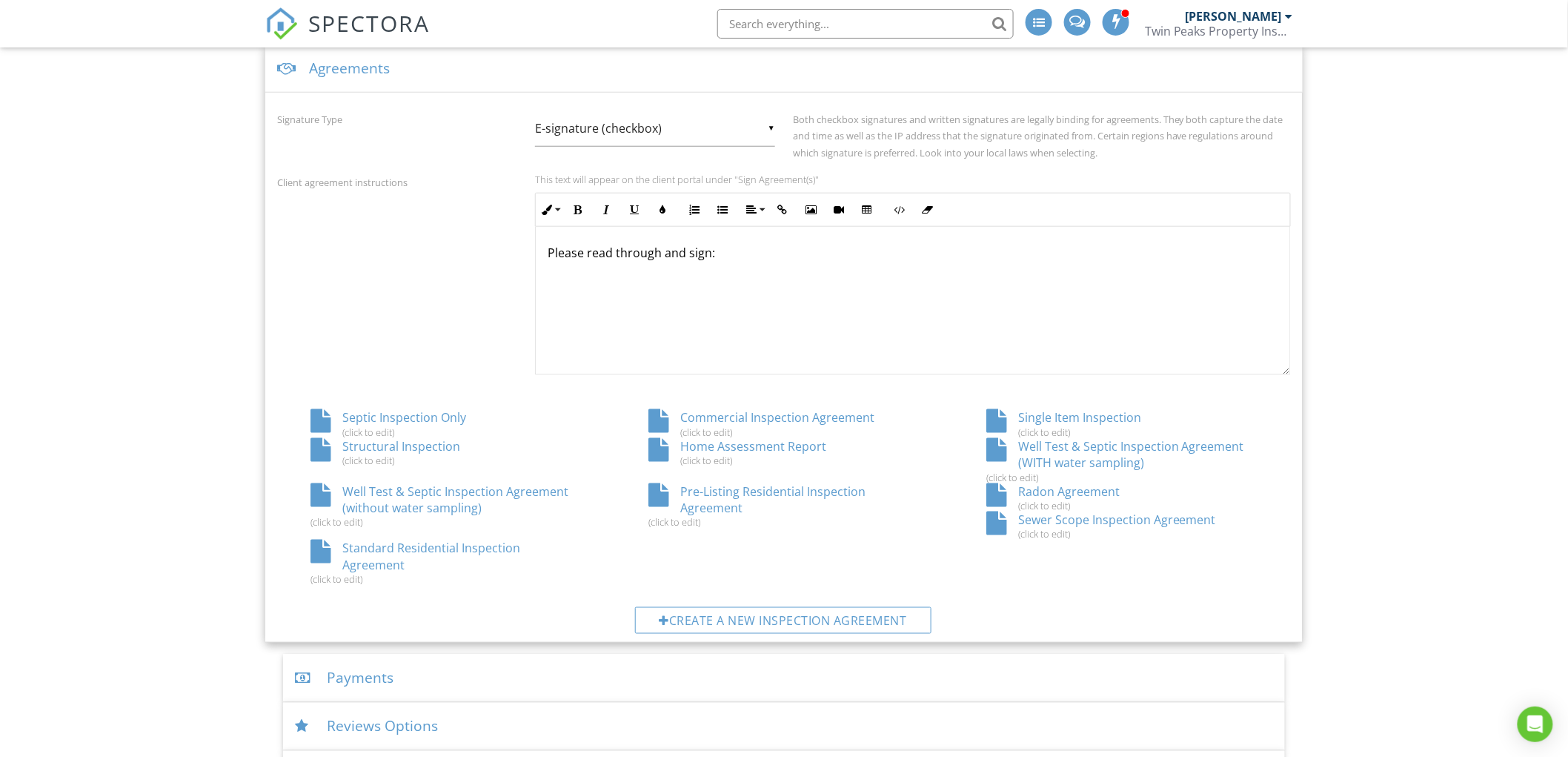
click at [1102, 410] on div "Single Item Inspection (click to edit)" at bounding box center [1122, 423] width 338 height 28
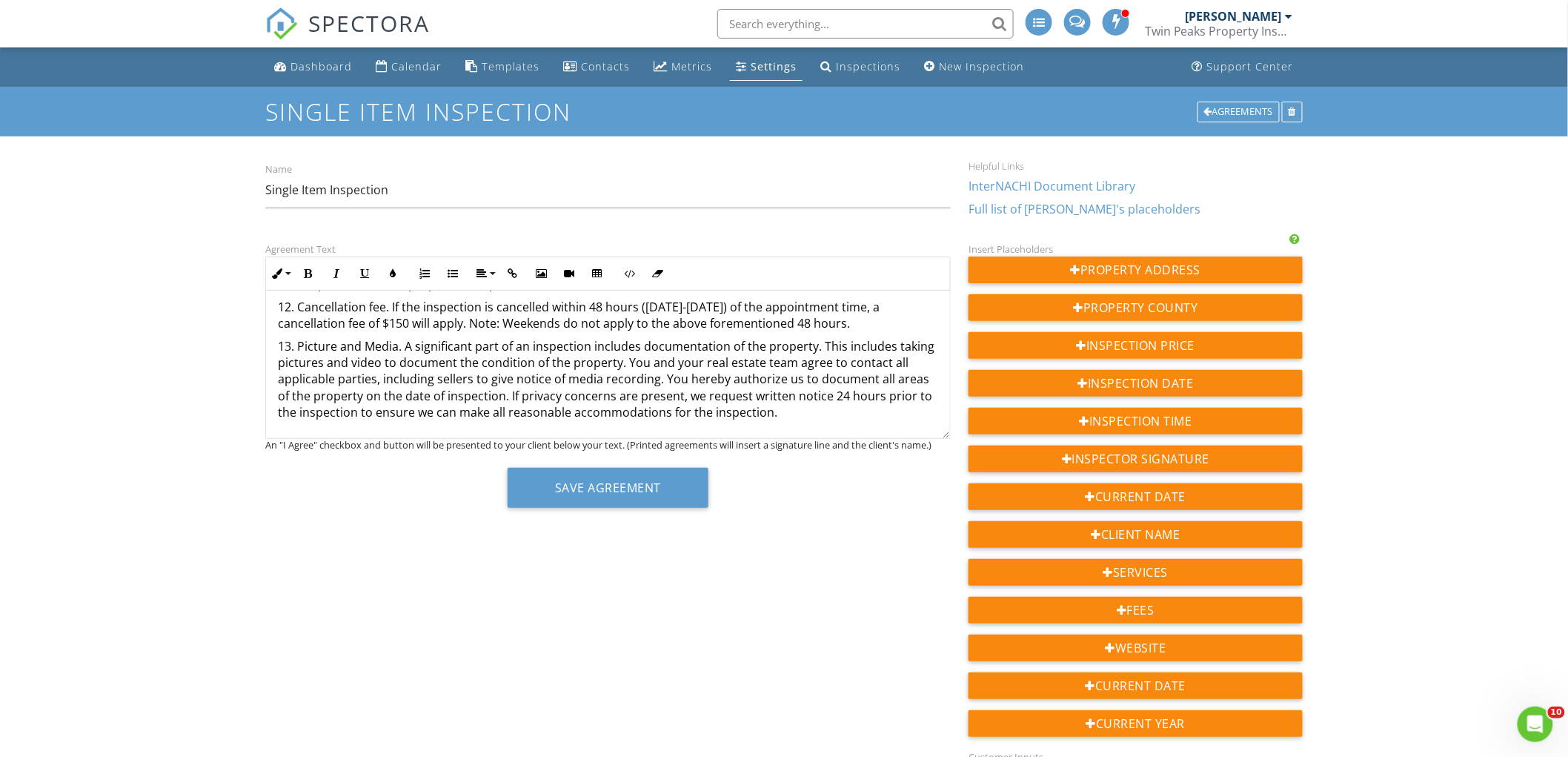
scroll to position [597, 0]
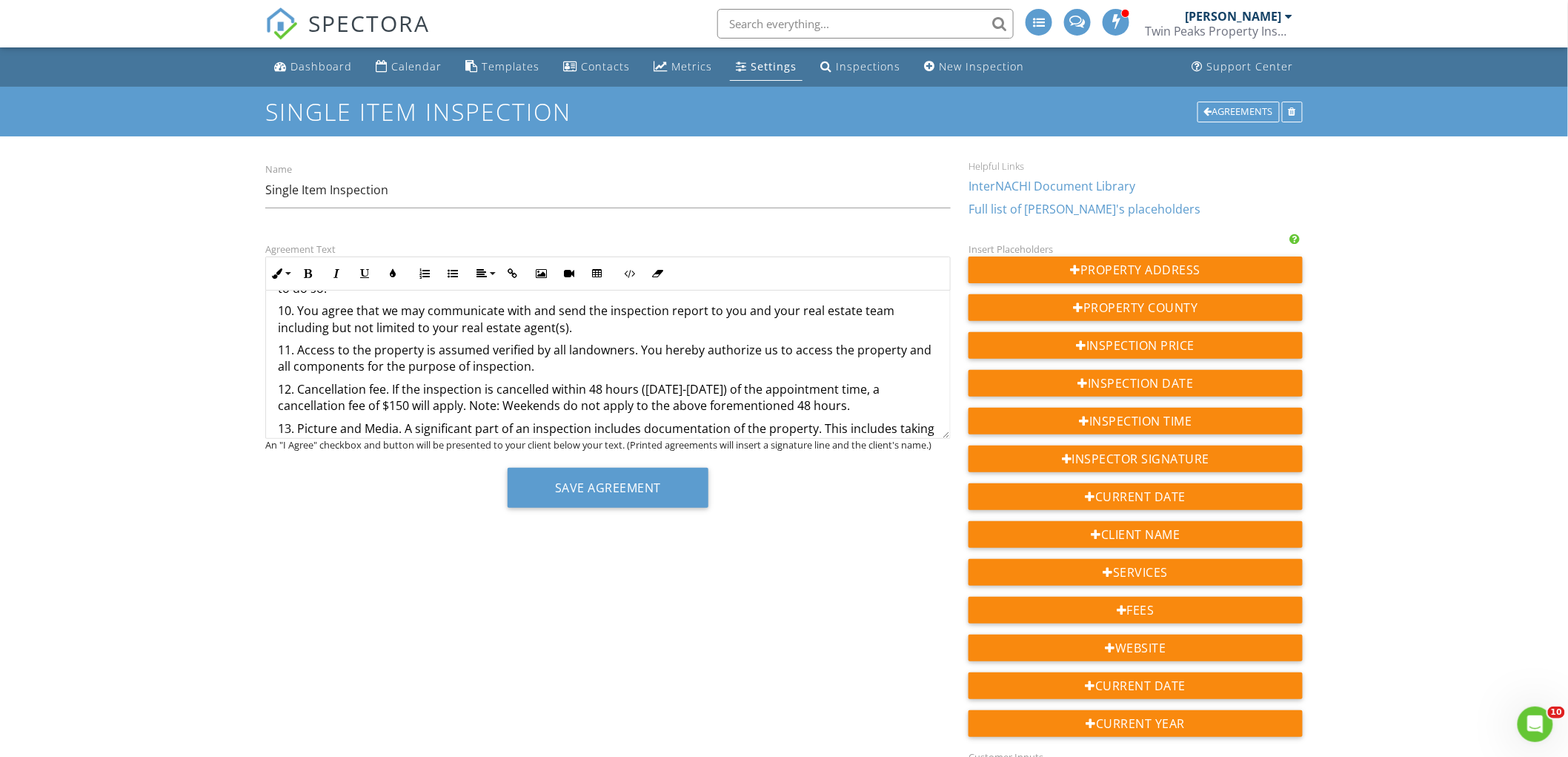
click at [849, 402] on p "12. Cancellation fee. If the inspection is cancelled within 48 hours ([DATE]-[D…" at bounding box center [608, 398] width 661 height 34
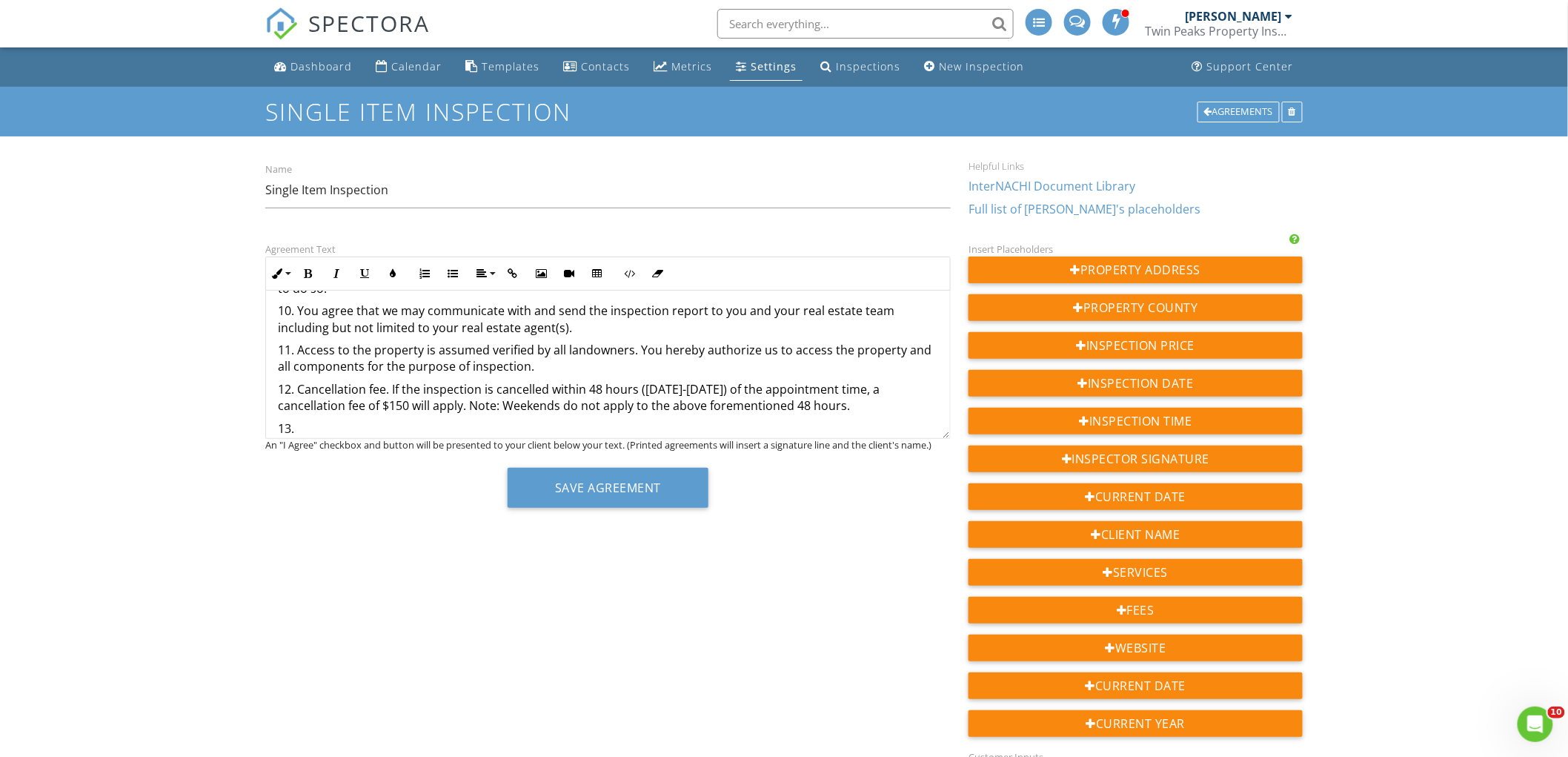
scroll to position [672, 0]
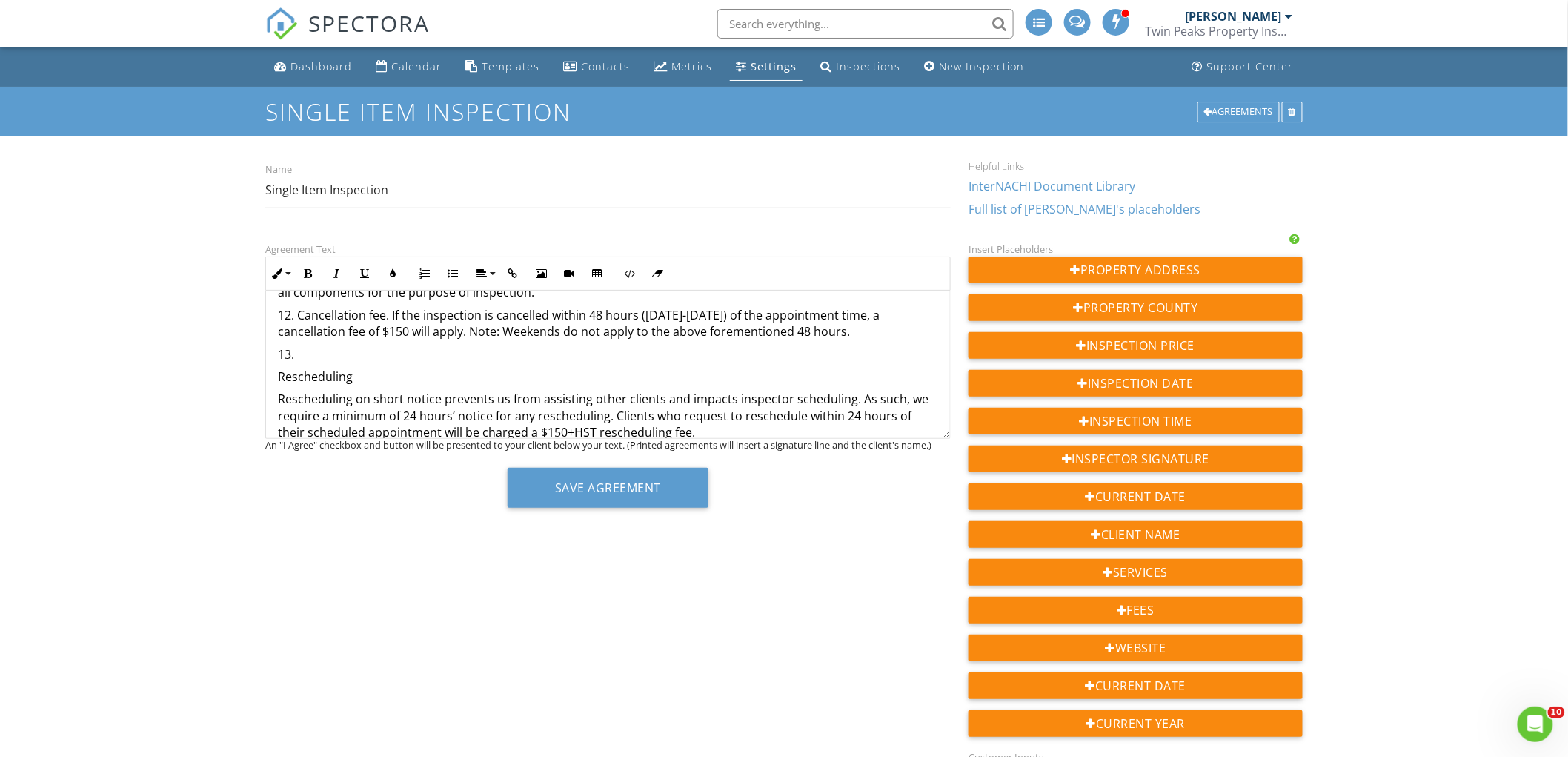
click at [401, 357] on p "13." at bounding box center [608, 354] width 661 height 16
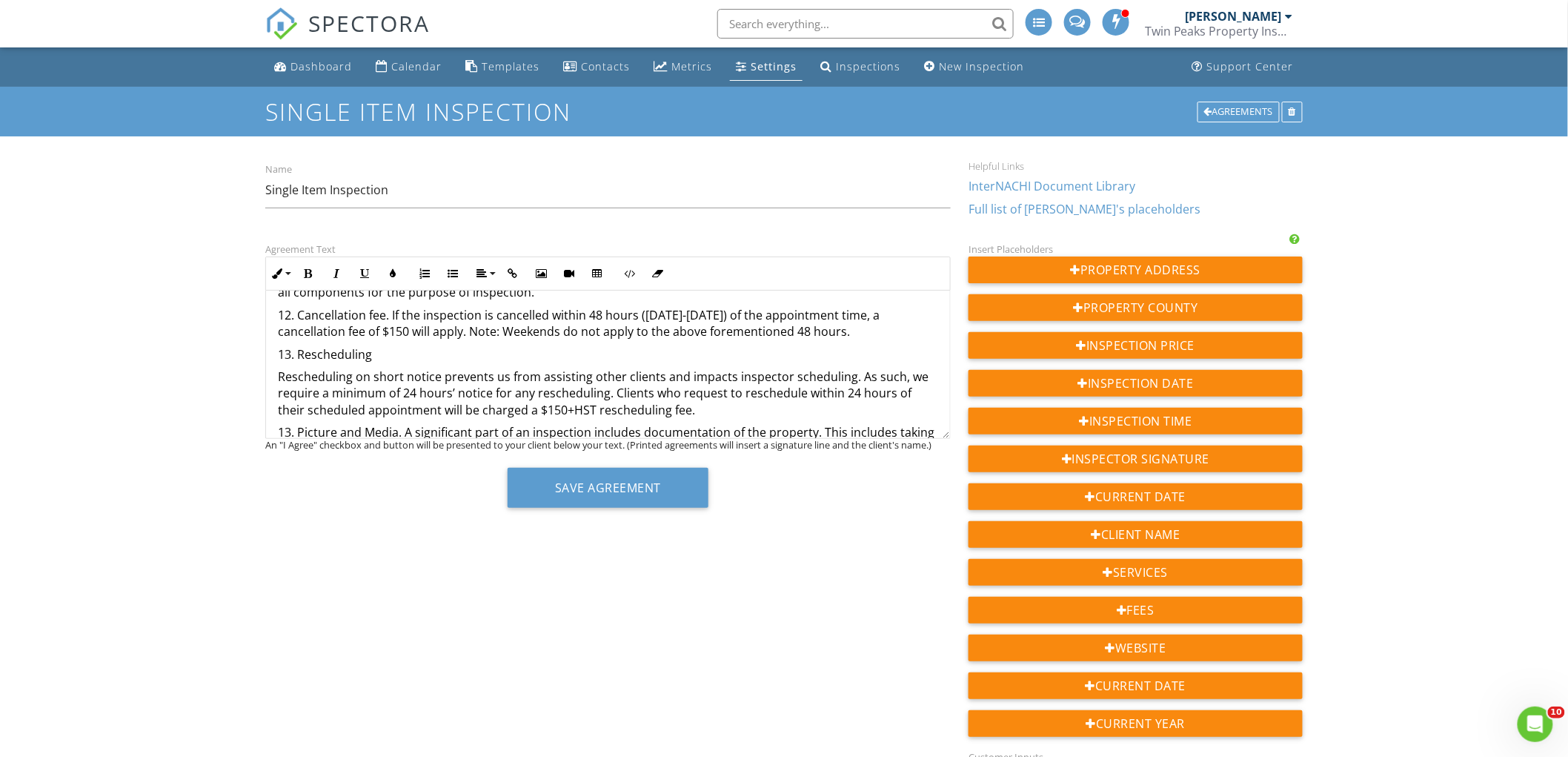
drag, startPoint x: 393, startPoint y: 336, endPoint x: 402, endPoint y: 331, distance: 10.3
click at [393, 335] on p "12. Cancellation fee. If the inspection is cancelled within 48 hours ([DATE]-[D…" at bounding box center [608, 323] width 661 height 34
click at [724, 329] on p "12. Cancellation fee. If the inspection is cancelled within 48 hours ([DATE]-[D…" at bounding box center [608, 323] width 661 height 34
click at [595, 326] on p "12. Cancellation fee. If the inspection is cancelled within 48 hours ([DATE]-[D…" at bounding box center [608, 323] width 661 height 34
drag, startPoint x: 476, startPoint y: 332, endPoint x: 848, endPoint y: 329, distance: 372.0
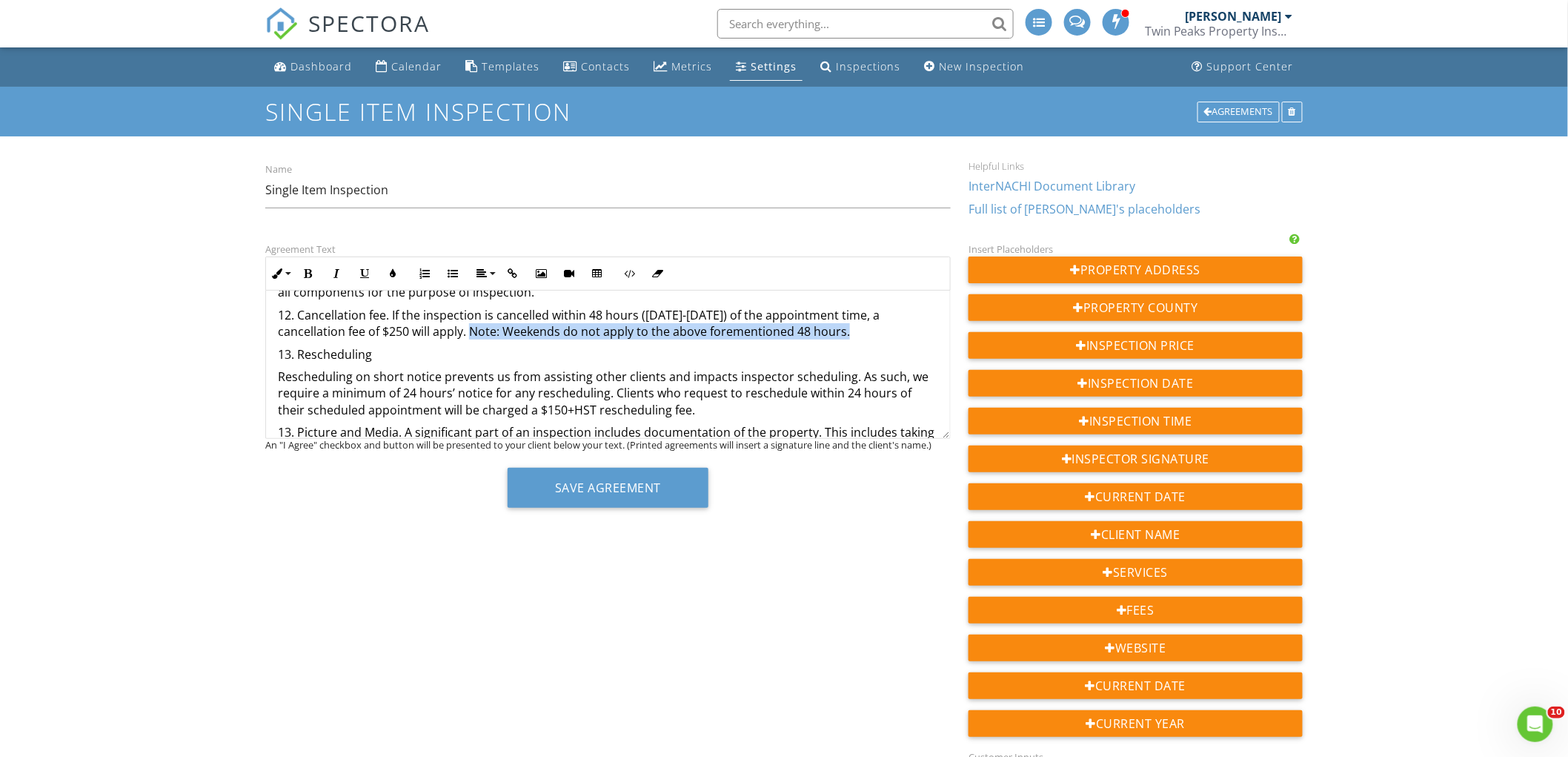
click at [848, 329] on p "12. Cancellation fee. If the inspection is cancelled within 48 hours (Monday-Fr…" at bounding box center [608, 323] width 661 height 34
click at [289, 438] on div "This is an Agreement between you, the undersigned Client, {{CLIENT_NAME}} and u…" at bounding box center [607, 364] width 685 height 148
click at [287, 433] on p "13. Picture and Media. A significant part of an inspection includes documentati…" at bounding box center [608, 465] width 661 height 83
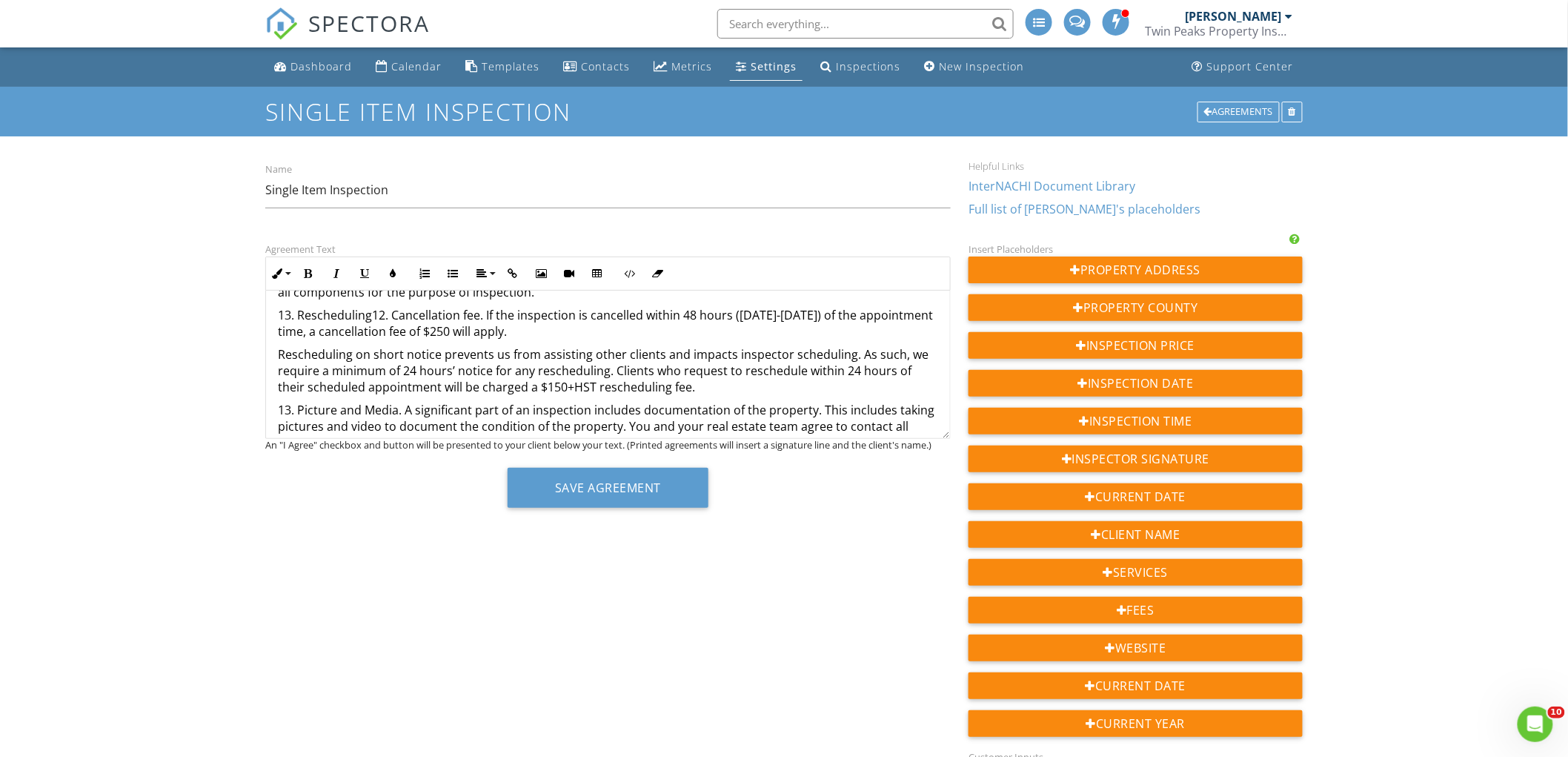
click at [371, 316] on p "13. Rescheduling12. Cancellation fee. If the inspection is cancelled within 48 …" at bounding box center [608, 323] width 661 height 34
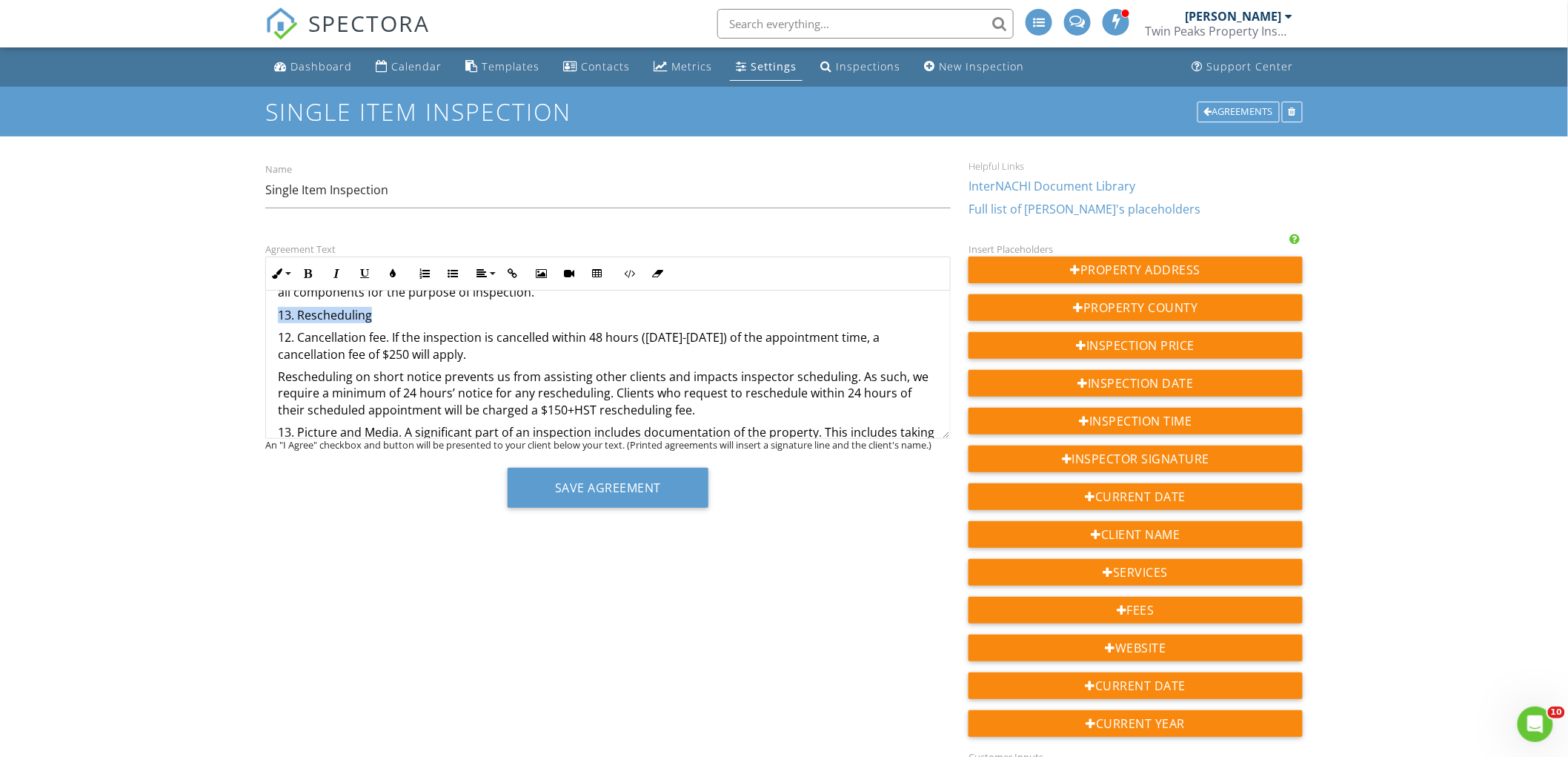
drag, startPoint x: 410, startPoint y: 310, endPoint x: 269, endPoint y: 310, distance: 141.0
click at [269, 310] on div "This is an Agreement between you, the undersigned Client, {{CLIENT_NAME}} and u…" at bounding box center [608, 72] width 684 height 906
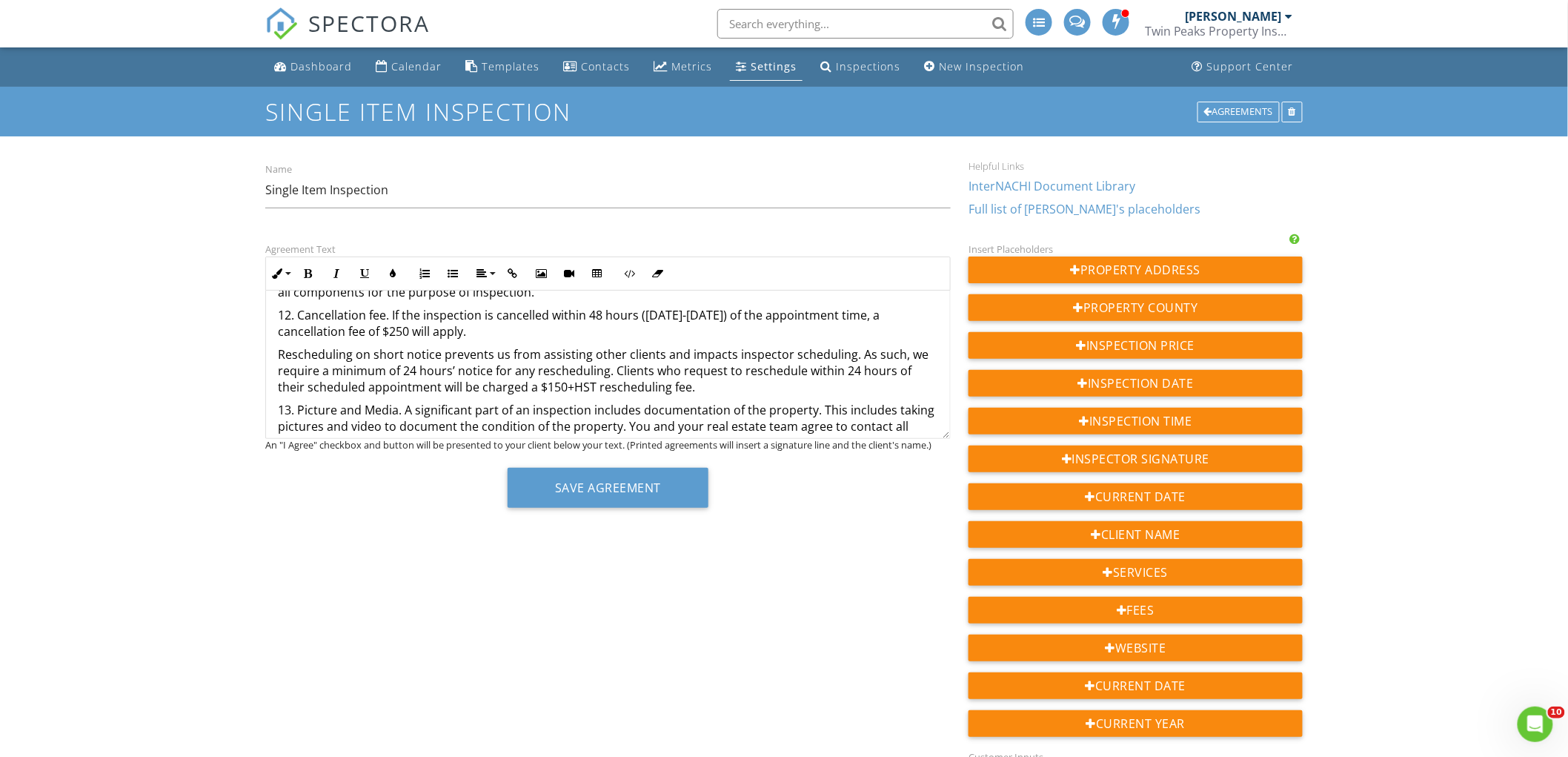
click at [280, 350] on p "Rescheduling on short notice prevents us from assisting other clients and impac…" at bounding box center [608, 370] width 661 height 50
drag, startPoint x: 370, startPoint y: 349, endPoint x: 300, endPoint y: 351, distance: 70.0
click at [300, 351] on p "13. ReschedulingRescheduling on short notice prevents us from assisting other c…" at bounding box center [608, 370] width 661 height 50
click at [1230, 107] on div "Agreements" at bounding box center [1239, 112] width 83 height 21
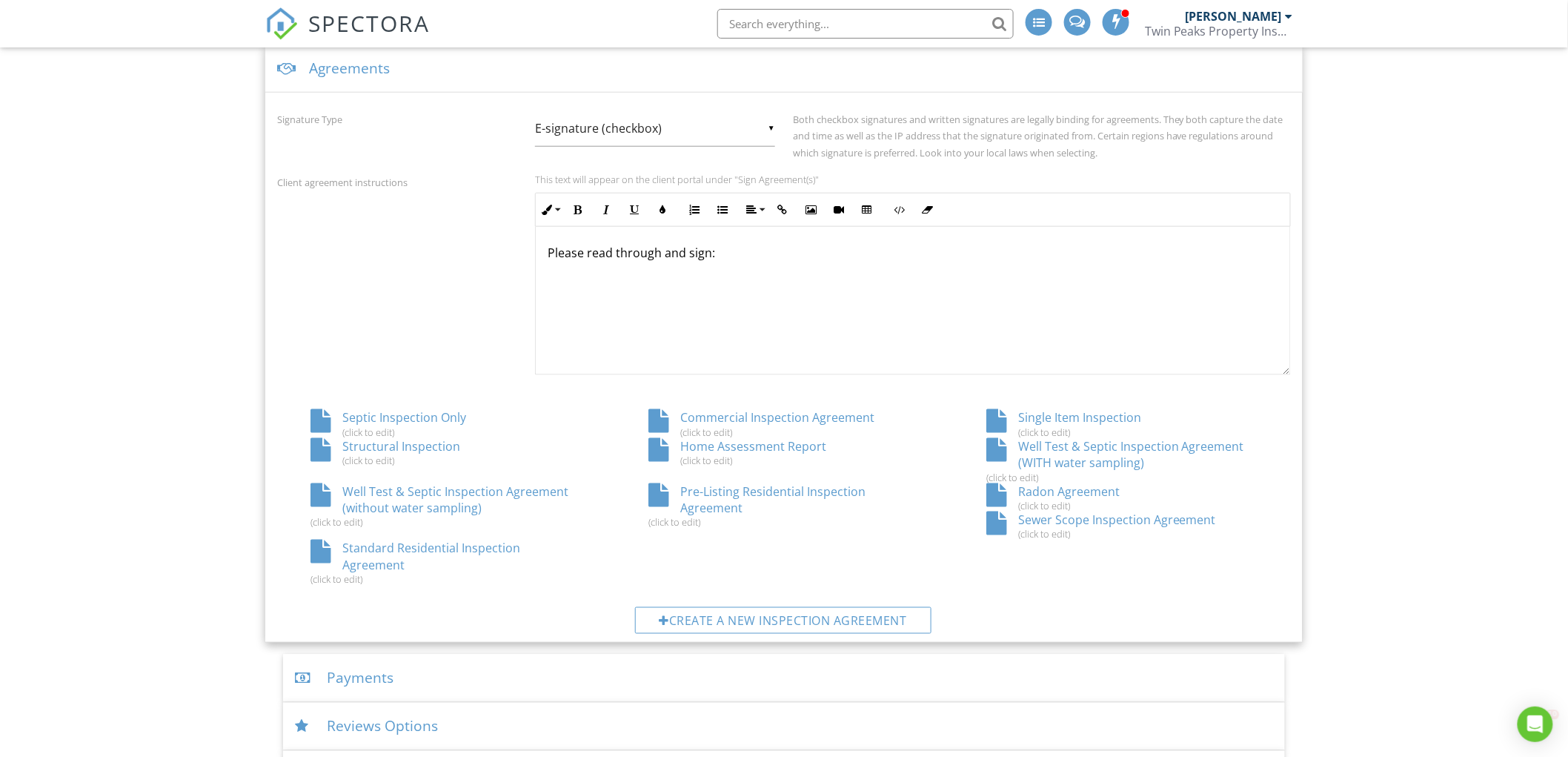
click at [500, 544] on div "Standard Residential Inspection Agreement (click to edit)" at bounding box center [446, 563] width 338 height 45
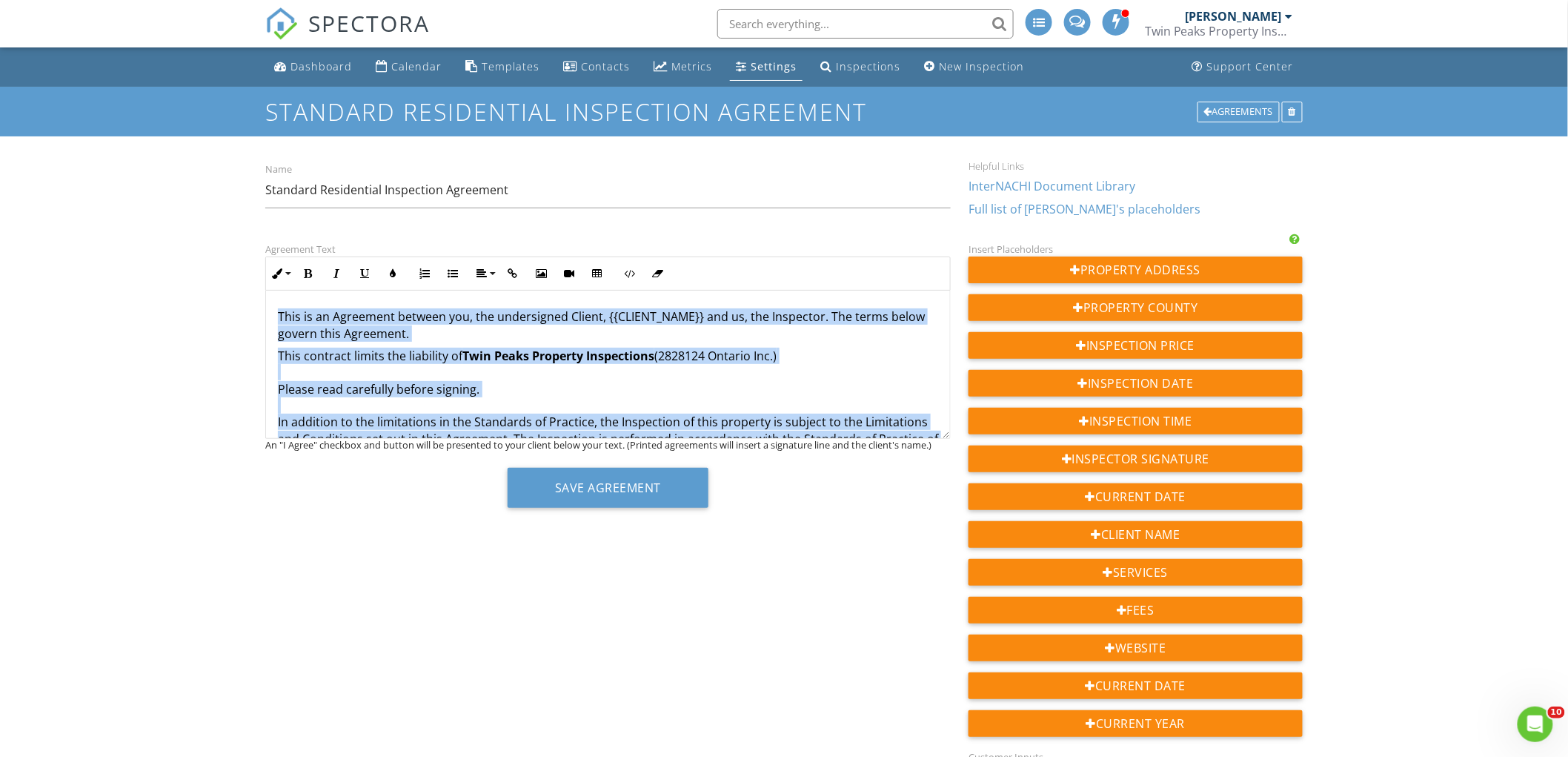
copy div "Lore ip do Sitametco adipisc eli, sed doeiusmodte Incidi, {{UTLABO_ETDO}} mag a…"
drag, startPoint x: 1250, startPoint y: 103, endPoint x: 1250, endPoint y: 117, distance: 14.0
click at [1250, 103] on div "Agreements" at bounding box center [1239, 112] width 83 height 21
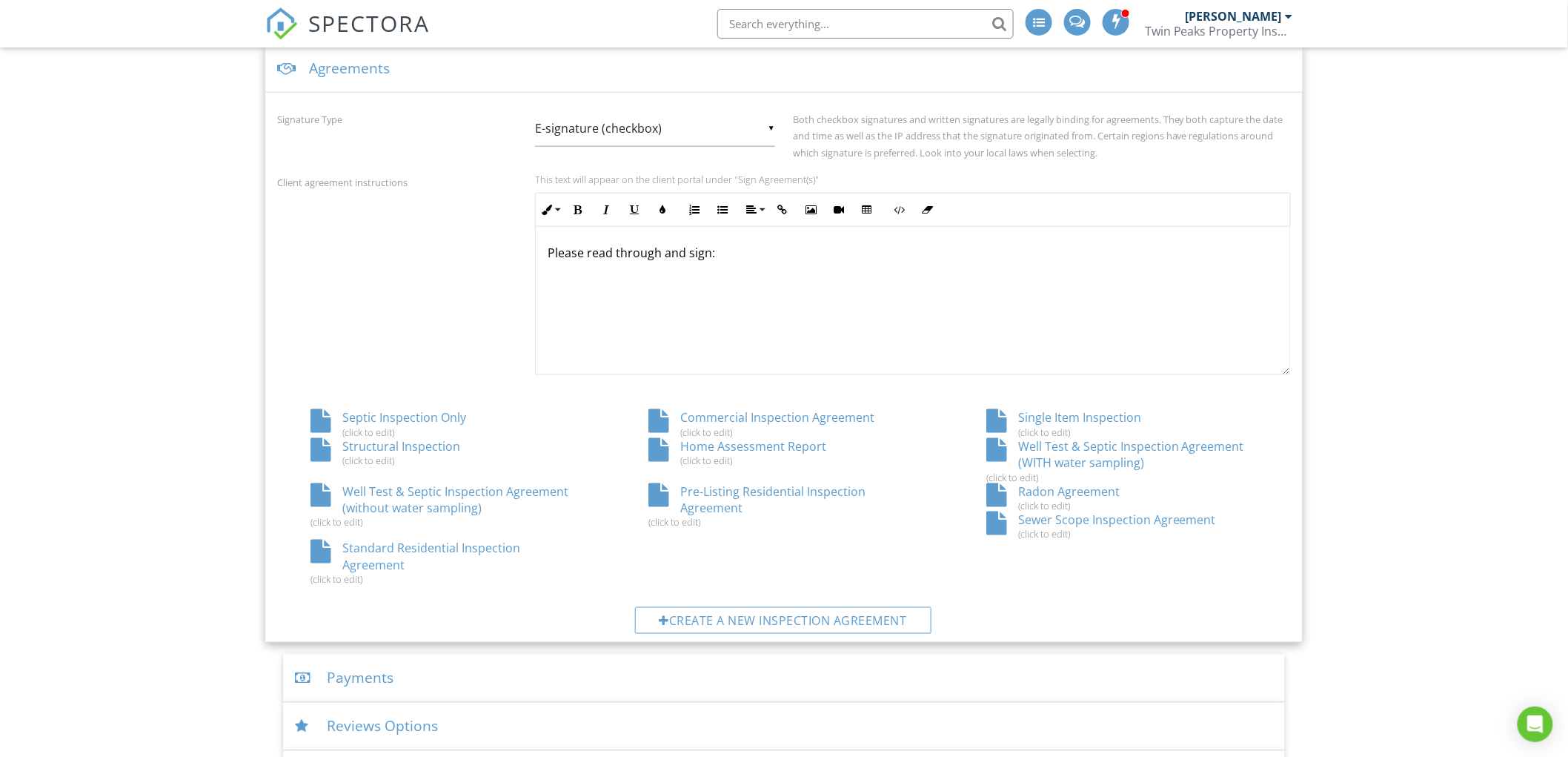
click at [1048, 416] on div "Single Item Inspection (click to edit)" at bounding box center [1122, 423] width 338 height 28
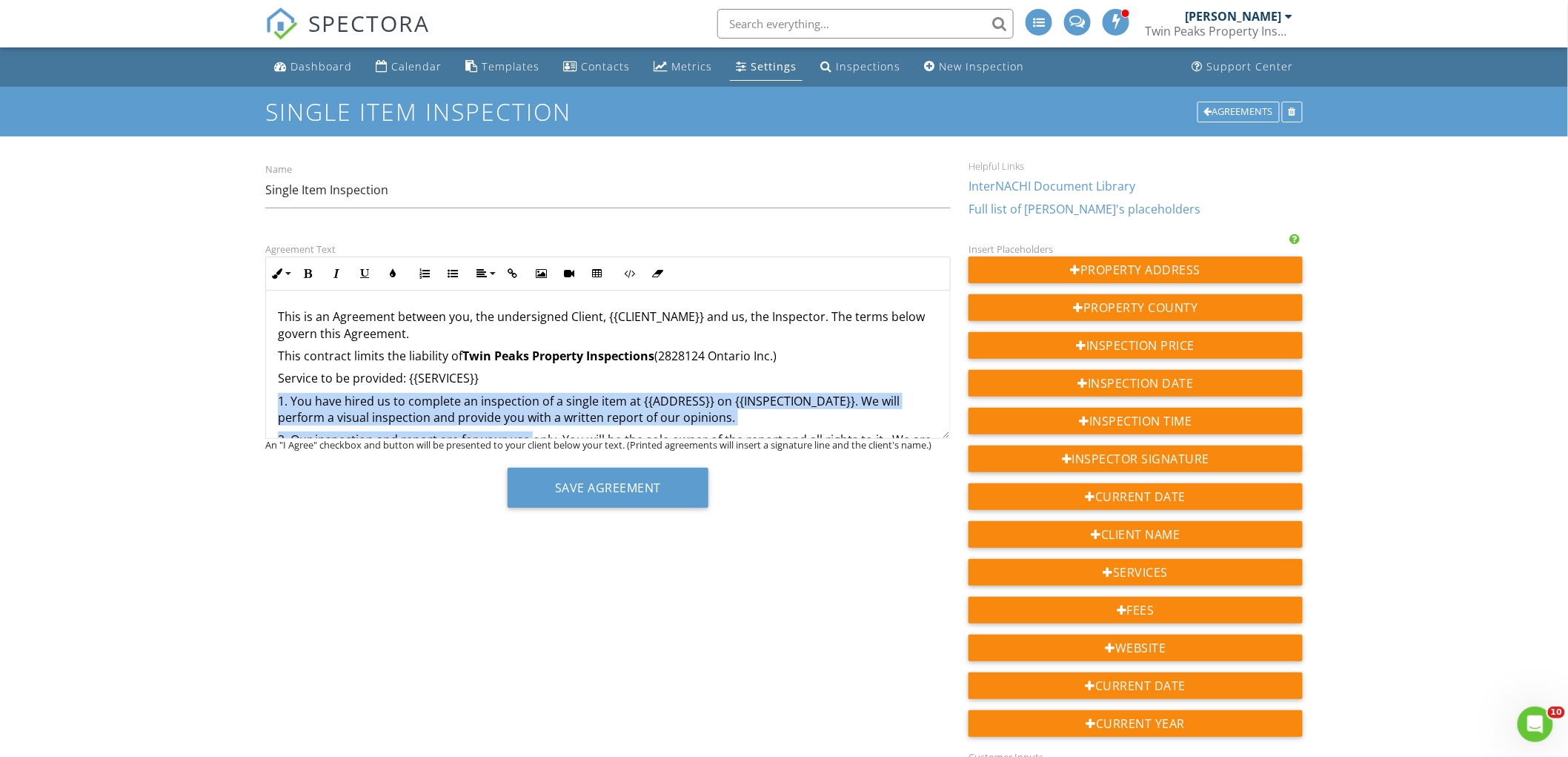
scroll to position [680, 0]
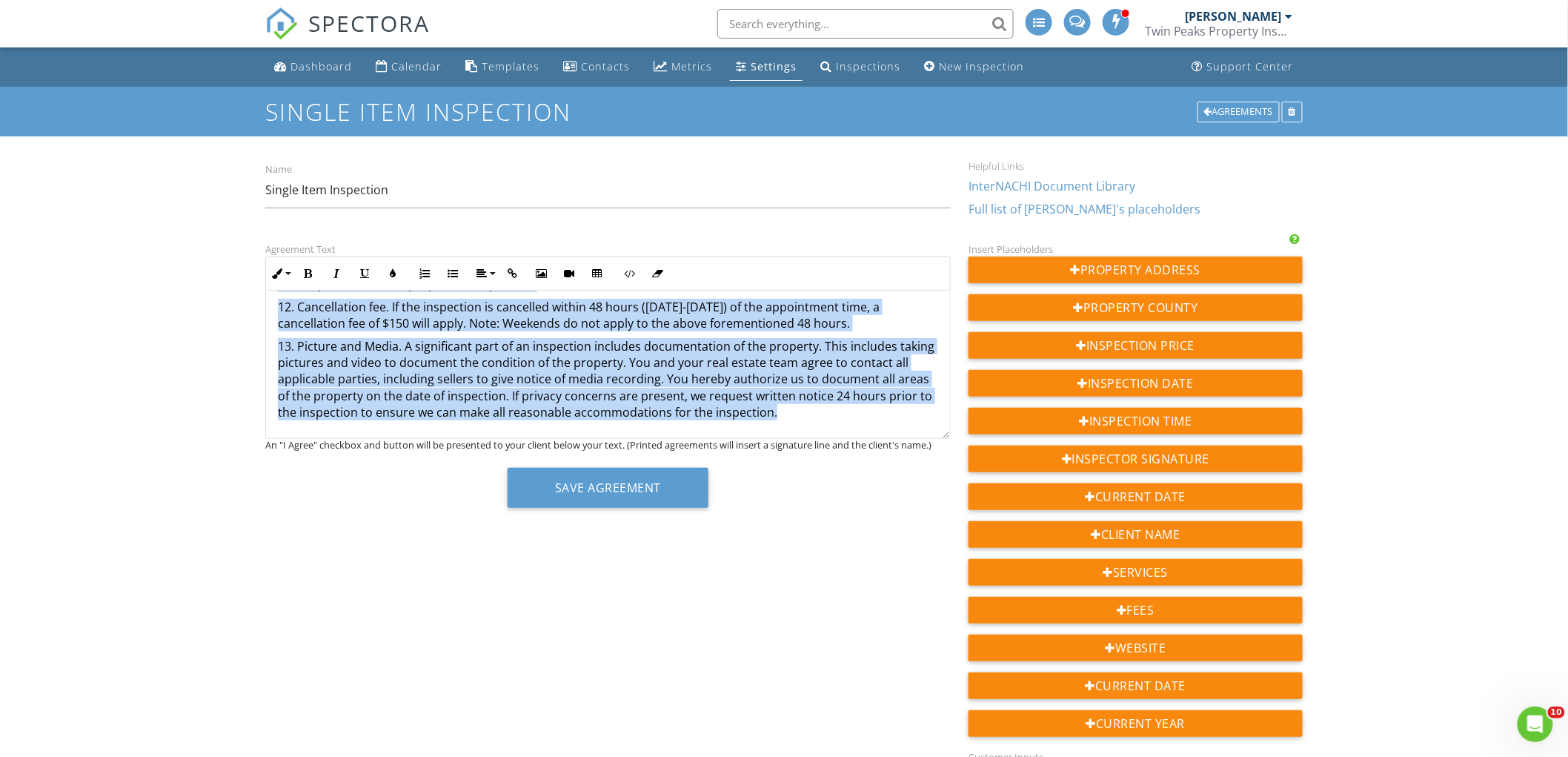
drag, startPoint x: 495, startPoint y: 378, endPoint x: 949, endPoint y: 646, distance: 527.2
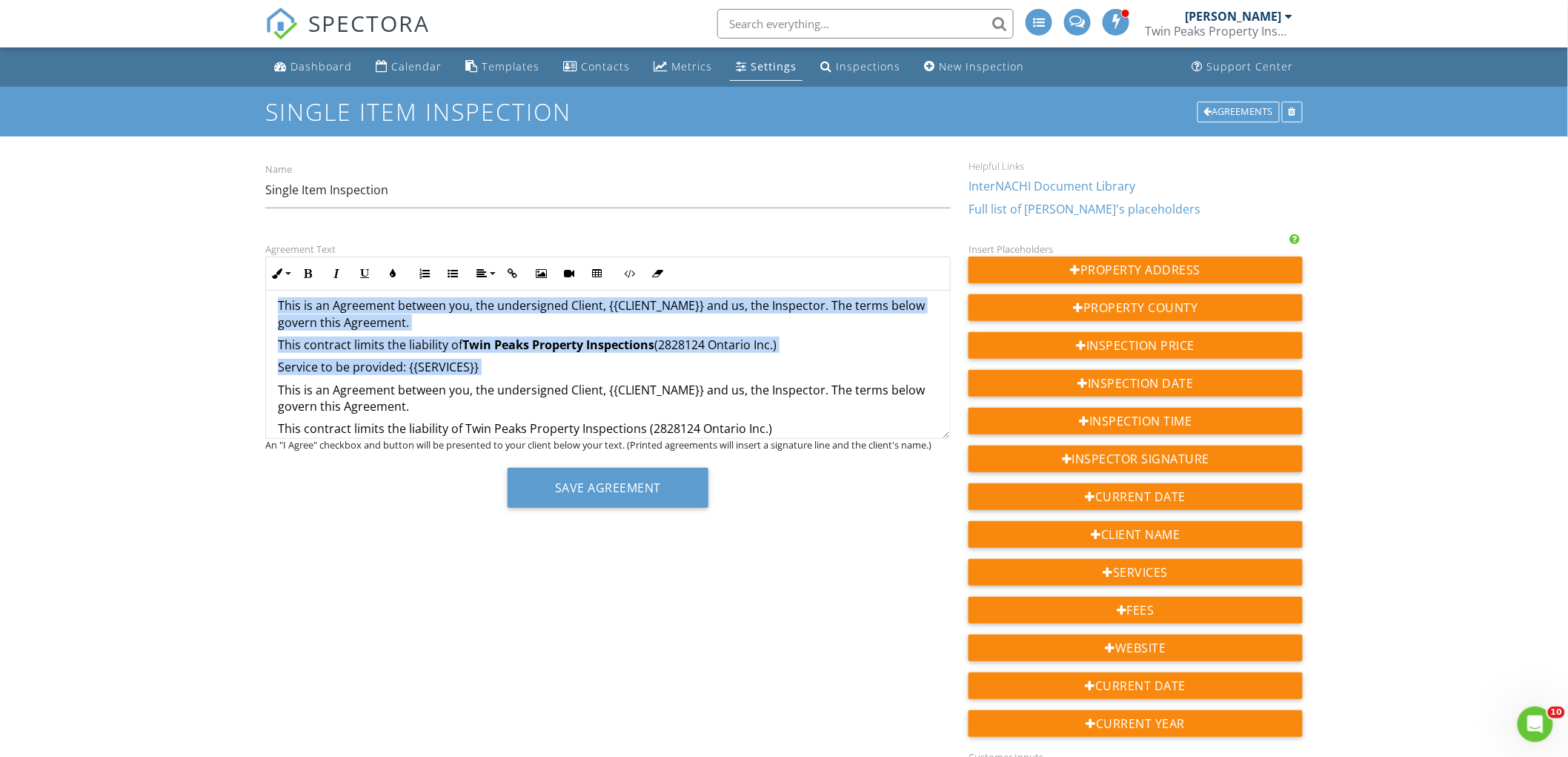
scroll to position [0, 0]
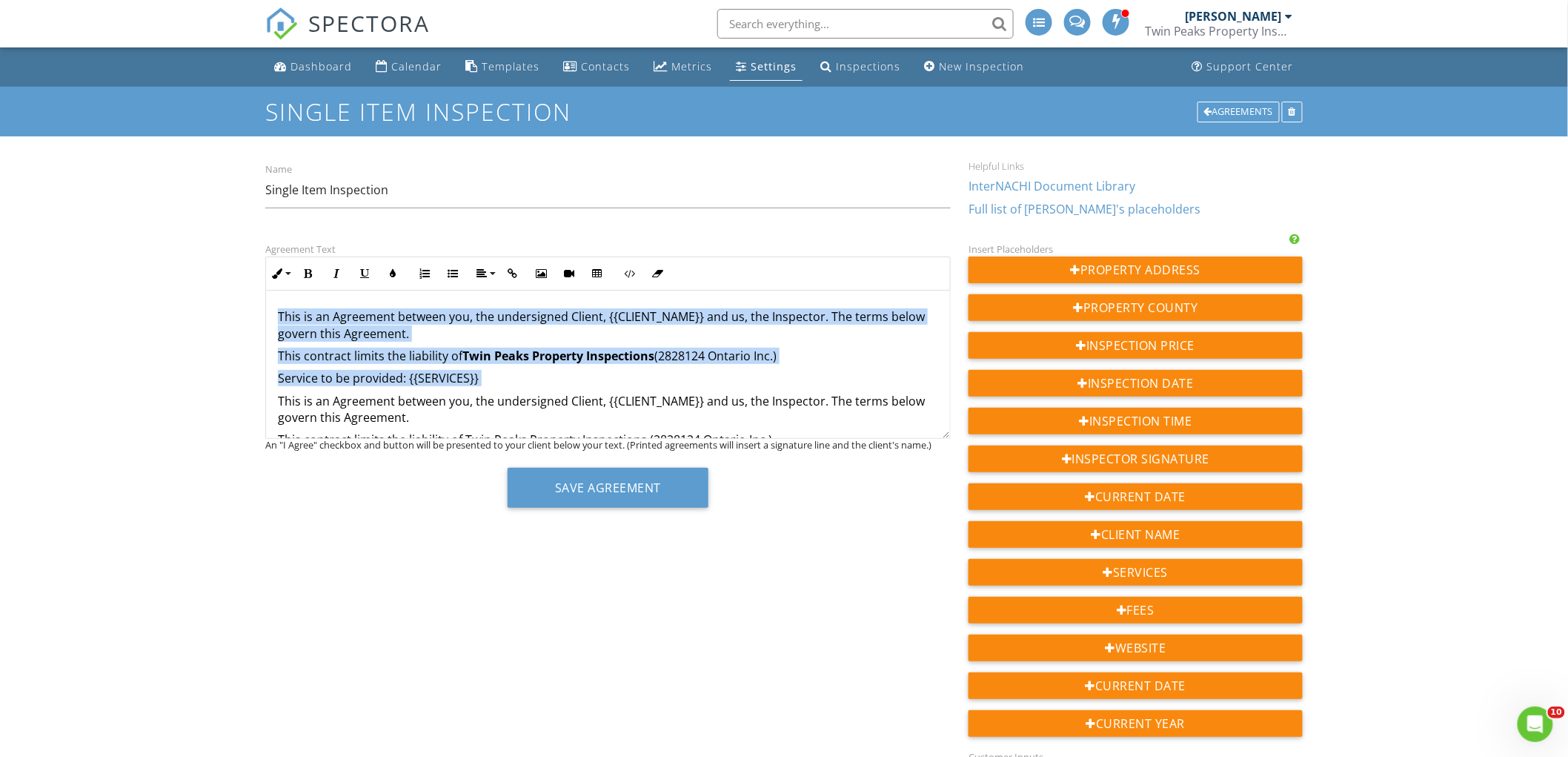
drag, startPoint x: 278, startPoint y: 393, endPoint x: 230, endPoint y: 234, distance: 166.1
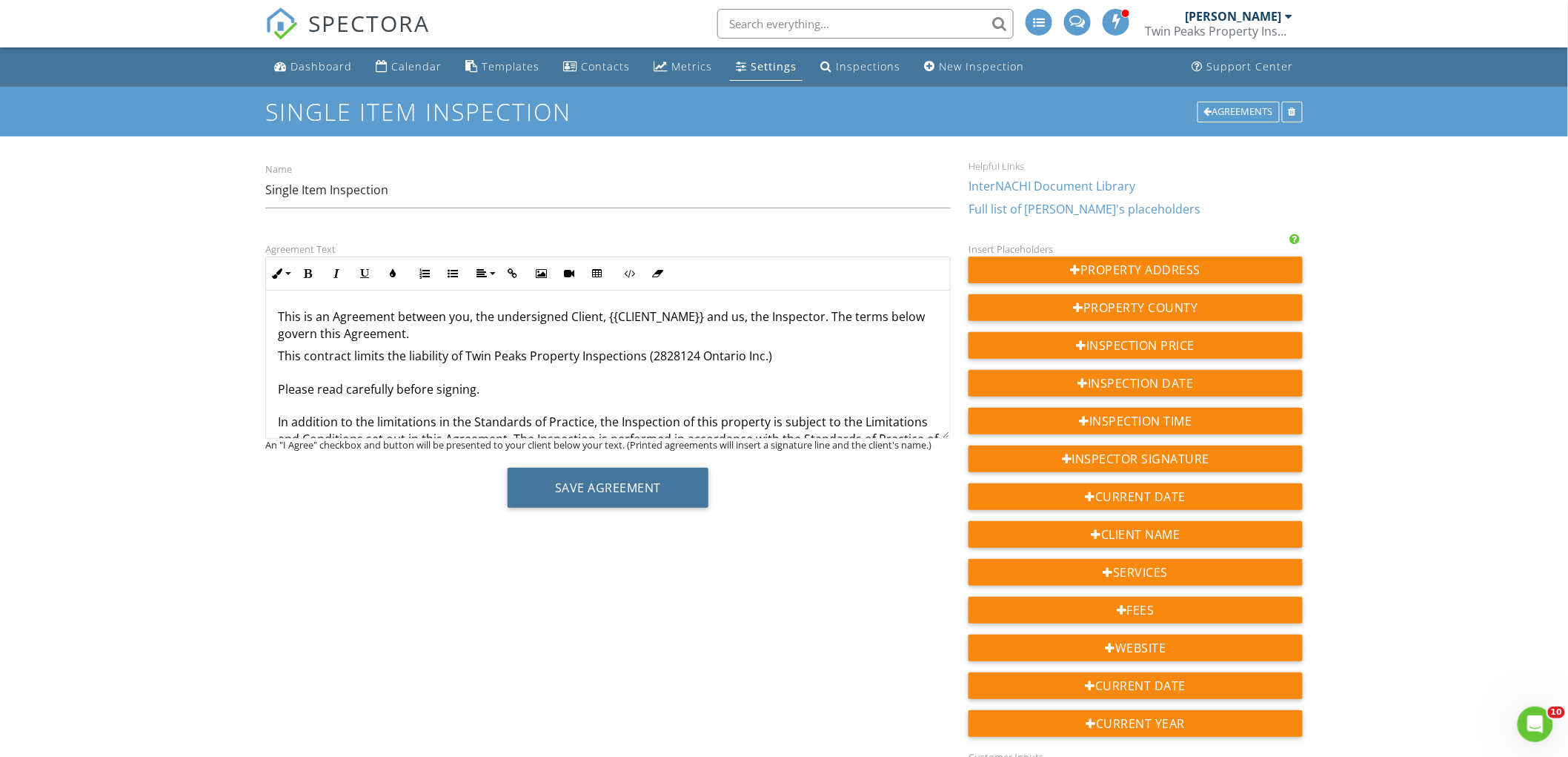
click at [594, 486] on button "Save Agreement" at bounding box center [607, 487] width 201 height 40
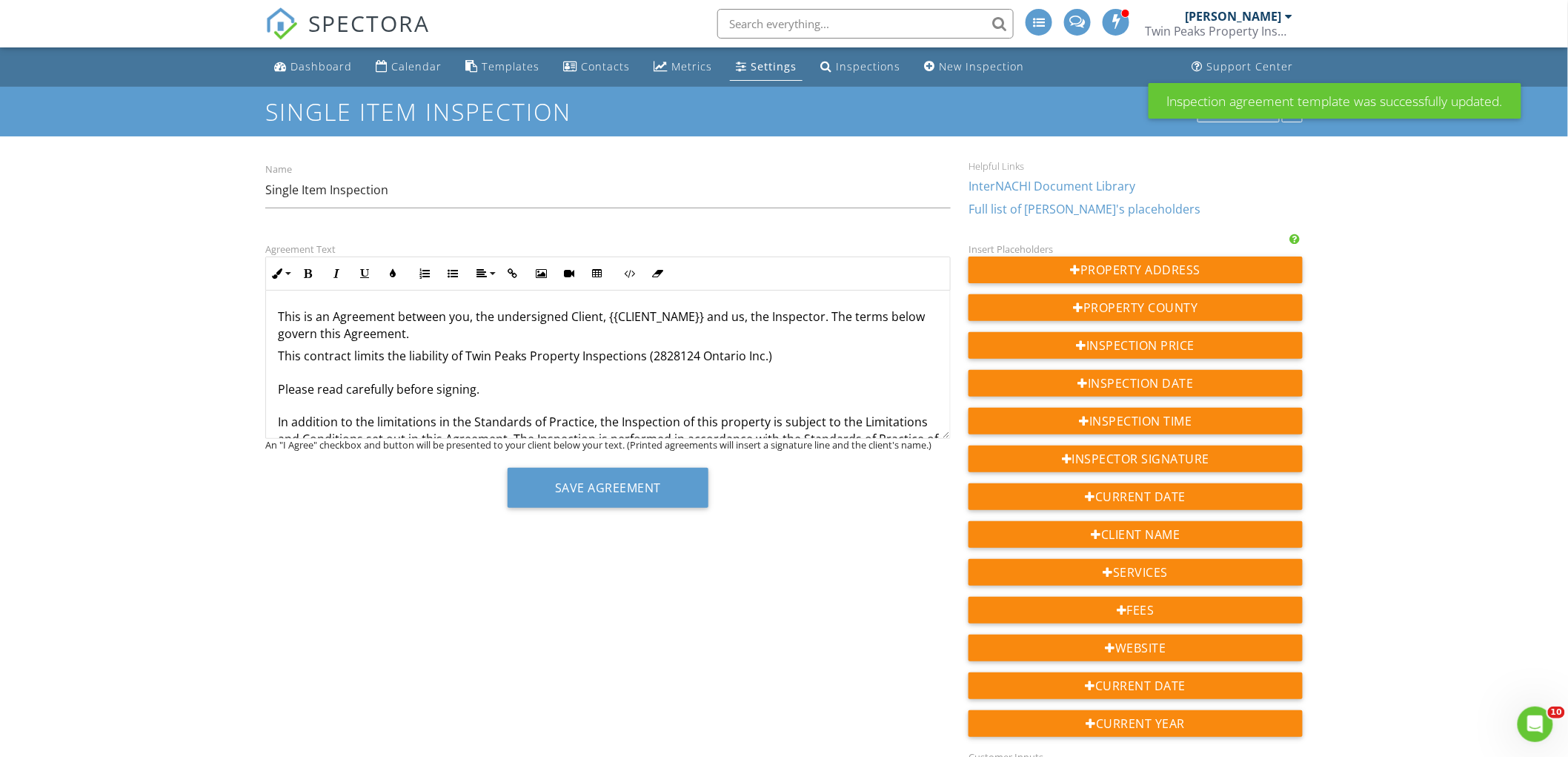
click at [1263, 121] on div "Agreements" at bounding box center [1239, 112] width 83 height 21
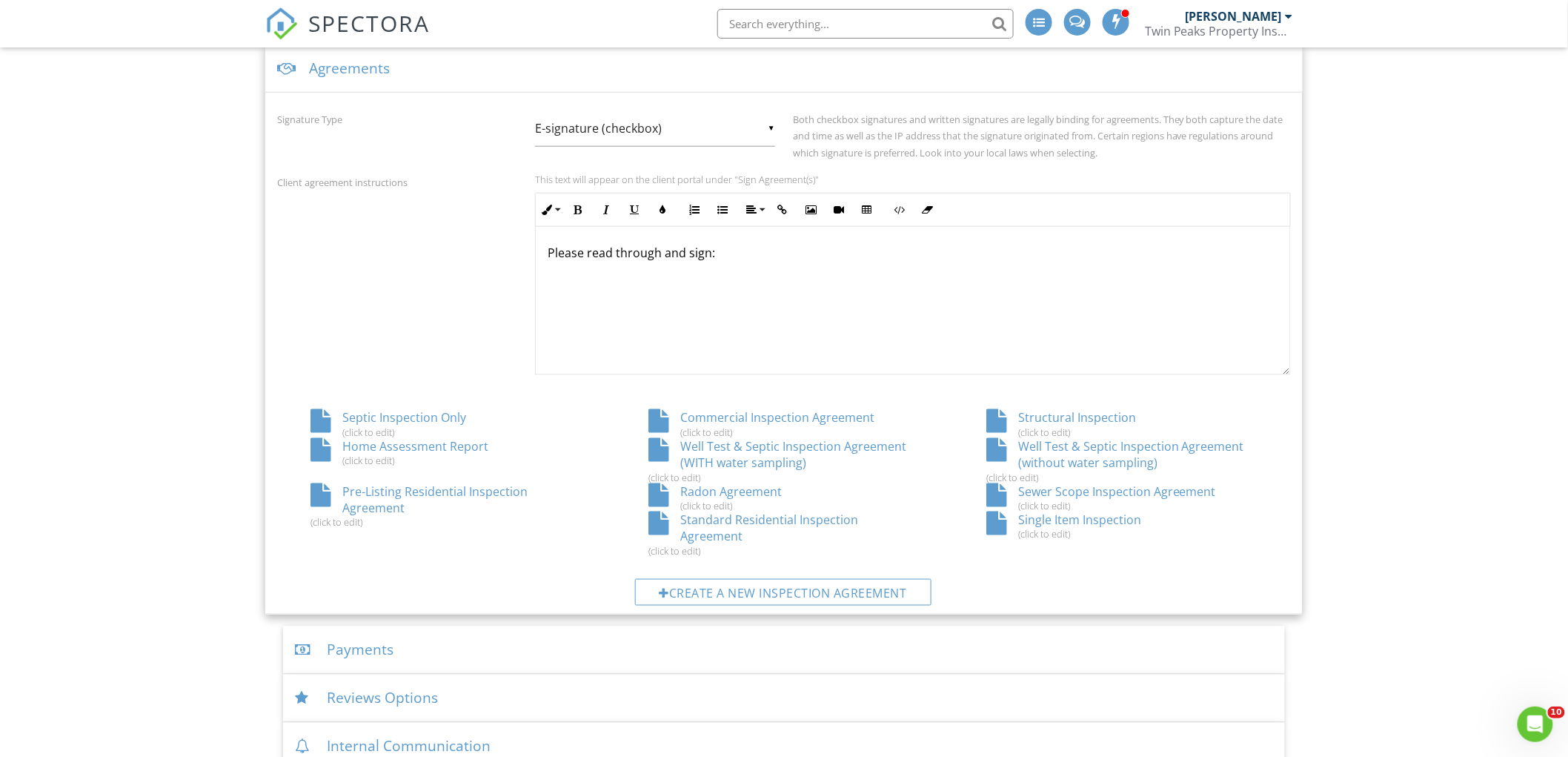
click at [423, 489] on div "Pre-Listing Residential Inspection Agreement (click to edit)" at bounding box center [446, 506] width 338 height 45
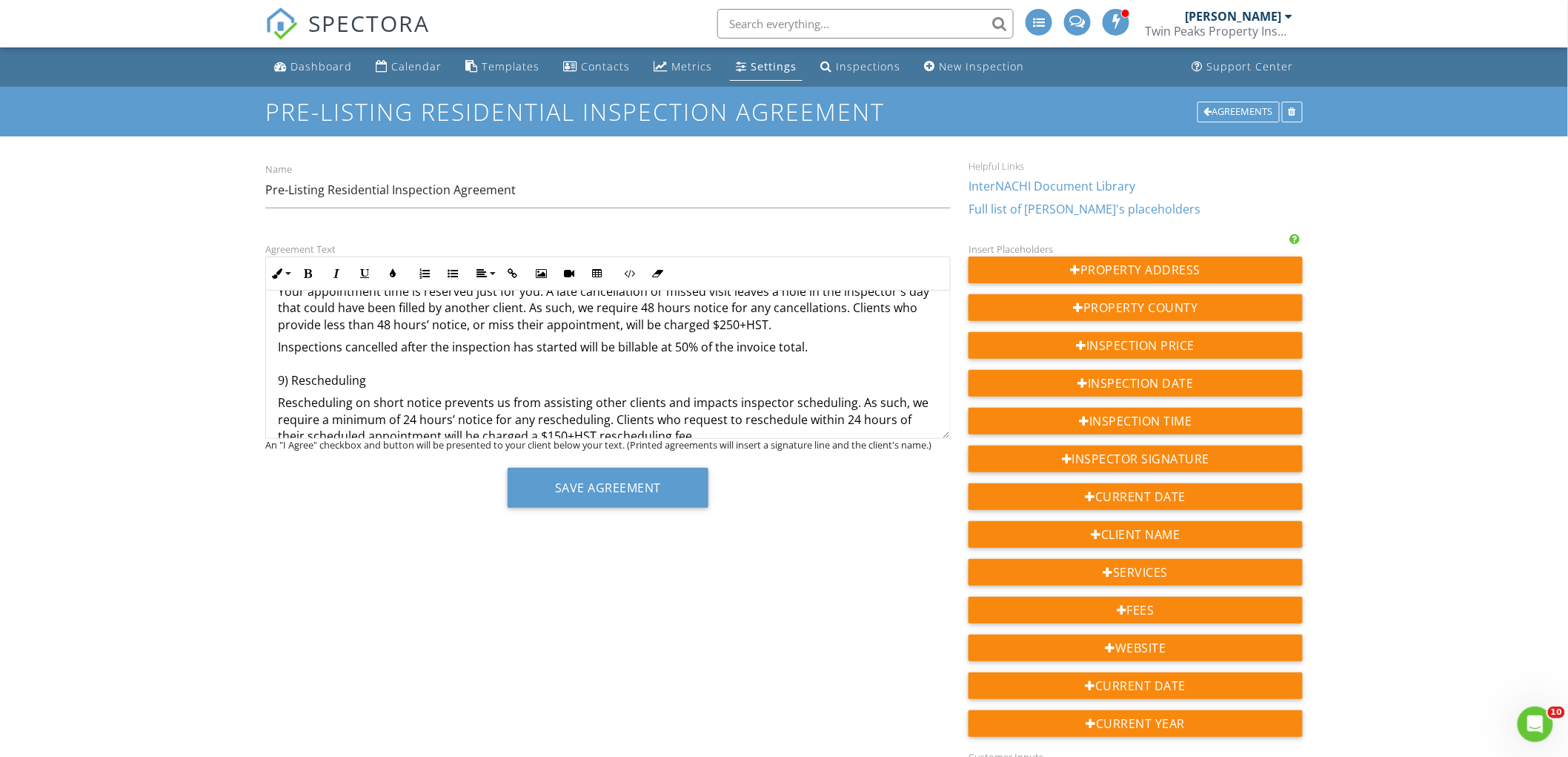
scroll to position [1492, 0]
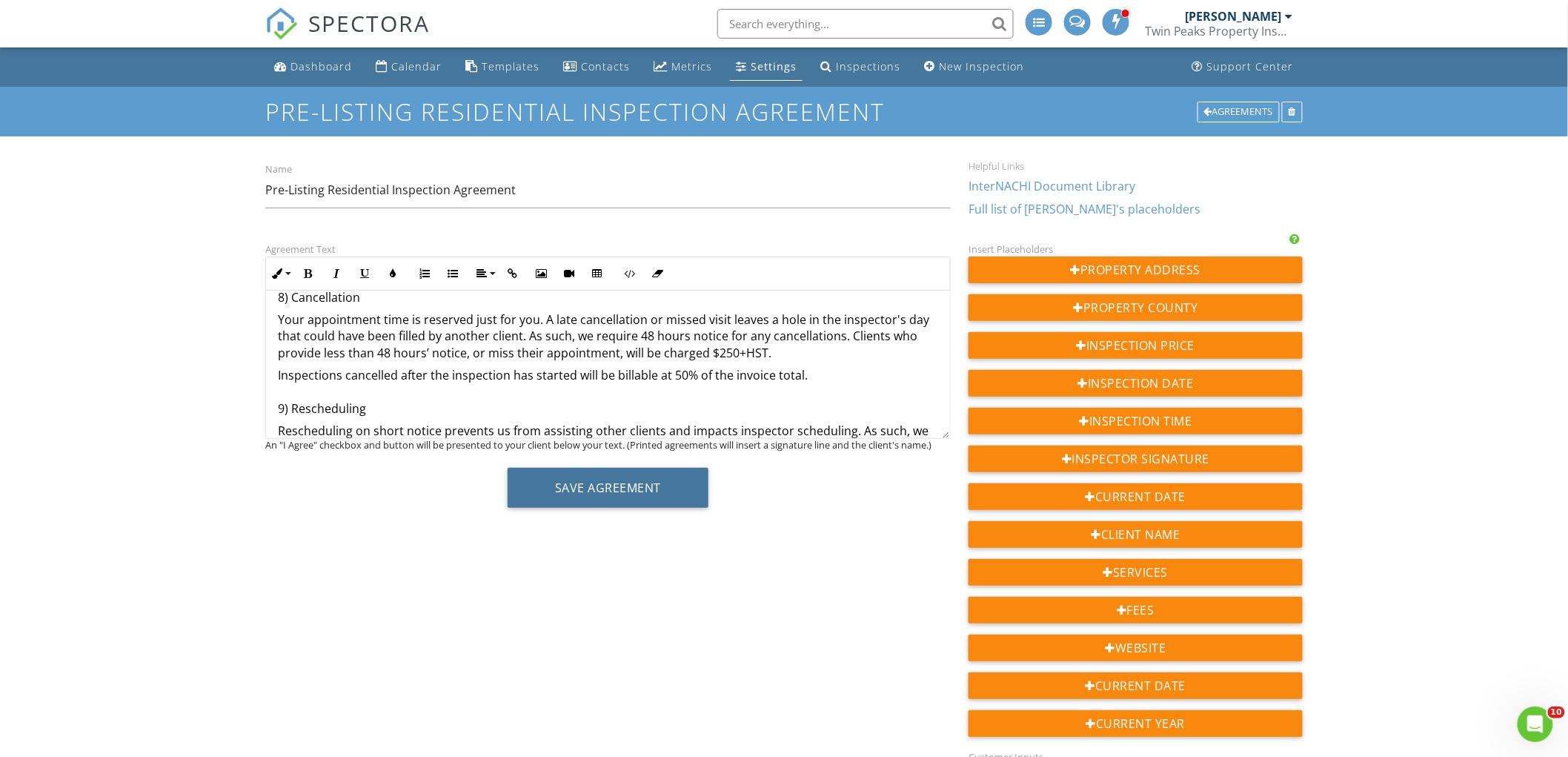
click at [581, 480] on button "Save Agreement" at bounding box center [607, 487] width 201 height 40
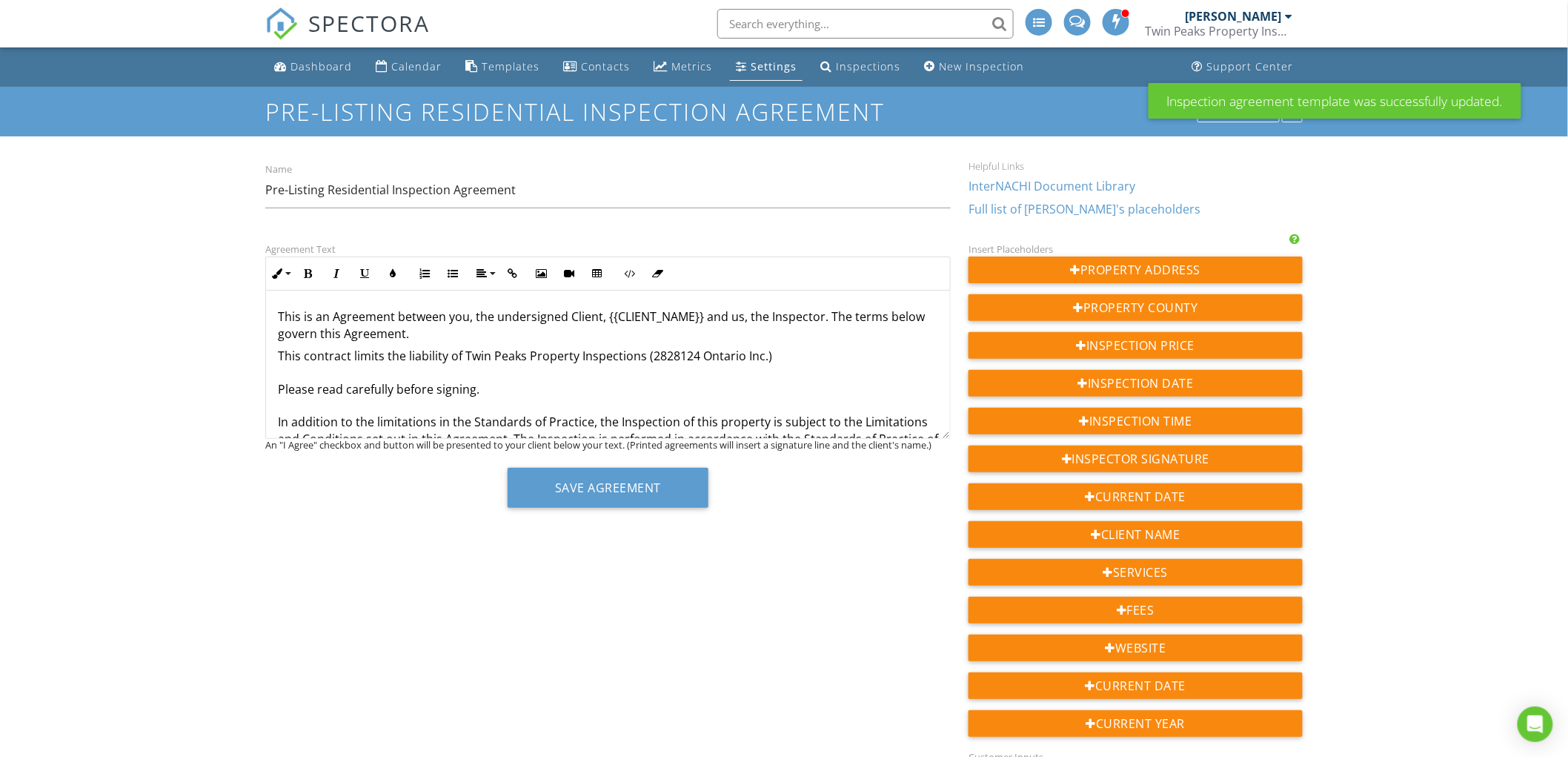
click at [1247, 119] on div "Agreements" at bounding box center [1239, 112] width 83 height 21
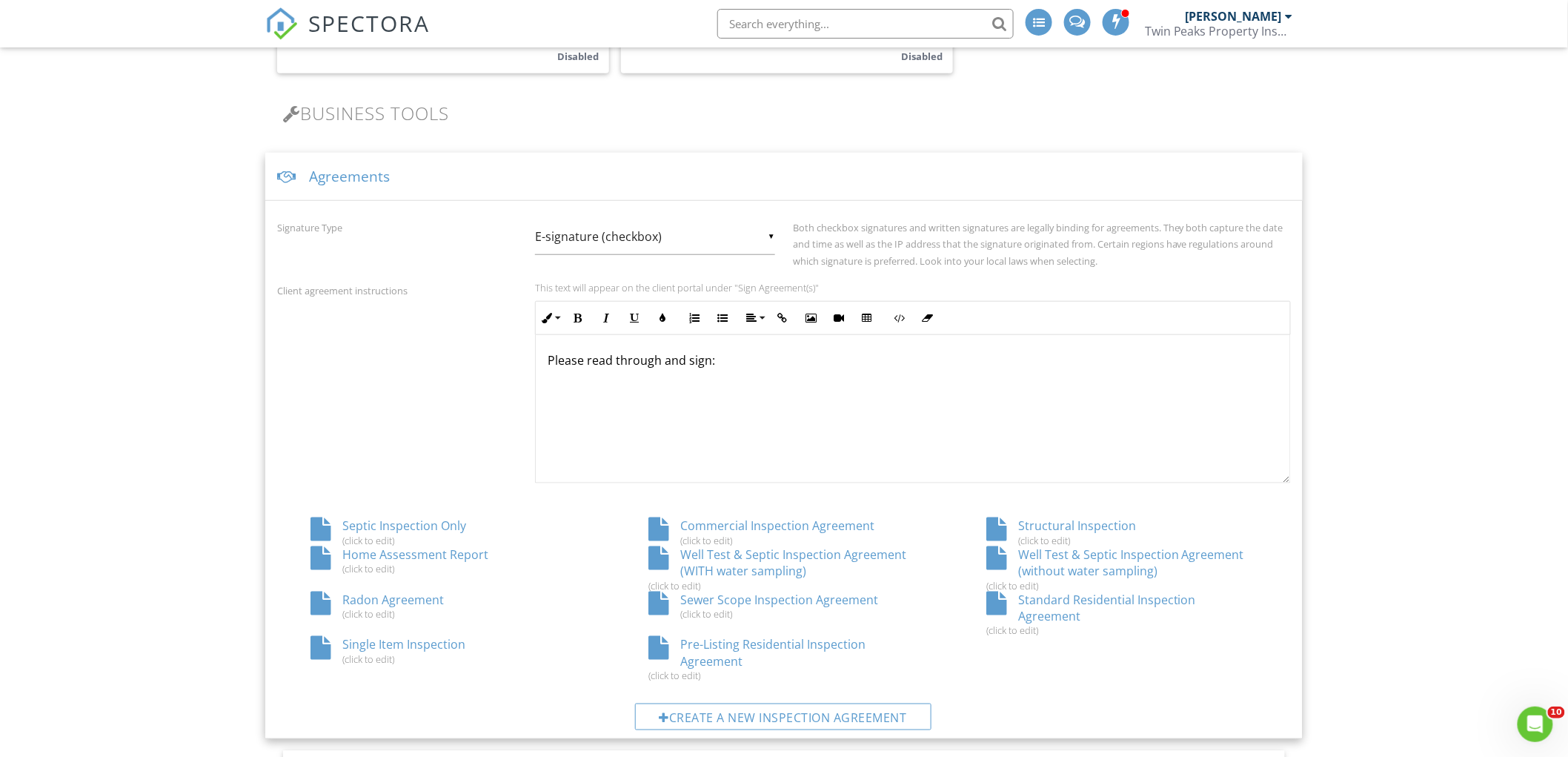
scroll to position [469, 0]
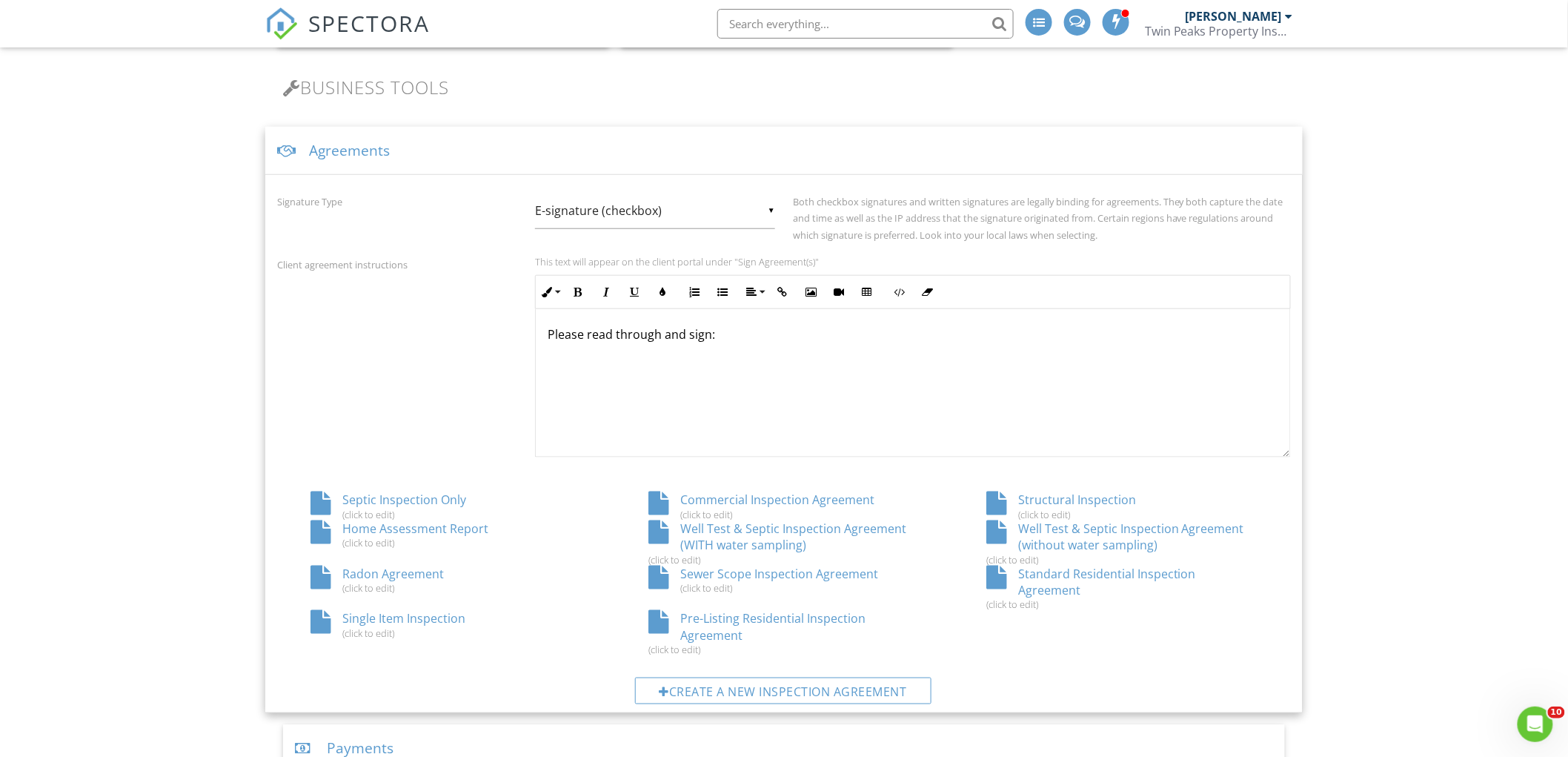
click at [1089, 572] on div "Standard Residential Inspection Agreement (click to edit)" at bounding box center [1122, 588] width 338 height 45
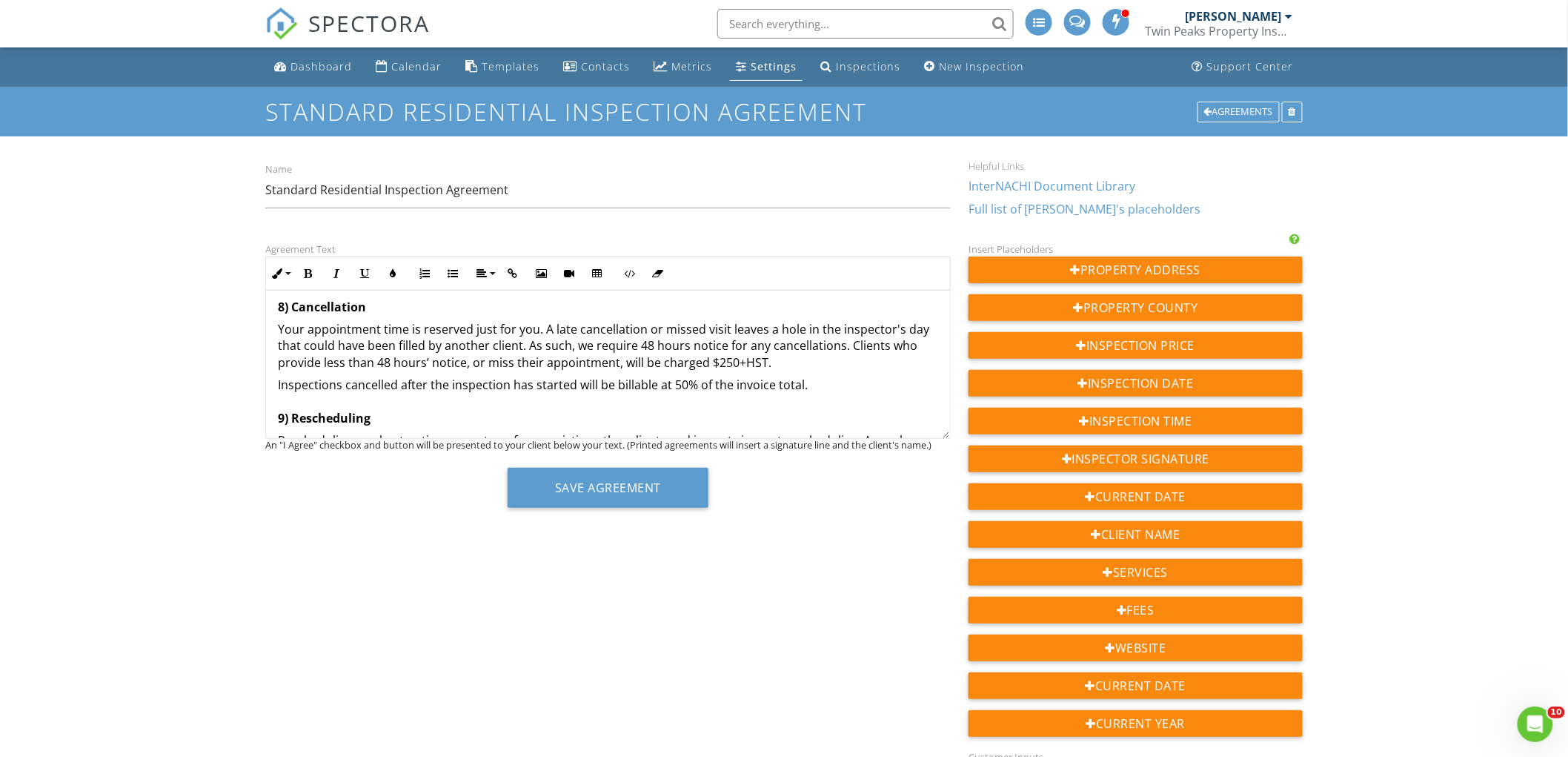
scroll to position [1565, 0]
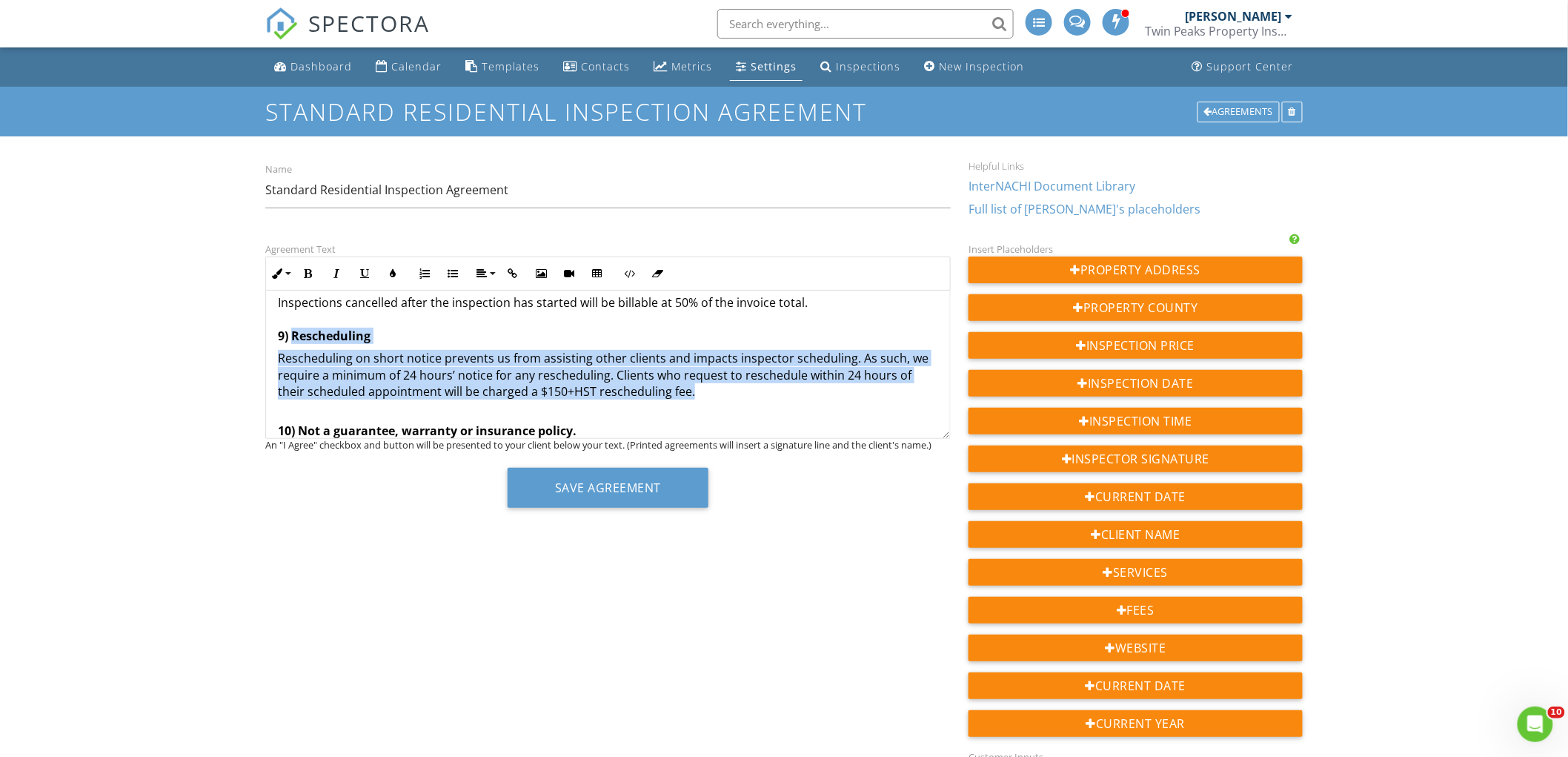
drag, startPoint x: 711, startPoint y: 393, endPoint x: 292, endPoint y: 331, distance: 423.6
click at [292, 331] on div "This is an Agreement between you, the undersigned Client, {{CLIENT_NAME}} and u…" at bounding box center [608, 49] width 684 height 2647
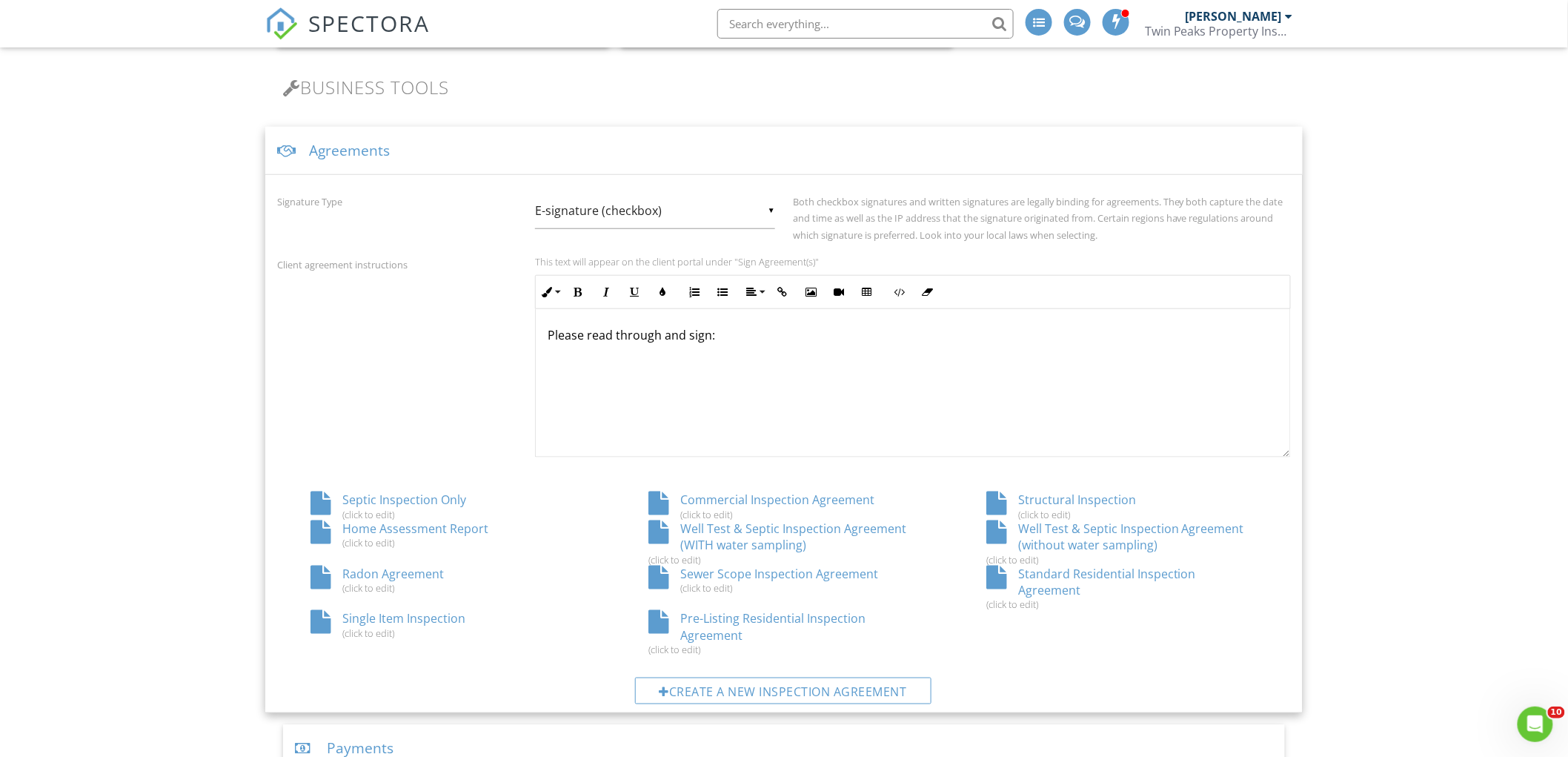
click at [811, 496] on div "Commercial Inspection Agreement (click to edit)" at bounding box center [784, 505] width 338 height 28
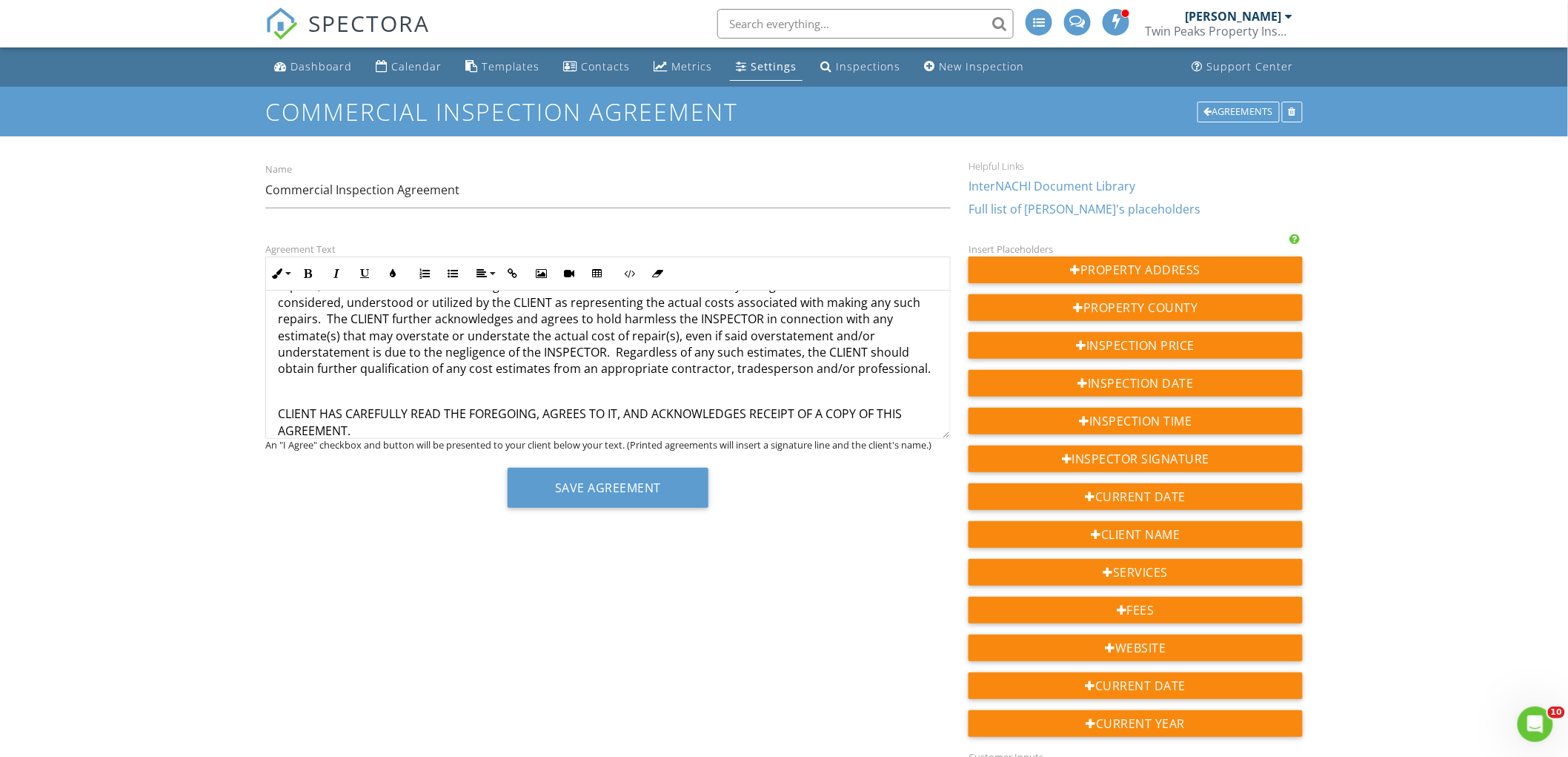
scroll to position [1716, 0]
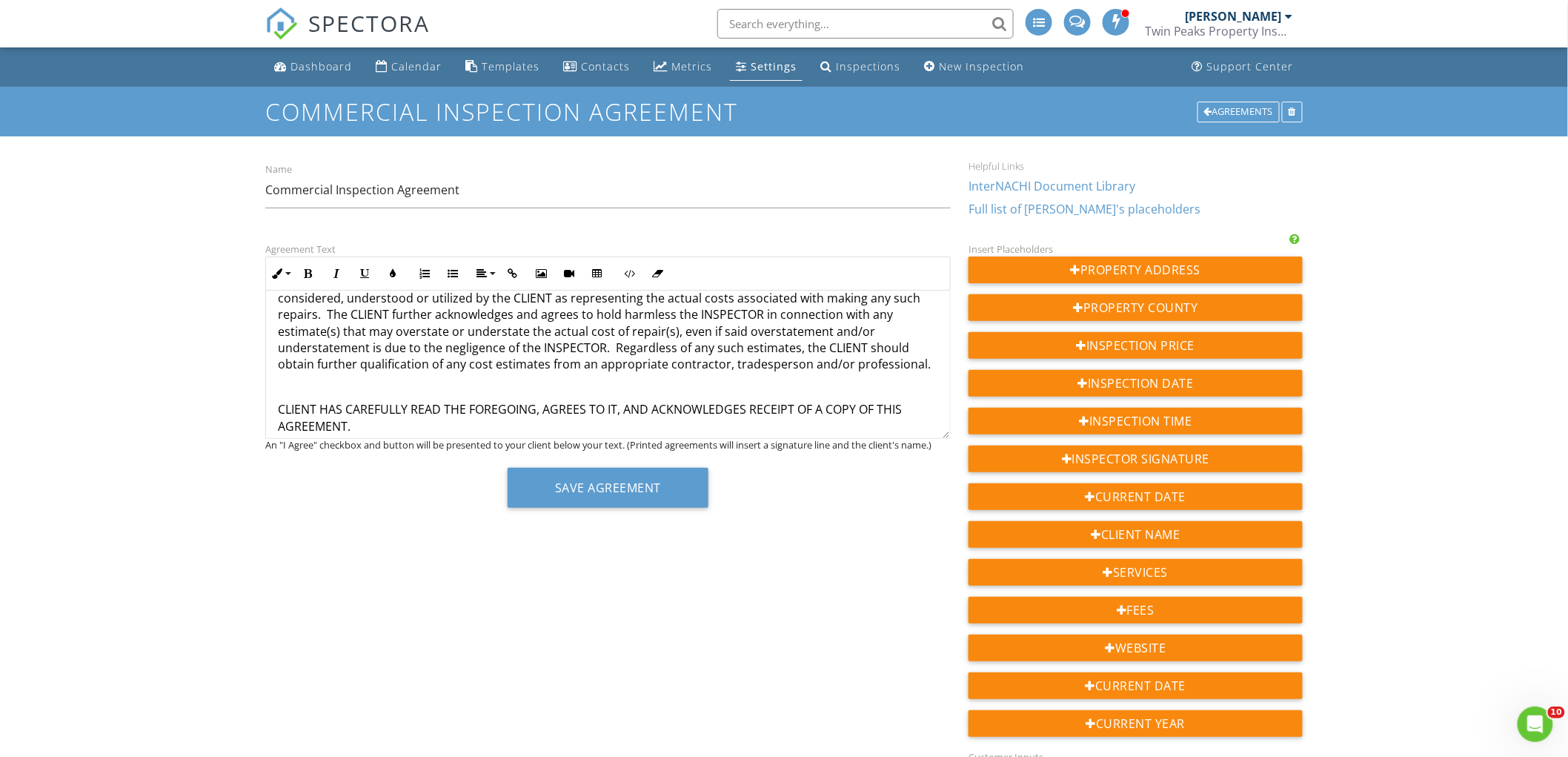
click at [921, 347] on p "11. If the Inspection Report described above contains any estimates as to the c…" at bounding box center [608, 315] width 661 height 116
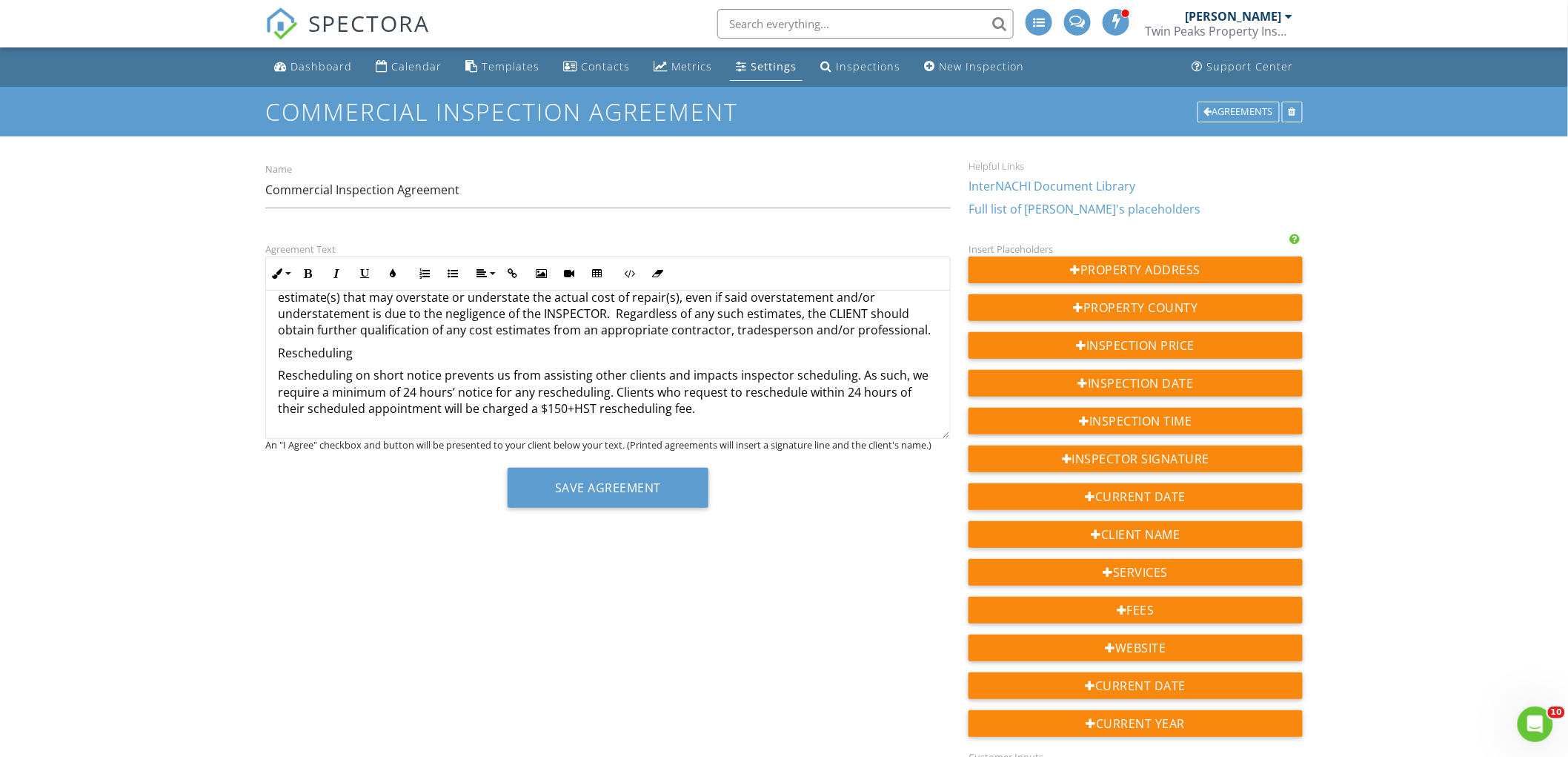
scroll to position [1711, 0]
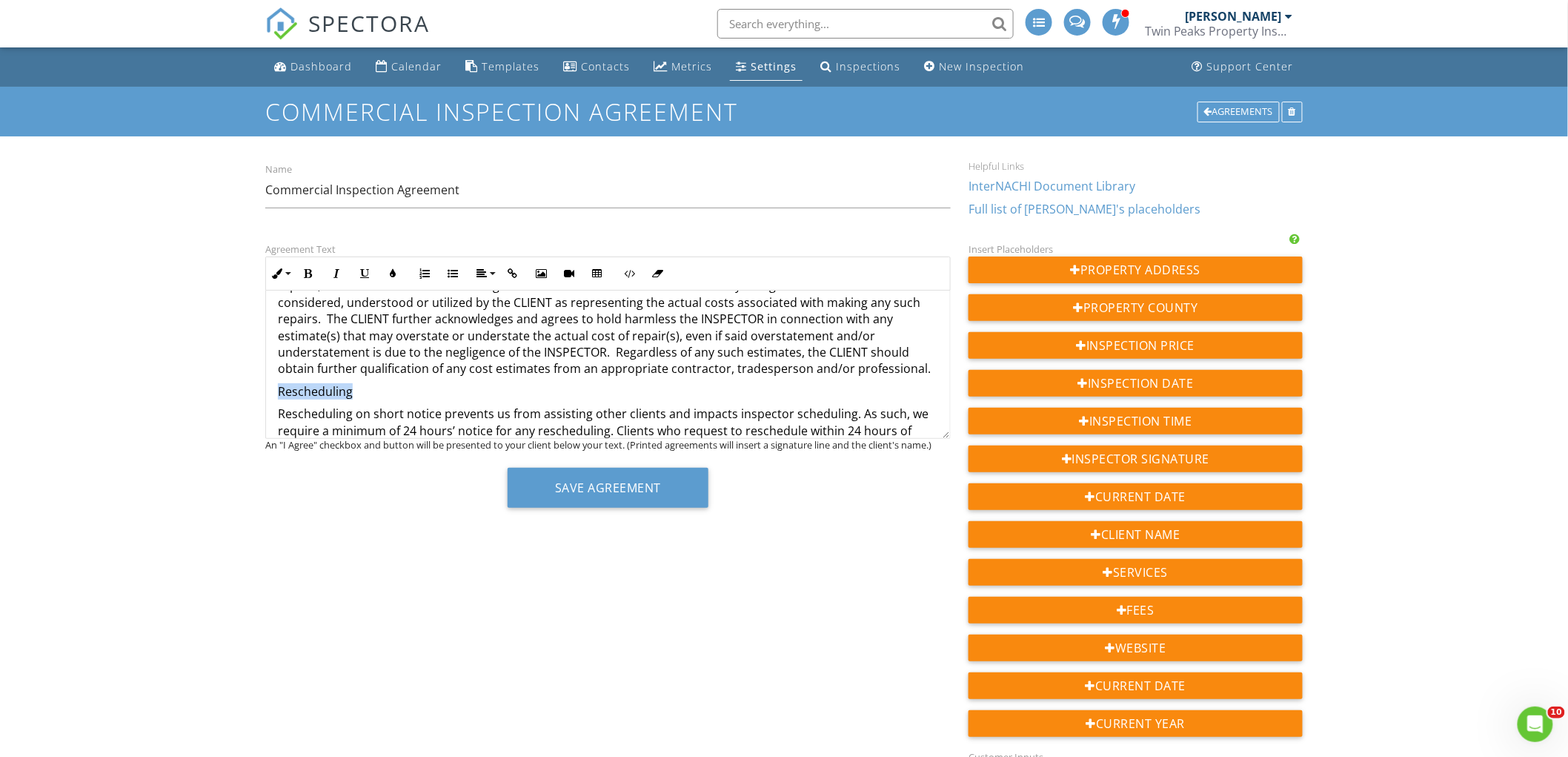
drag, startPoint x: 321, startPoint y: 371, endPoint x: 278, endPoint y: 374, distance: 43.1
click at [278, 383] on p "Rescheduling" at bounding box center [608, 391] width 661 height 16
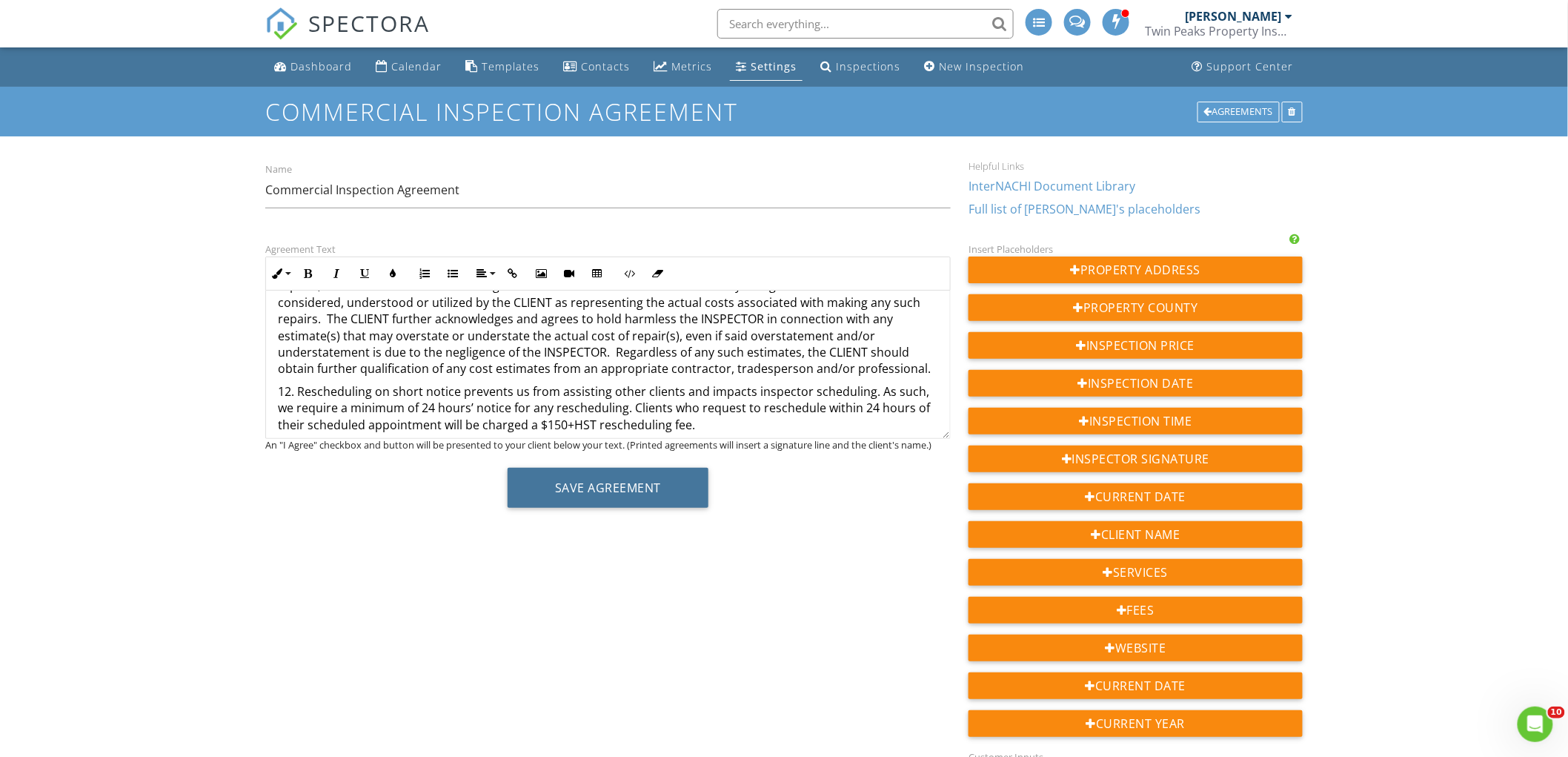
click at [626, 491] on button "Save Agreement" at bounding box center [607, 487] width 201 height 40
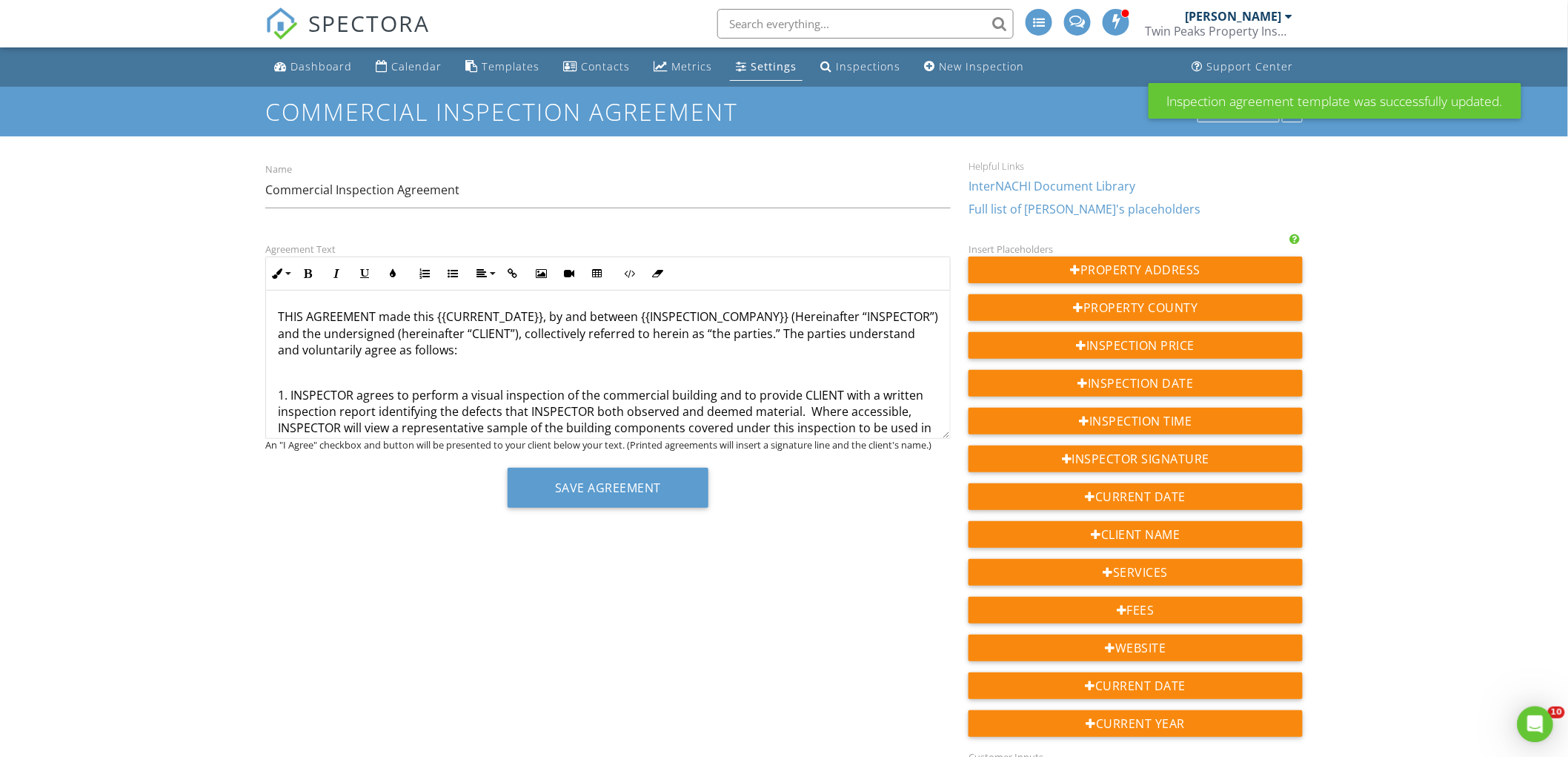
click at [1240, 121] on div "Agreements" at bounding box center [1239, 112] width 83 height 21
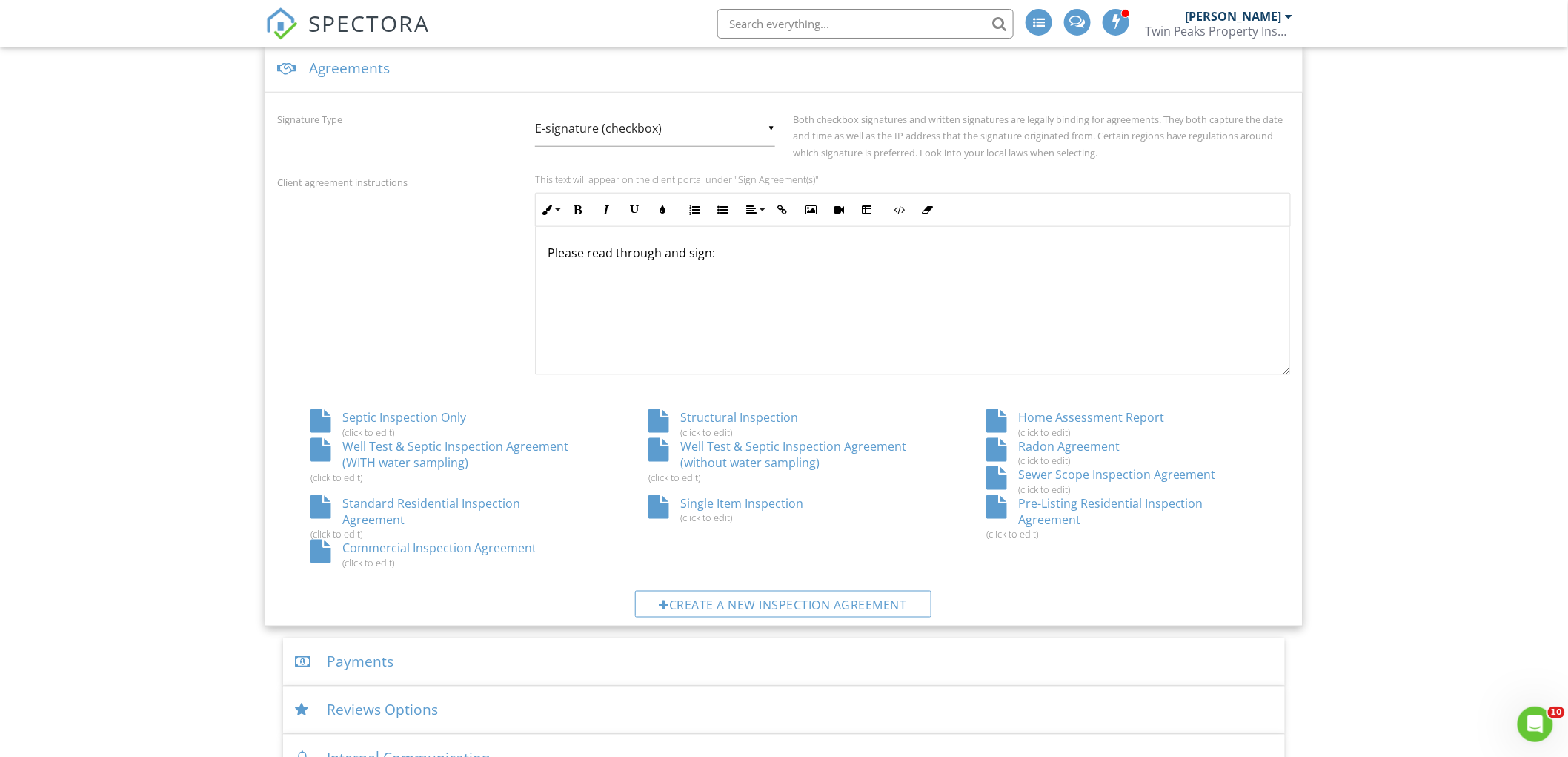
click at [544, 506] on div "Standard Residential Inspection Agreement (click to edit)" at bounding box center [446, 518] width 338 height 45
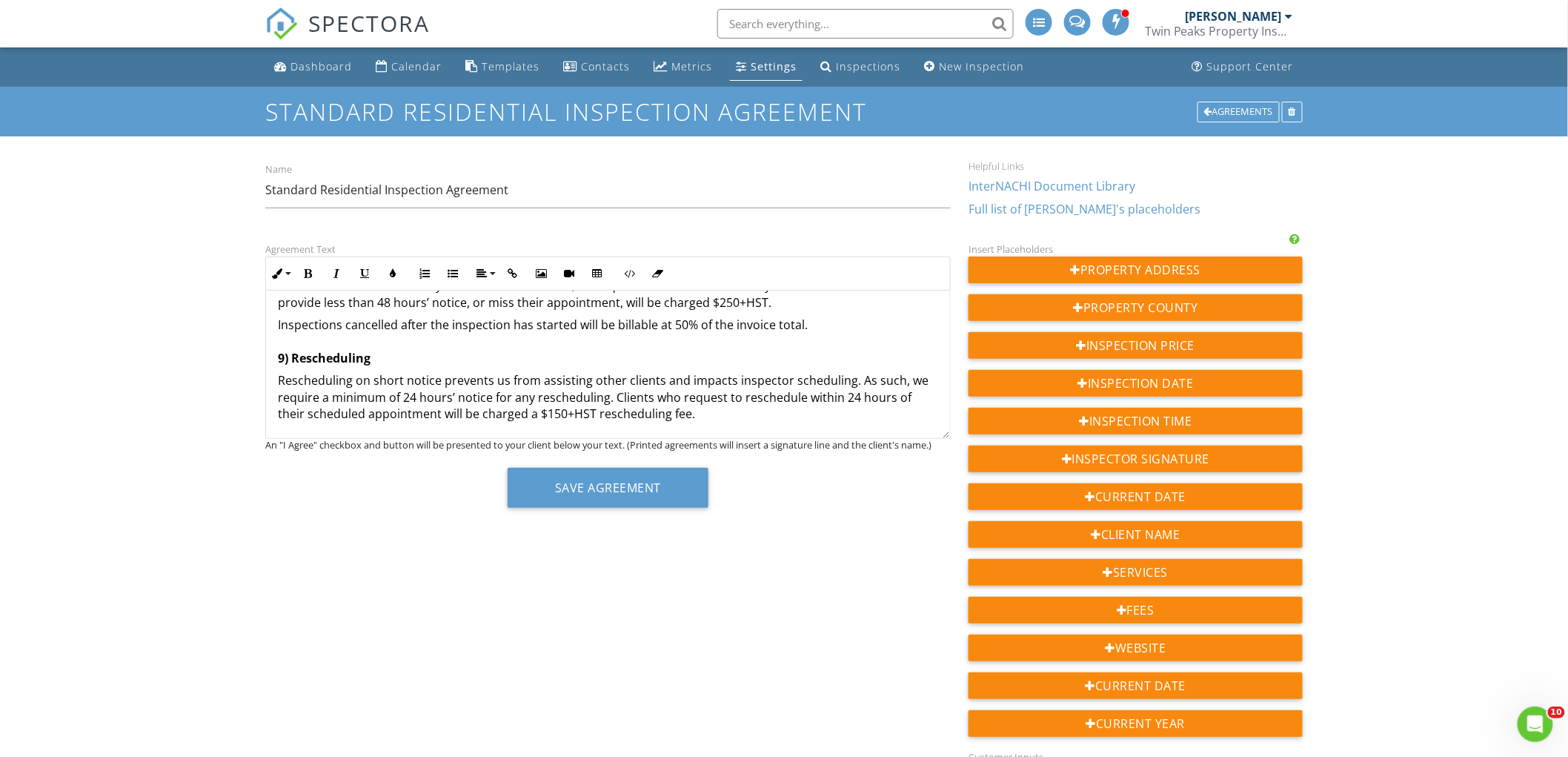
scroll to position [1482, 0]
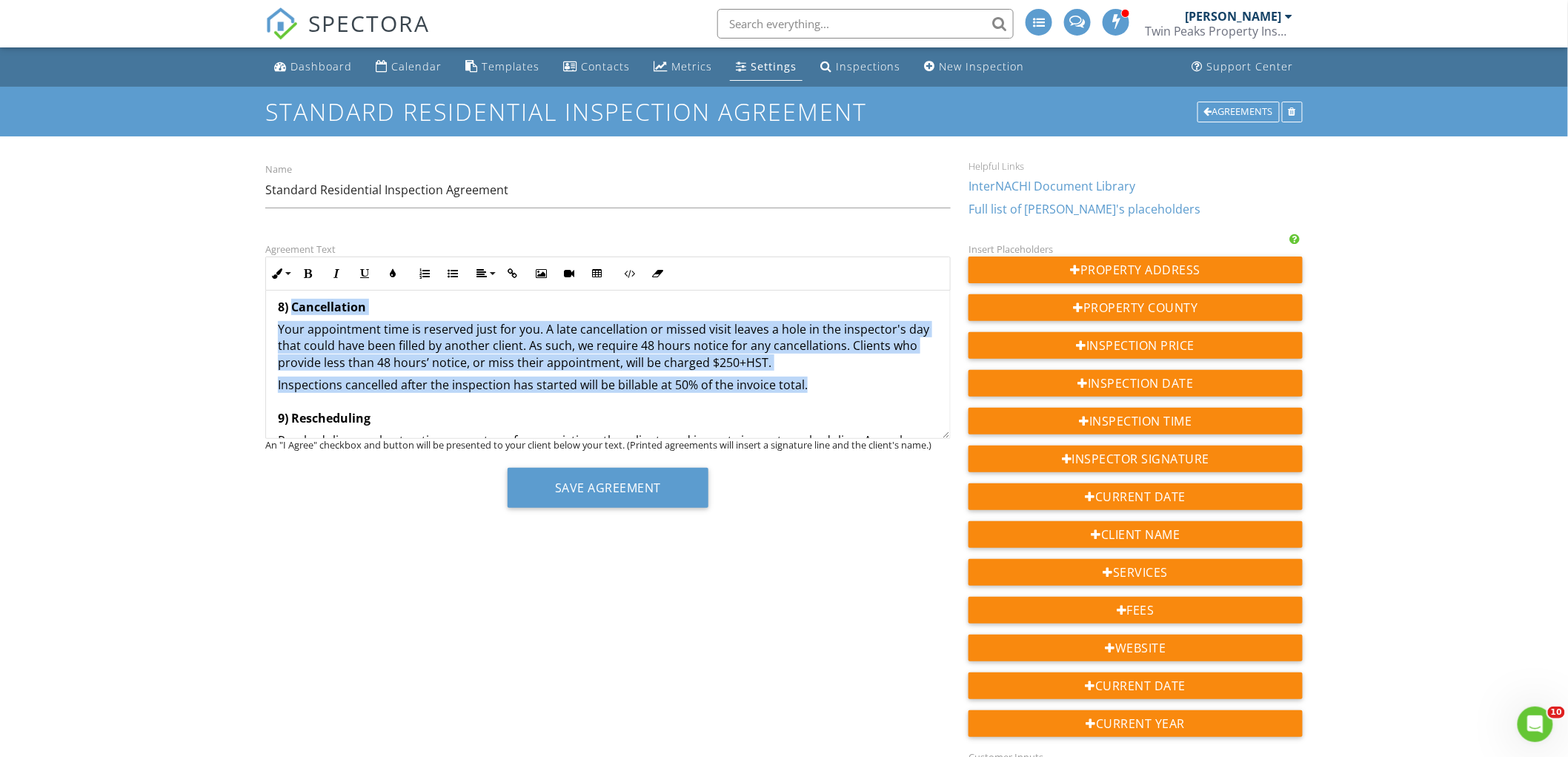
drag, startPoint x: 813, startPoint y: 380, endPoint x: 293, endPoint y: 312, distance: 524.4
click at [293, 312] on div "This is an Agreement between you, the undersigned Client, {{CLIENT_NAME}} and u…" at bounding box center [608, 132] width 684 height 2647
copy div "Cancellation Your appointment time is reserved just for you. A late cancellatio…"
drag, startPoint x: 1254, startPoint y: 113, endPoint x: 1183, endPoint y: 178, distance: 96.3
click at [1252, 113] on div "Agreements" at bounding box center [1239, 112] width 83 height 21
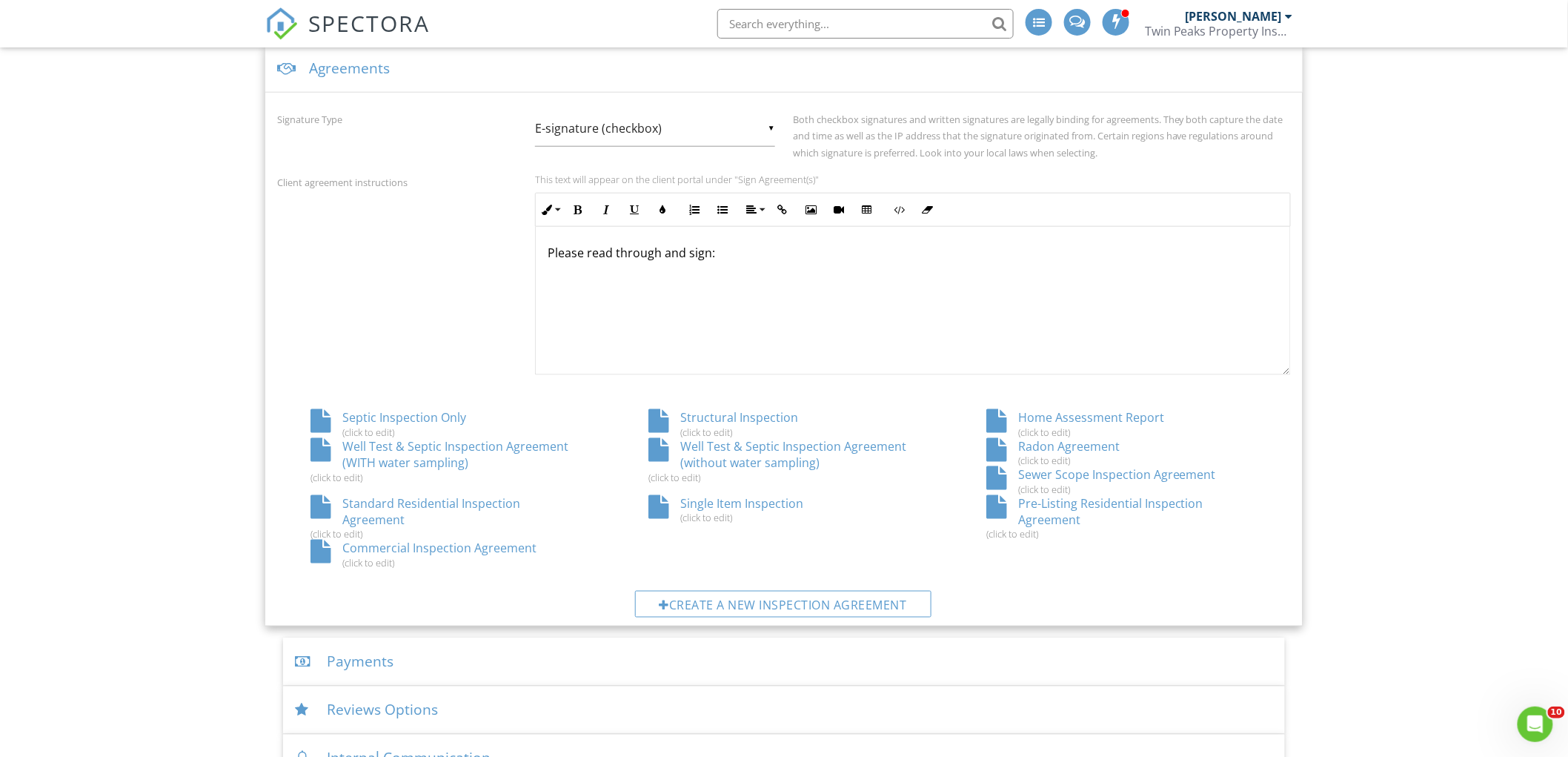
click at [501, 550] on div "Commercial Inspection Agreement (click to edit)" at bounding box center [446, 554] width 338 height 28
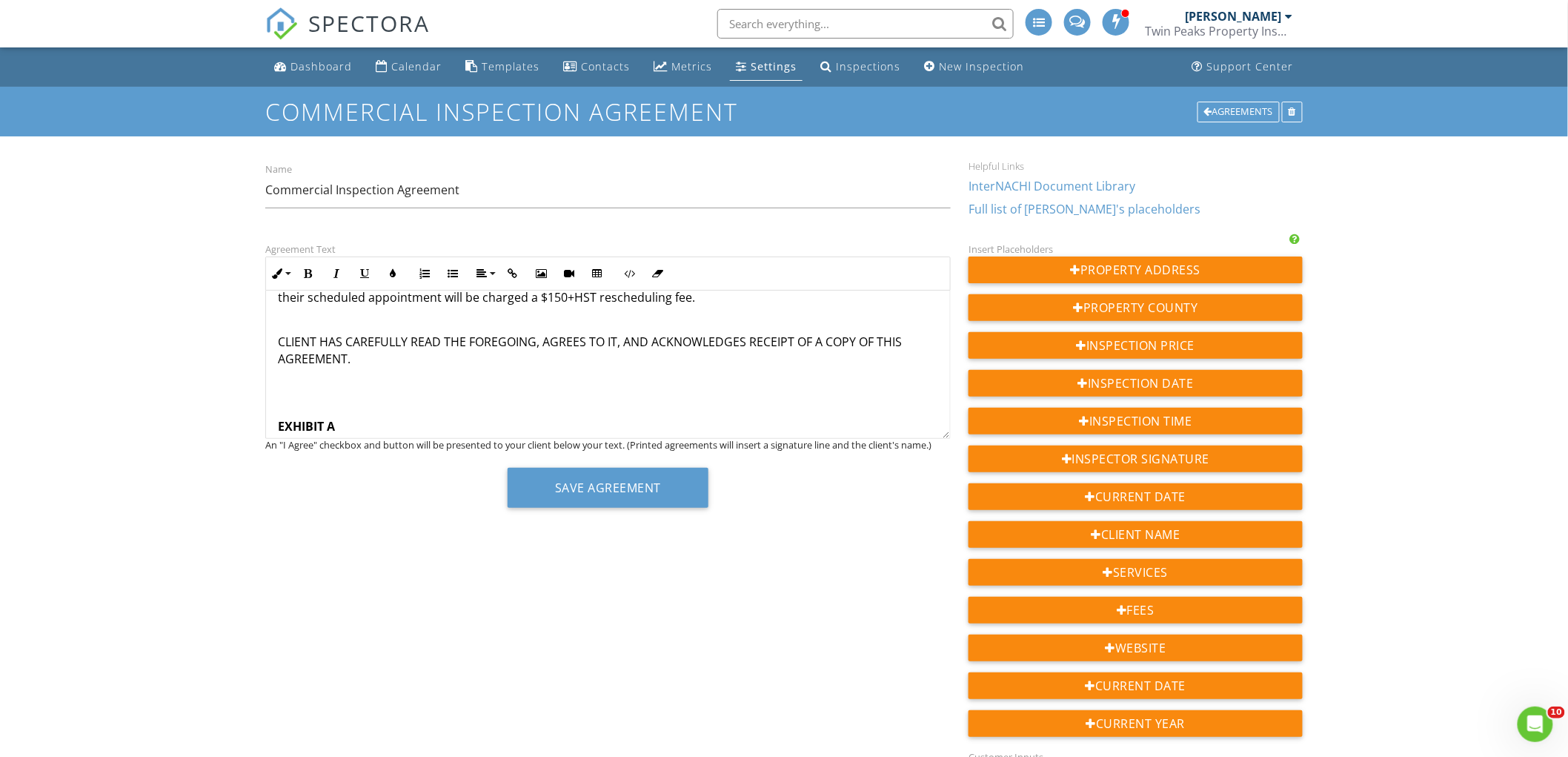
scroll to position [1772, 0]
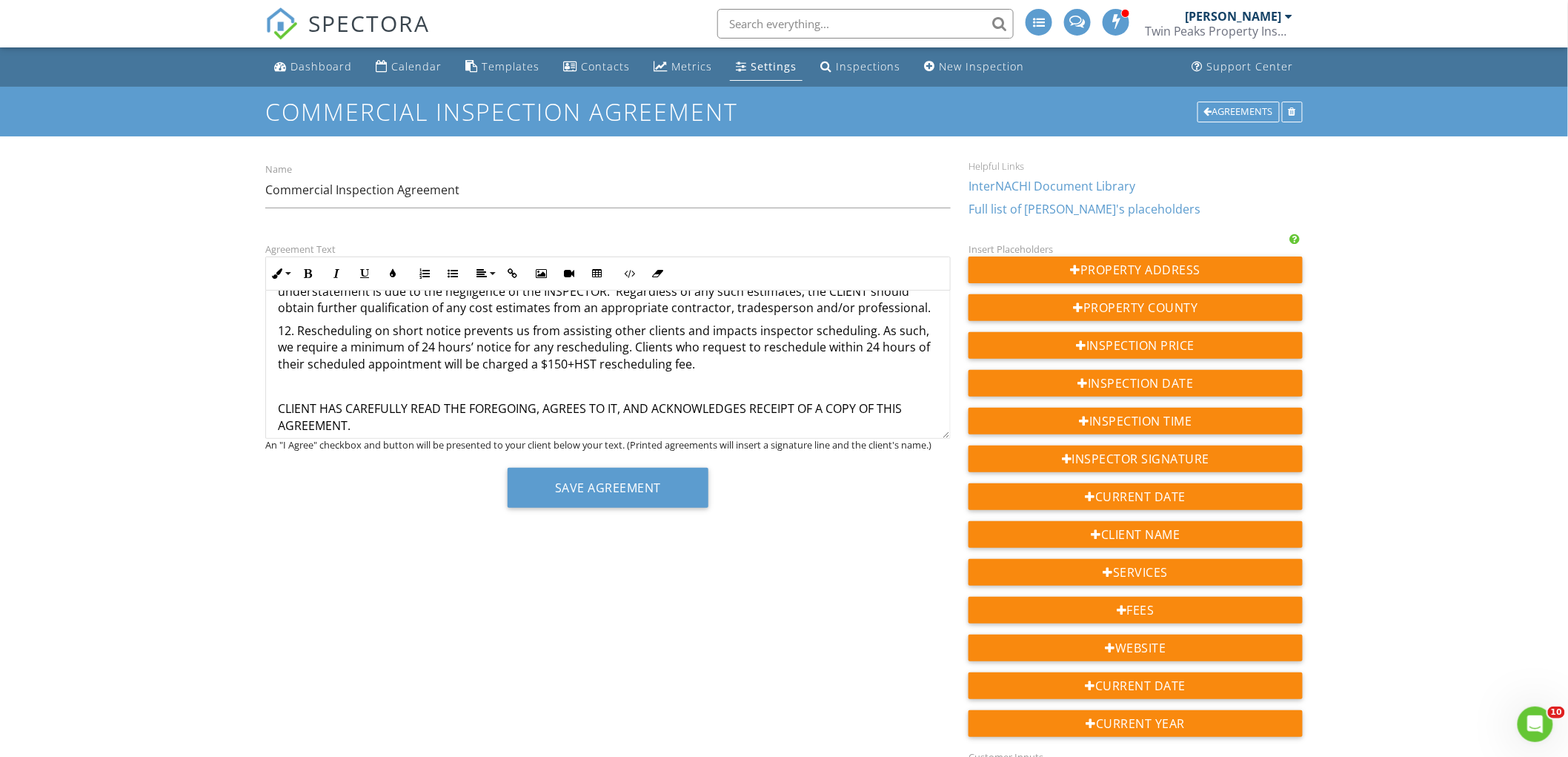
click at [754, 349] on p "12. Rescheduling on short notice prevents us from assisting other clients and i…" at bounding box center [608, 347] width 661 height 50
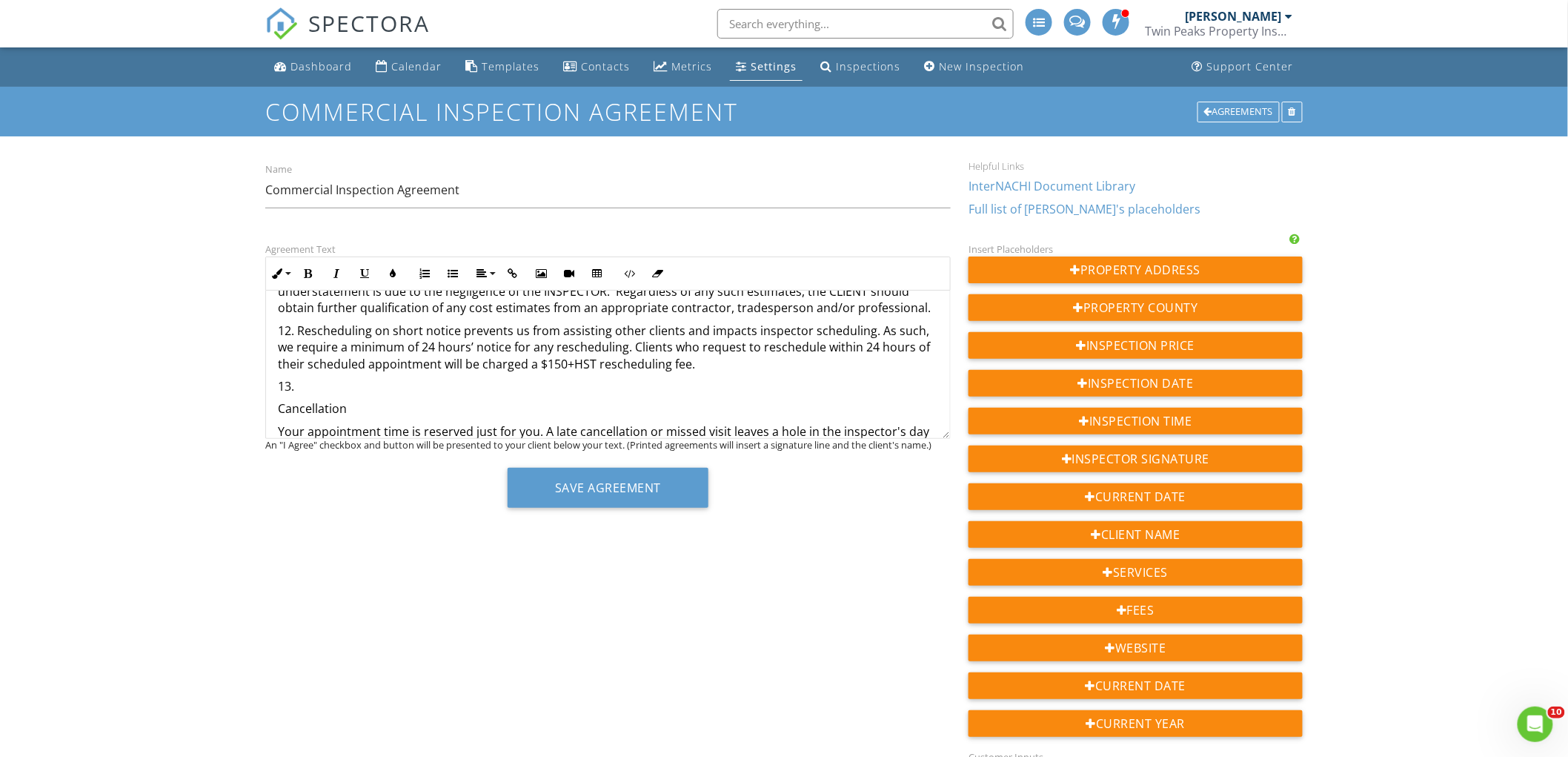
scroll to position [1810, 0]
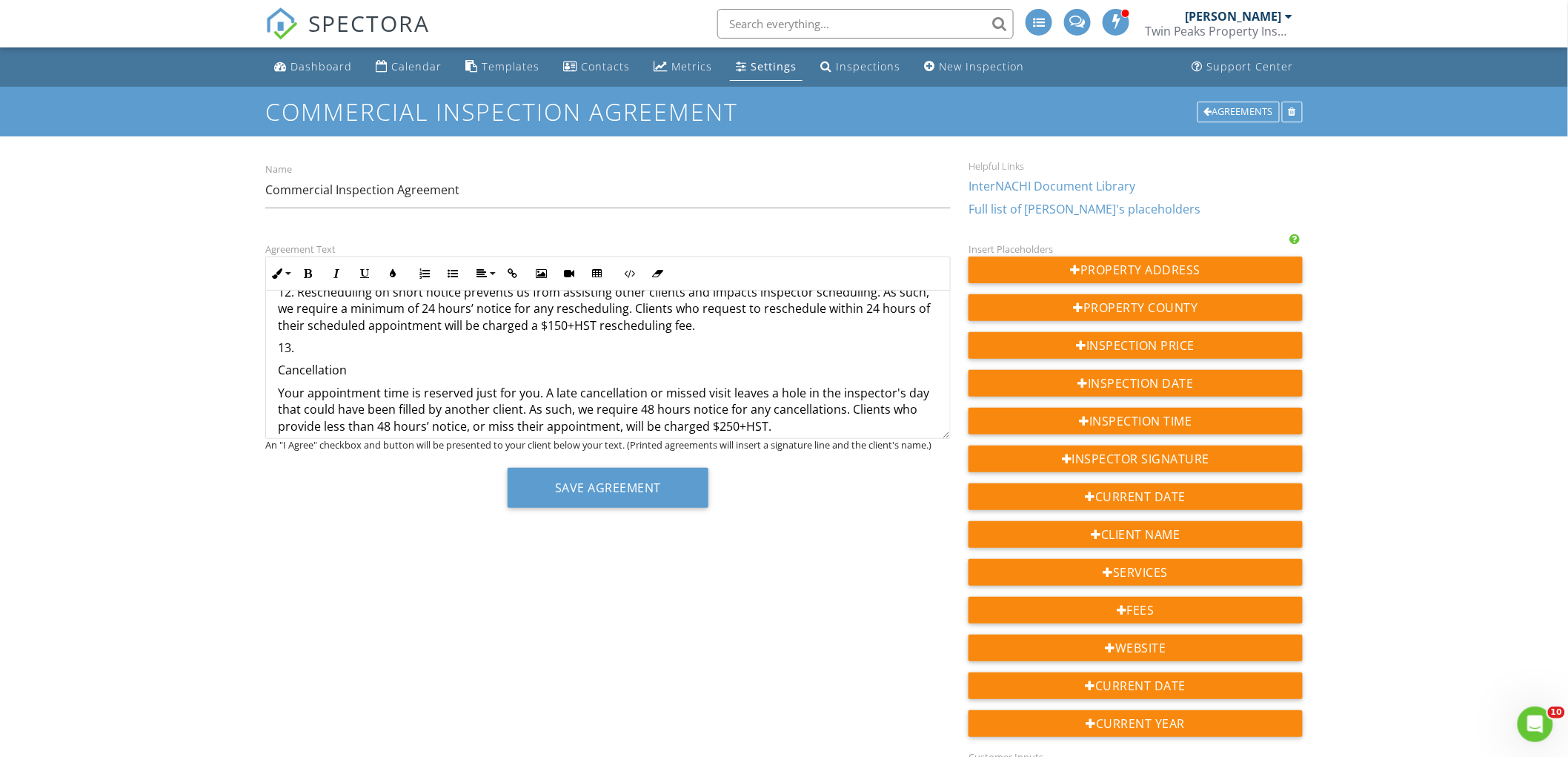
click at [389, 339] on p "13." at bounding box center [608, 348] width 661 height 16
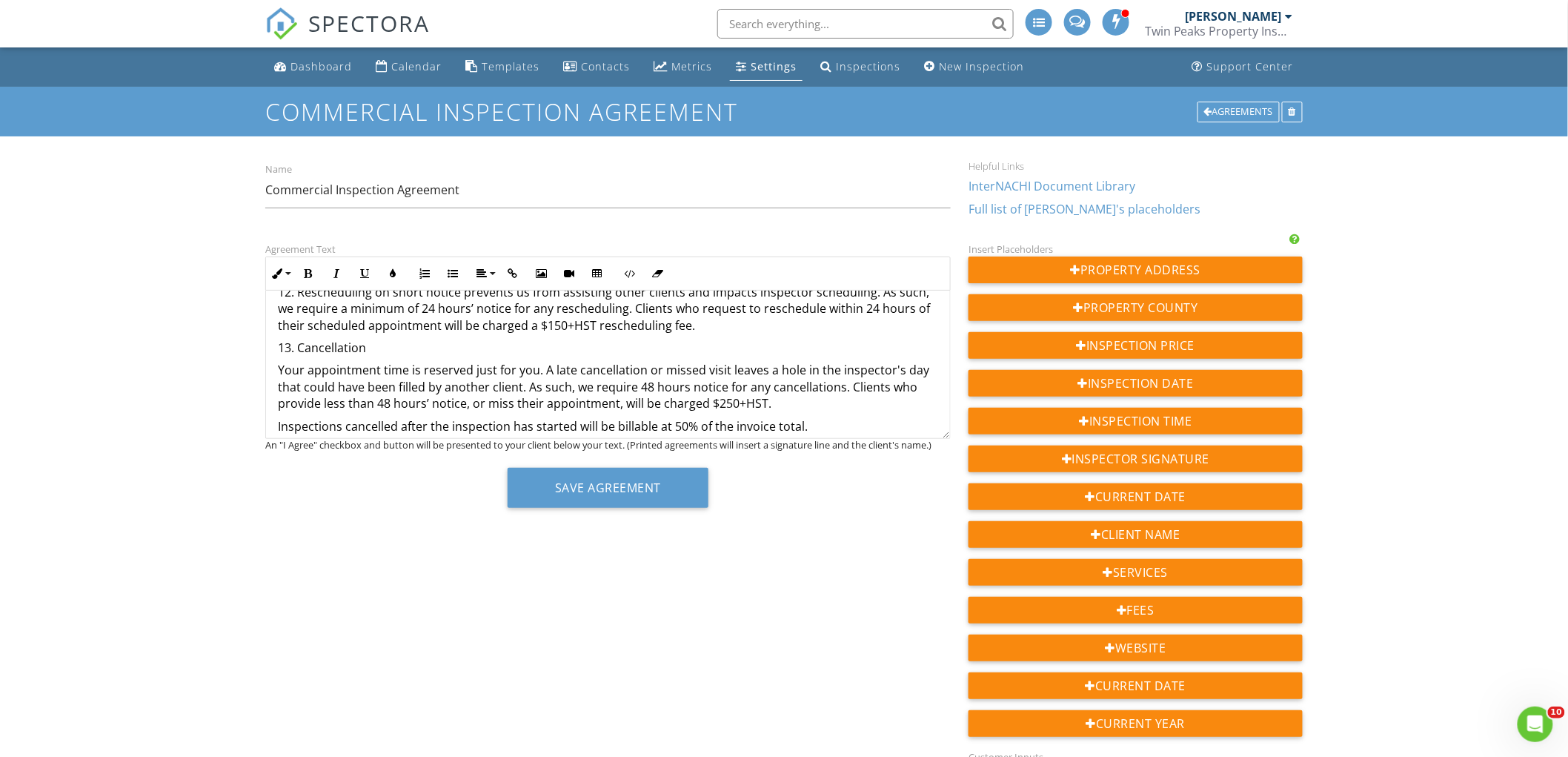
click at [390, 339] on p "13. Cancellation" at bounding box center [608, 348] width 661 height 16
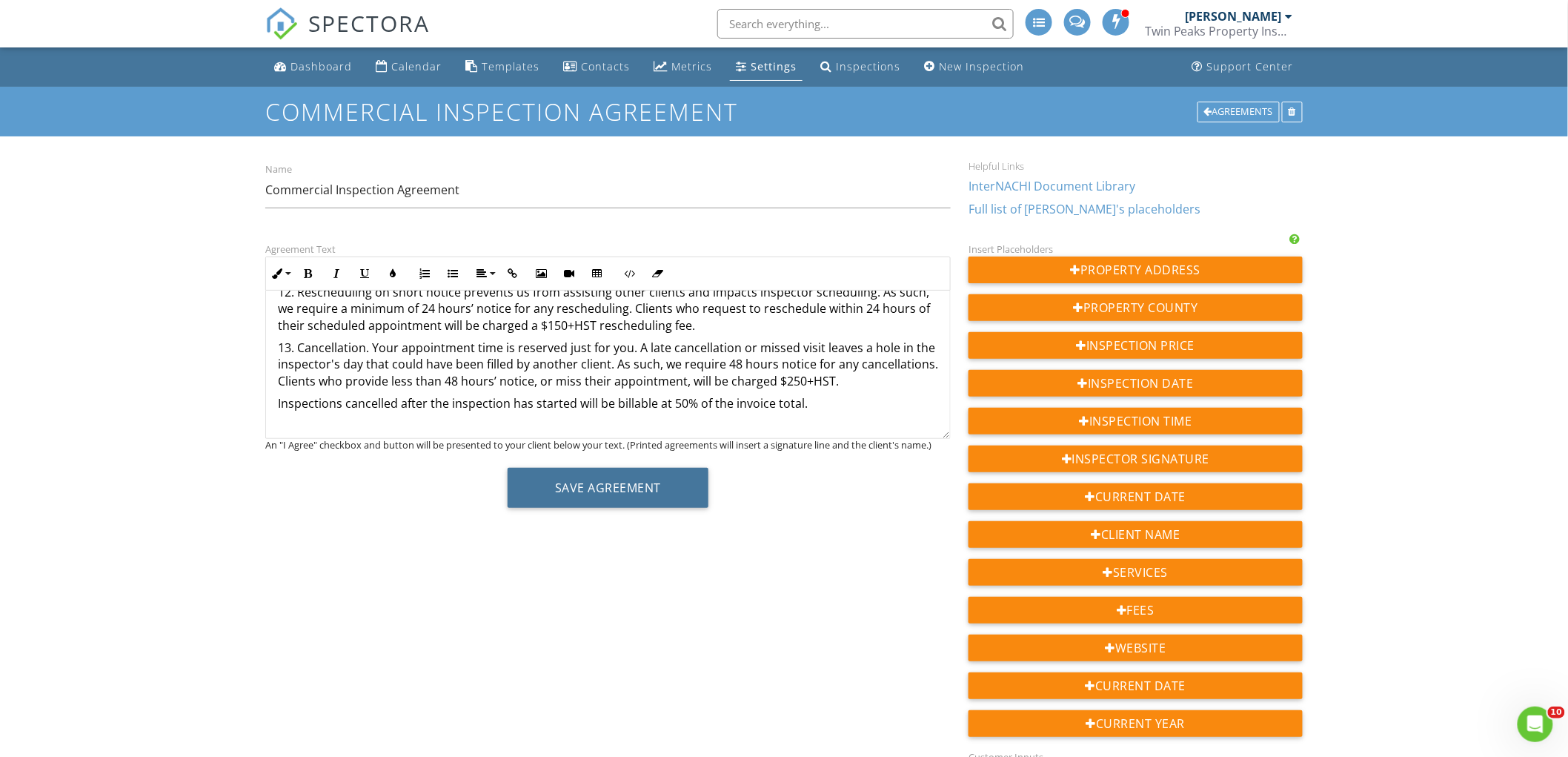
click at [593, 483] on button "Save Agreement" at bounding box center [607, 487] width 201 height 40
